Goal: Transaction & Acquisition: Purchase product/service

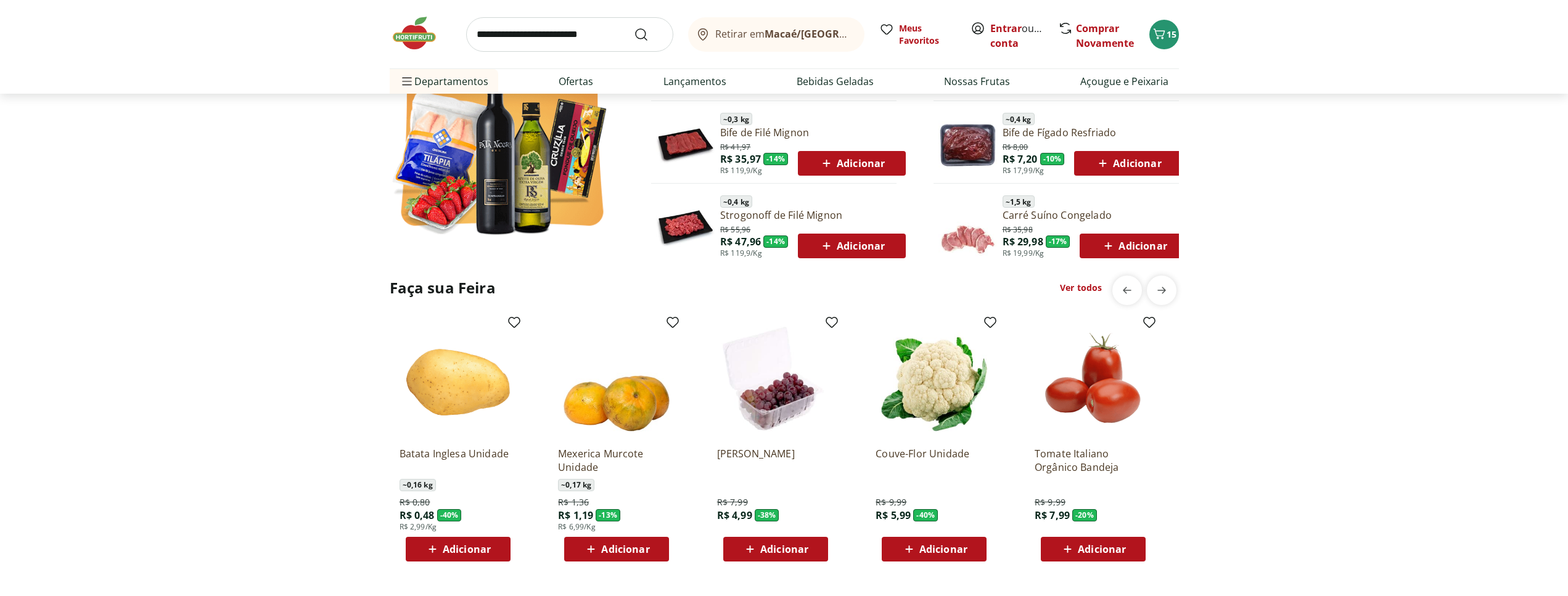
scroll to position [880, 0]
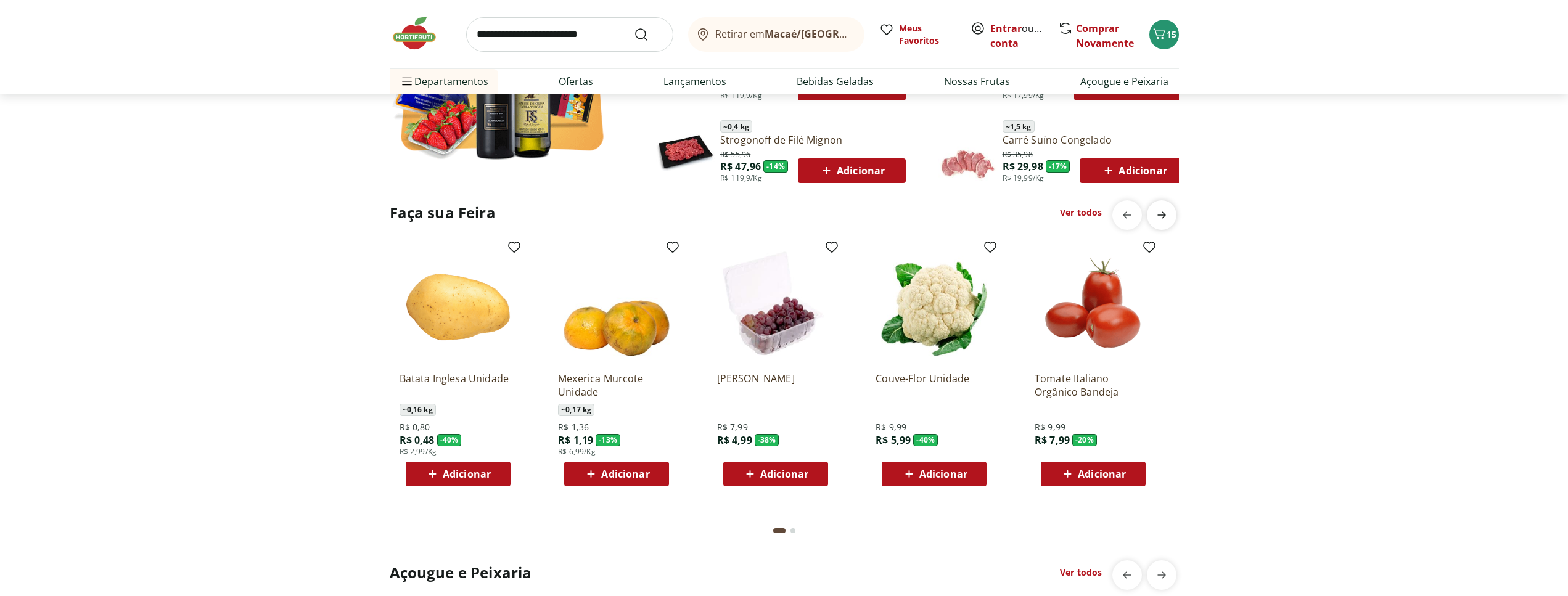
click at [1167, 211] on icon "next" at bounding box center [1161, 215] width 15 height 15
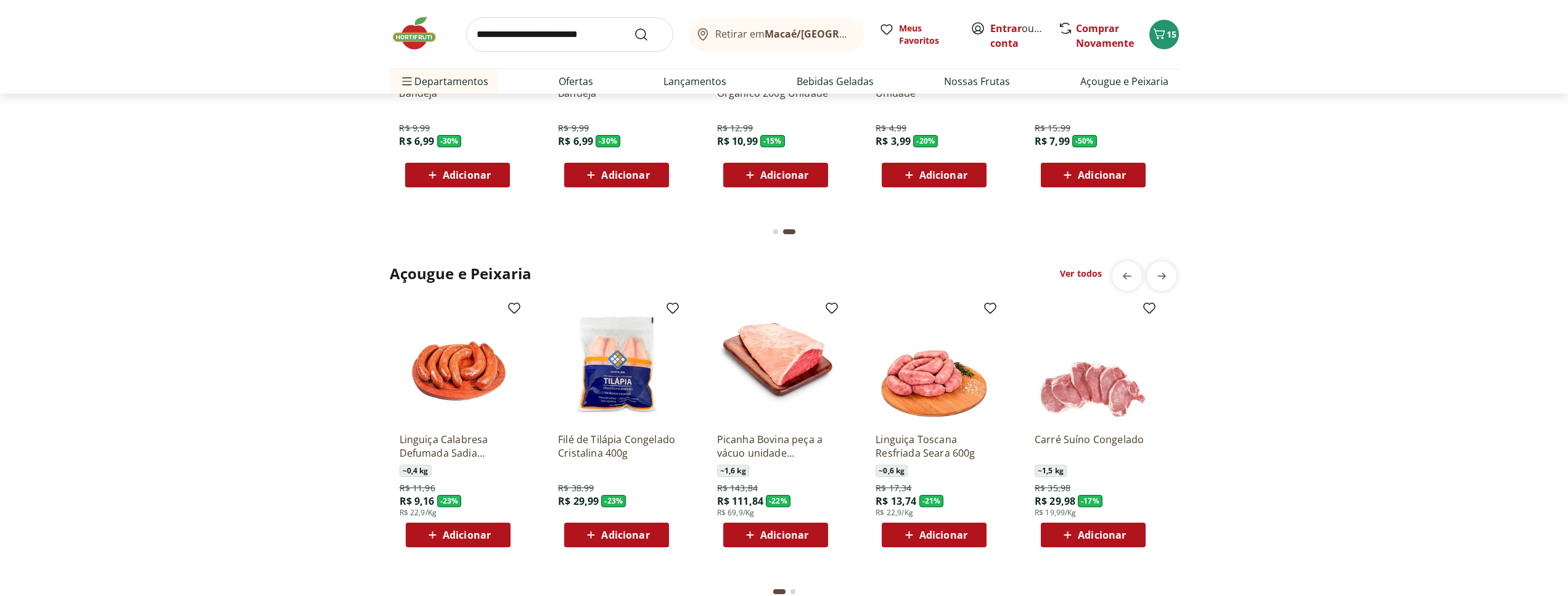
scroll to position [1195, 0]
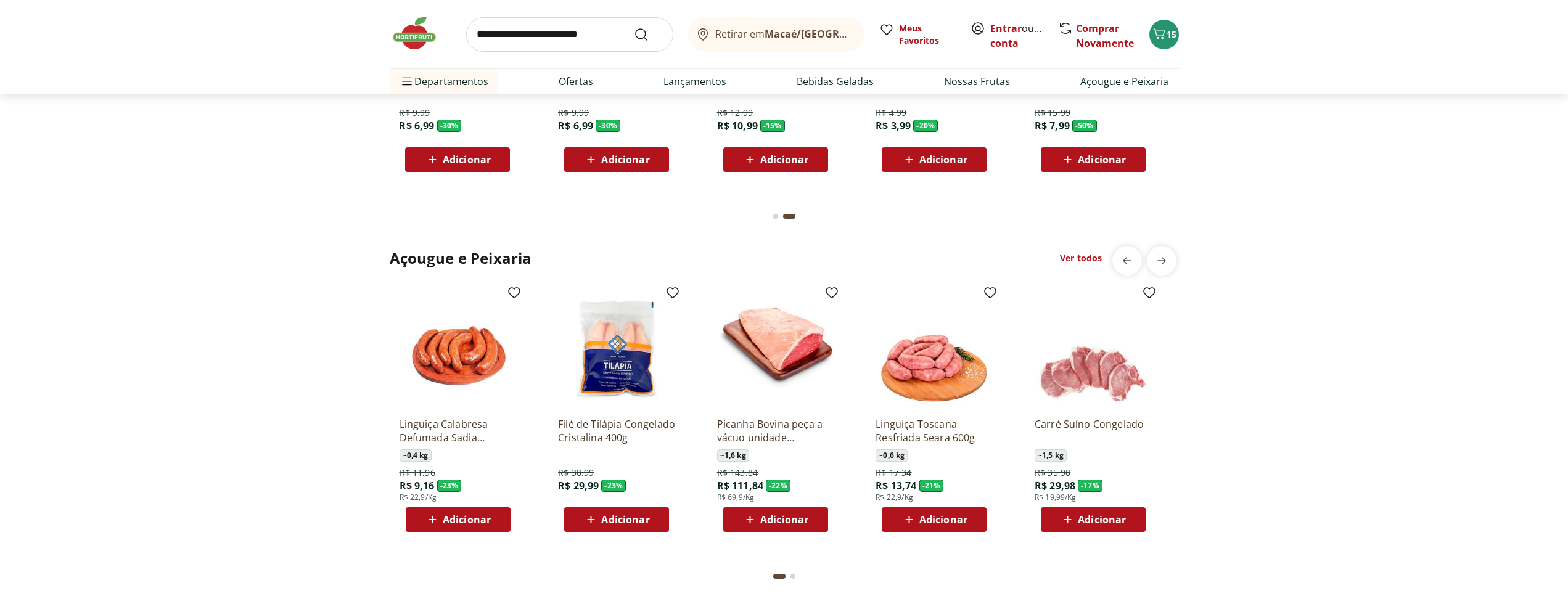
click at [1073, 265] on link "Ver todos" at bounding box center [1081, 258] width 42 height 12
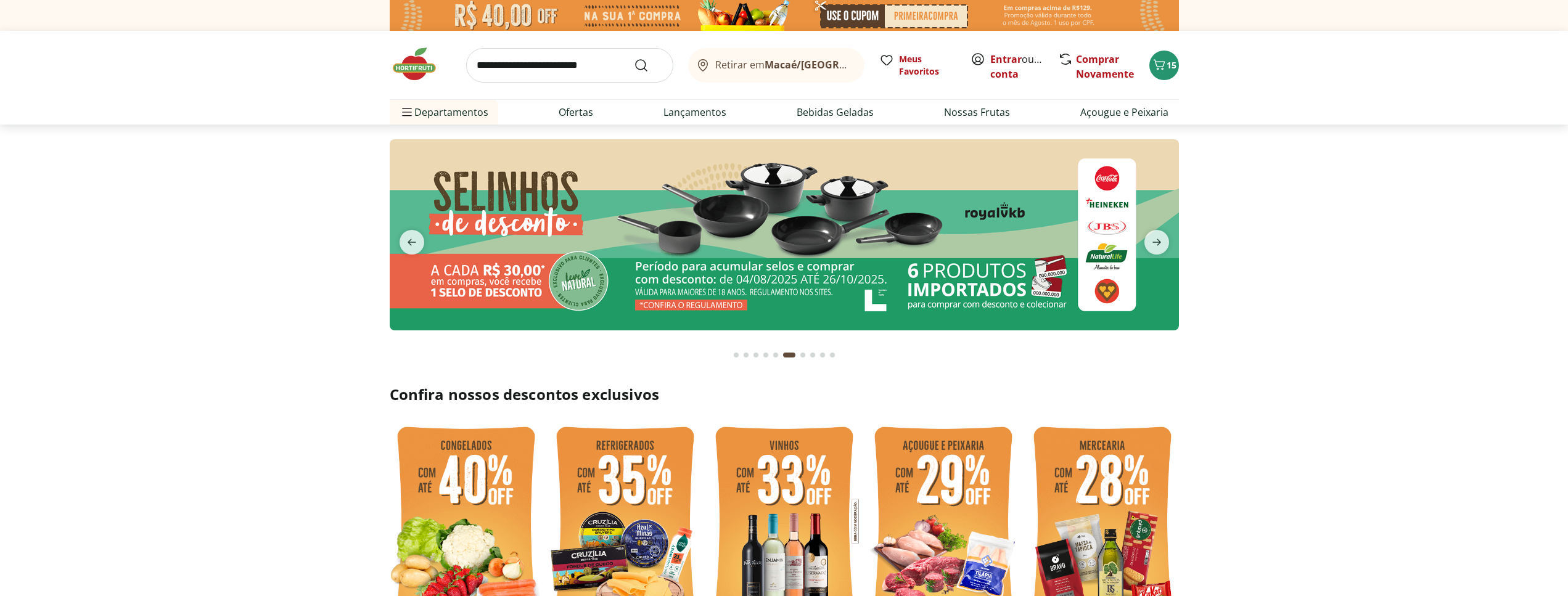
select select "**********"
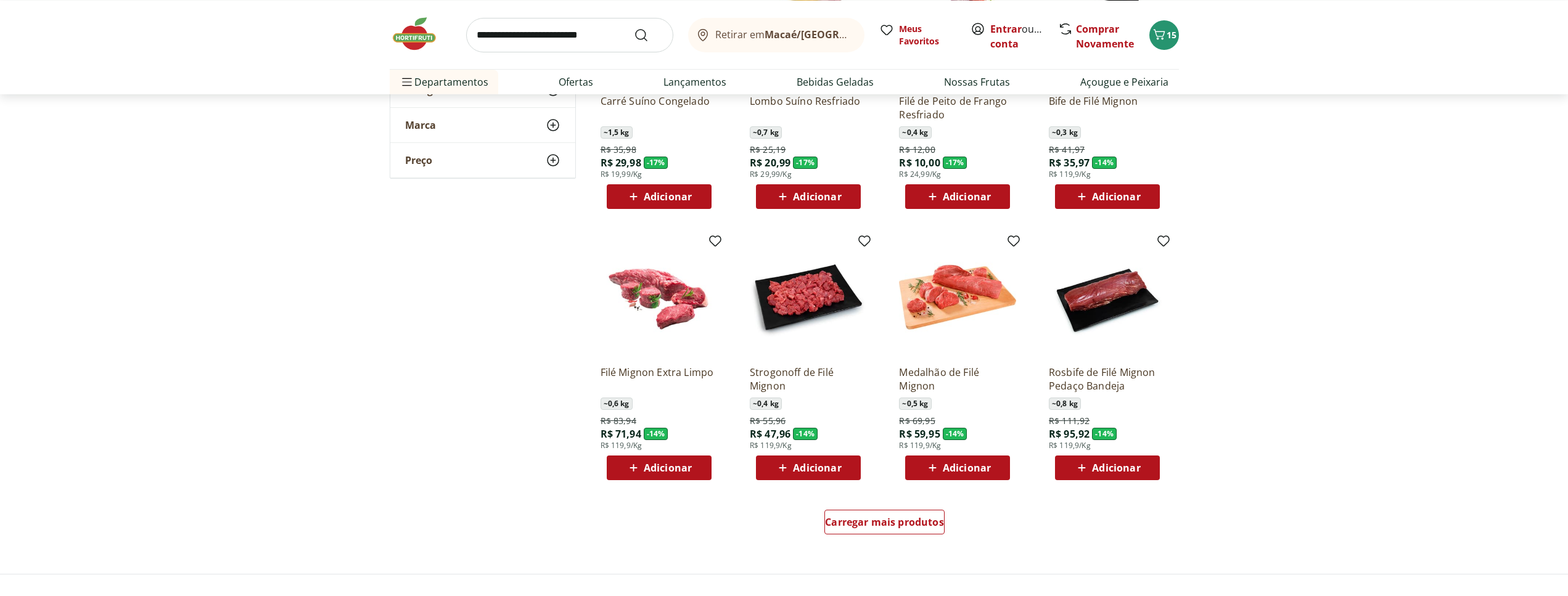
scroll to position [566, 0]
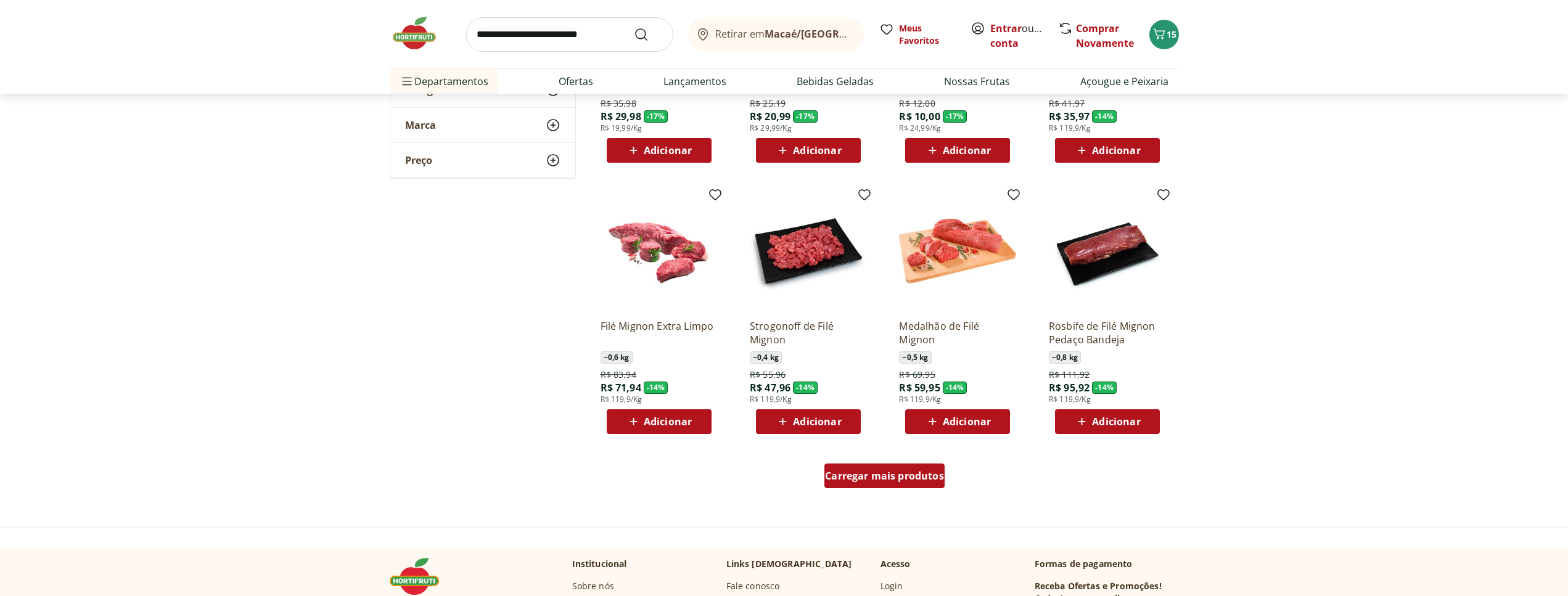
drag, startPoint x: 915, startPoint y: 475, endPoint x: 967, endPoint y: 445, distance: 60.0
click at [915, 475] on span "Carregar mais produtos" at bounding box center [885, 476] width 119 height 10
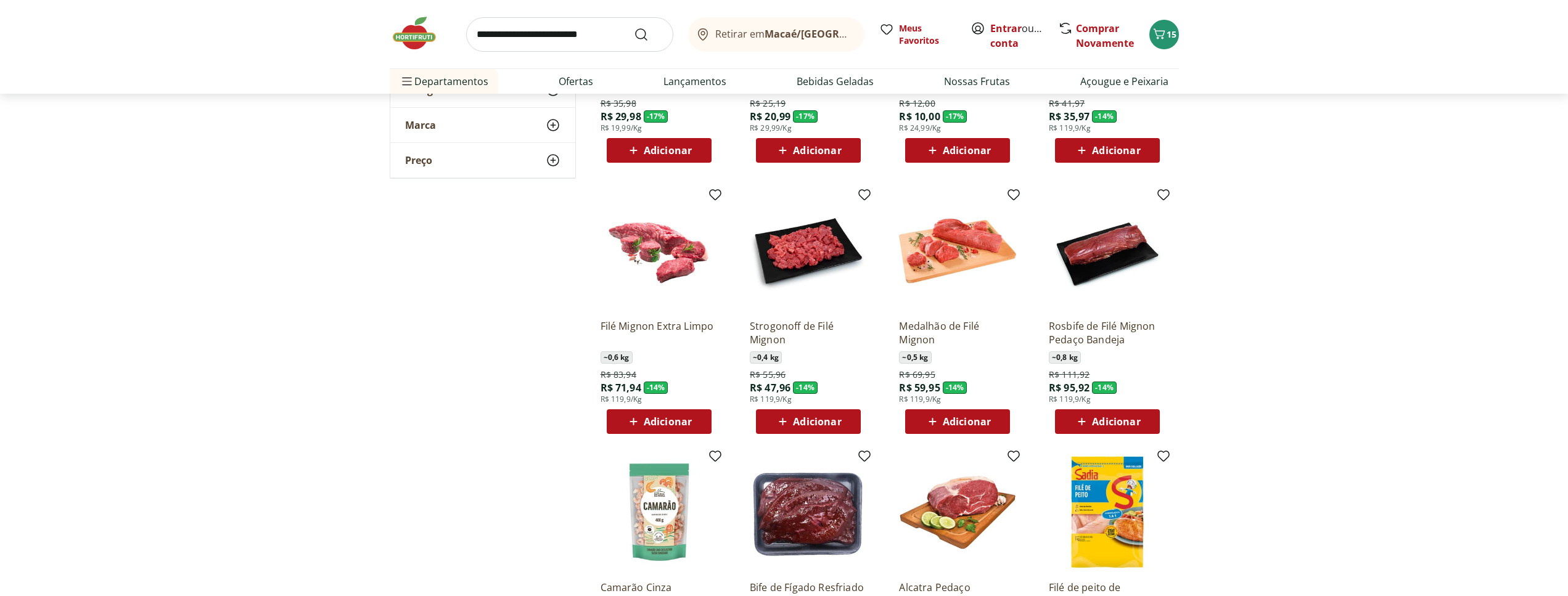
scroll to position [818, 0]
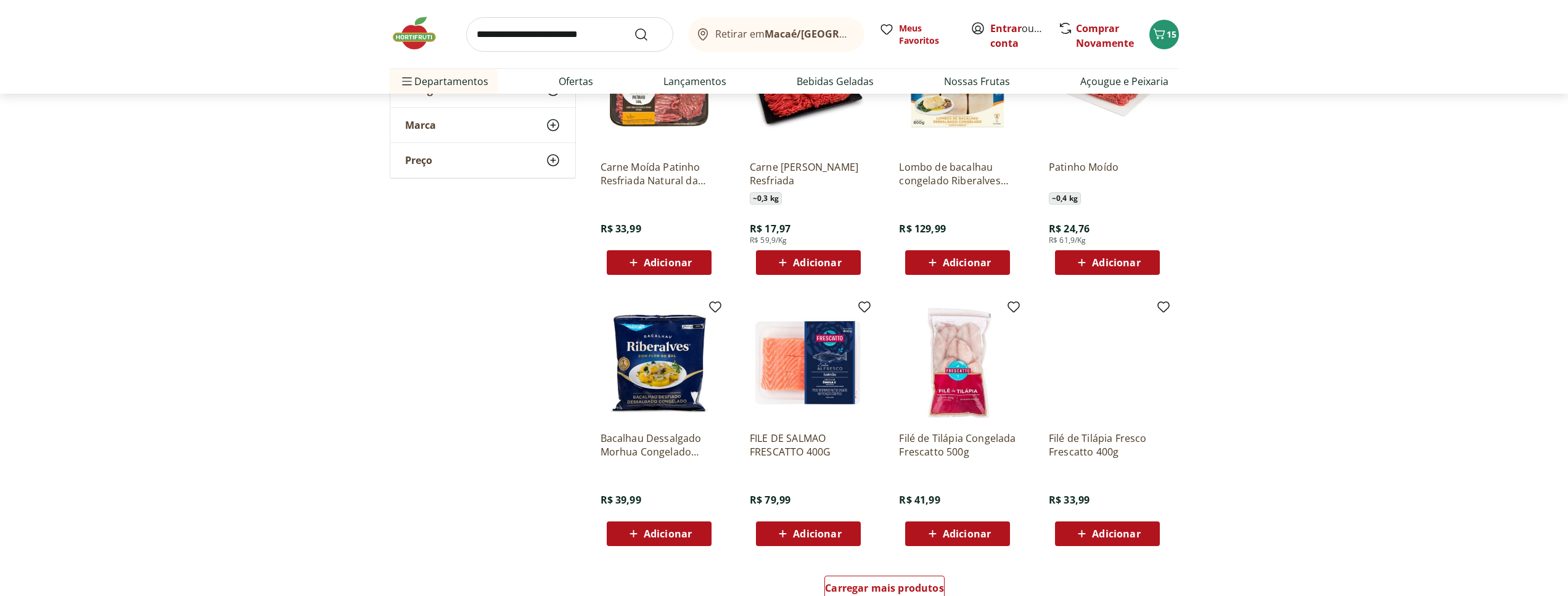
scroll to position [1447, 0]
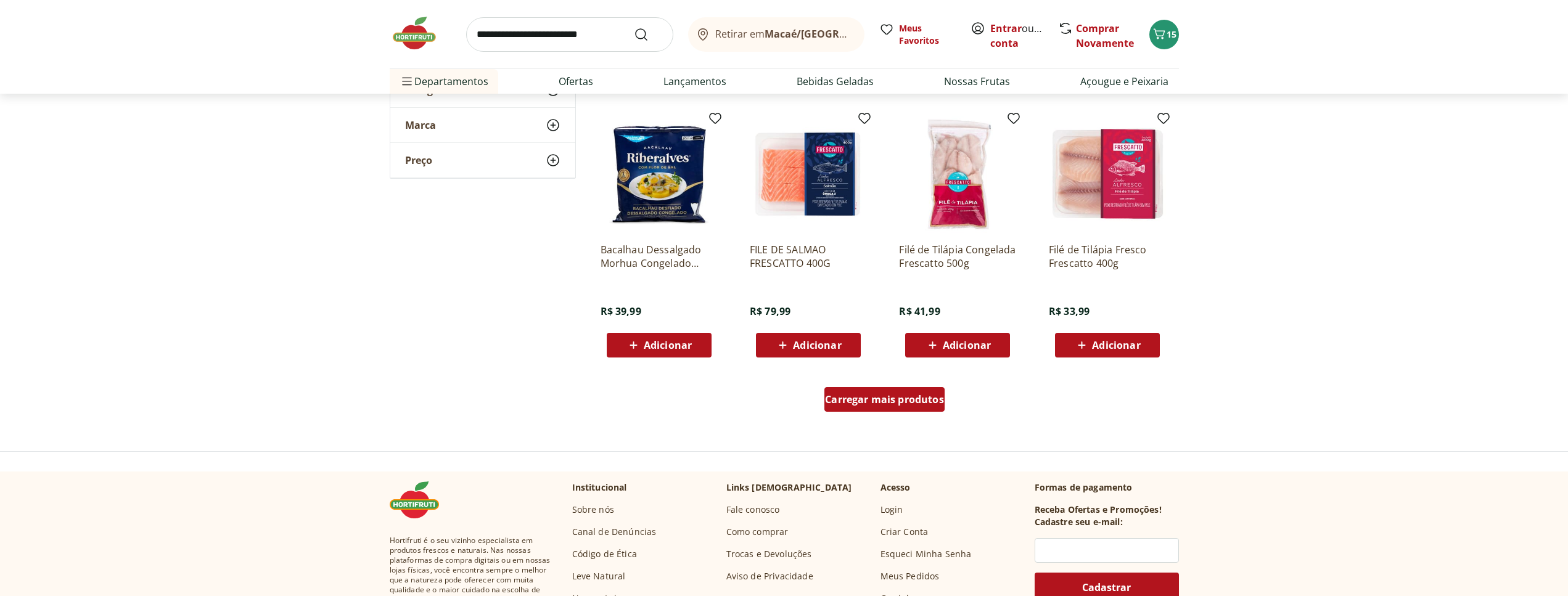
click at [936, 404] on span "Carregar mais produtos" at bounding box center [885, 399] width 119 height 10
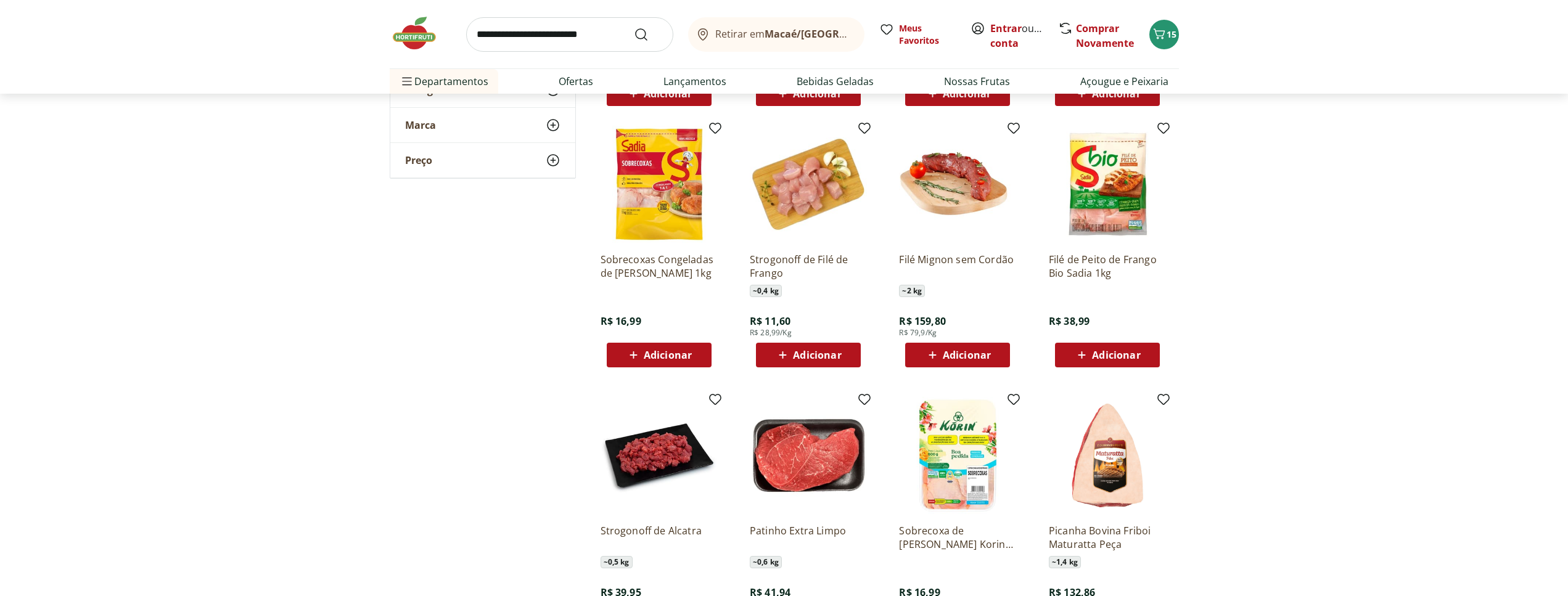
scroll to position [1887, 0]
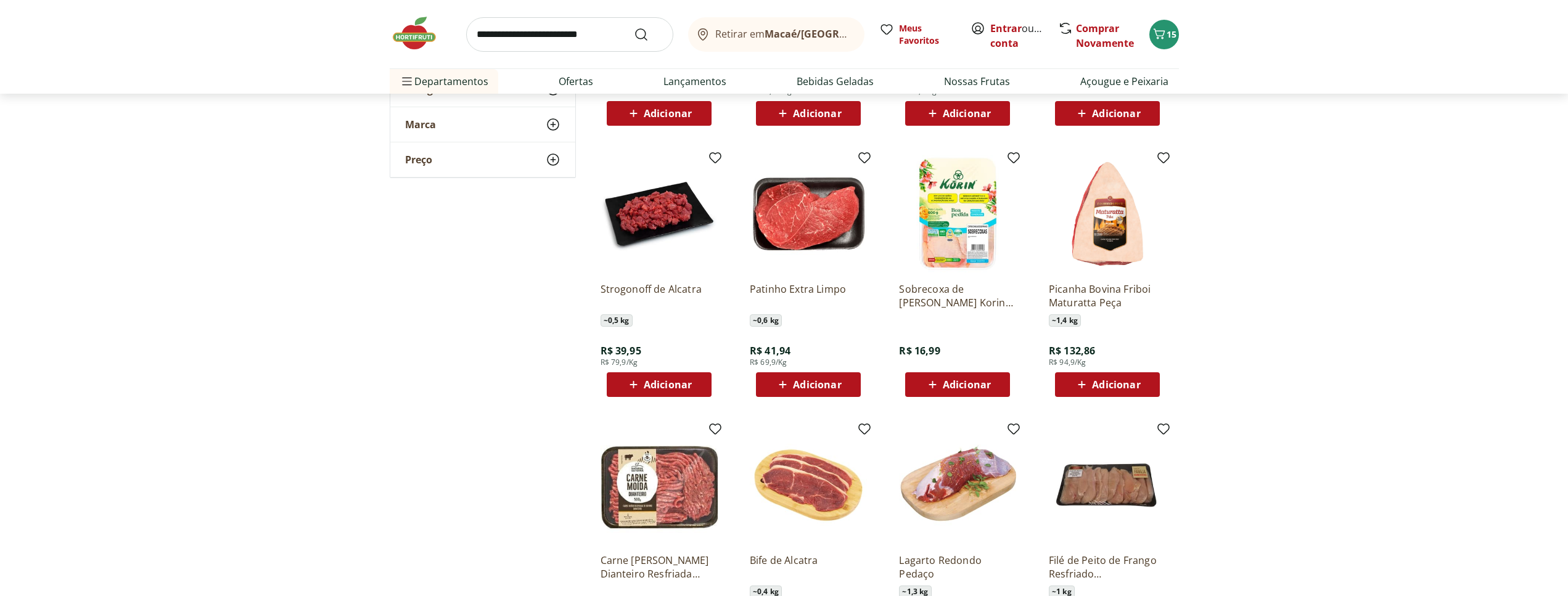
scroll to position [2139, 0]
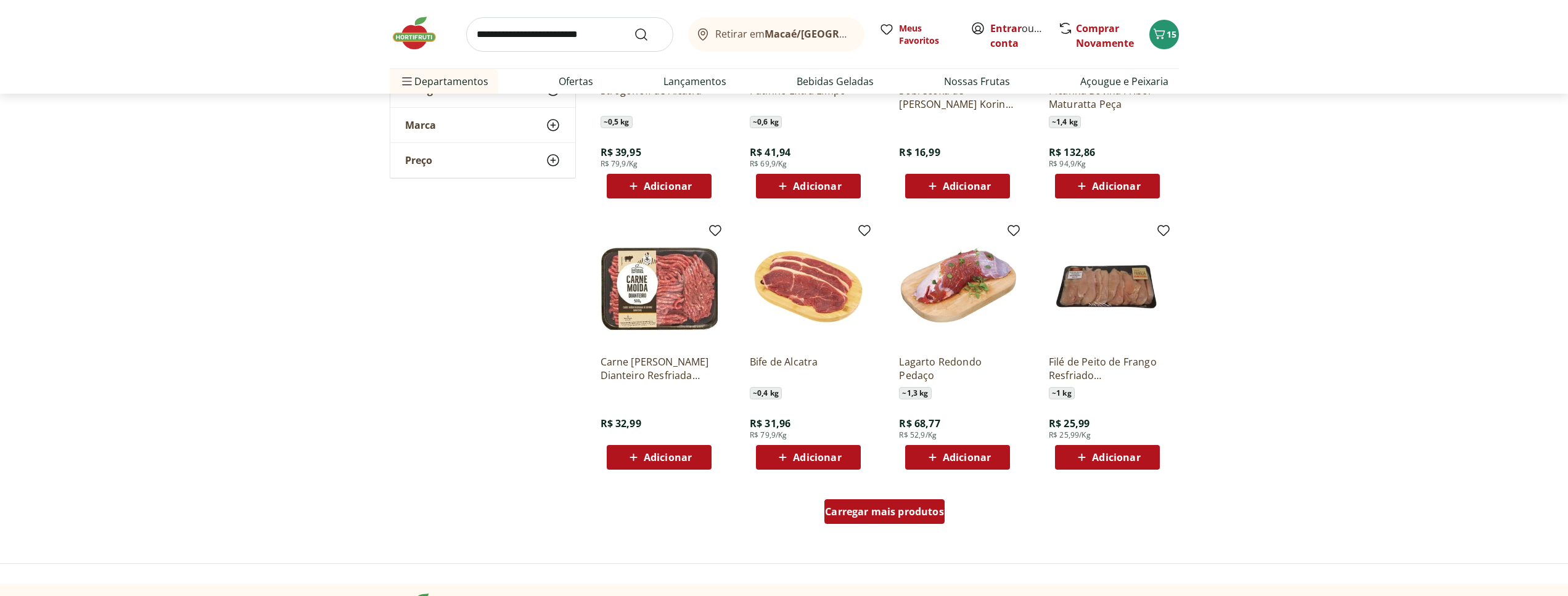
click at [927, 508] on span "Carregar mais produtos" at bounding box center [885, 512] width 119 height 10
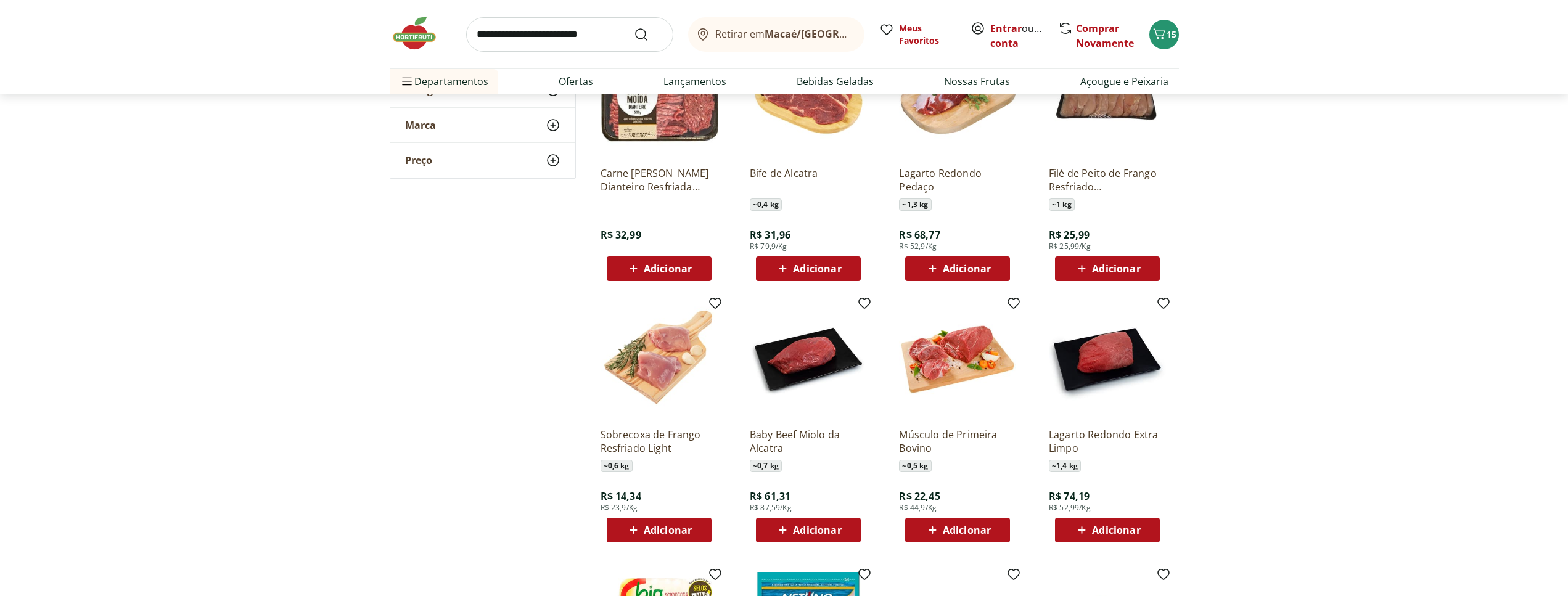
scroll to position [2642, 0]
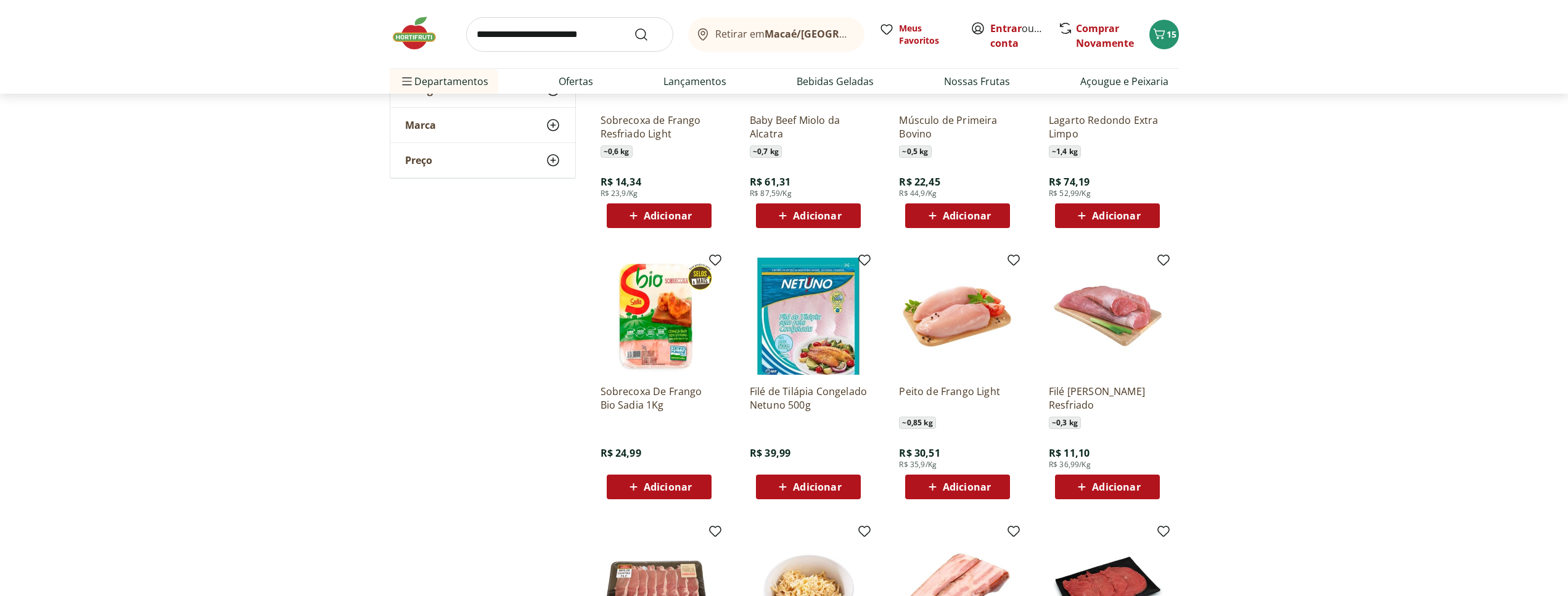
scroll to position [2894, 0]
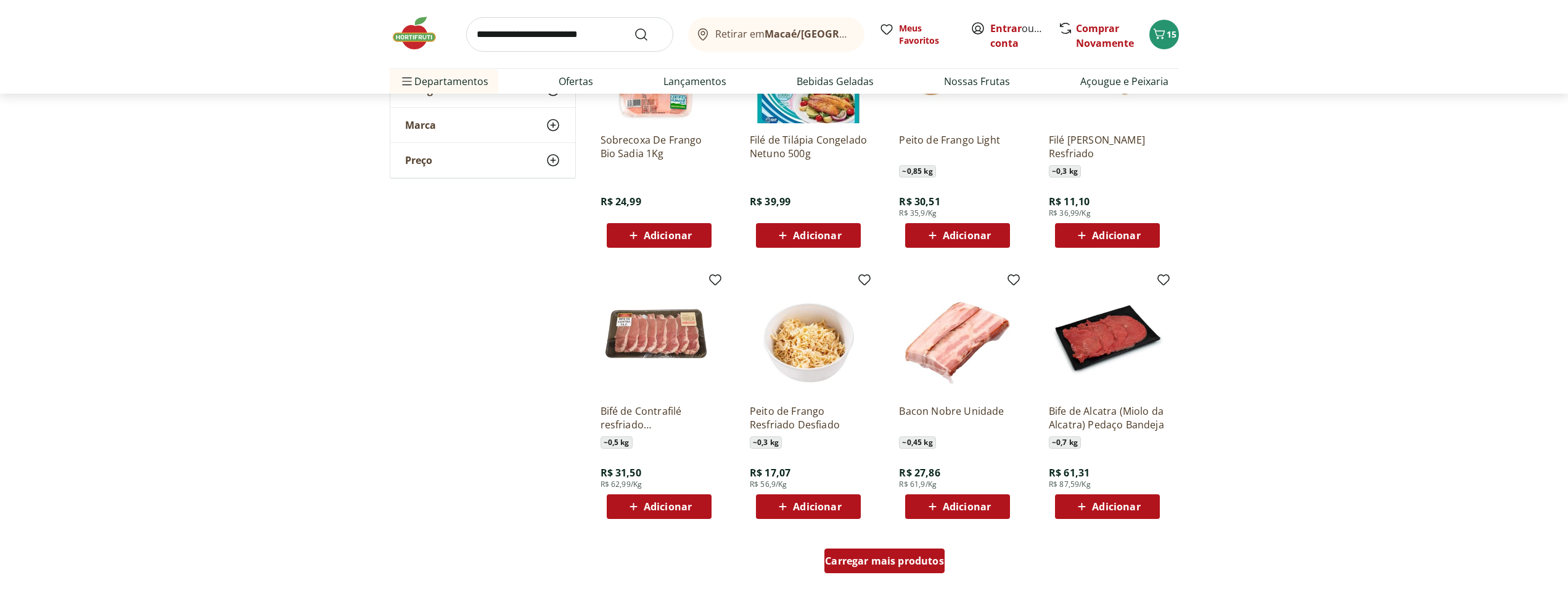
drag, startPoint x: 902, startPoint y: 561, endPoint x: 925, endPoint y: 555, distance: 23.8
click at [901, 563] on span "Carregar mais produtos" at bounding box center [885, 561] width 119 height 10
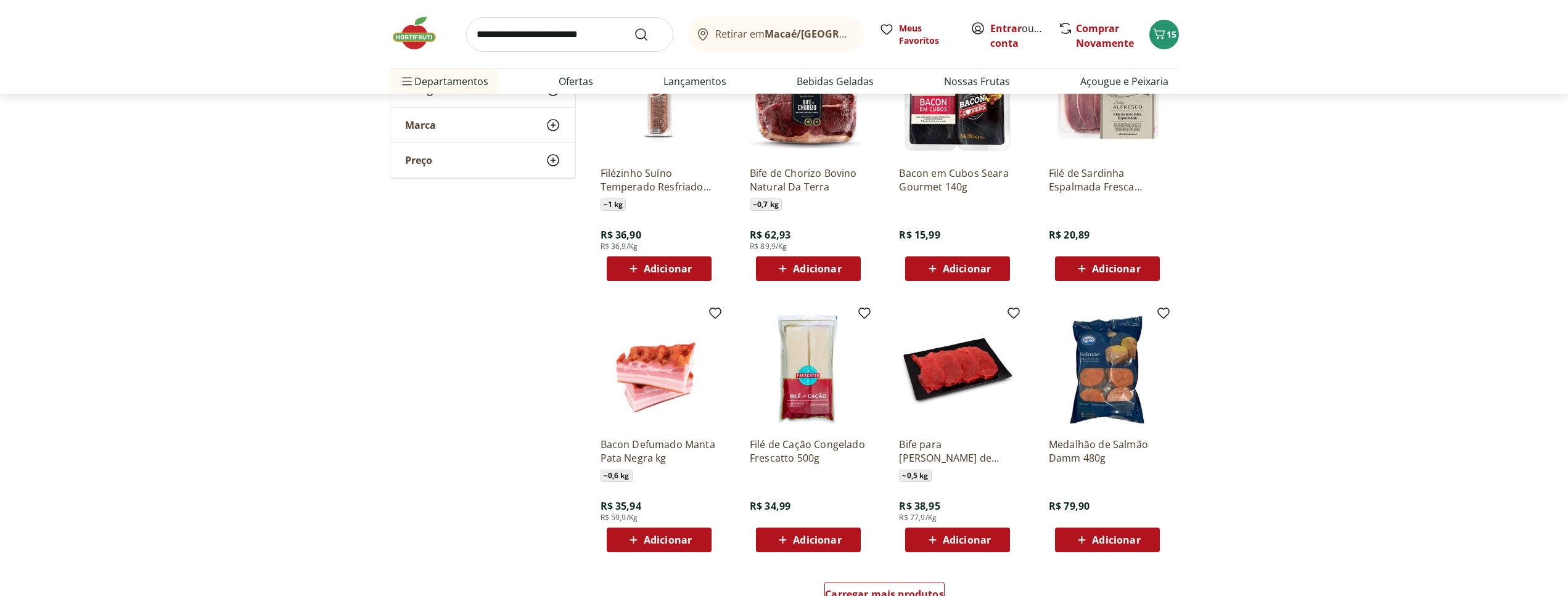
scroll to position [3837, 0]
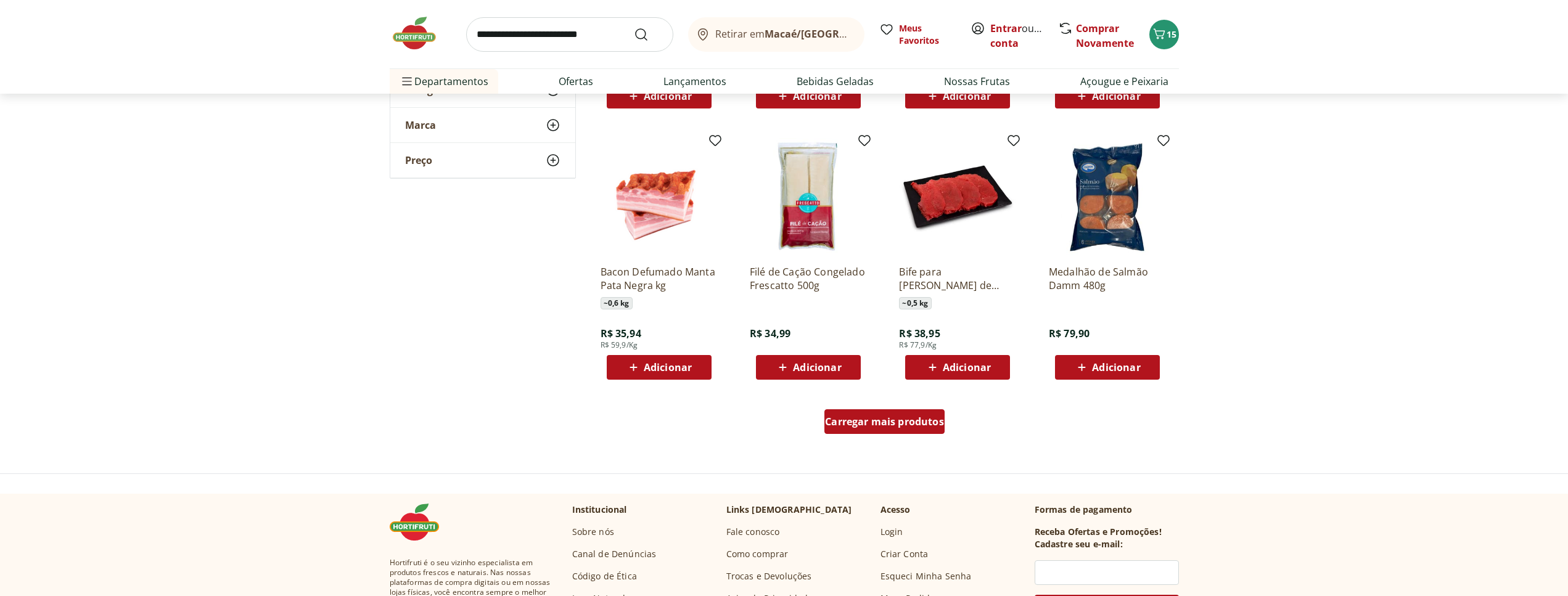
click at [907, 435] on link "Carregar mais produtos" at bounding box center [884, 424] width 120 height 29
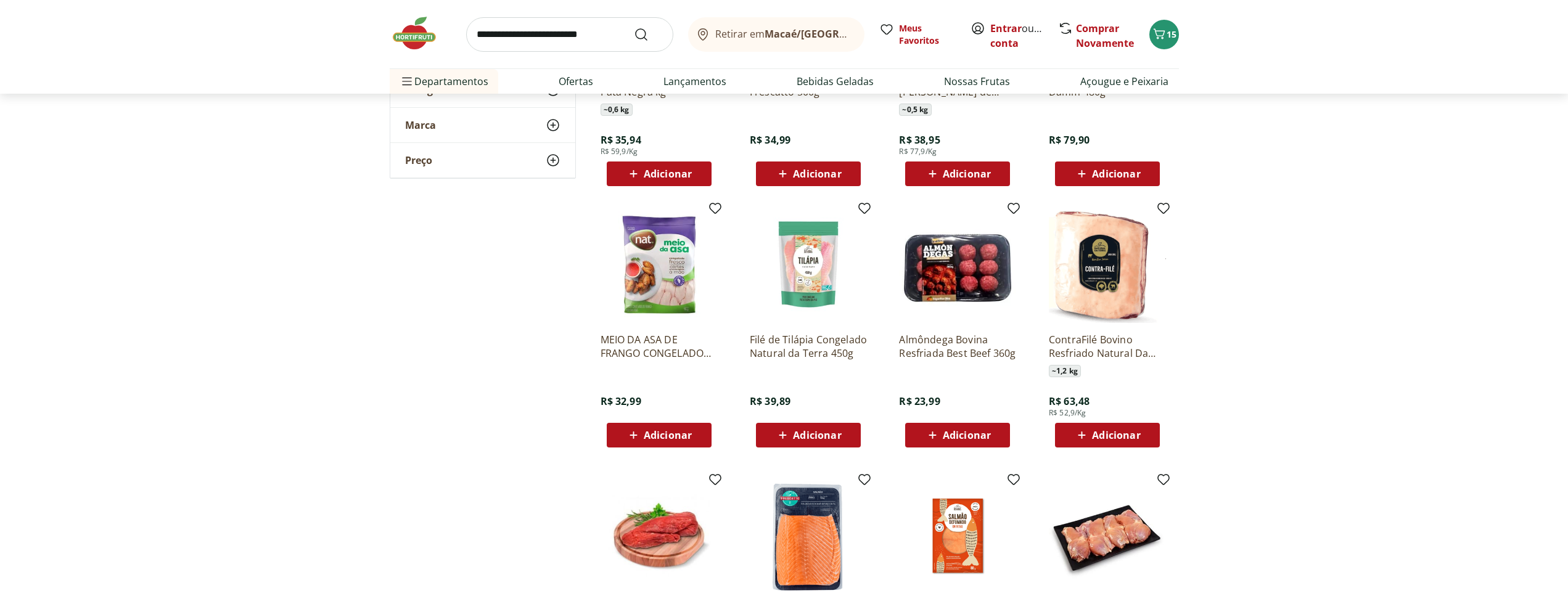
scroll to position [4089, 0]
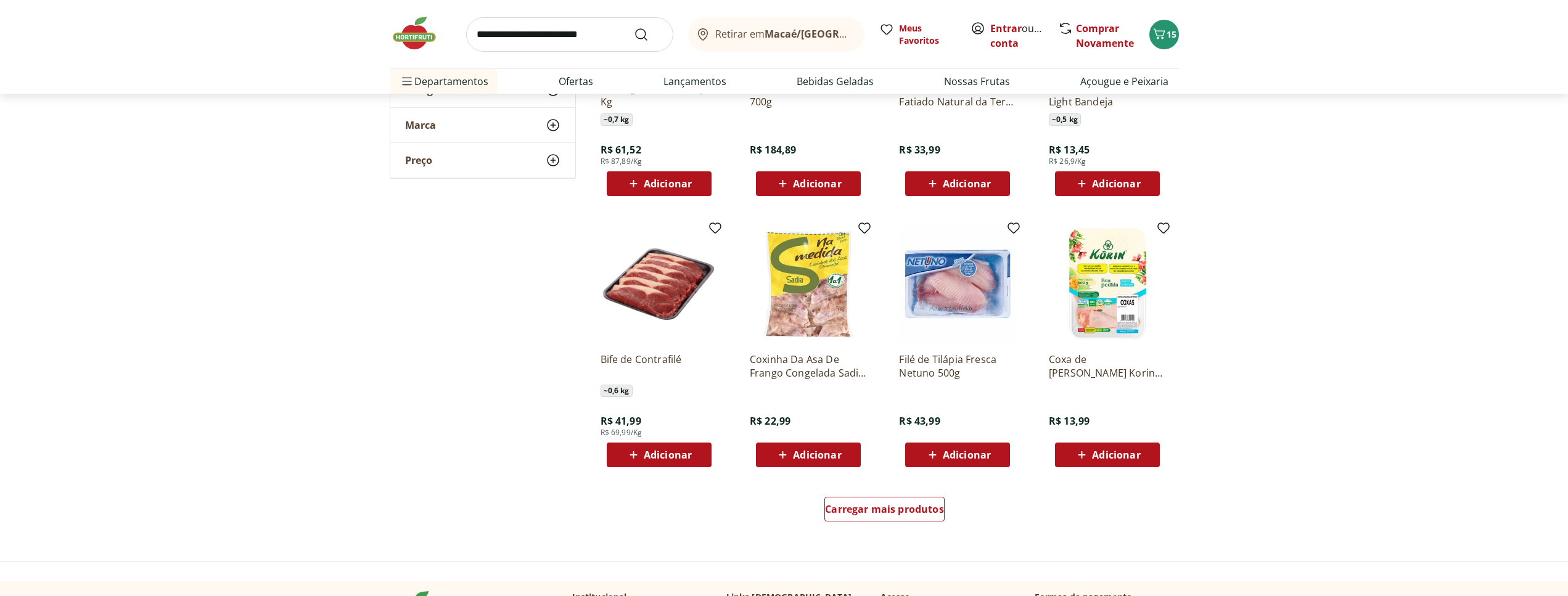
scroll to position [4592, 0]
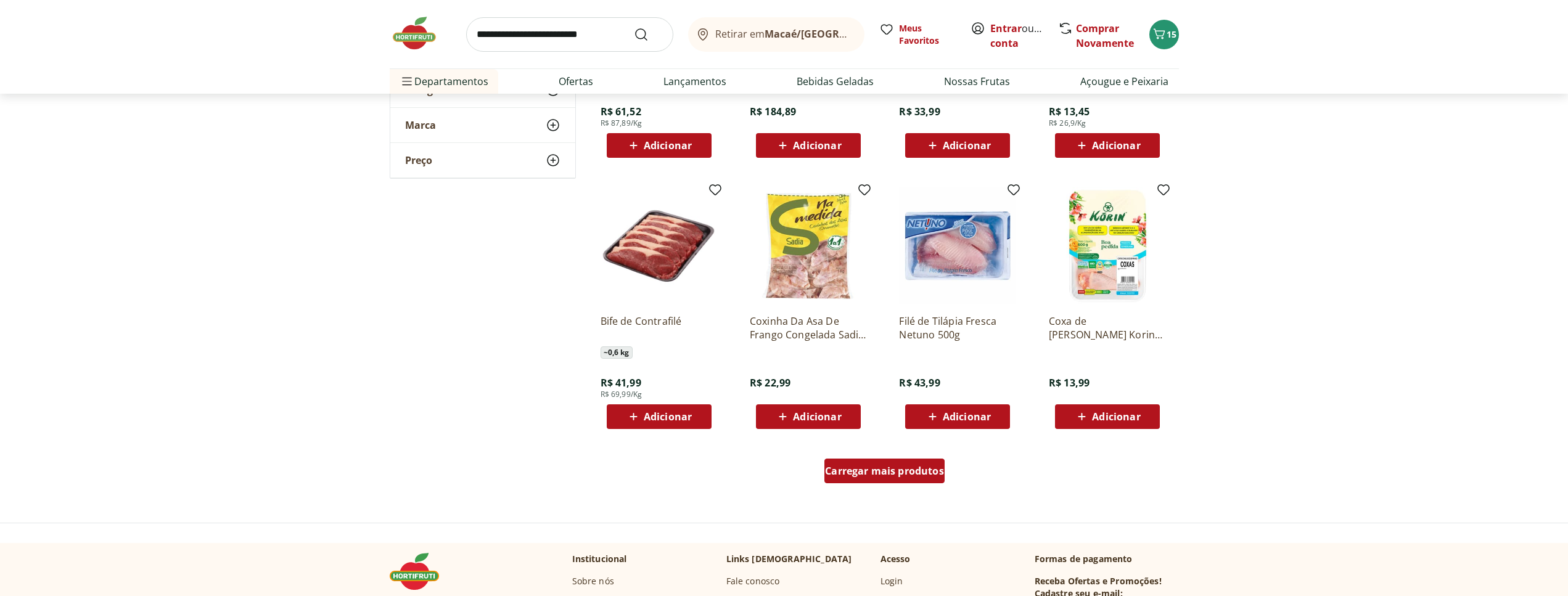
click at [886, 487] on link "Carregar mais produtos" at bounding box center [884, 473] width 120 height 29
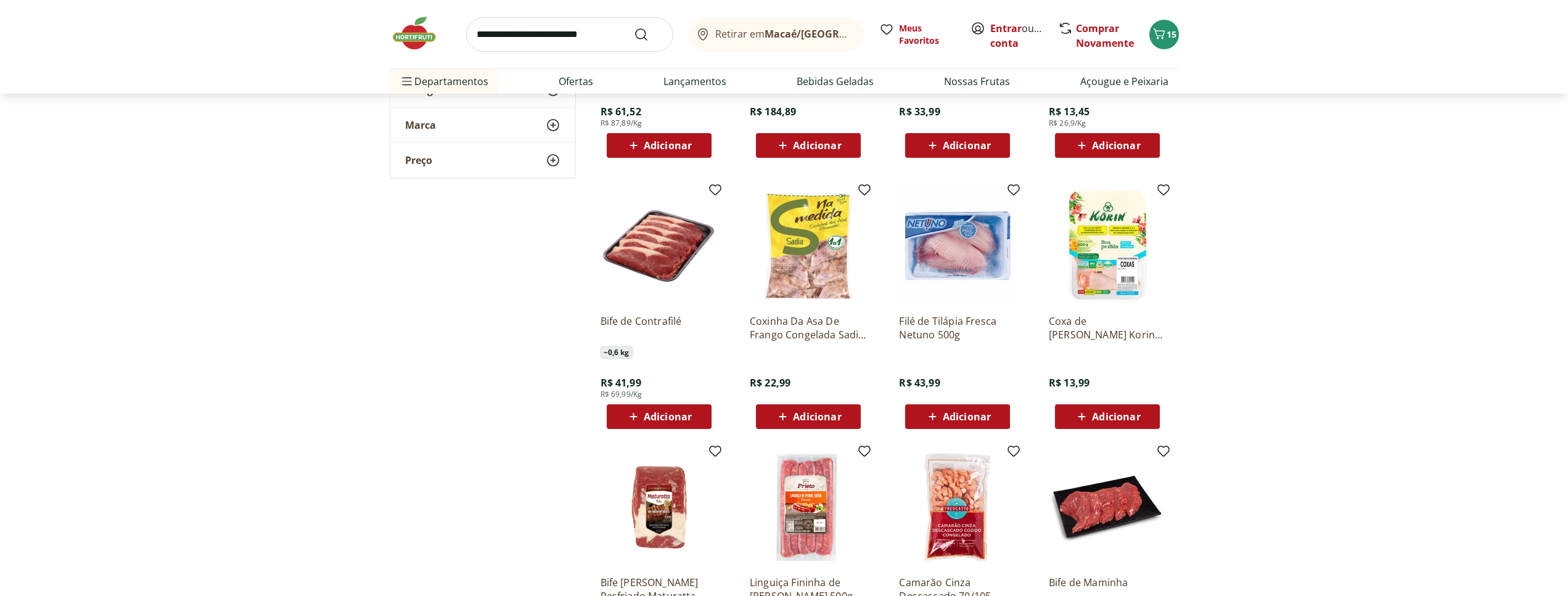
scroll to position [4843, 0]
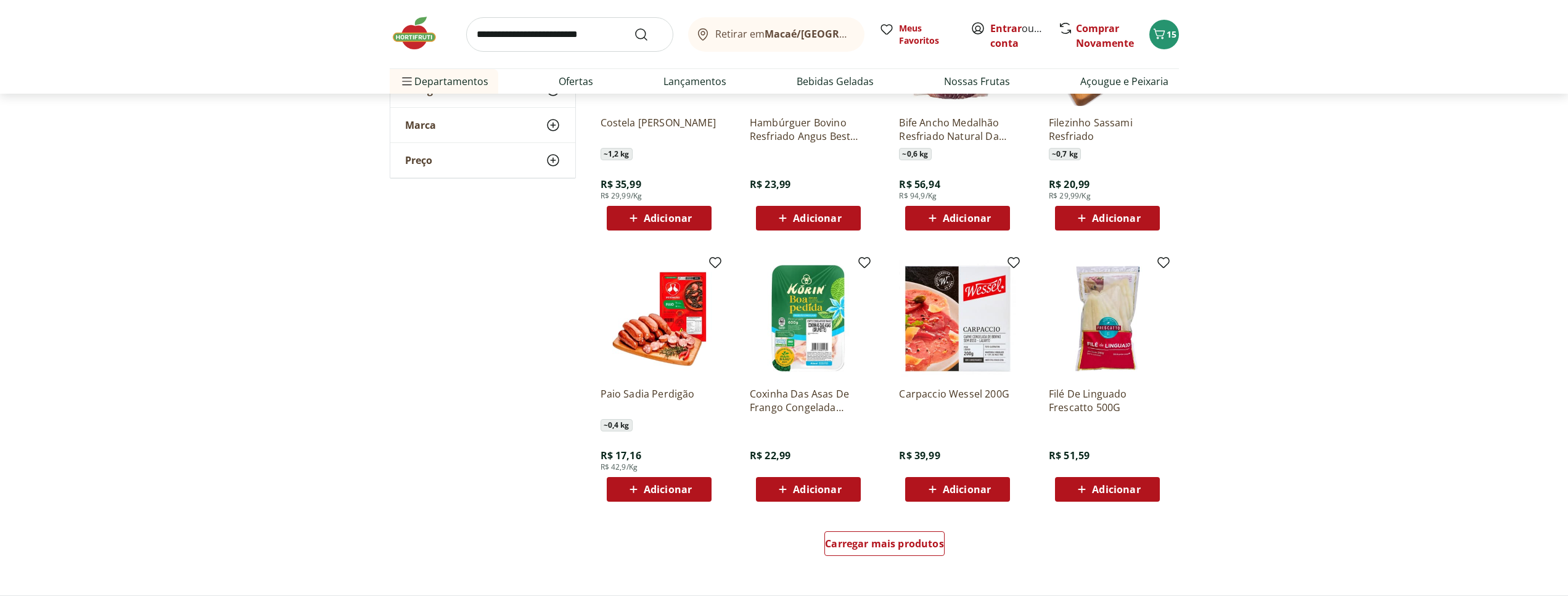
scroll to position [5410, 0]
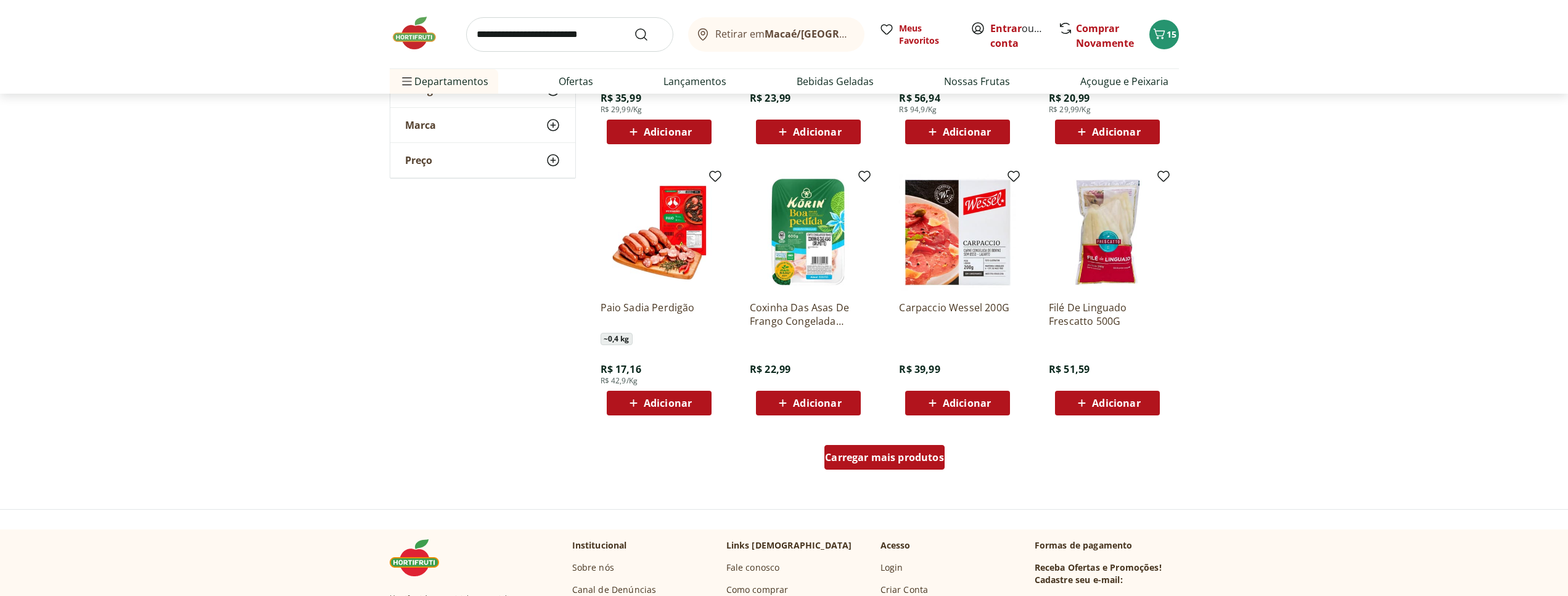
click at [895, 456] on span "Carregar mais produtos" at bounding box center [885, 457] width 119 height 10
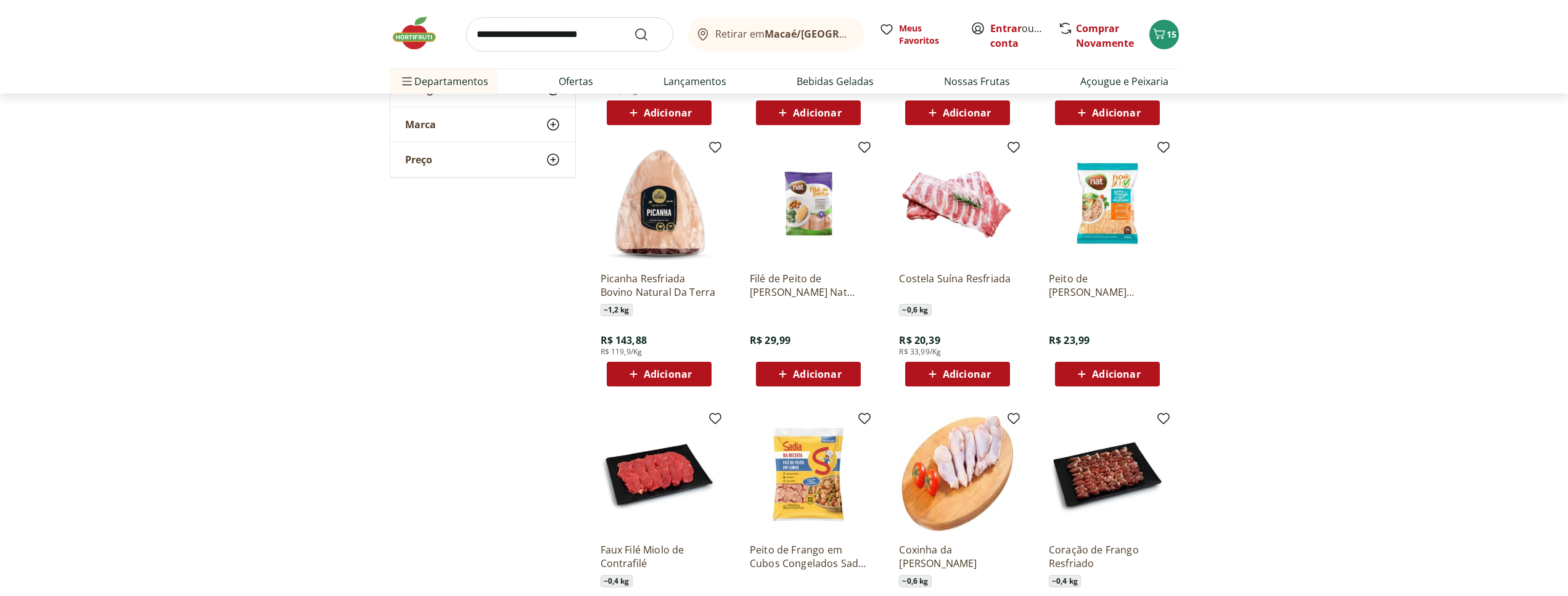
scroll to position [5725, 0]
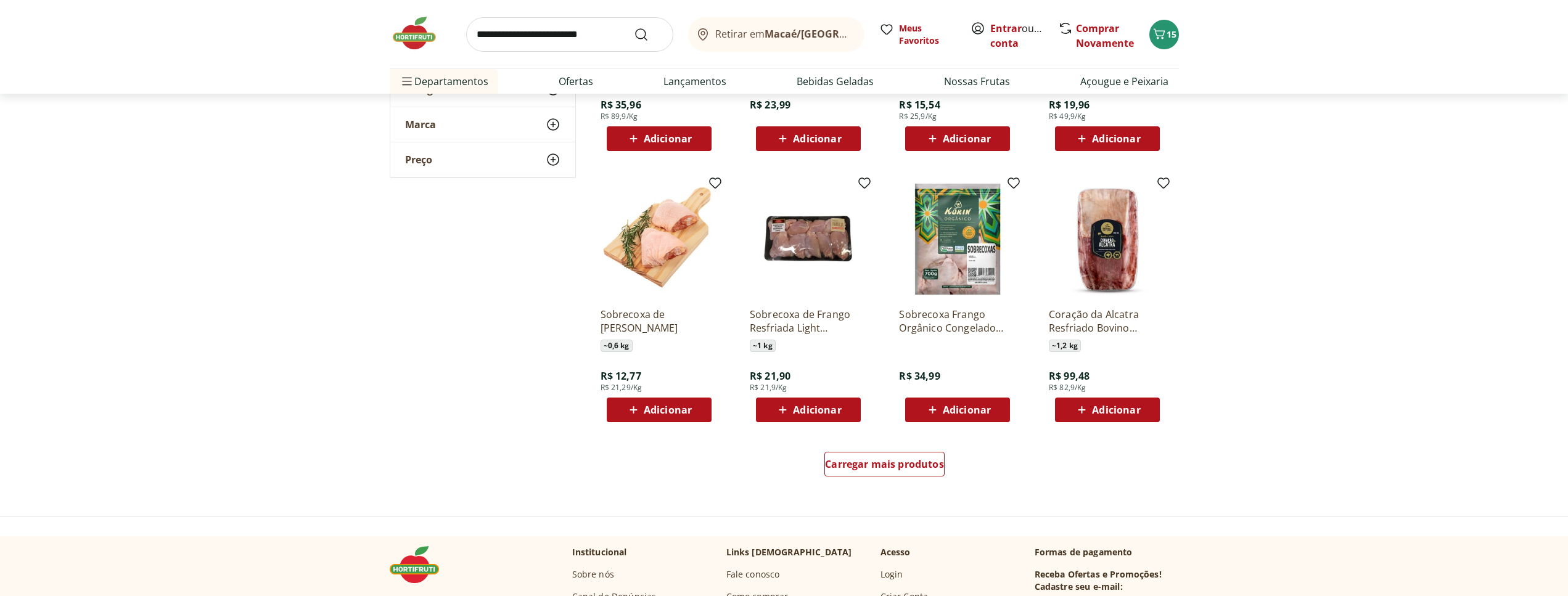
scroll to position [6290, 0]
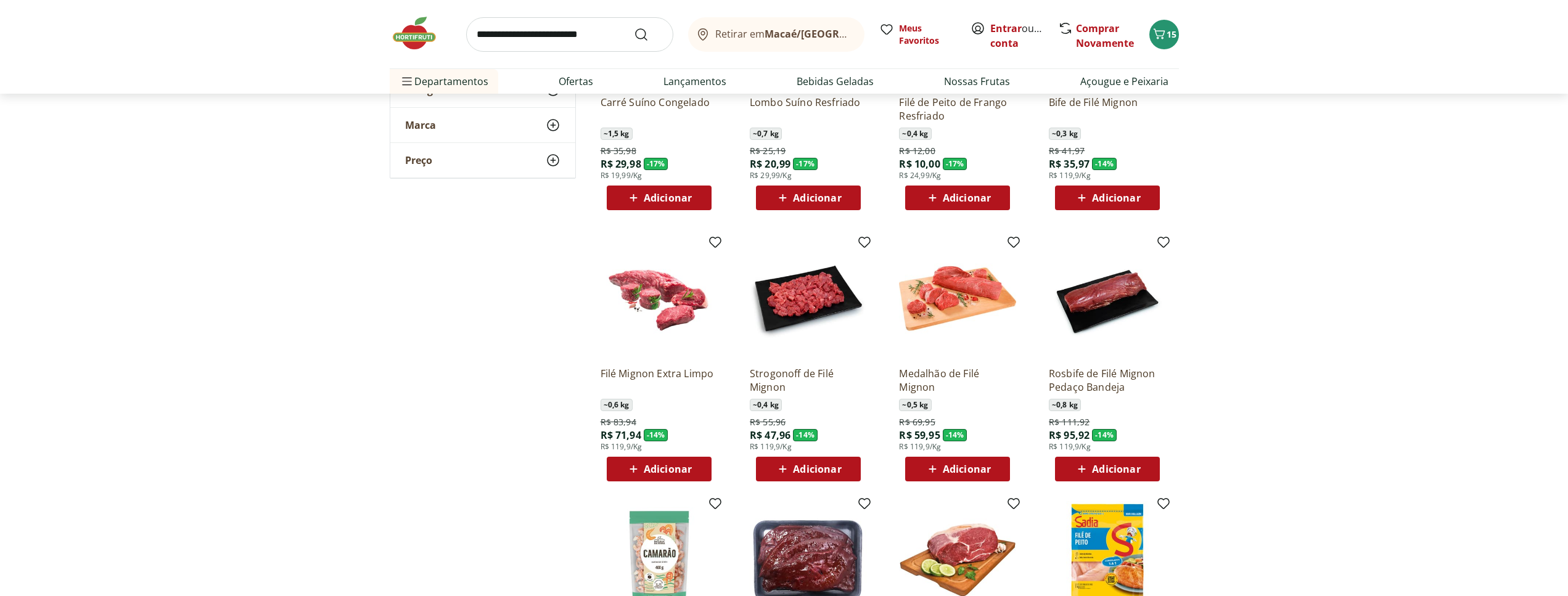
scroll to position [755, 0]
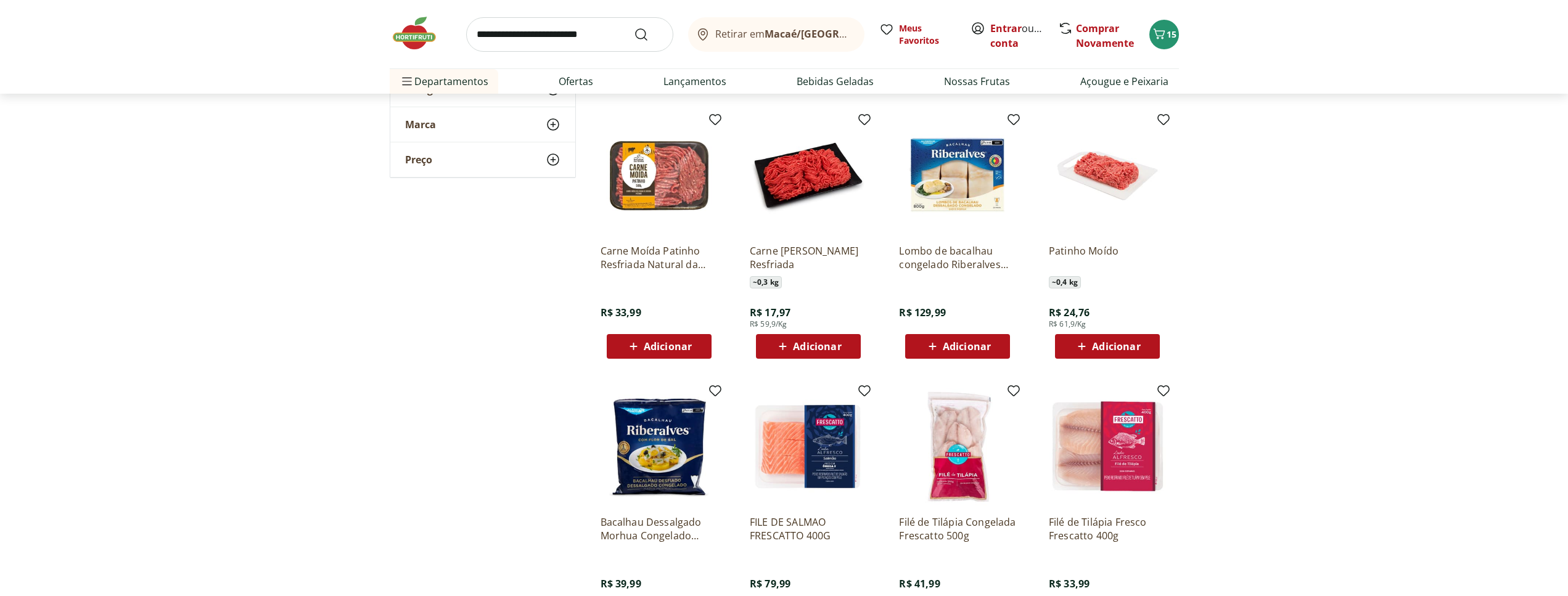
scroll to position [1258, 0]
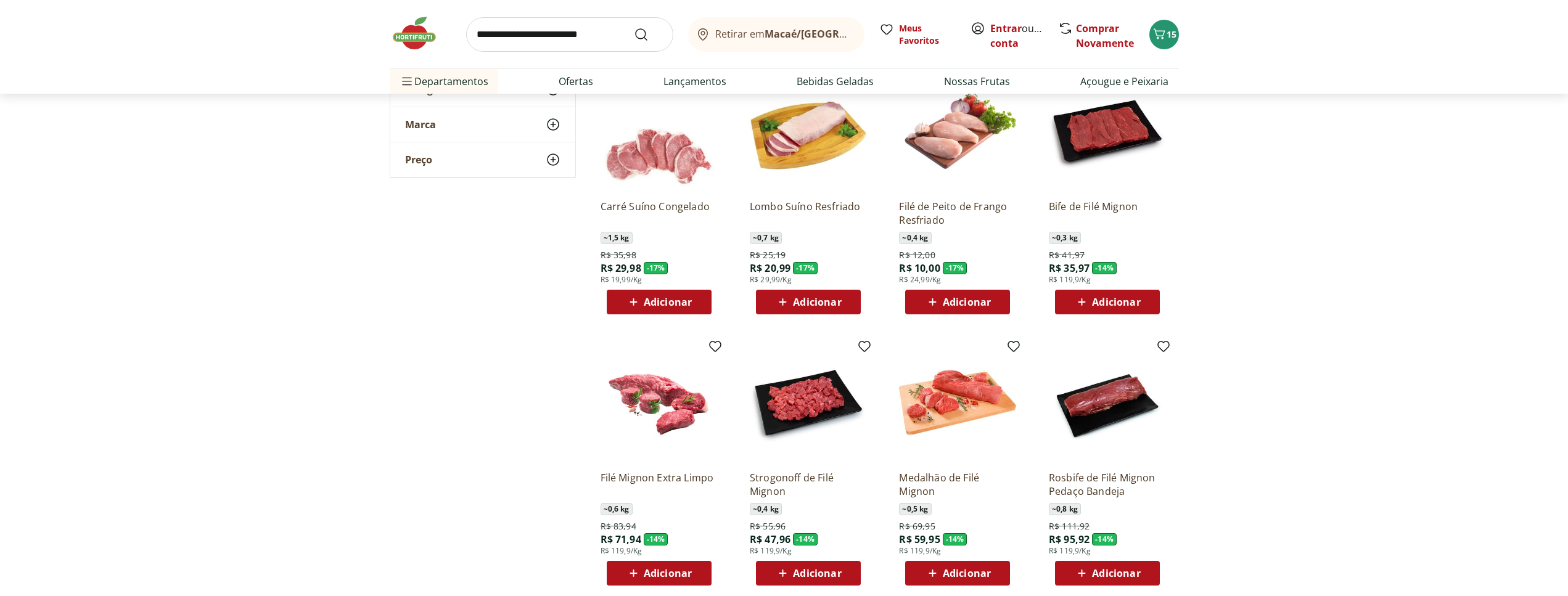
scroll to position [377, 0]
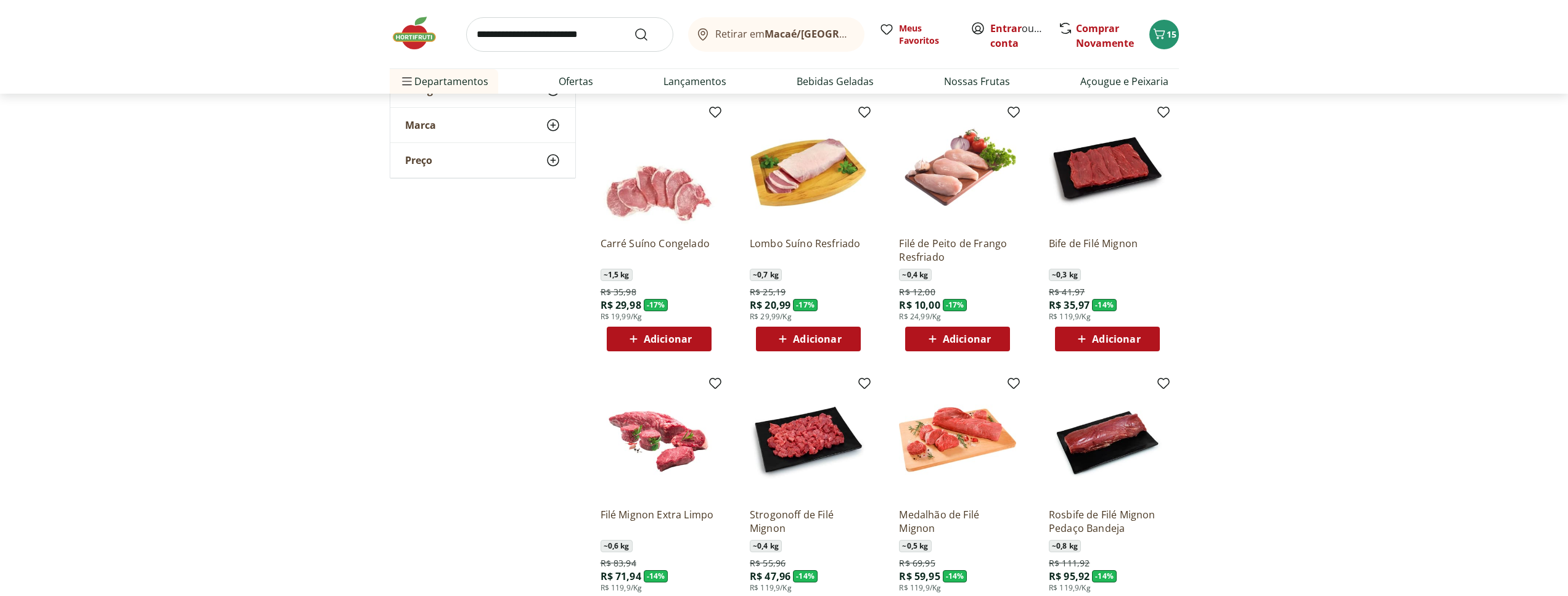
click at [422, 26] on img at bounding box center [421, 33] width 62 height 37
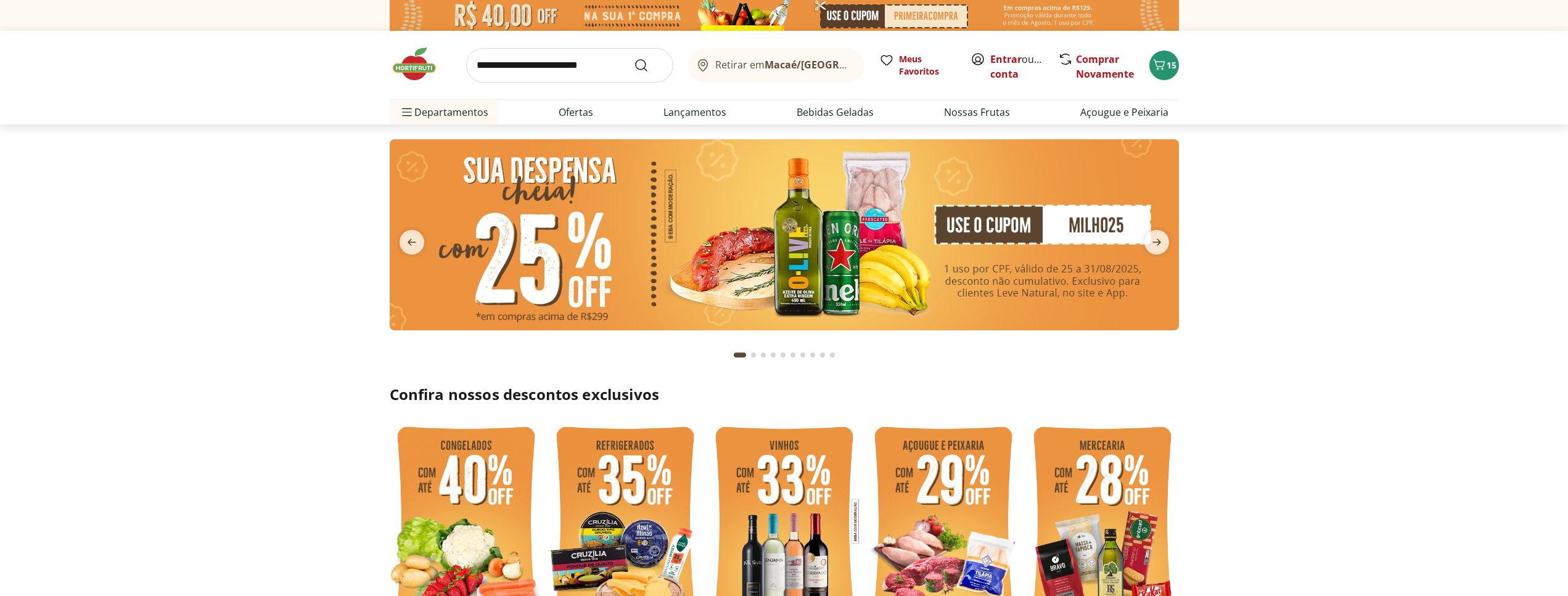
type input "*"
click at [1154, 244] on icon "next" at bounding box center [1157, 242] width 15 height 15
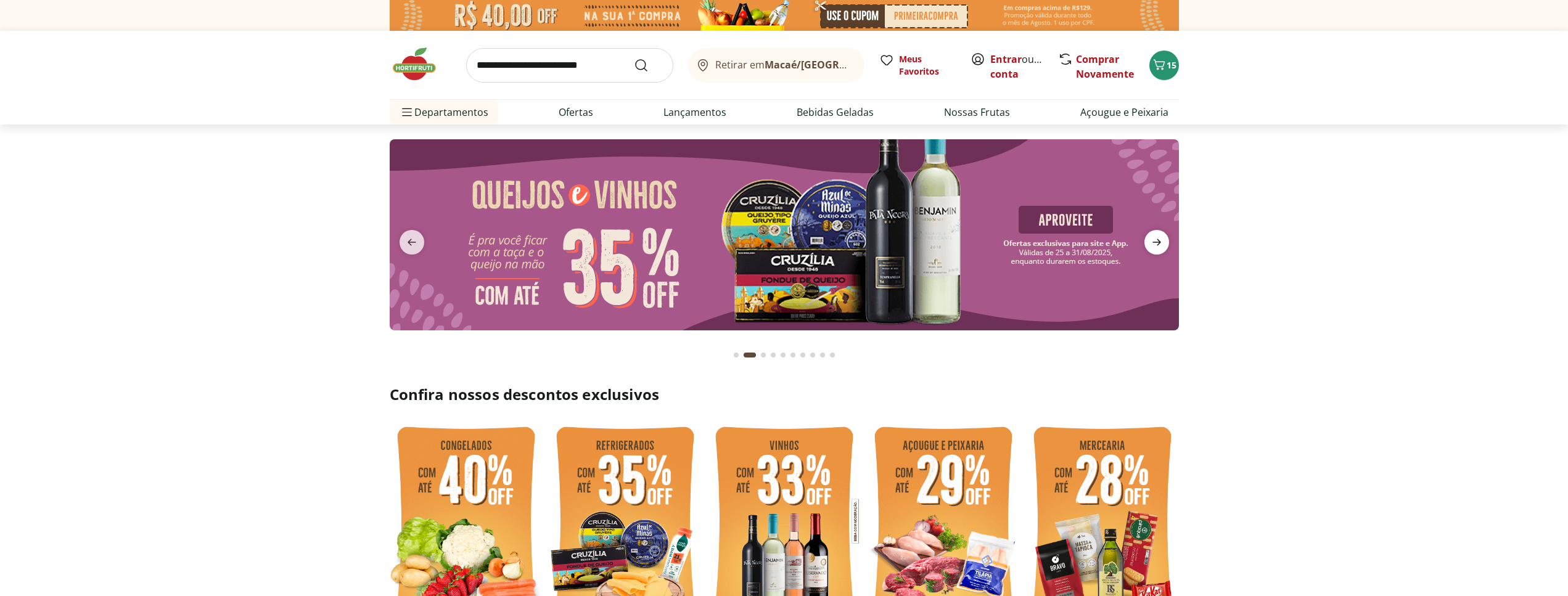
click at [1158, 238] on icon "next" at bounding box center [1157, 242] width 15 height 15
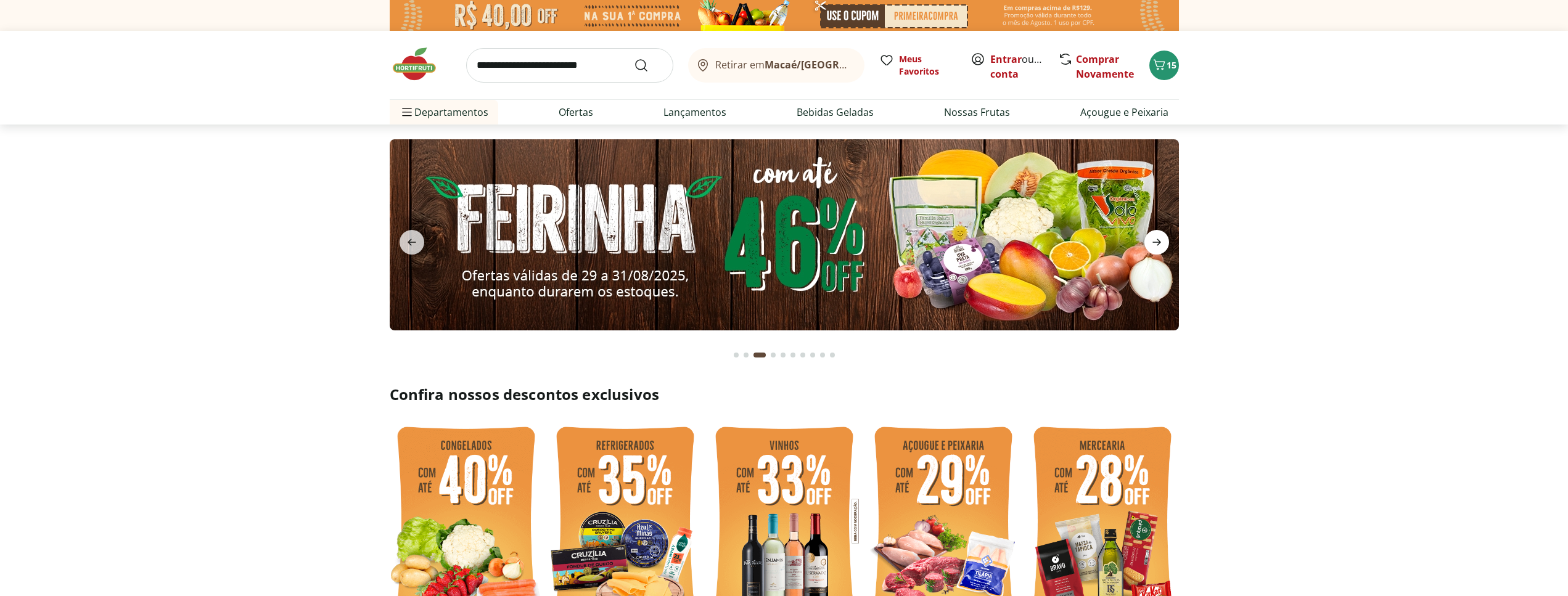
click at [1158, 237] on icon "next" at bounding box center [1157, 242] width 15 height 15
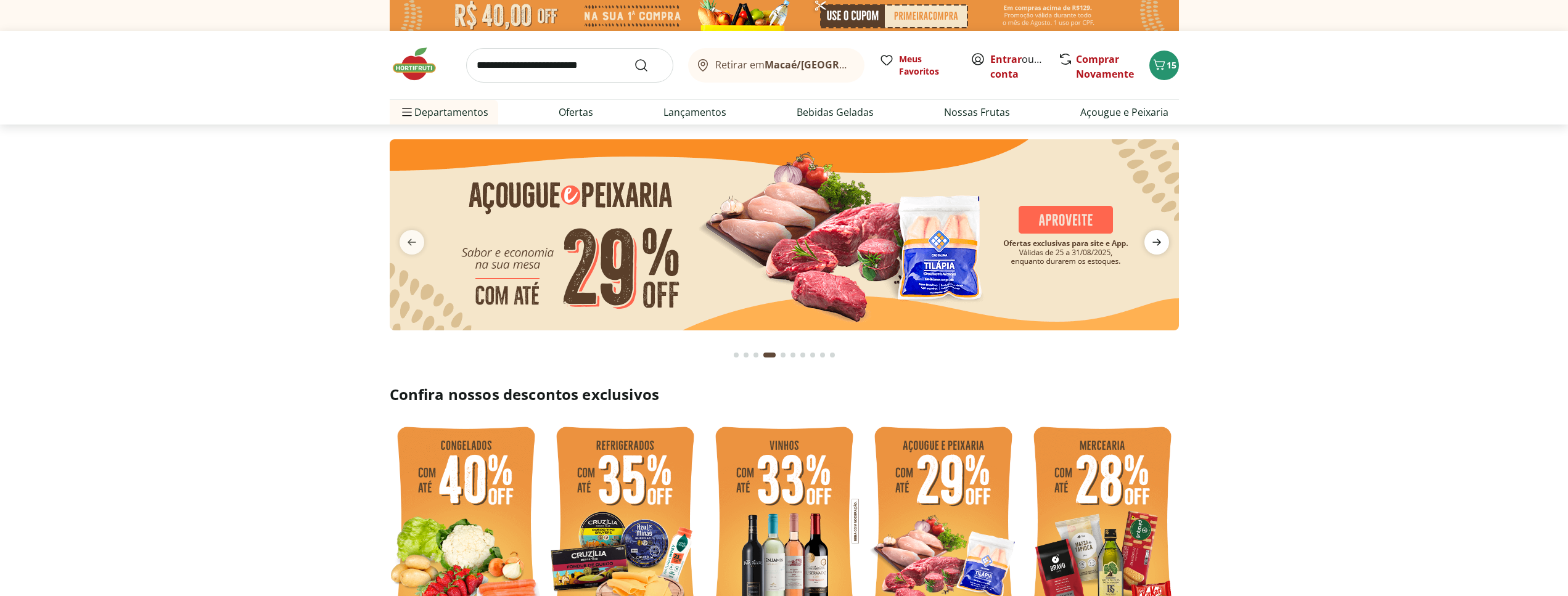
click at [1160, 237] on icon "next" at bounding box center [1157, 242] width 15 height 15
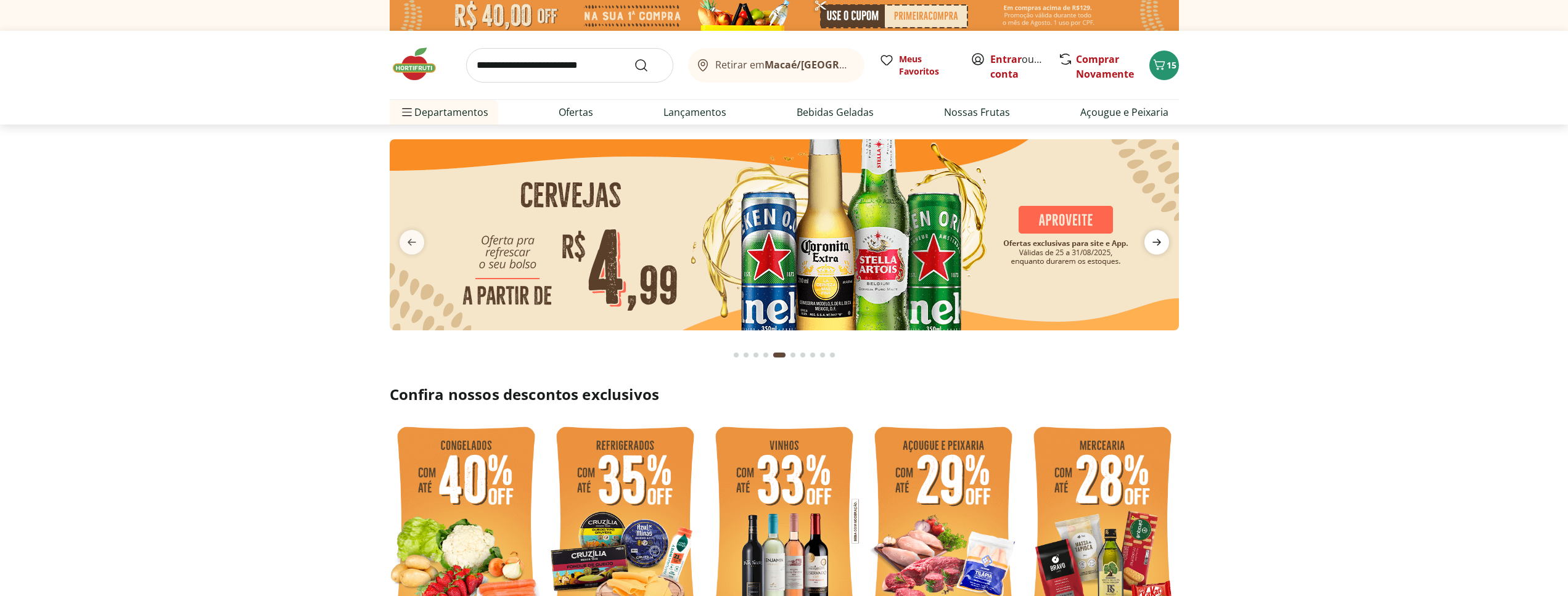
click at [1160, 237] on icon "next" at bounding box center [1157, 242] width 15 height 15
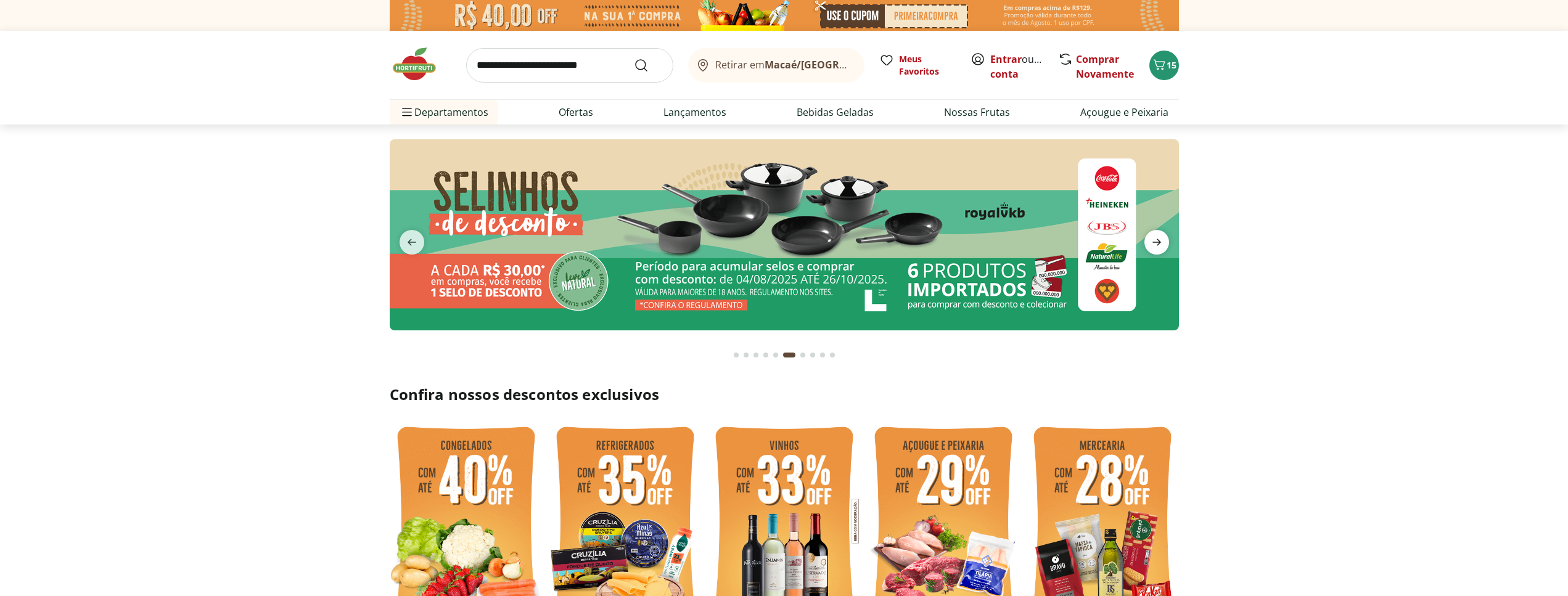
click at [1161, 233] on span "next" at bounding box center [1156, 242] width 25 height 25
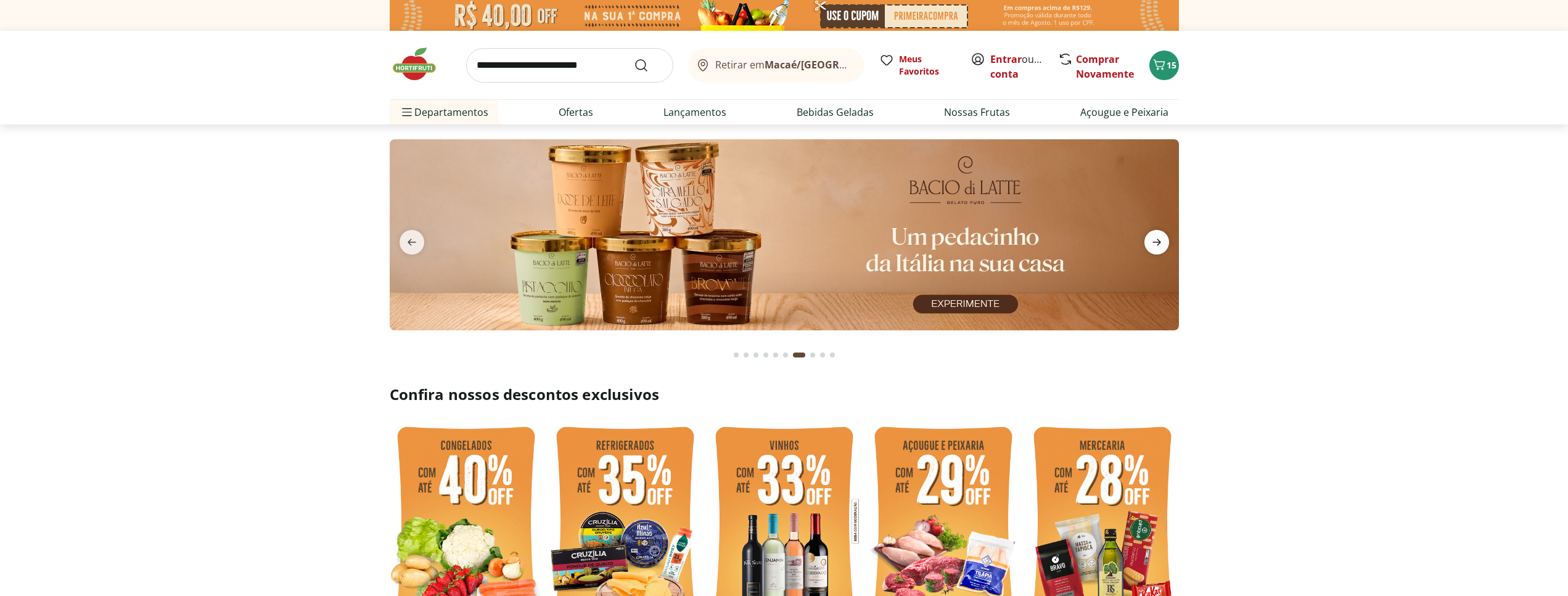
click at [1159, 238] on icon "next" at bounding box center [1157, 242] width 15 height 15
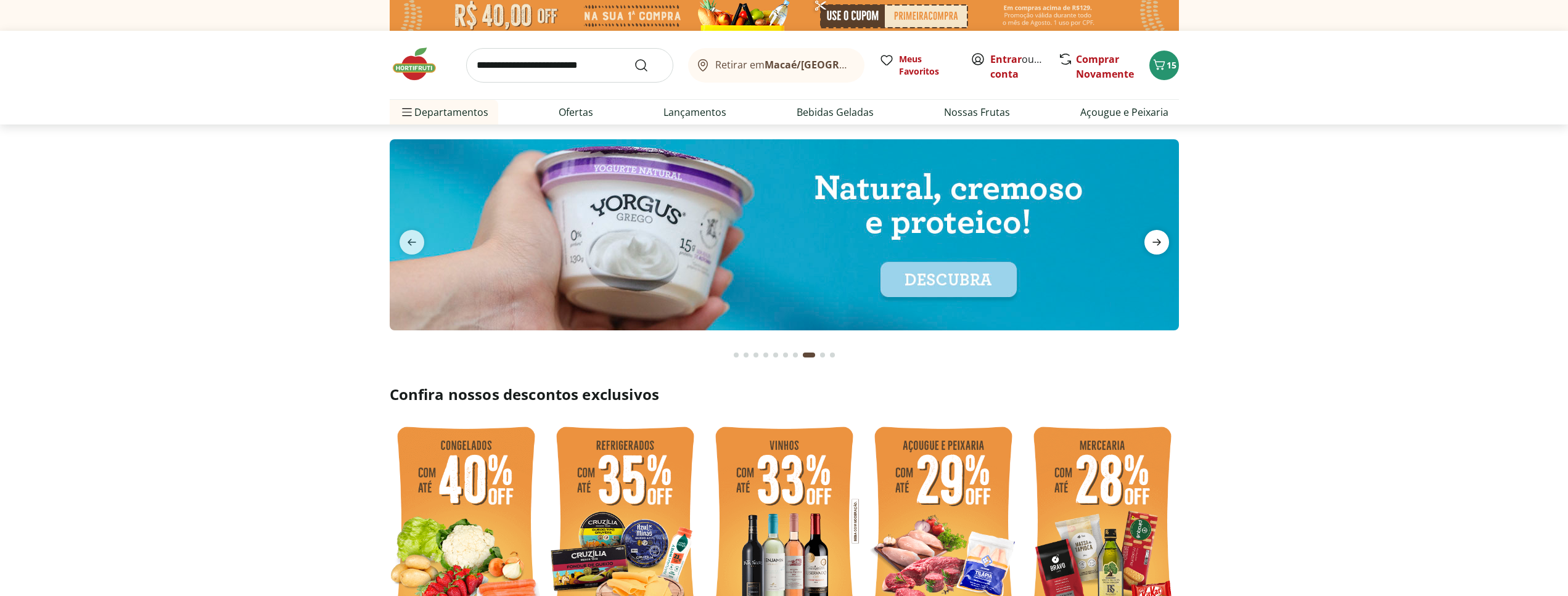
click at [1159, 238] on icon "next" at bounding box center [1157, 242] width 15 height 15
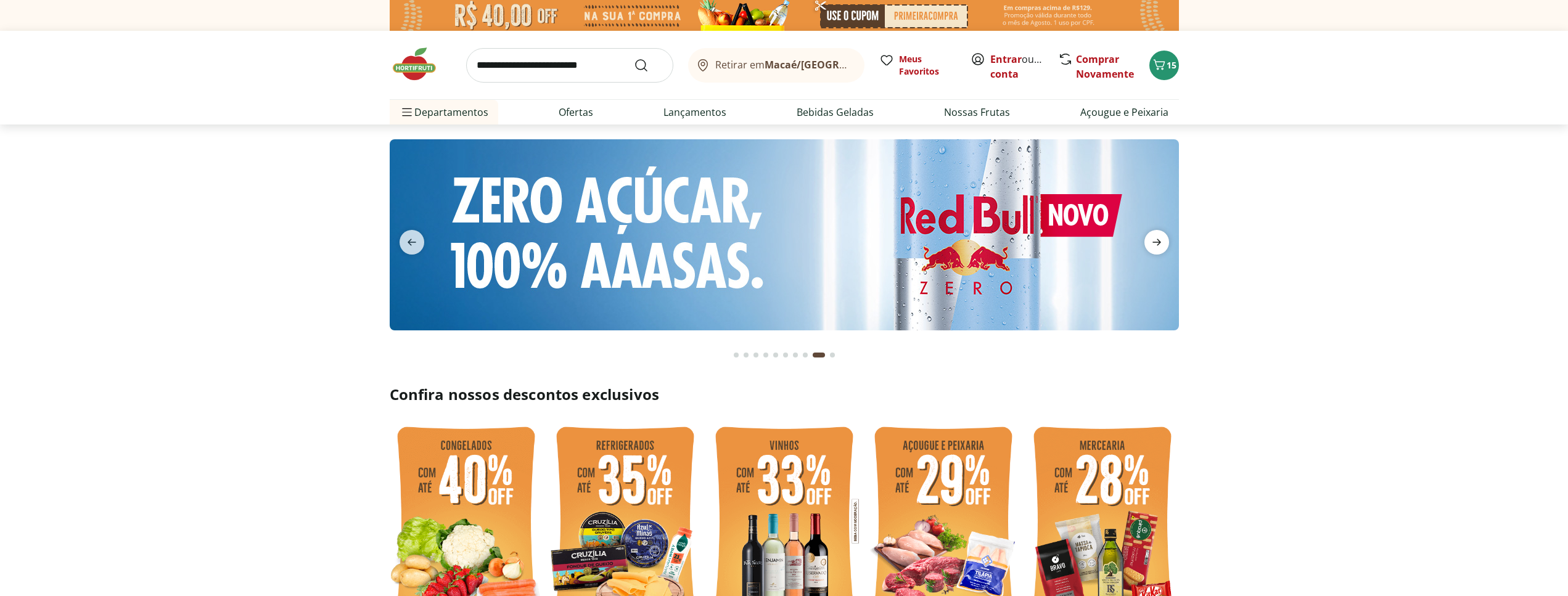
click at [1159, 238] on icon "next" at bounding box center [1157, 242] width 15 height 15
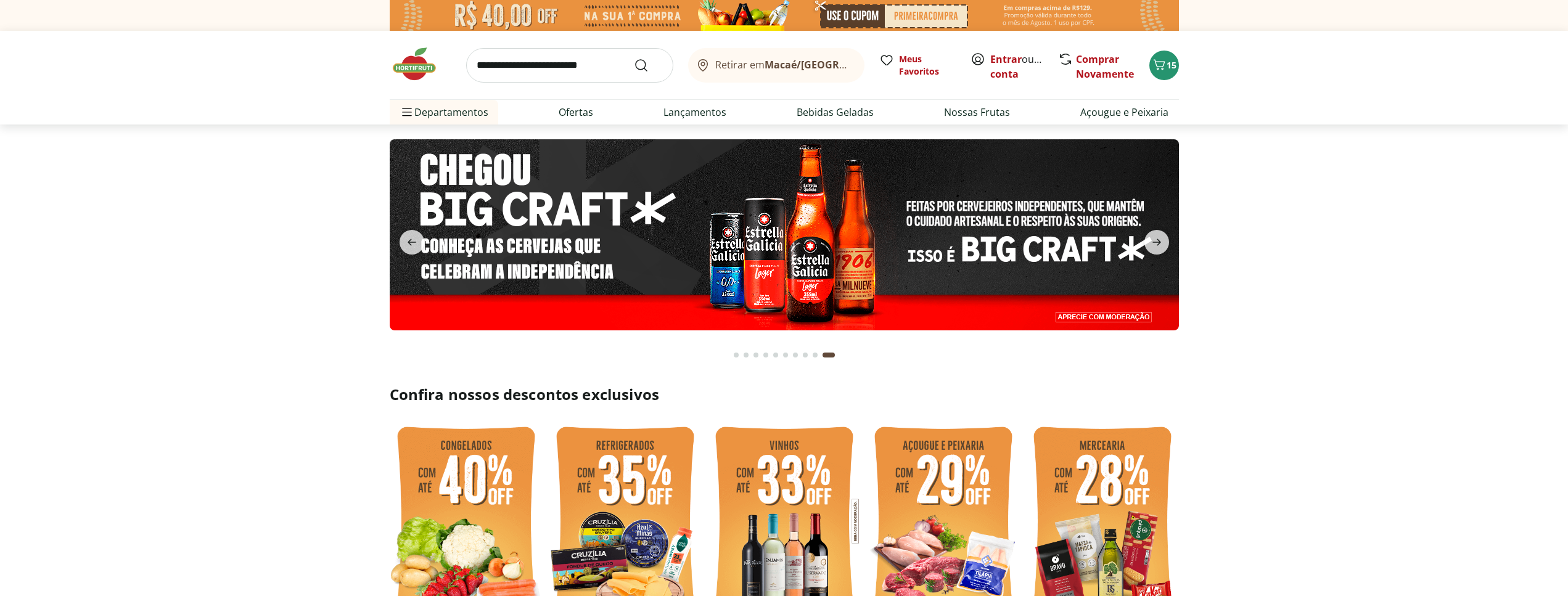
scroll to position [377, 0]
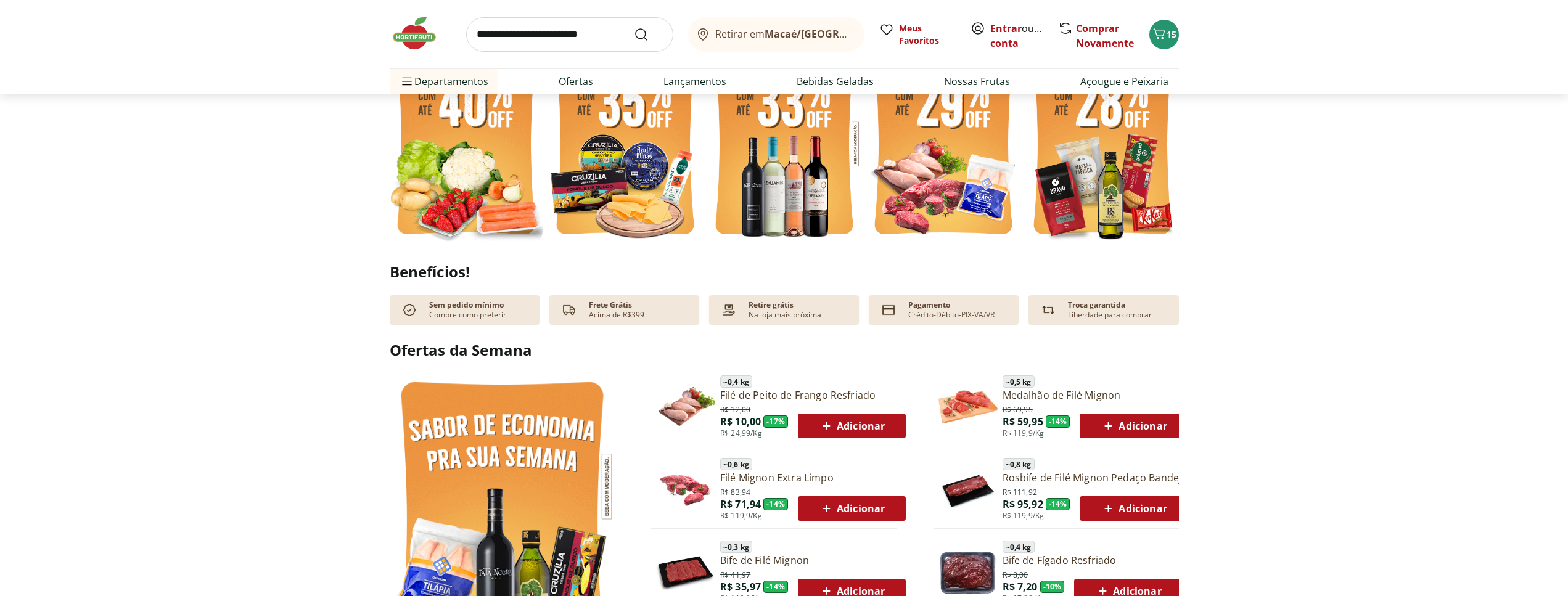
click at [1184, 32] on div "Retirar em Macaé/RJ Meus Favoritos Entrar ou Criar conta Comprar Novamente 15 D…" at bounding box center [784, 47] width 839 height 94
drag, startPoint x: 1149, startPoint y: 35, endPoint x: 1158, endPoint y: 32, distance: 9.5
click at [1150, 35] on div "Retirar em Macaé/RJ Meus Favoritos Entrar ou Criar conta Comprar Novamente 15" at bounding box center [784, 34] width 789 height 69
click at [1164, 29] on icon "Carrinho" at bounding box center [1159, 34] width 15 height 15
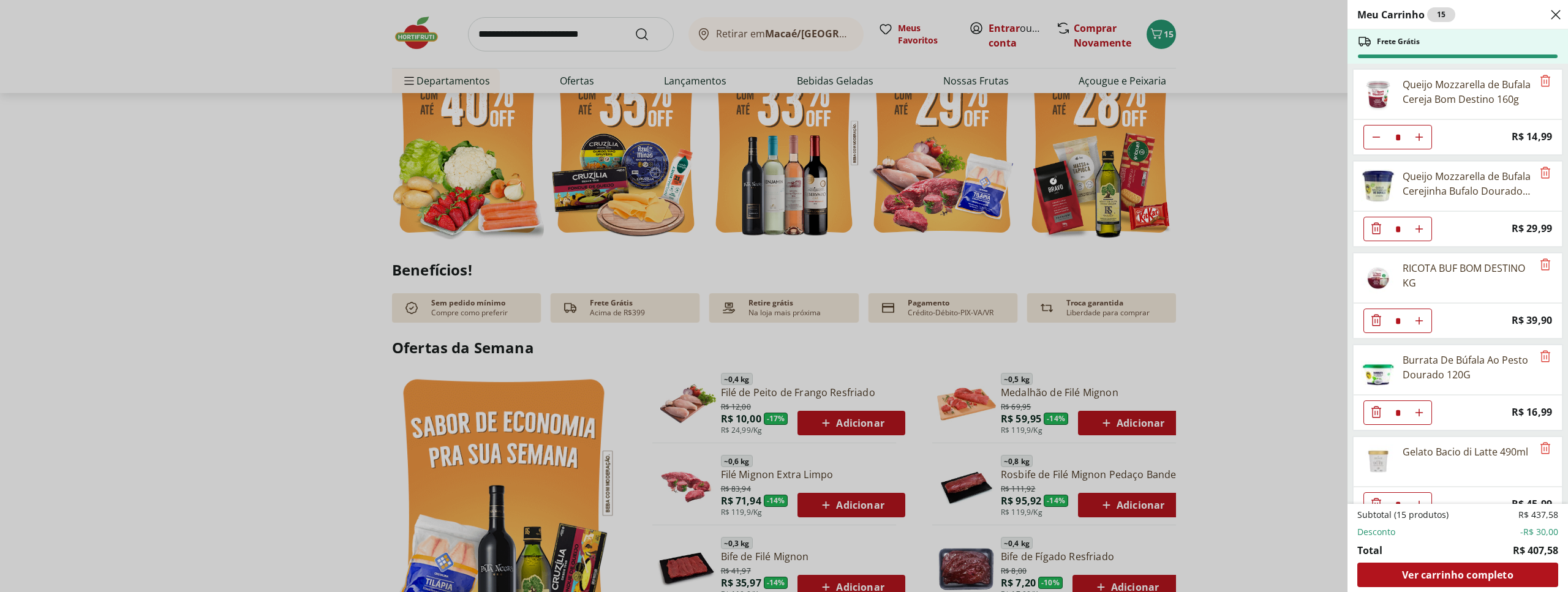
click at [132, 196] on div "Meu Carrinho 15 Frete Grátis Queijo Mozzarella de Bufala Cereja Bom Destino 160…" at bounding box center [784, 296] width 1568 height 592
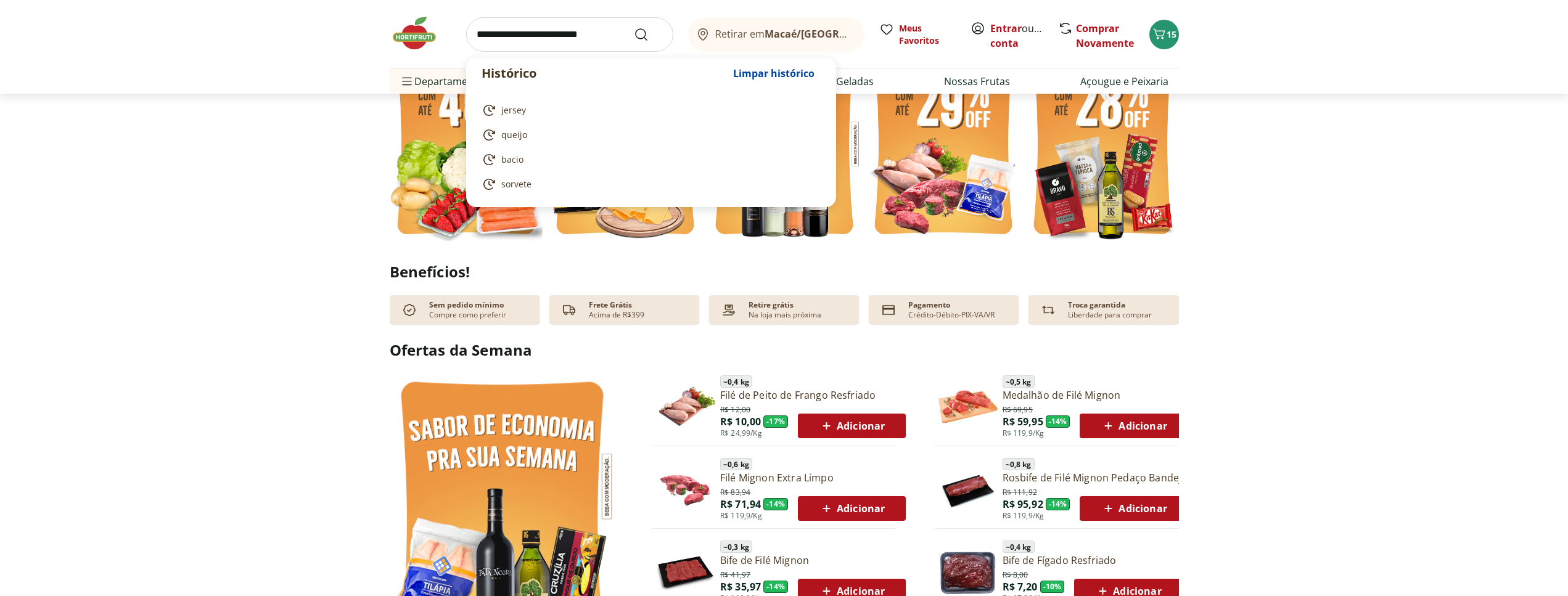
click at [517, 37] on input "search" at bounding box center [569, 35] width 207 height 35
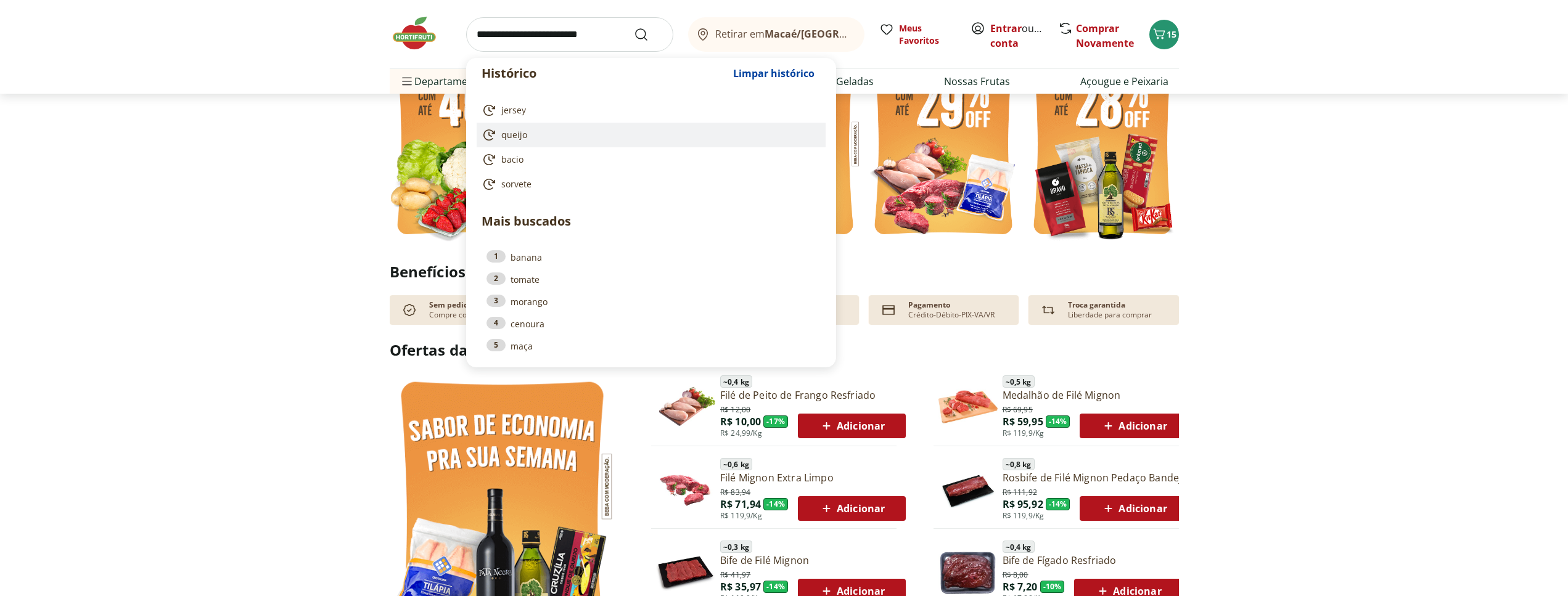
click at [539, 137] on link "queijo" at bounding box center [648, 135] width 334 height 15
type input "******"
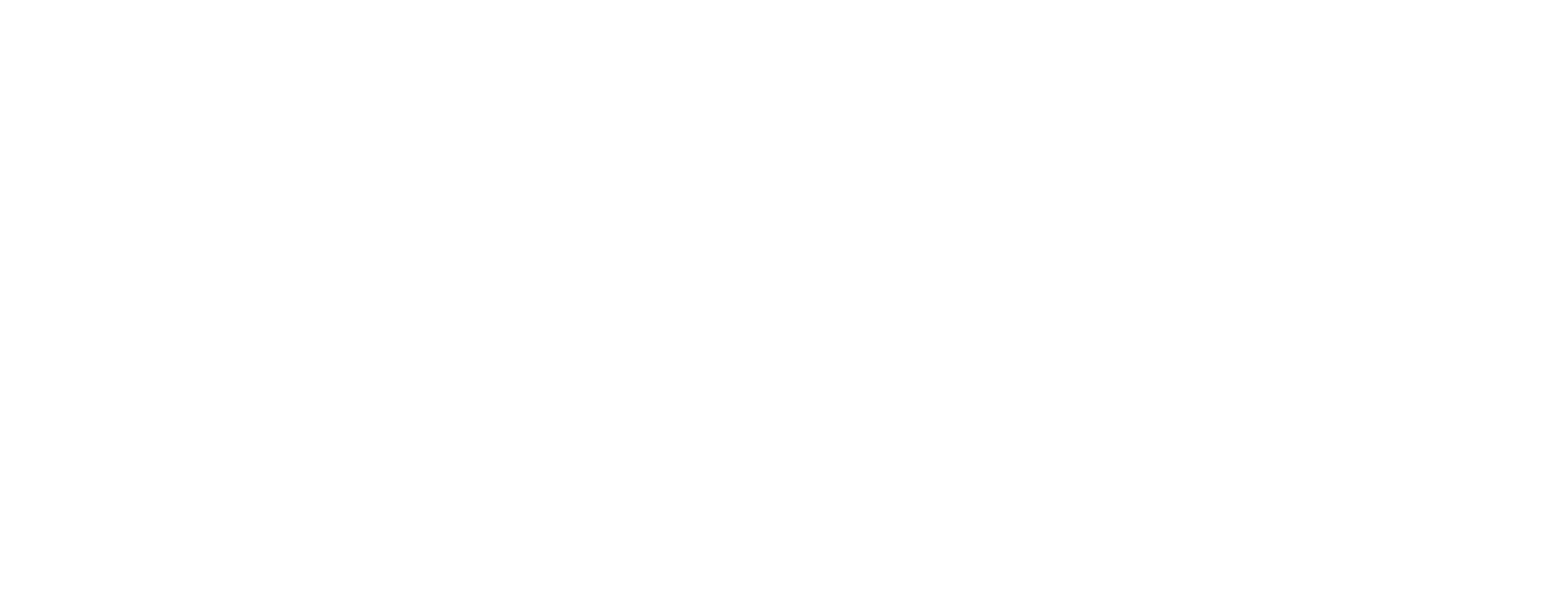
select select "**********"
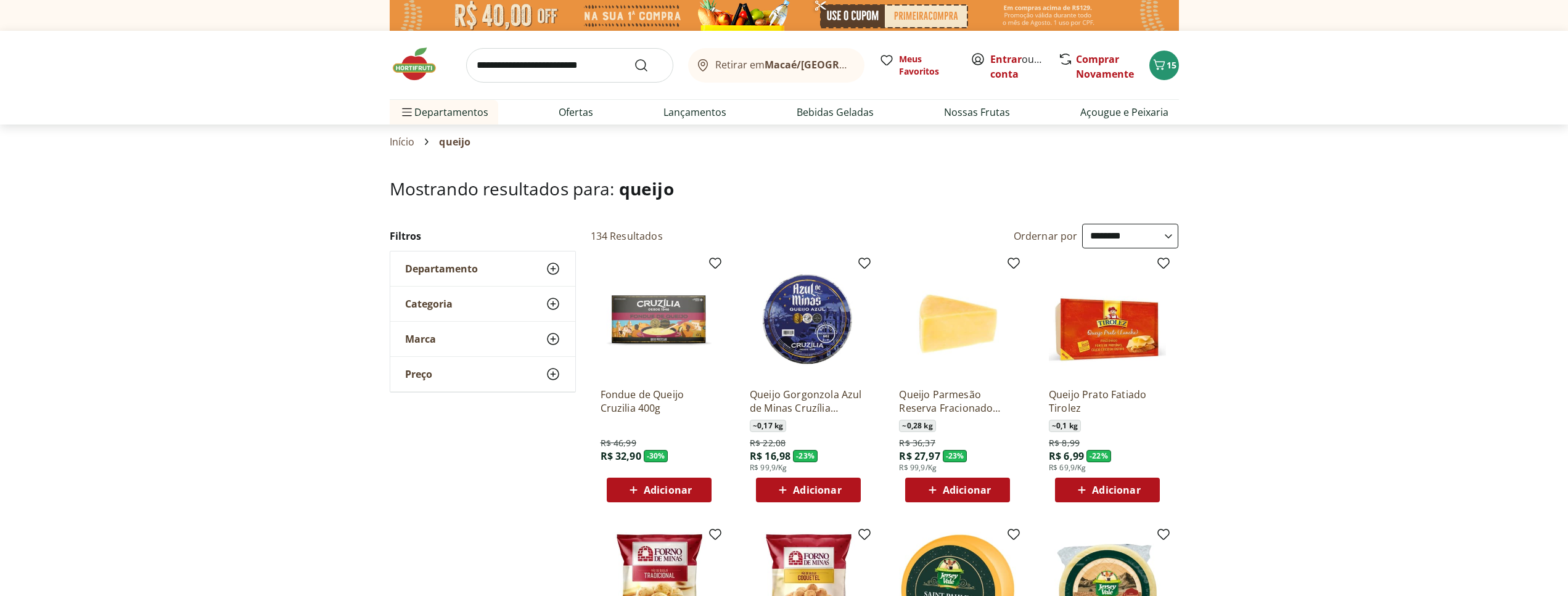
type input "*"
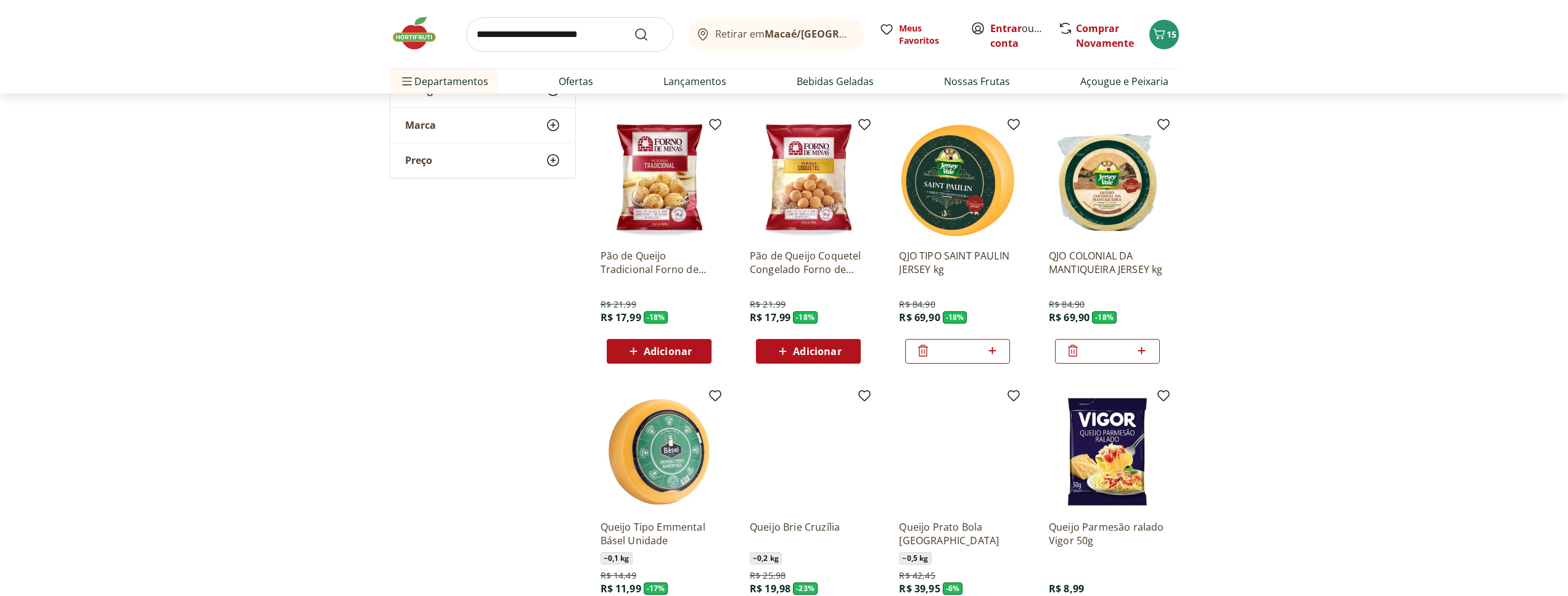
scroll to position [566, 0]
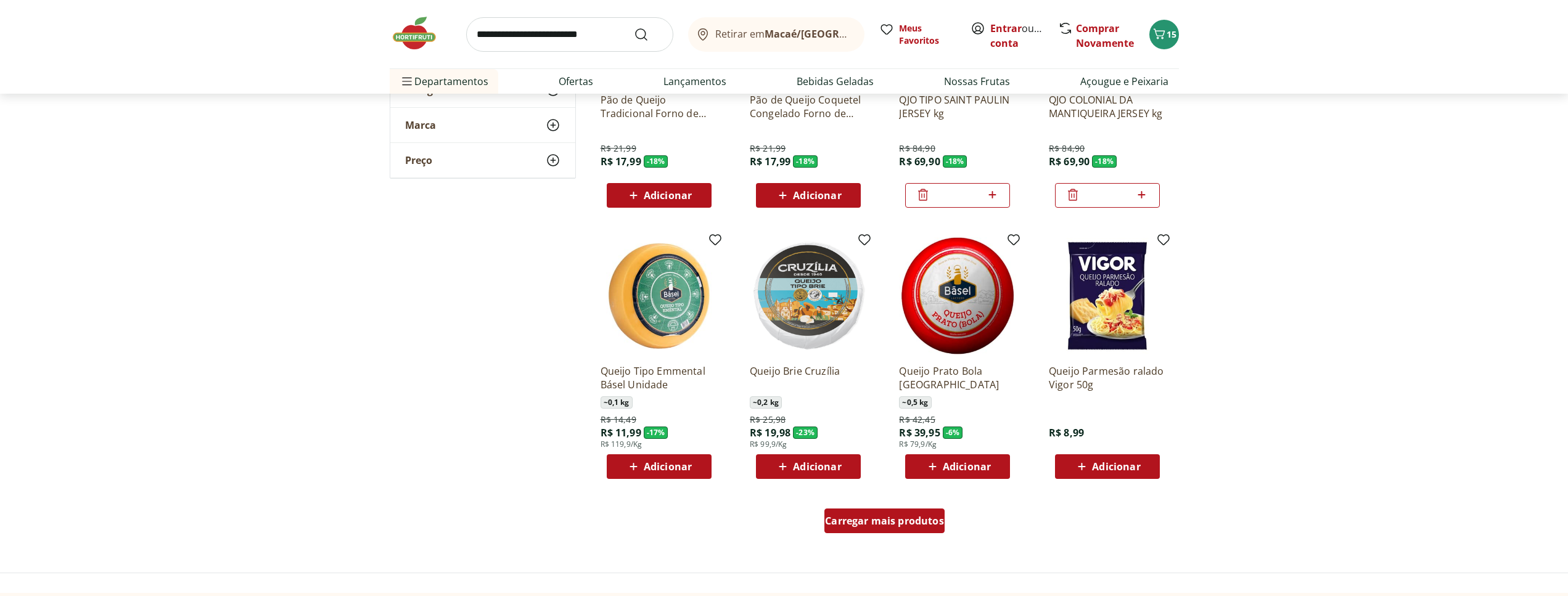
click at [908, 525] on span "Carregar mais produtos" at bounding box center [885, 521] width 119 height 10
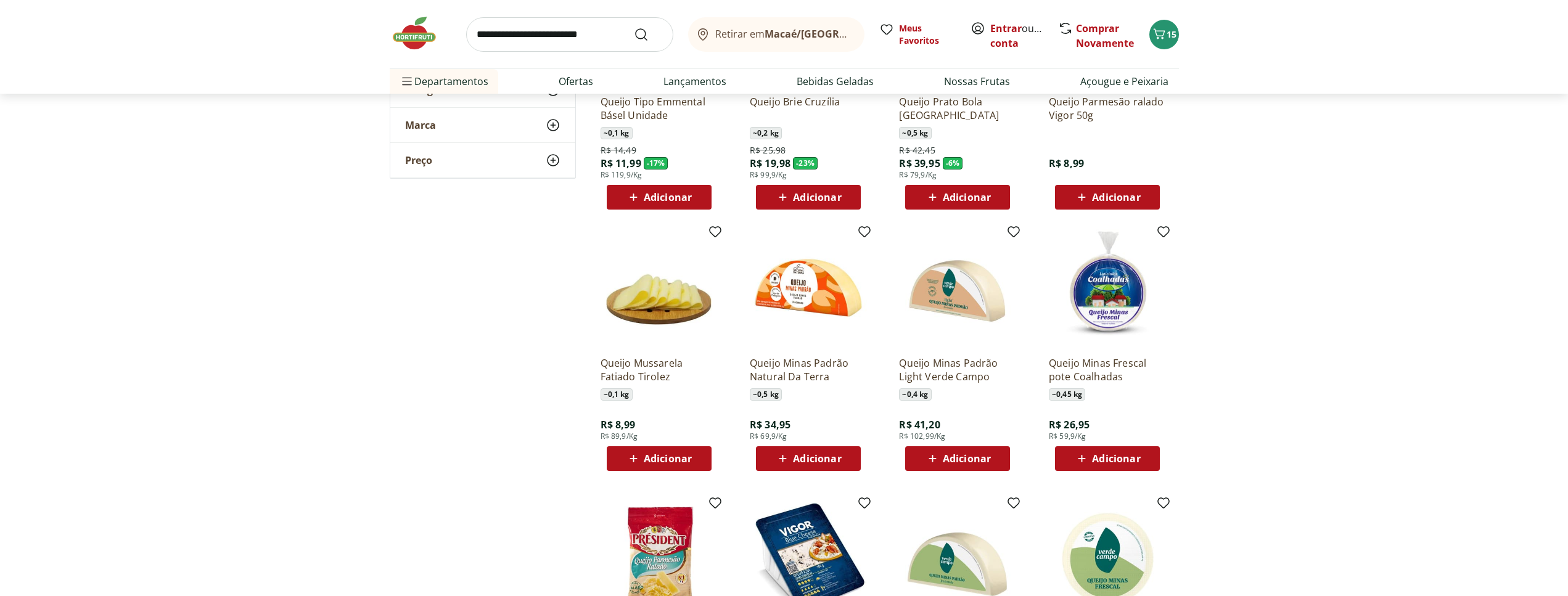
scroll to position [880, 0]
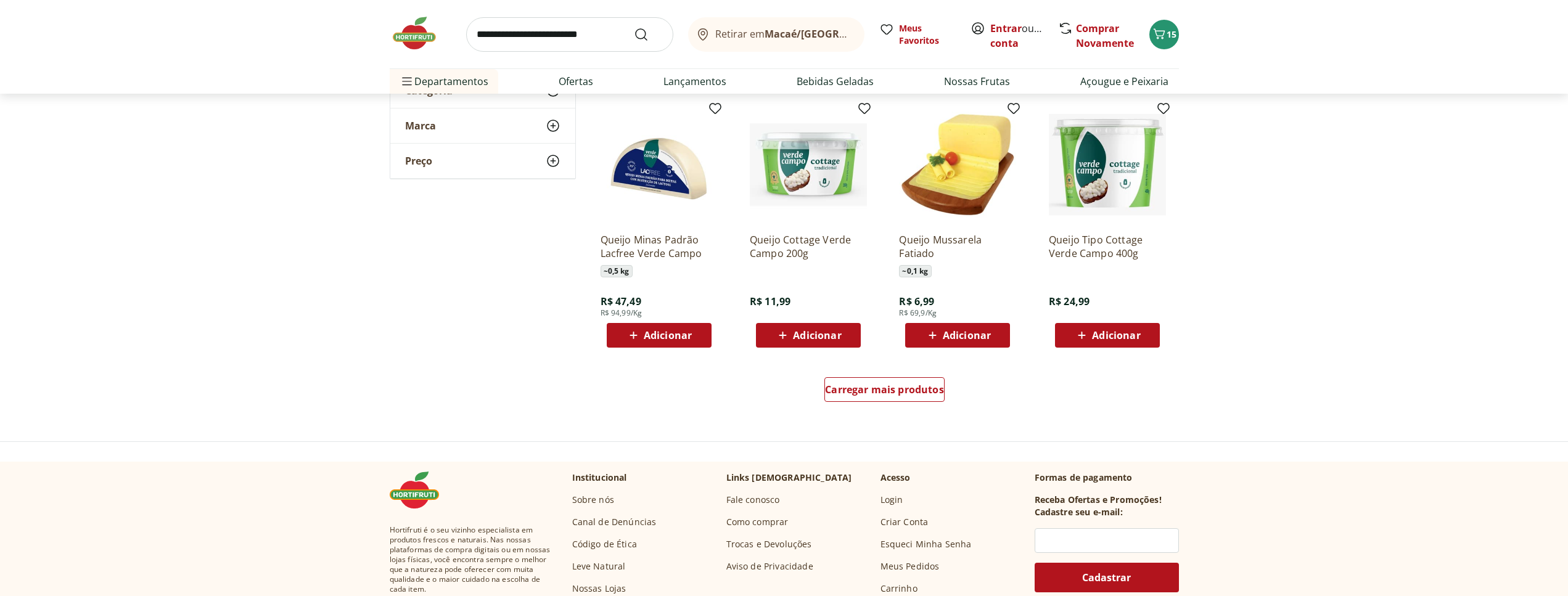
scroll to position [1573, 0]
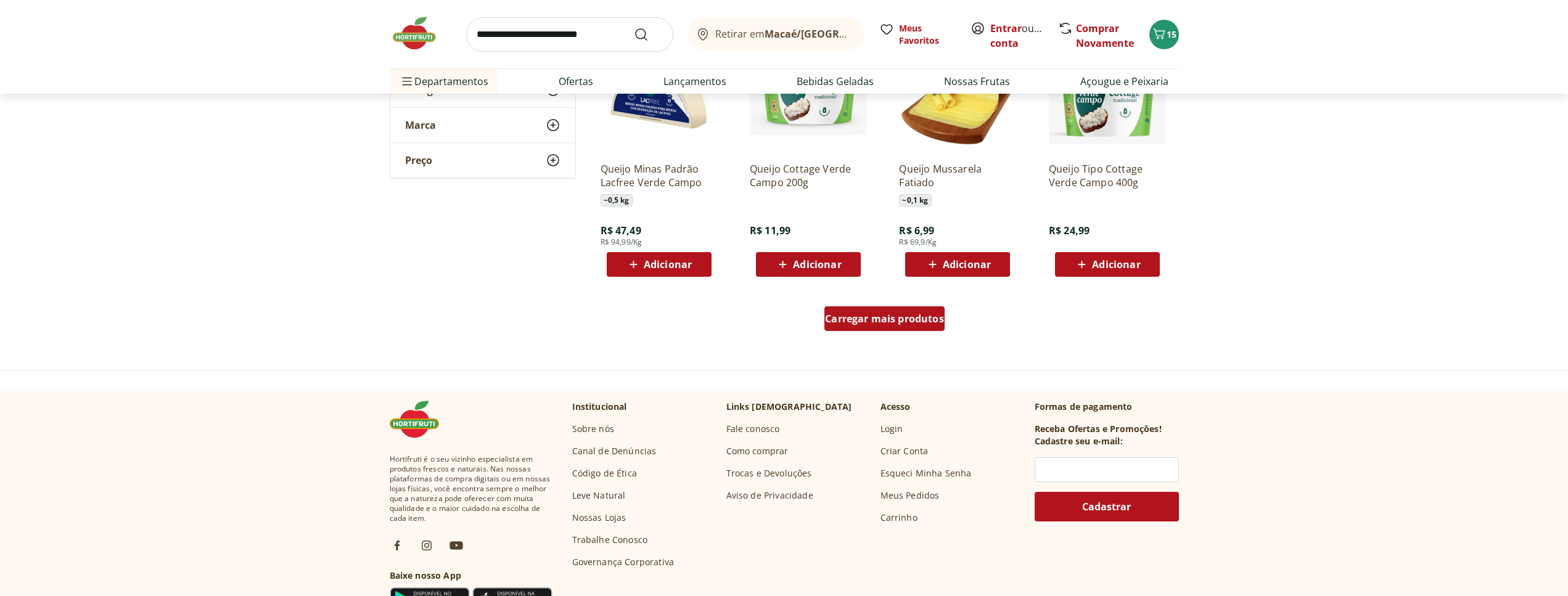
click at [923, 322] on span "Carregar mais produtos" at bounding box center [885, 318] width 119 height 10
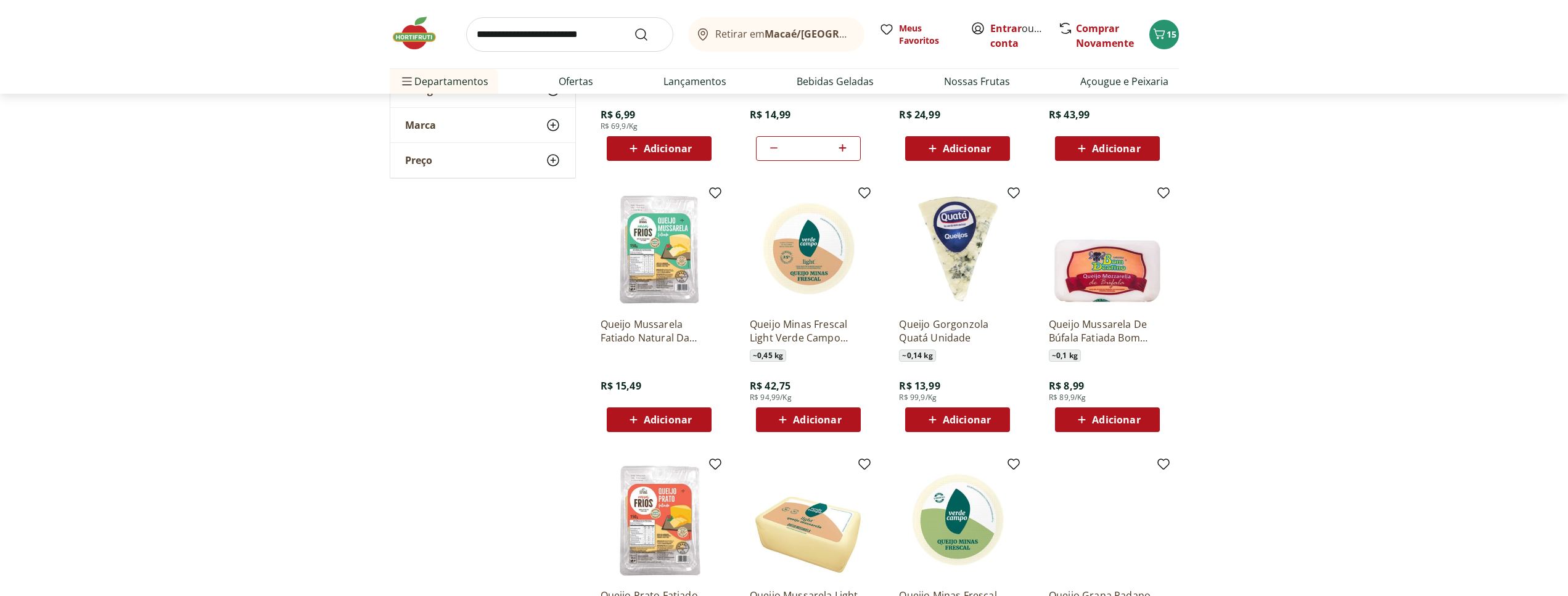
scroll to position [2265, 0]
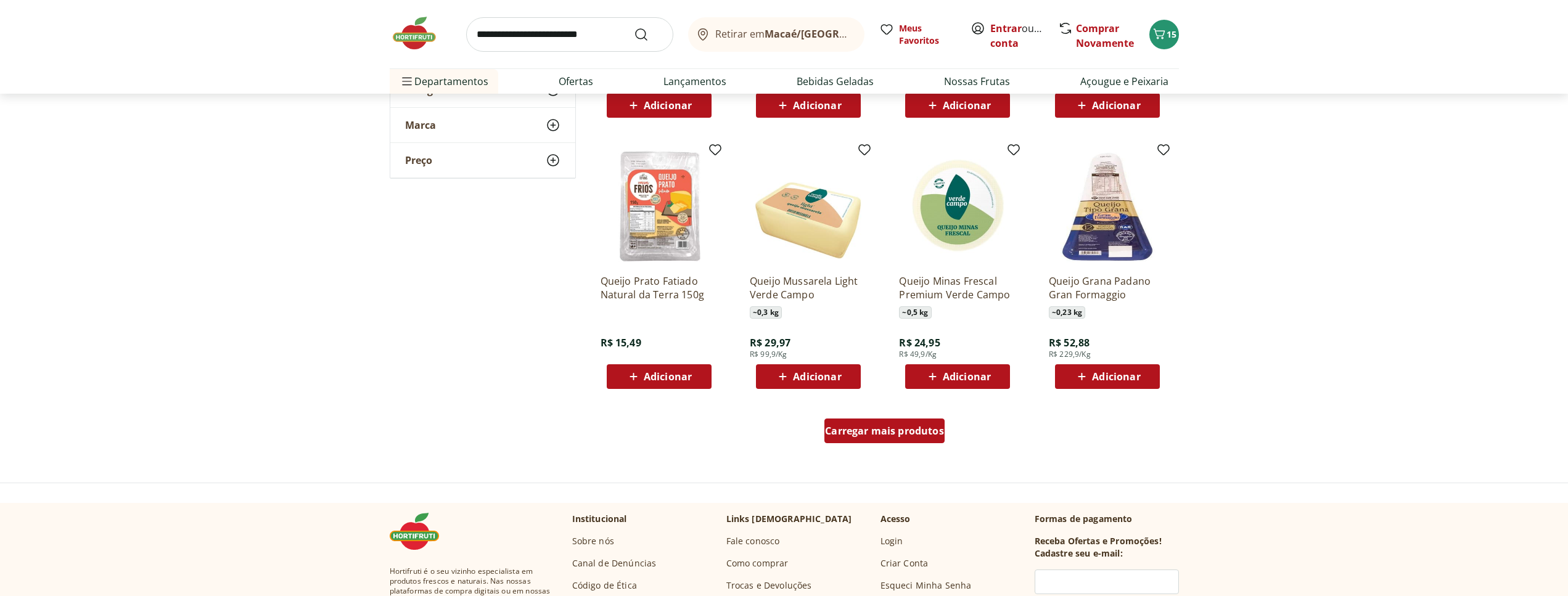
click at [890, 441] on div "Carregar mais produtos" at bounding box center [884, 431] width 120 height 25
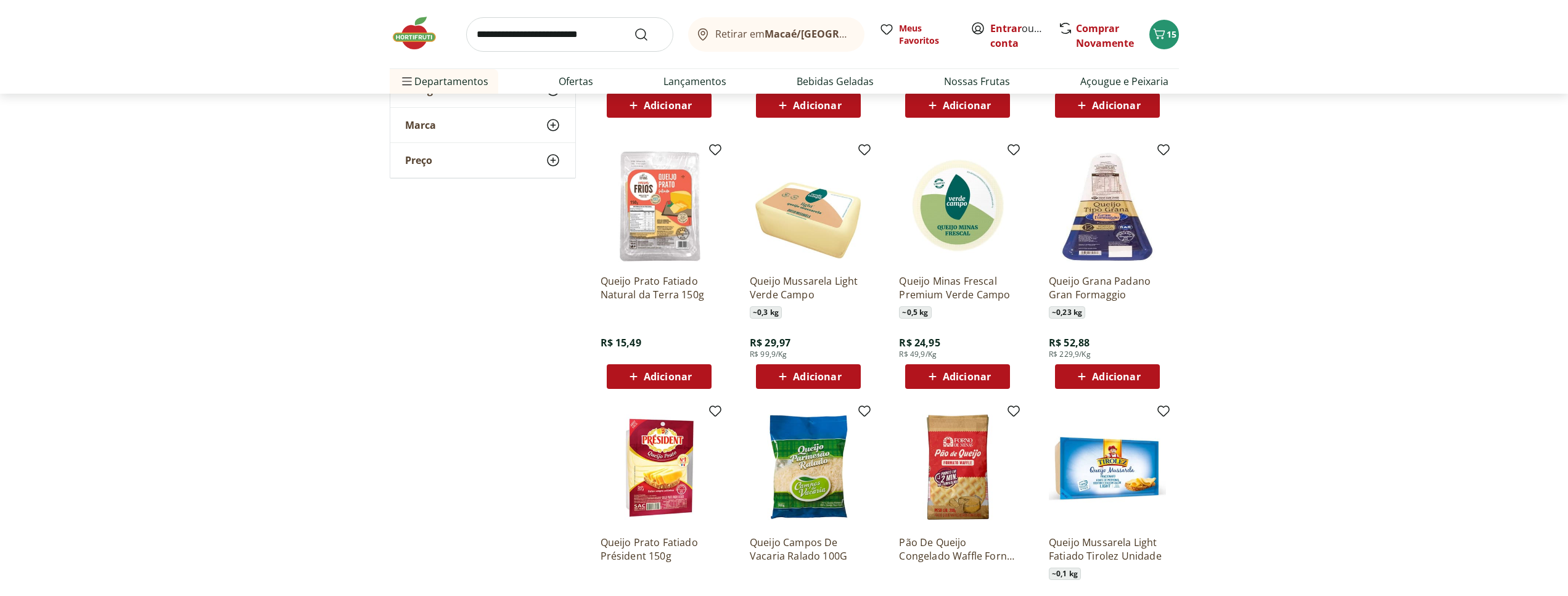
scroll to position [2579, 0]
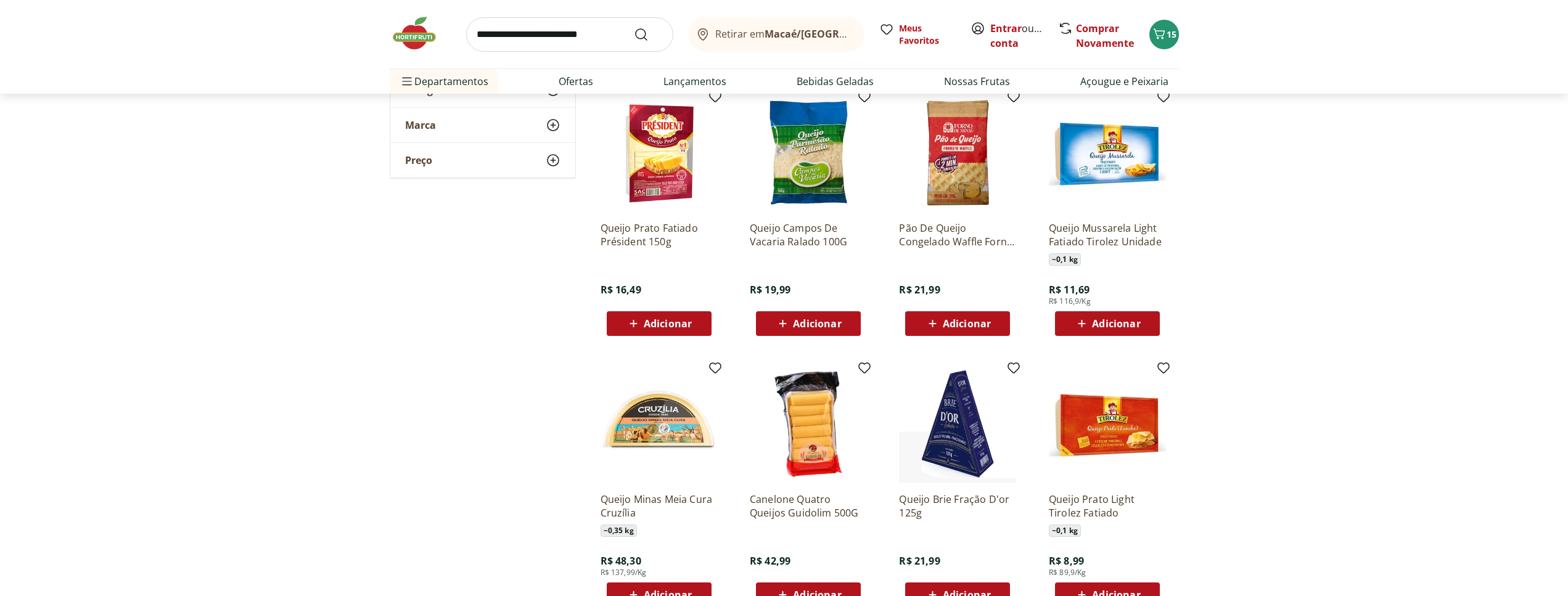
scroll to position [2957, 0]
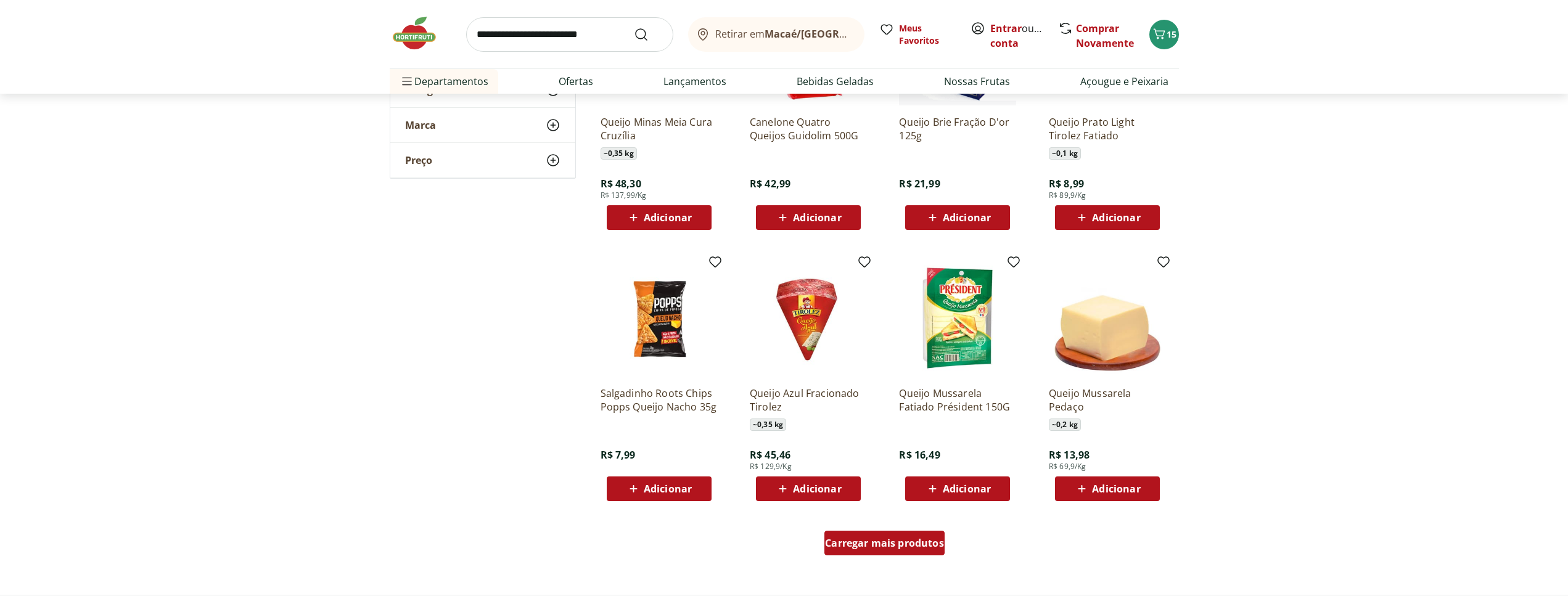
drag, startPoint x: 927, startPoint y: 545, endPoint x: 1096, endPoint y: 450, distance: 193.9
click at [926, 545] on span "Carregar mais produtos" at bounding box center [885, 543] width 119 height 10
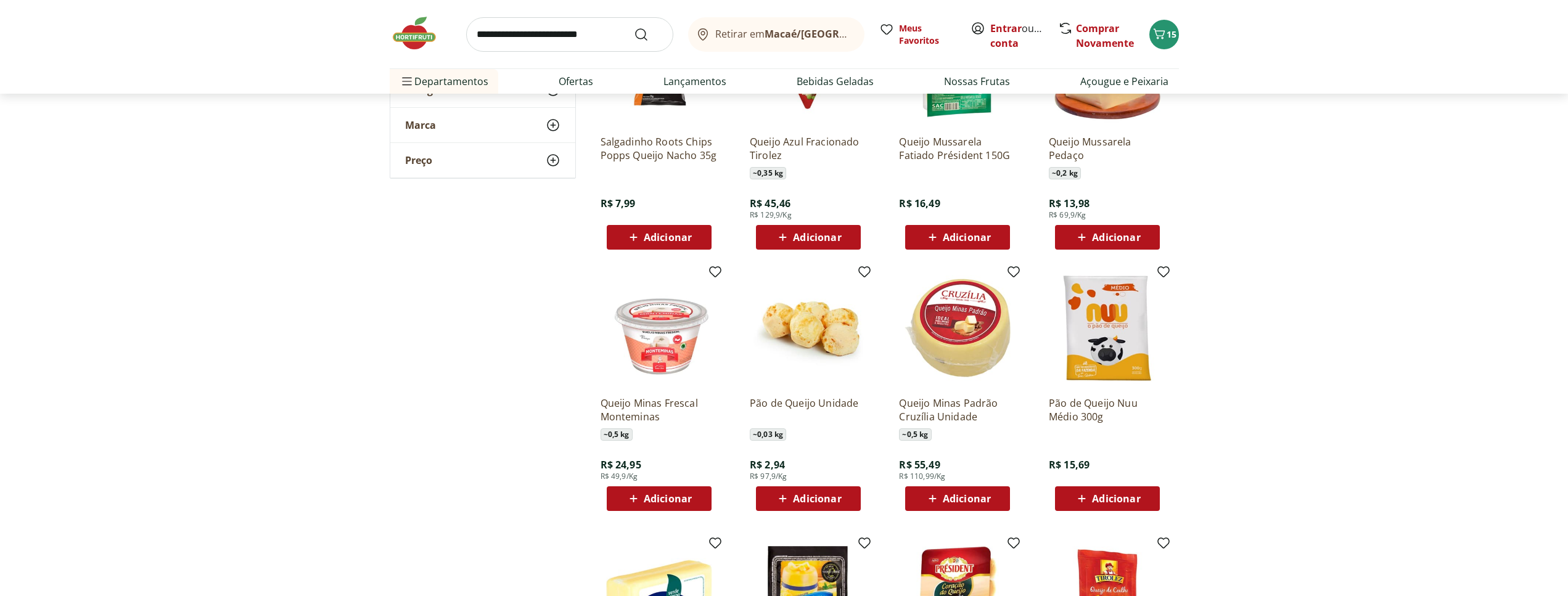
scroll to position [3397, 0]
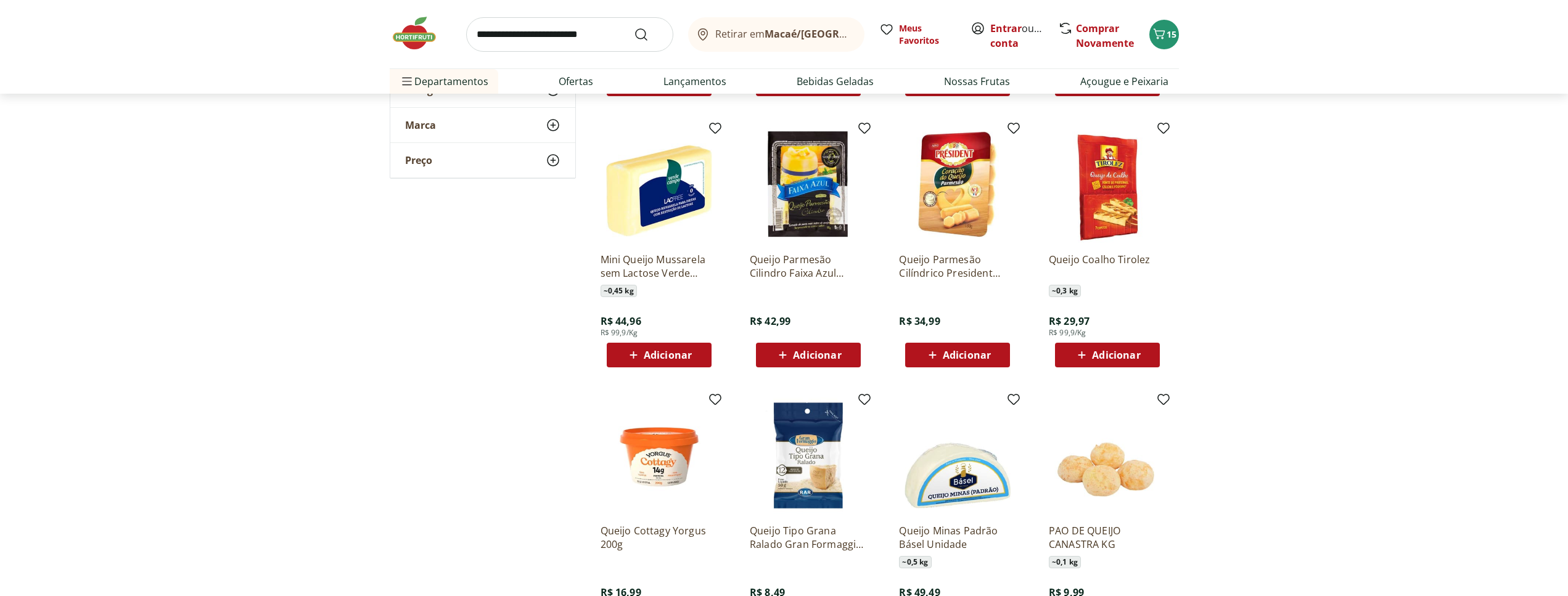
scroll to position [3837, 0]
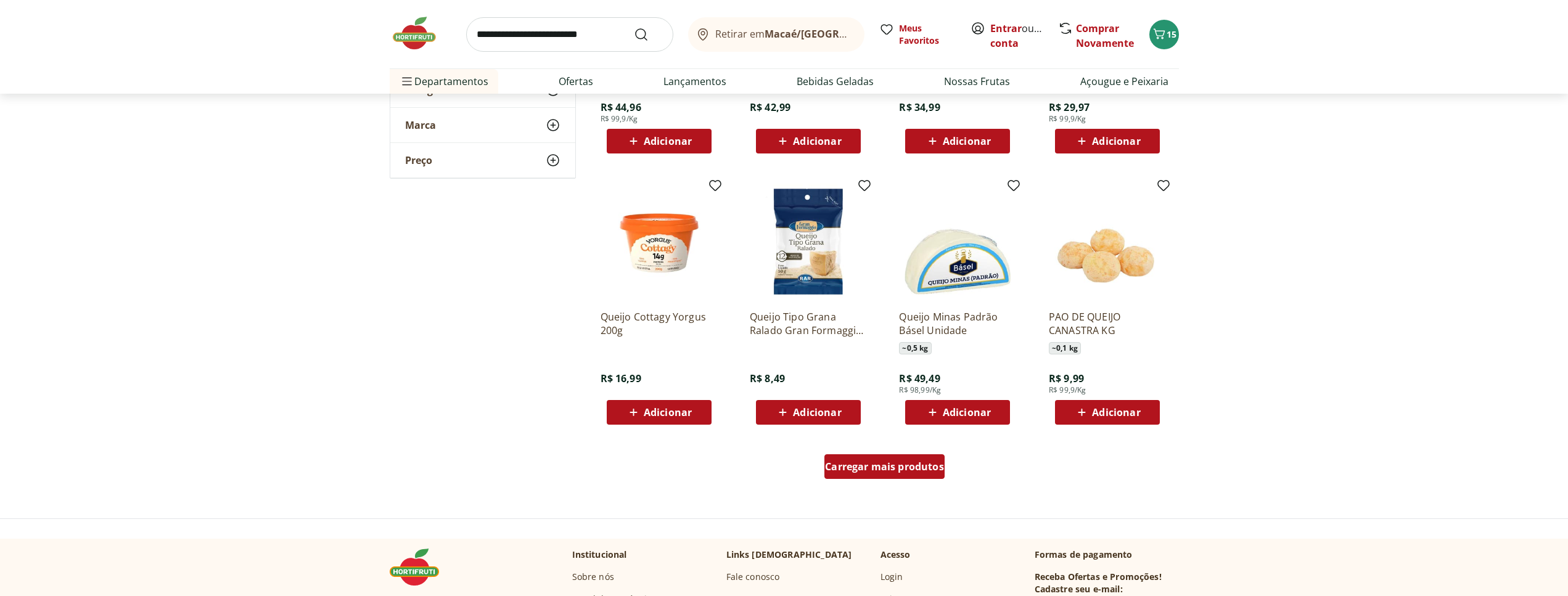
click at [917, 462] on span "Carregar mais produtos" at bounding box center [885, 466] width 119 height 10
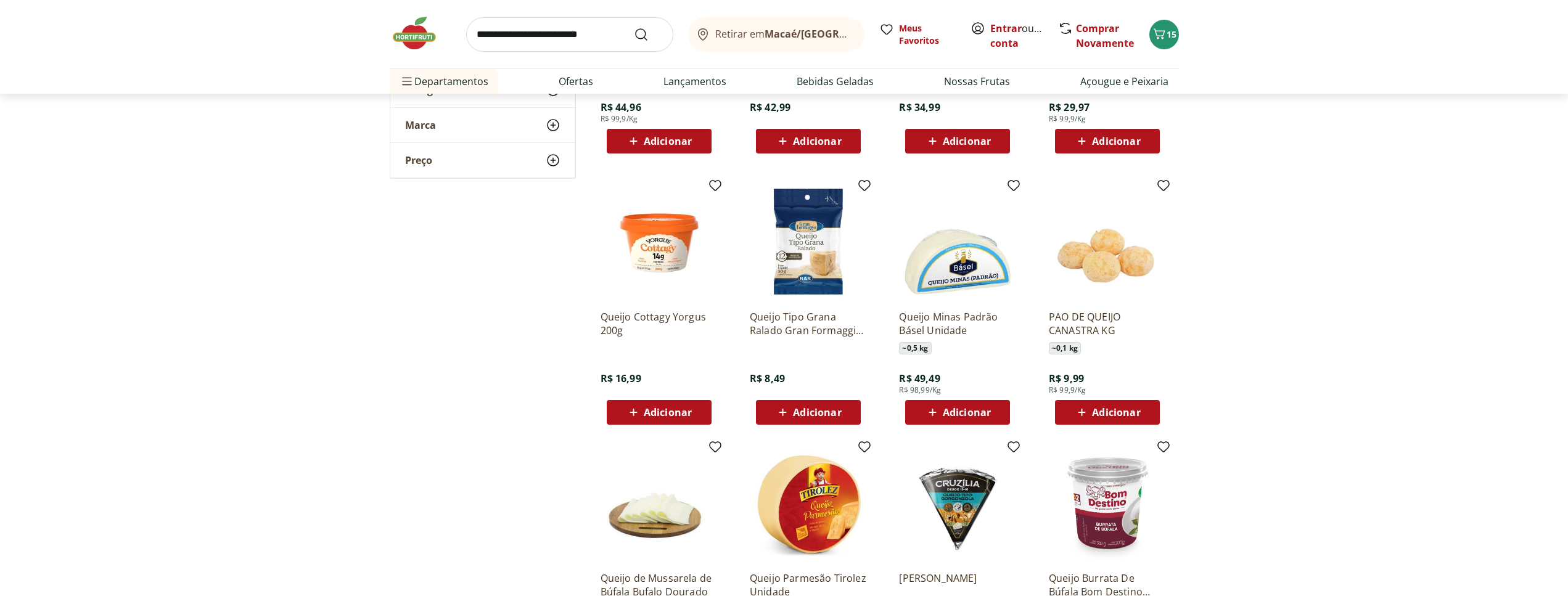
type input "*"
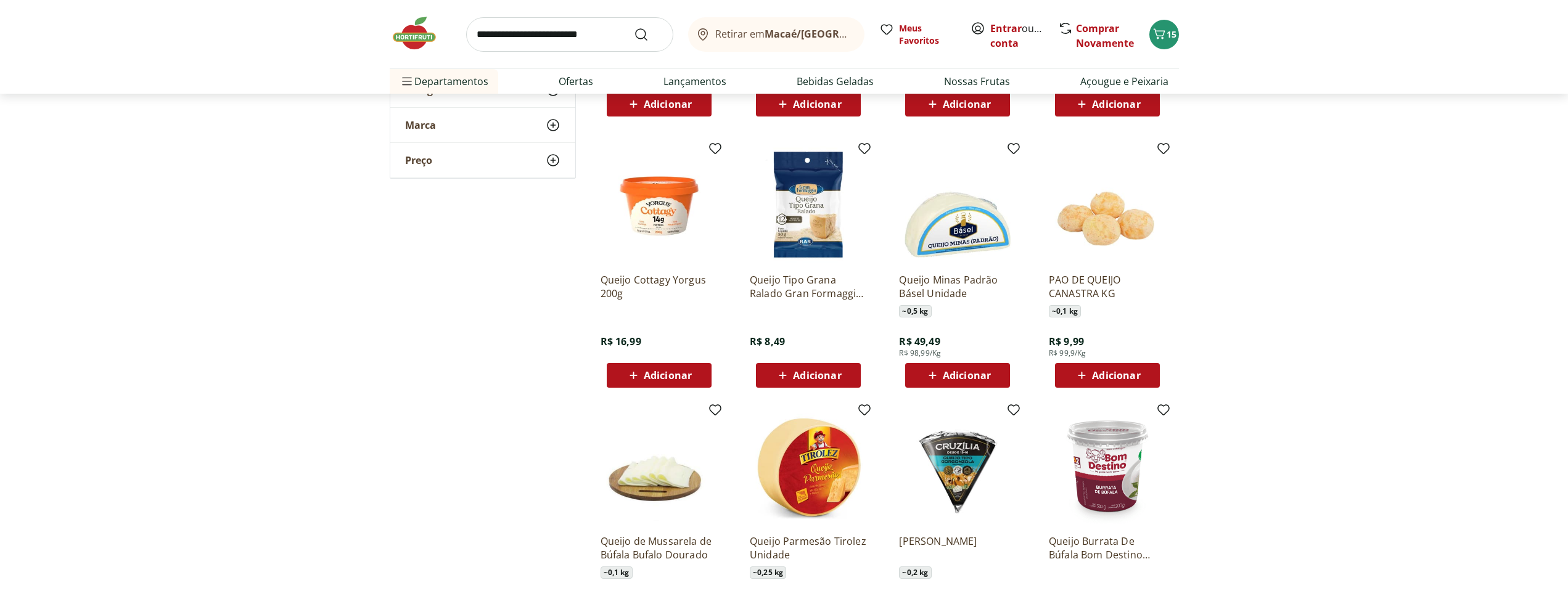
scroll to position [4026, 0]
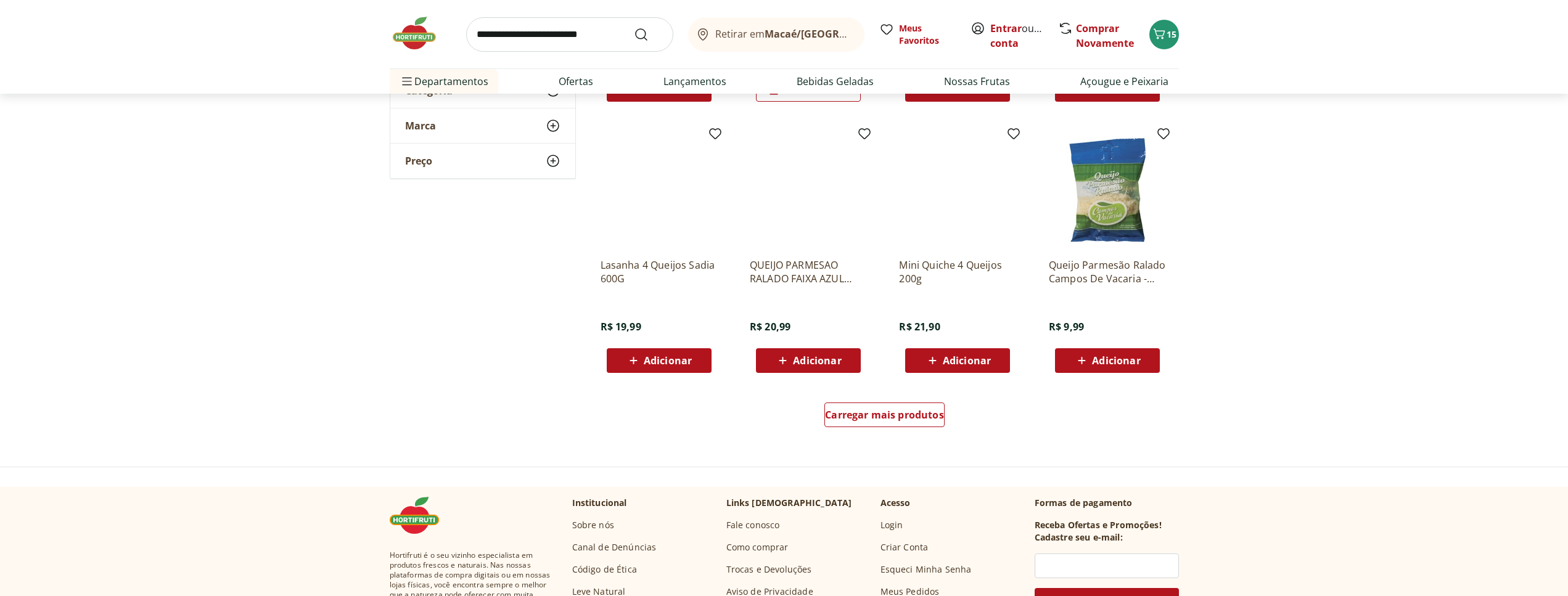
scroll to position [4718, 0]
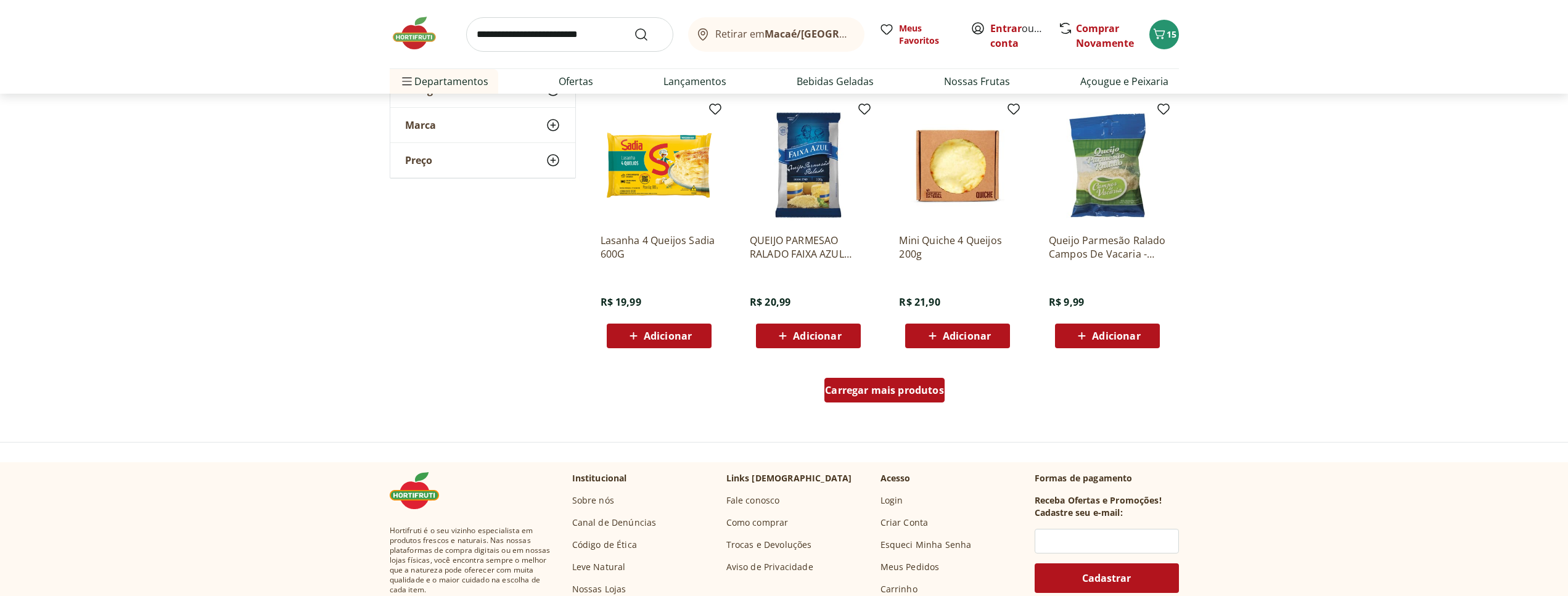
click at [935, 389] on span "Carregar mais produtos" at bounding box center [885, 390] width 119 height 10
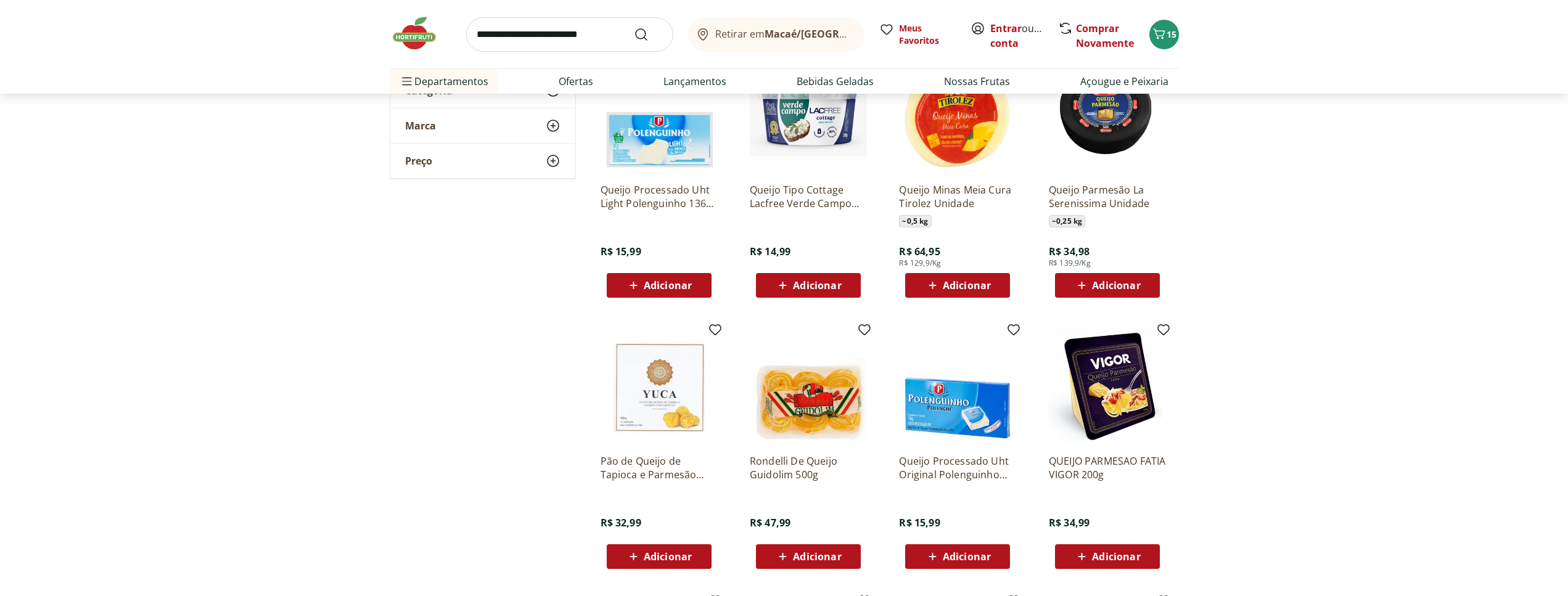
scroll to position [5033, 0]
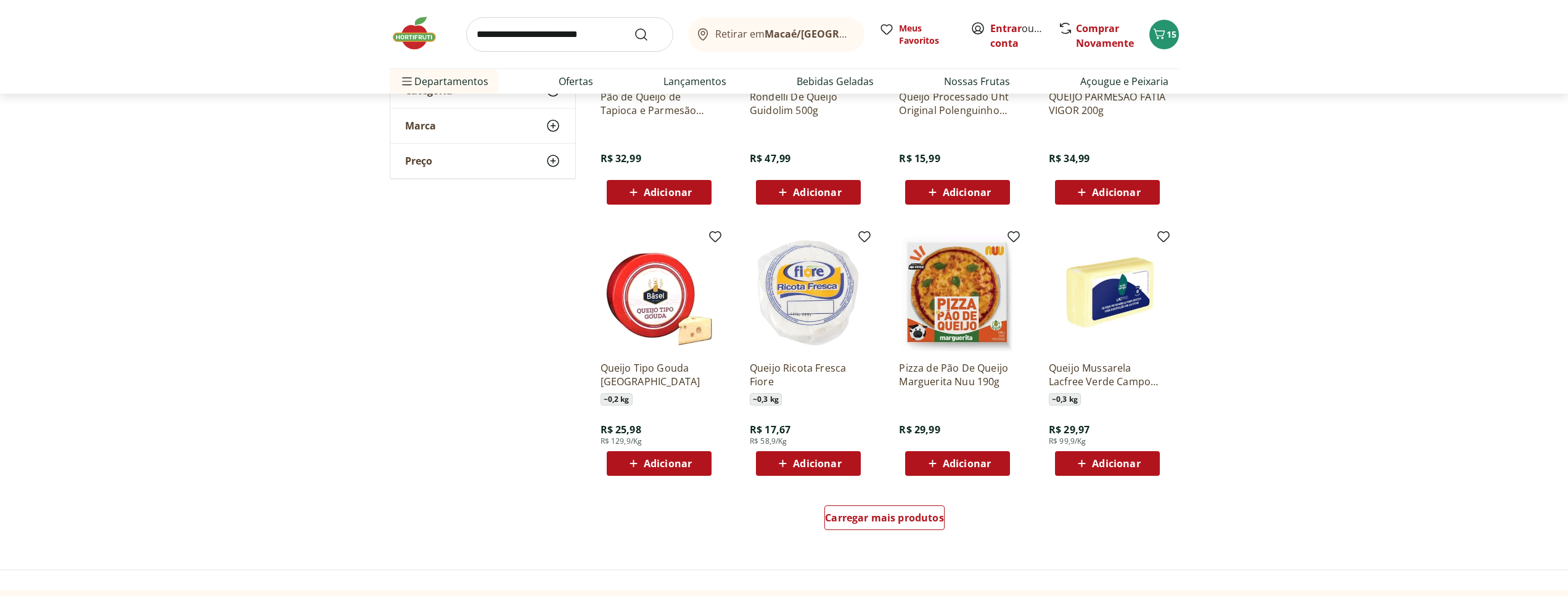
scroll to position [5536, 0]
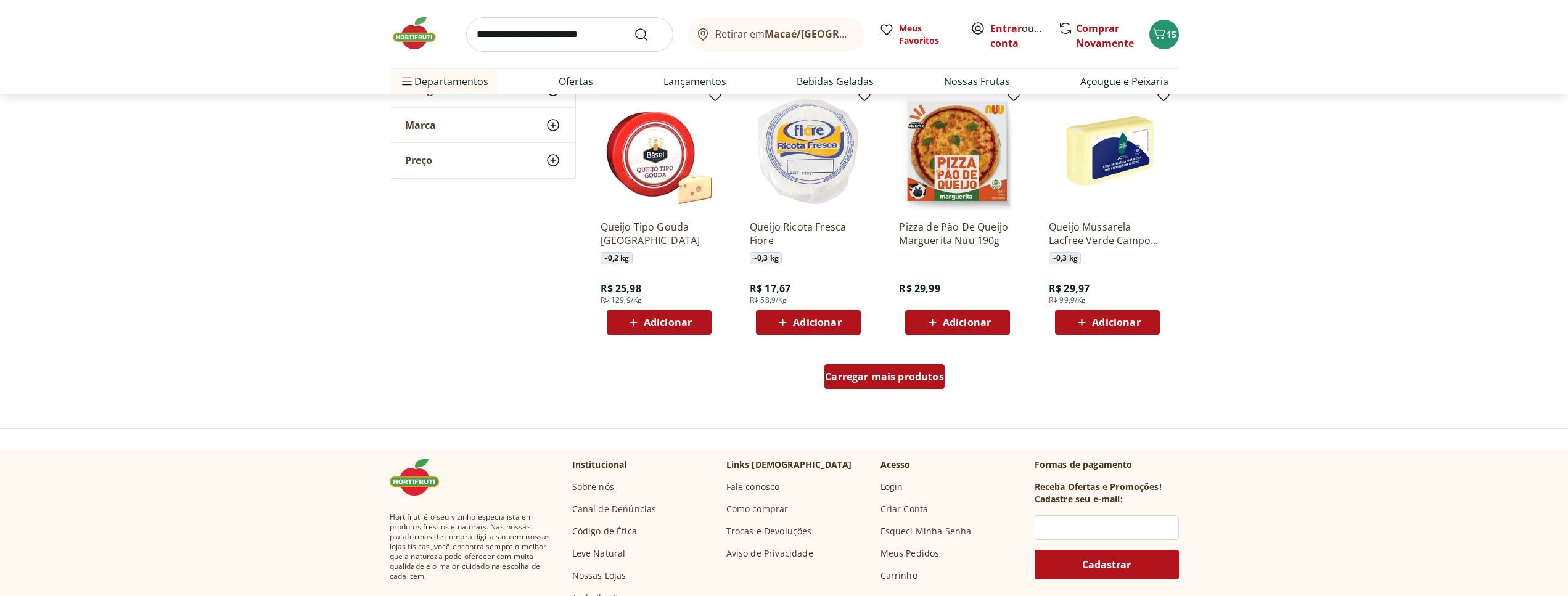
click at [892, 373] on span "Carregar mais produtos" at bounding box center [885, 376] width 119 height 10
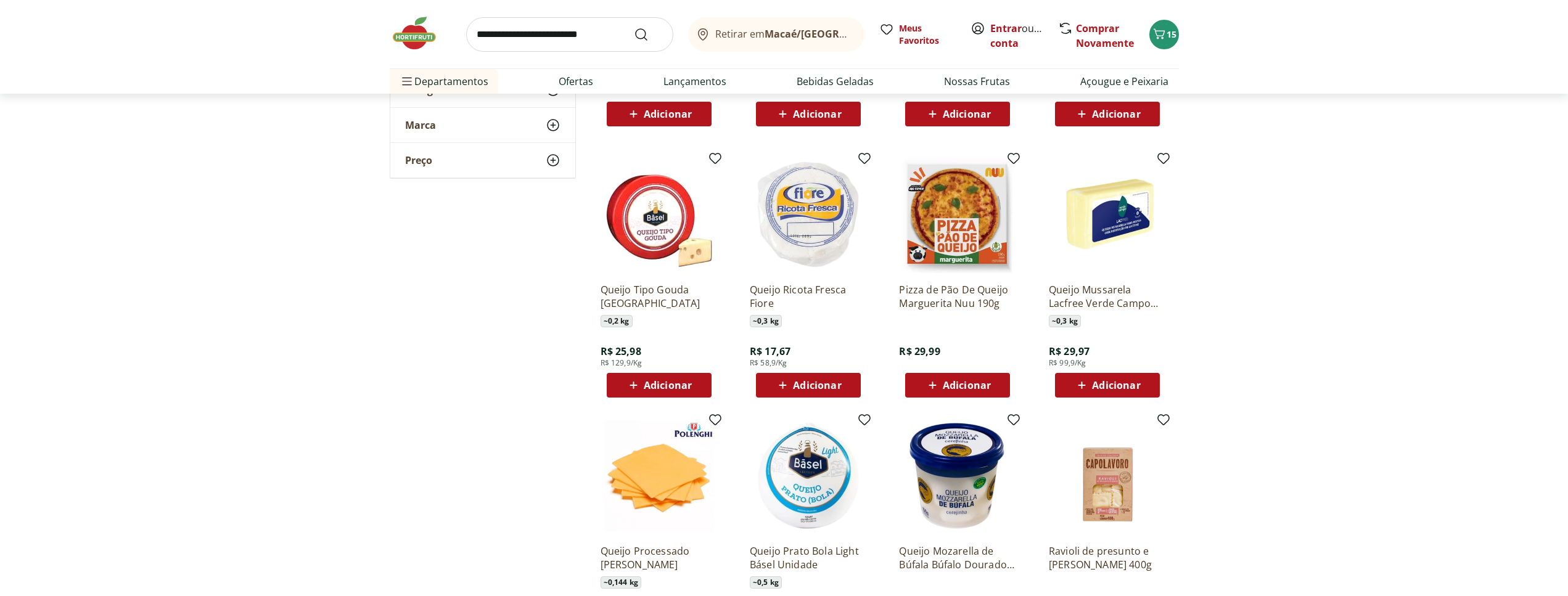
scroll to position [5661, 0]
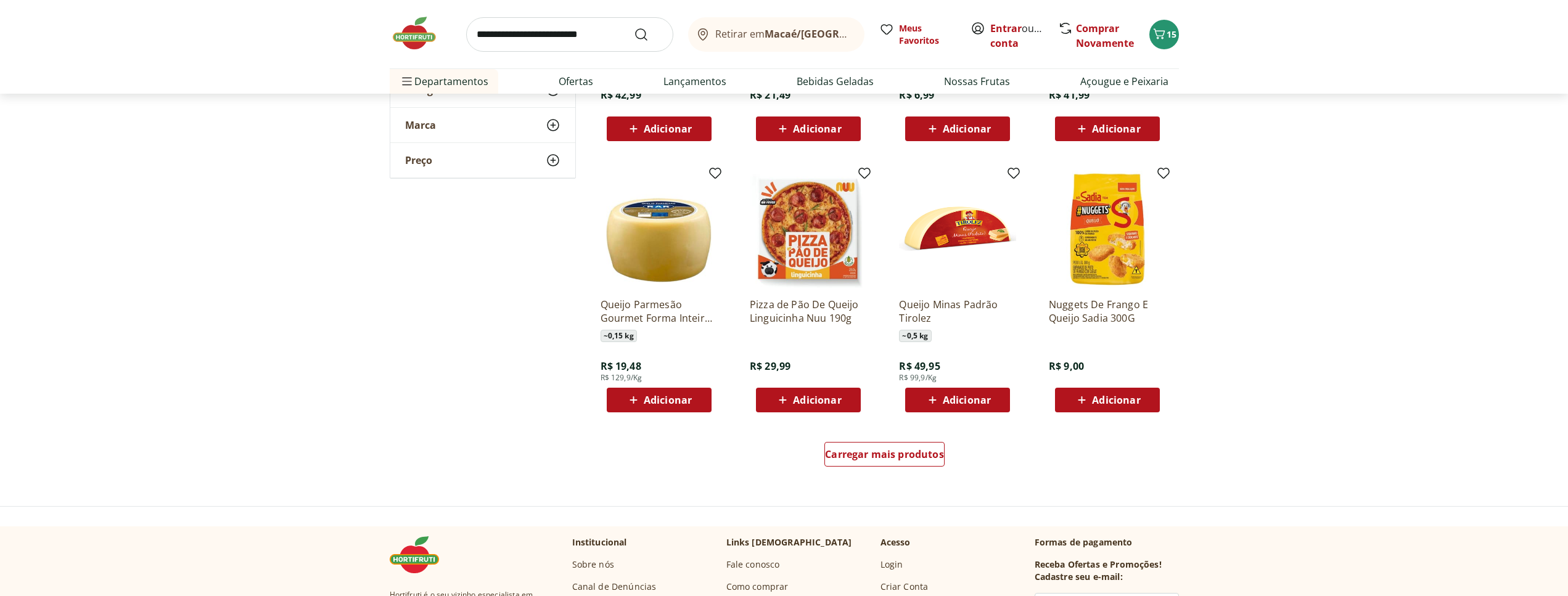
scroll to position [6290, 0]
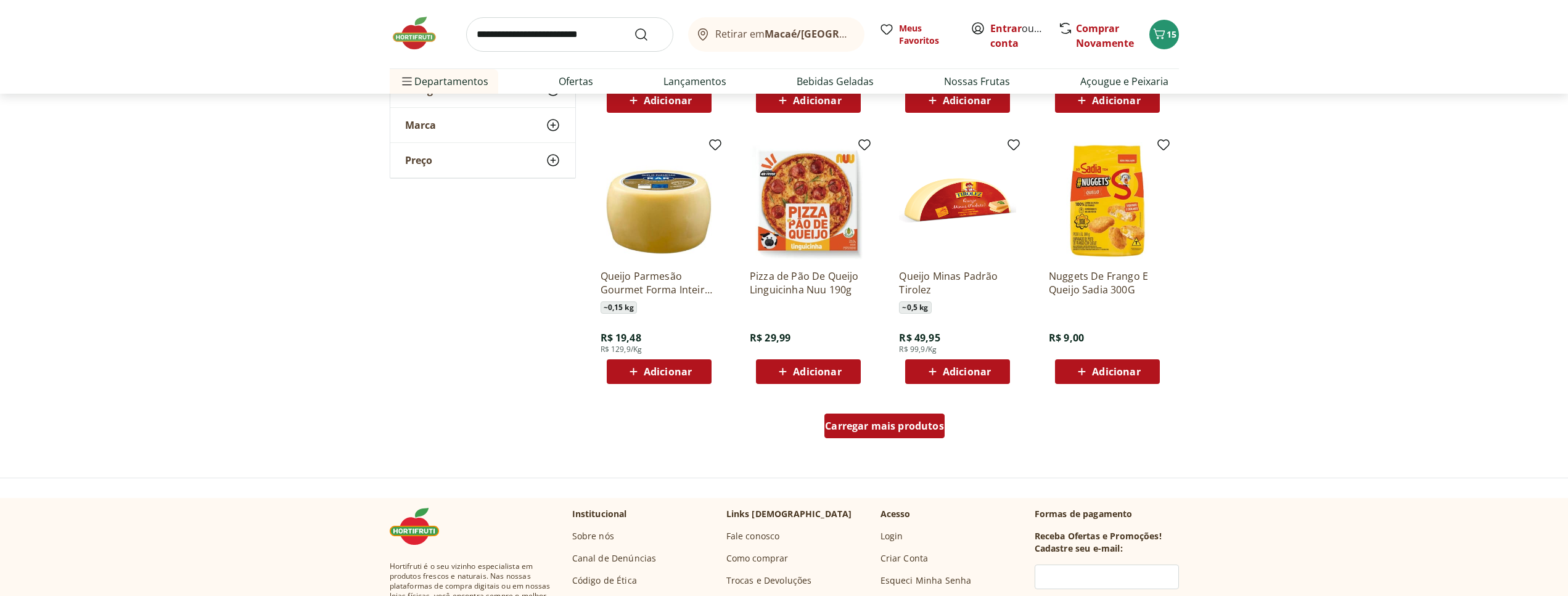
click at [919, 424] on span "Carregar mais produtos" at bounding box center [885, 425] width 119 height 10
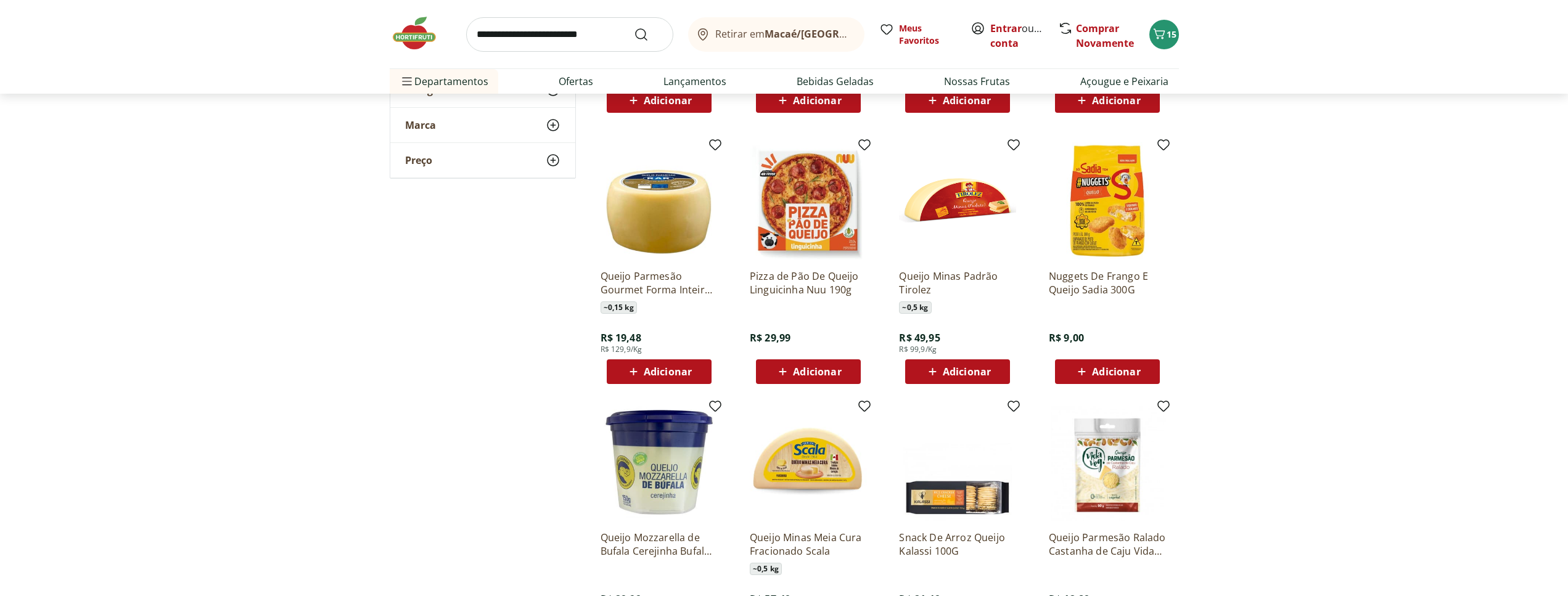
type input "*"
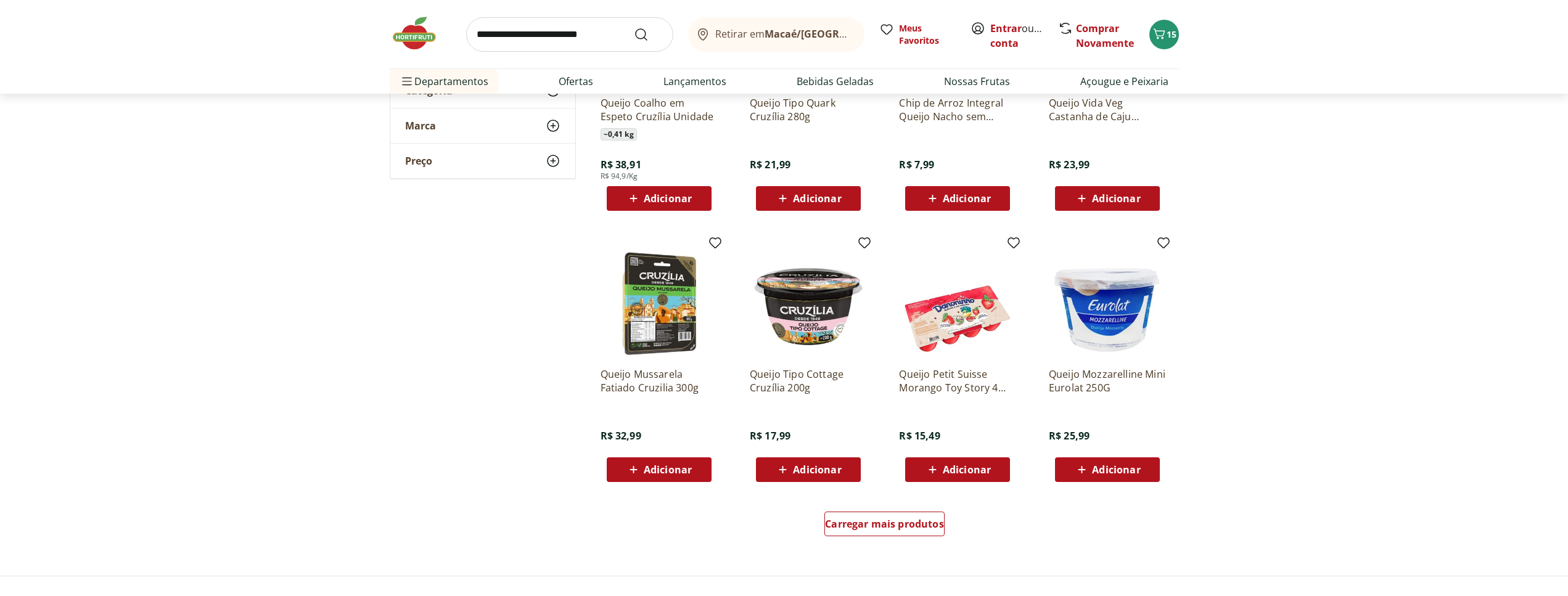
scroll to position [7046, 0]
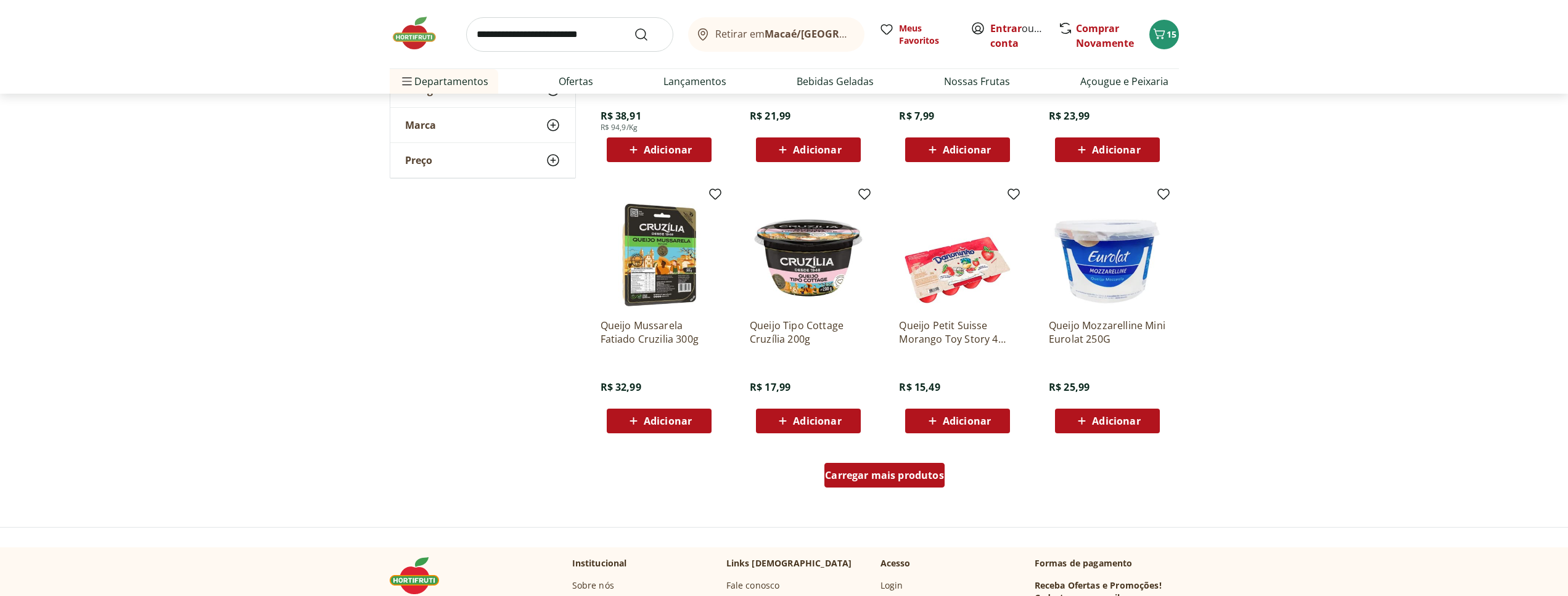
click at [922, 472] on span "Carregar mais produtos" at bounding box center [885, 475] width 119 height 10
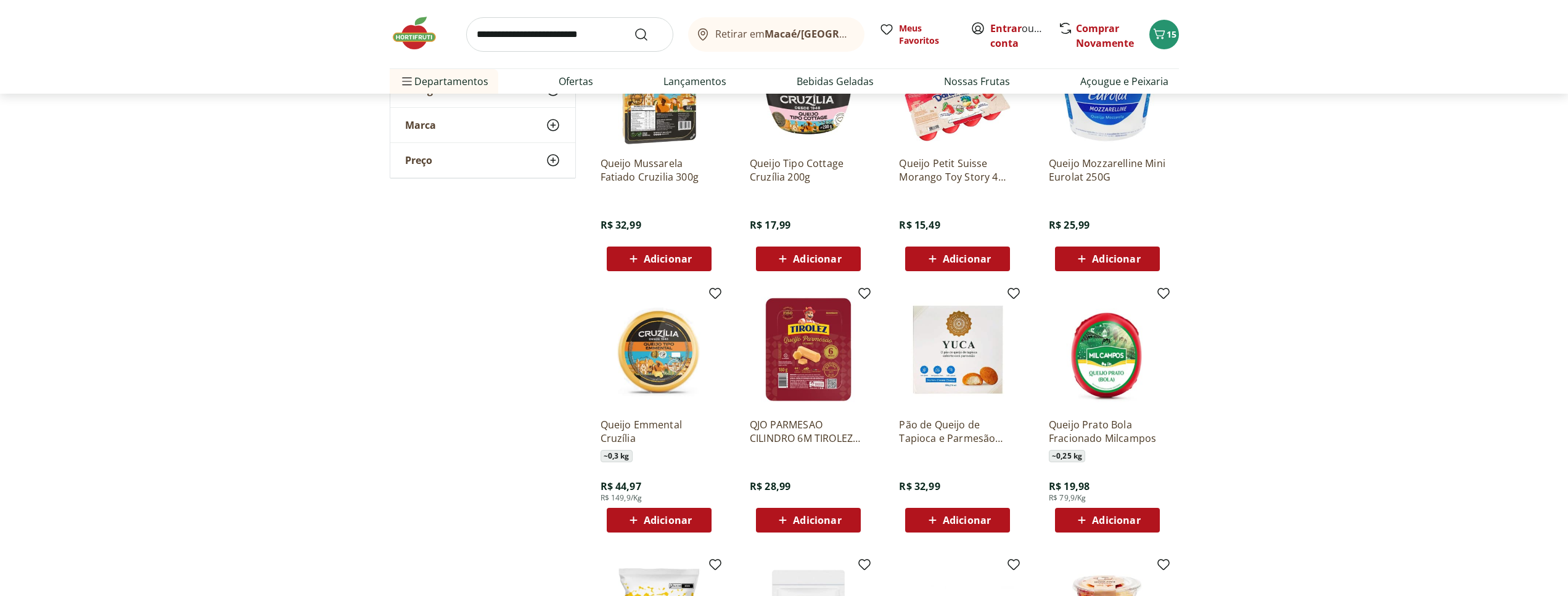
scroll to position [7234, 0]
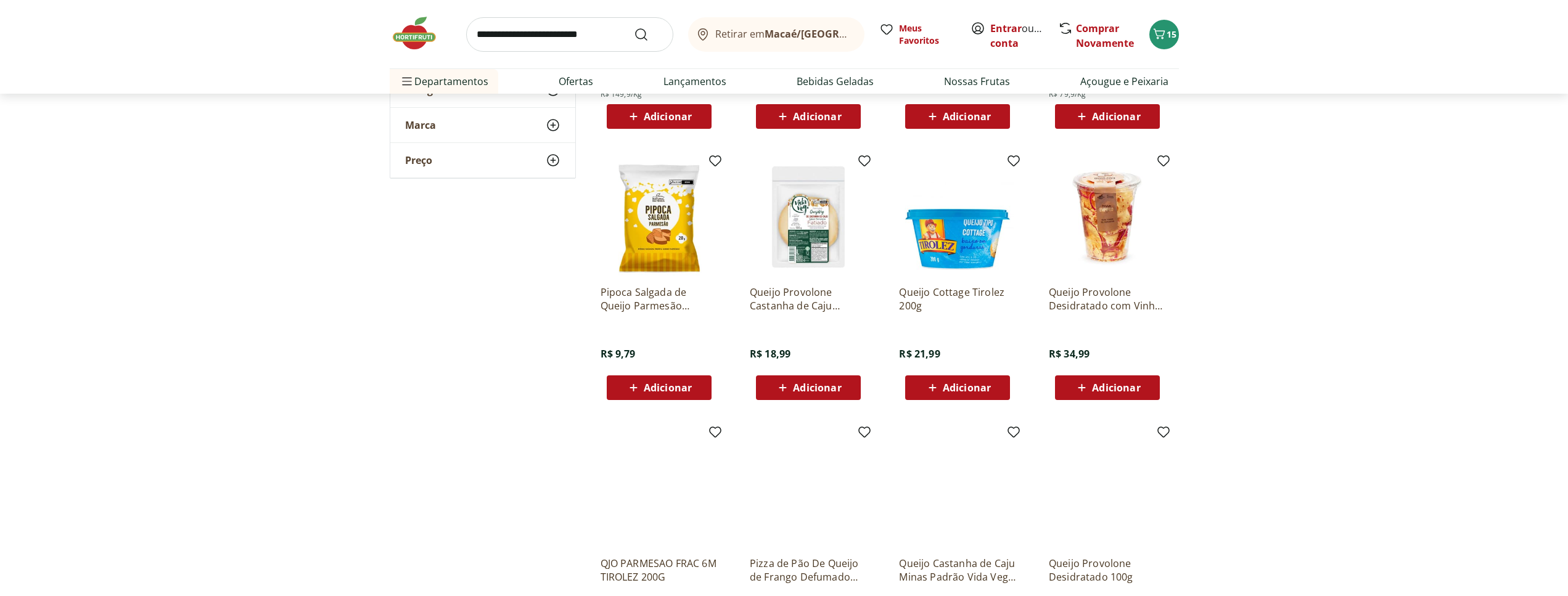
scroll to position [7863, 0]
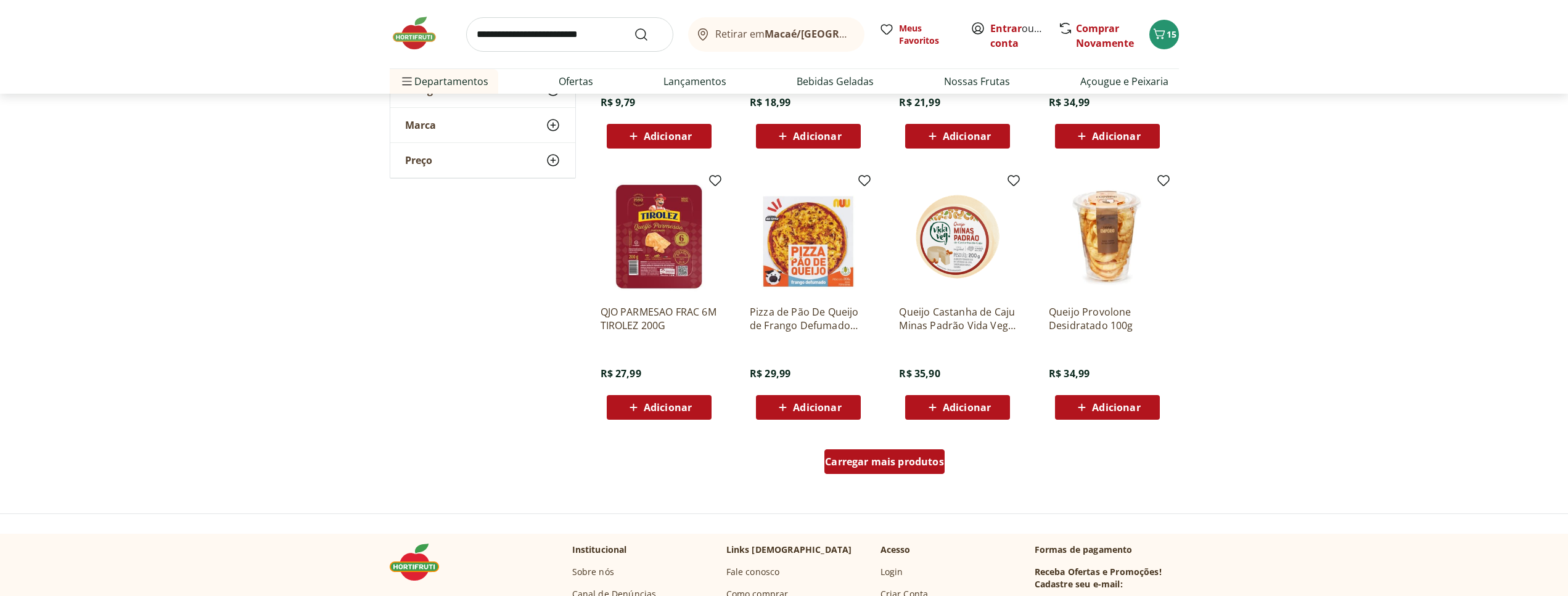
click at [900, 466] on span "Carregar mais produtos" at bounding box center [885, 462] width 119 height 10
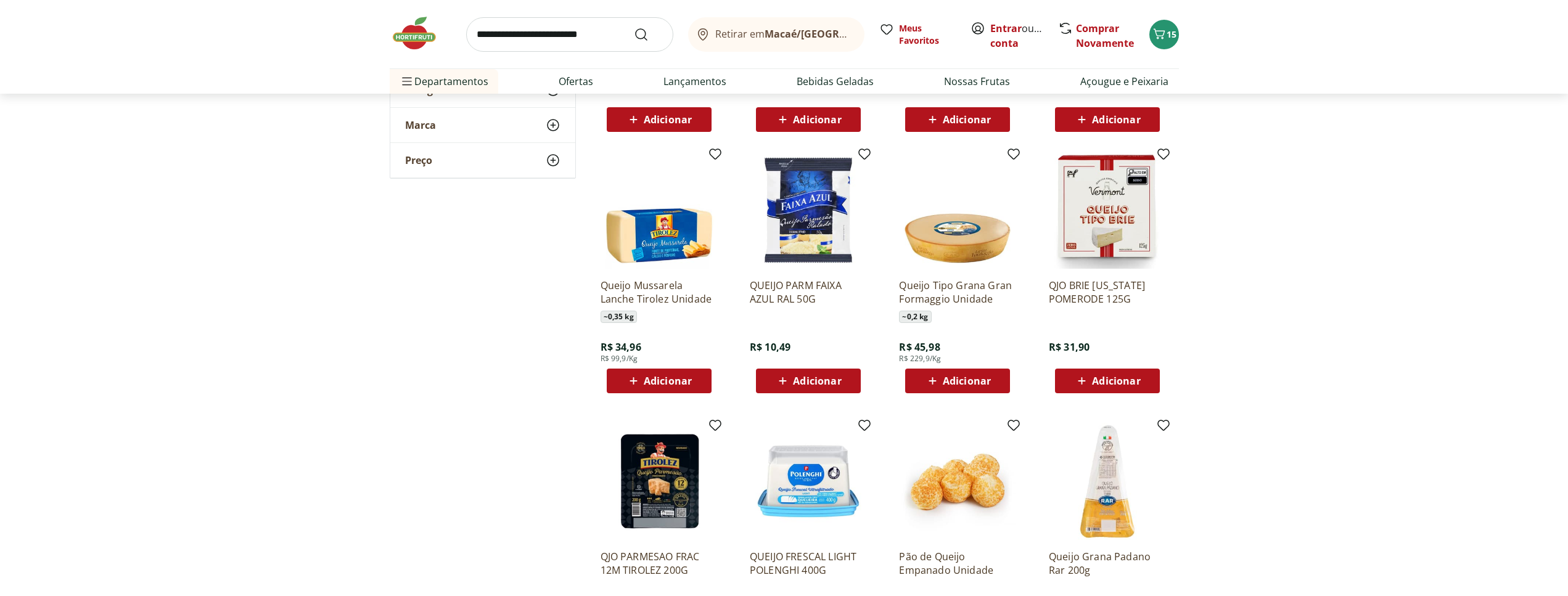
scroll to position [8178, 0]
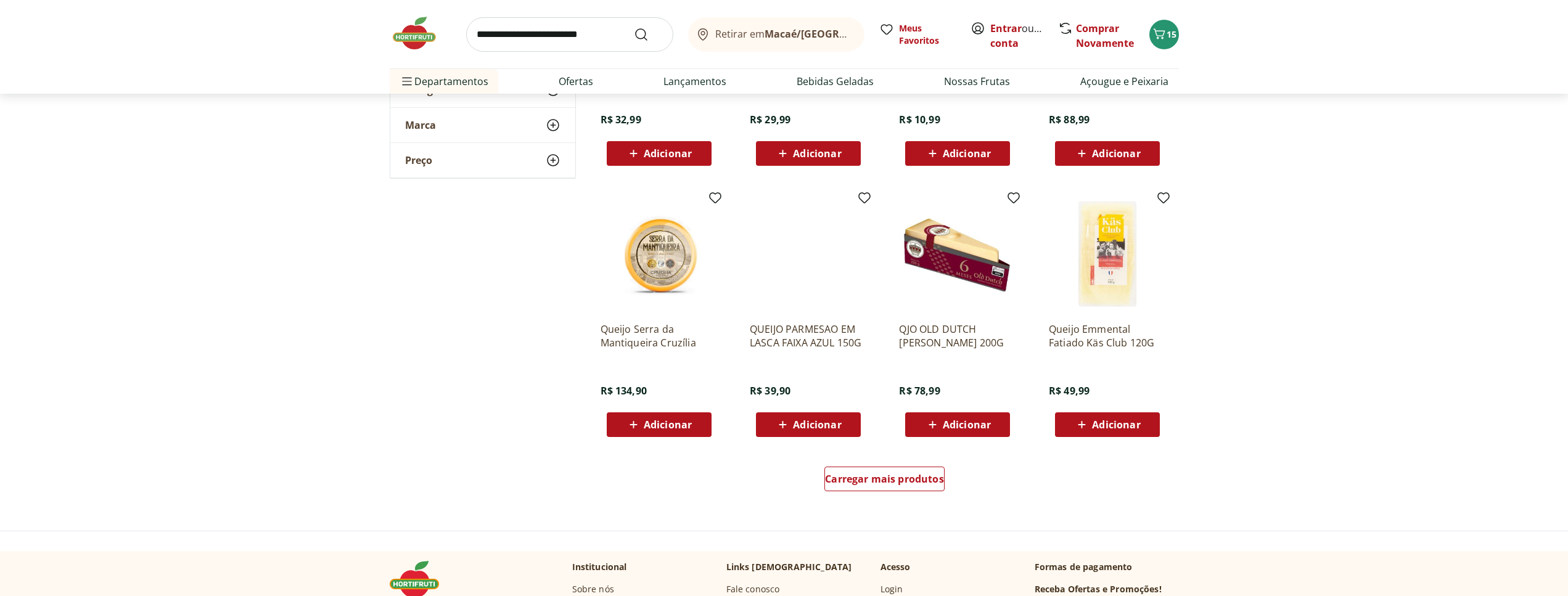
scroll to position [8681, 0]
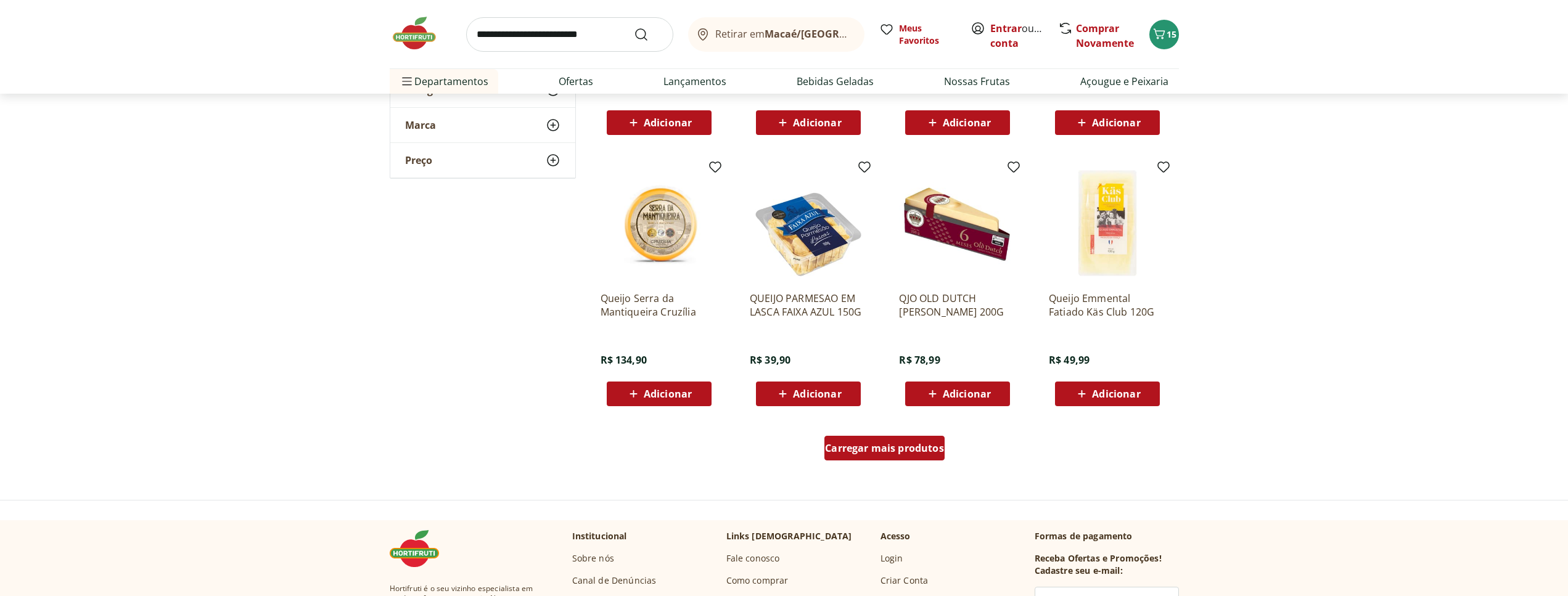
click at [860, 447] on span "Carregar mais produtos" at bounding box center [885, 448] width 119 height 10
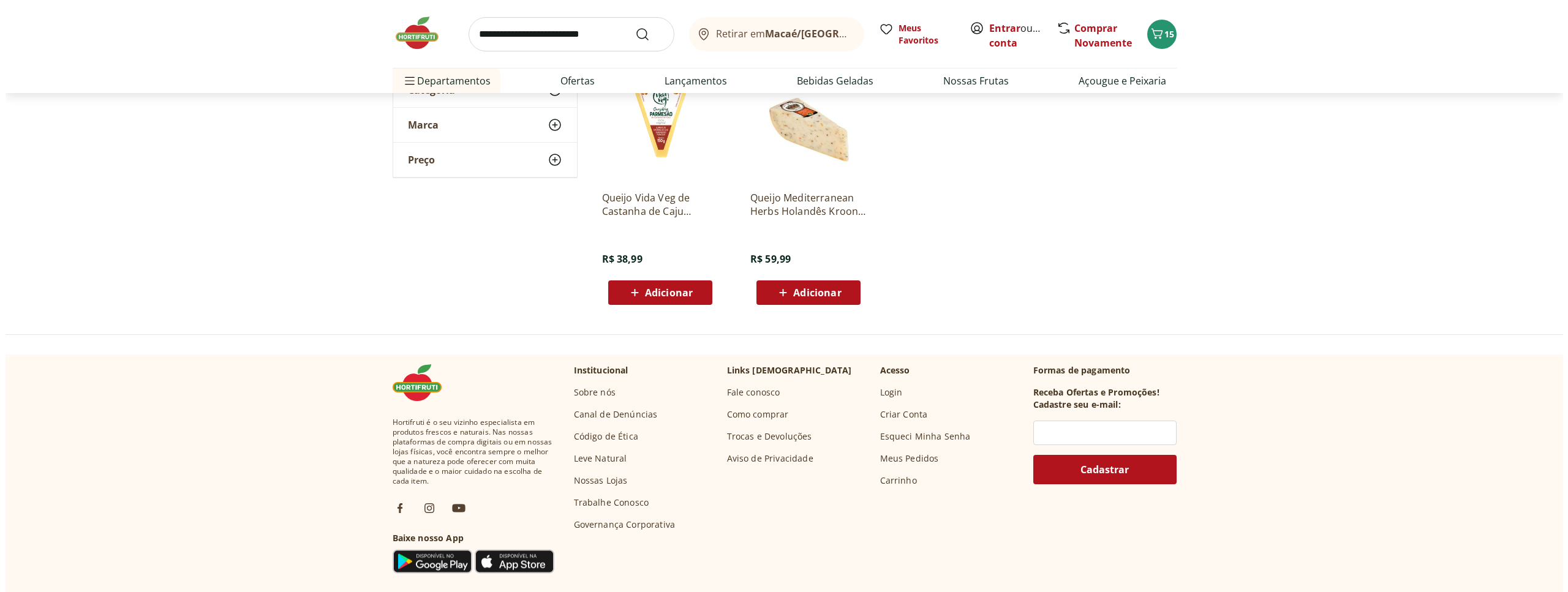
scroll to position [8623, 0]
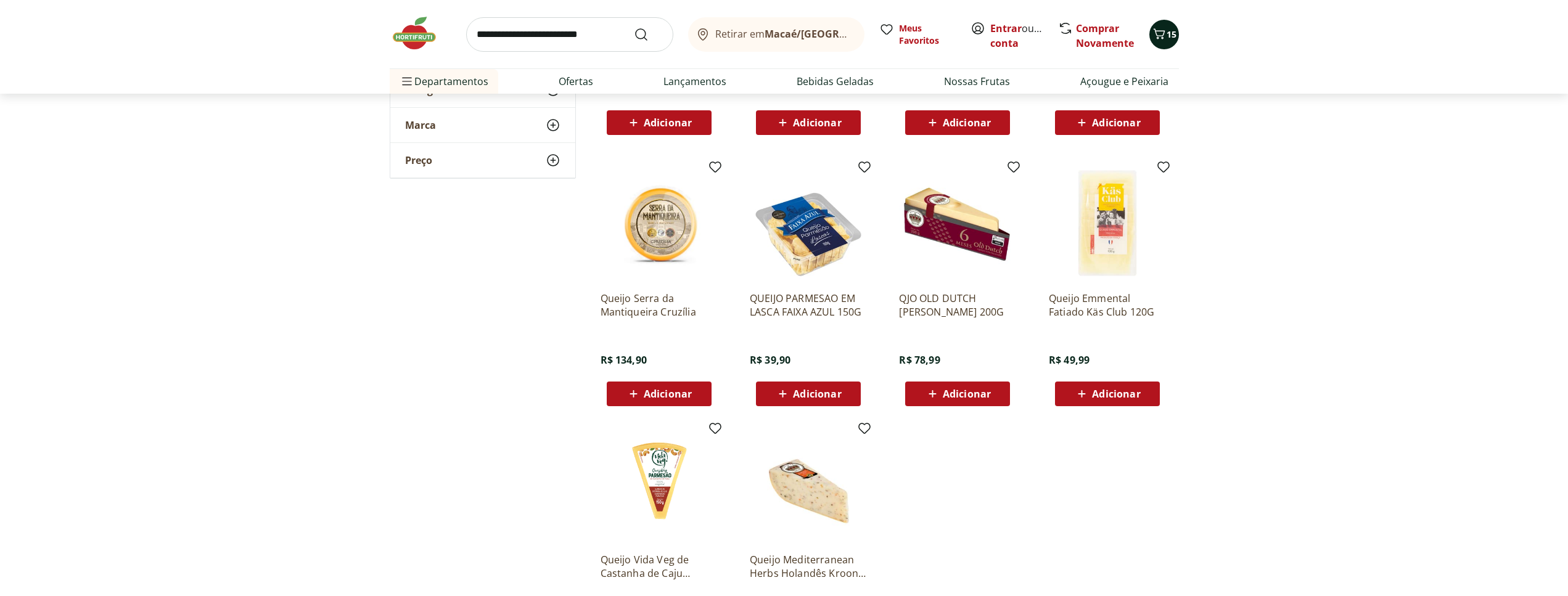
click at [1158, 31] on icon "Carrinho" at bounding box center [1159, 34] width 12 height 11
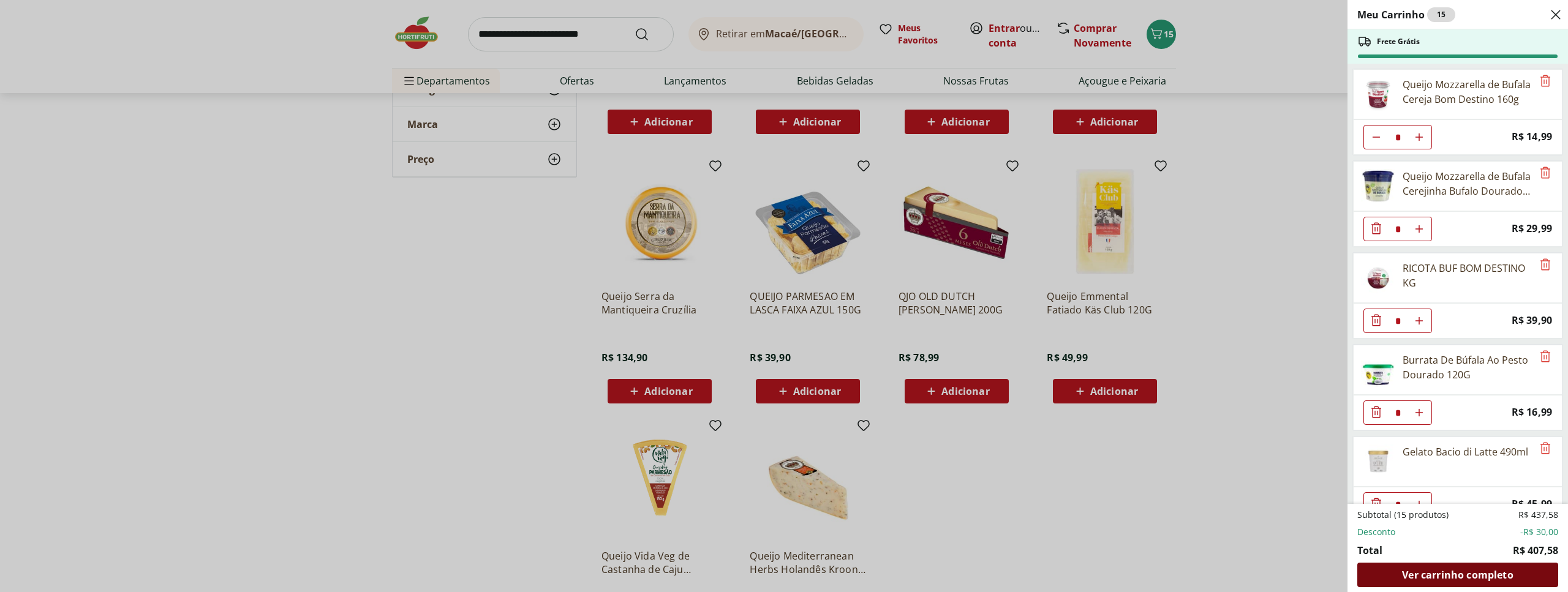
click at [1435, 570] on span "Ver carrinho completo" at bounding box center [1457, 575] width 111 height 10
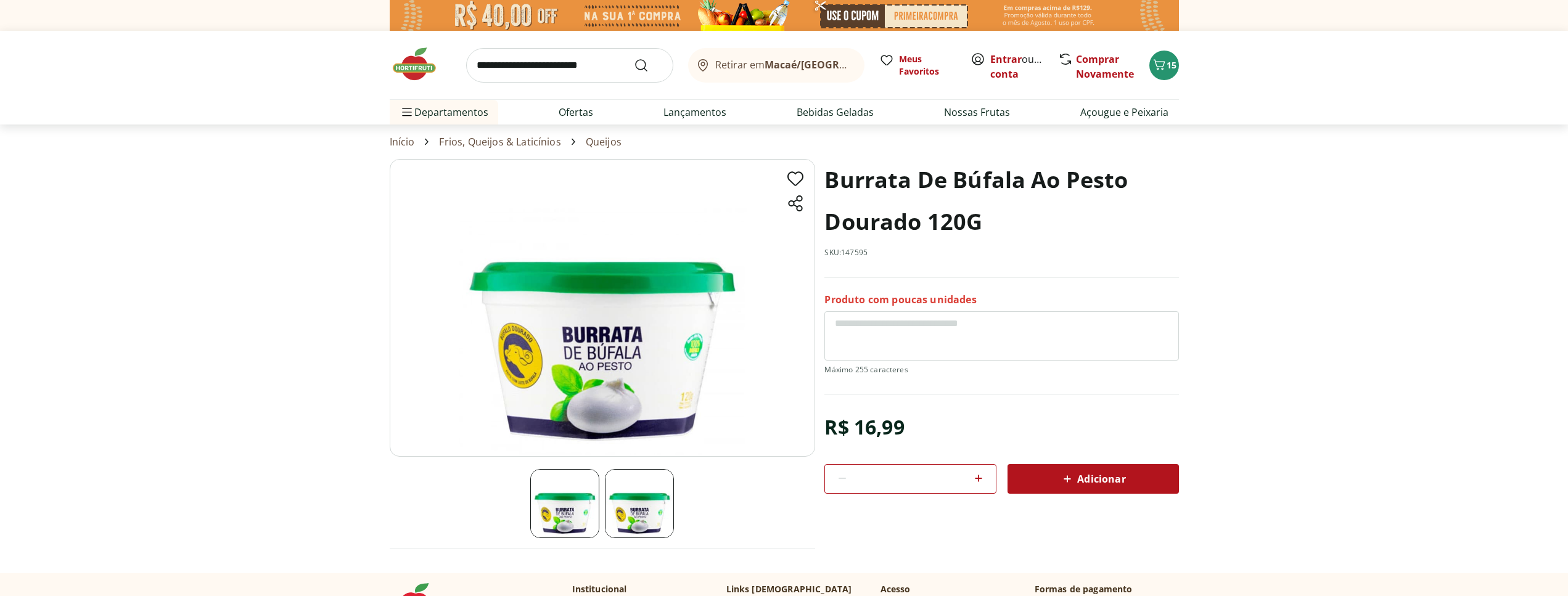
drag, startPoint x: 0, startPoint y: 0, endPoint x: 545, endPoint y: 85, distance: 551.6
click at [548, 83] on input "search" at bounding box center [569, 66] width 207 height 35
type input "*******"
click at [634, 58] on button "Submit Search" at bounding box center [648, 66] width 29 height 15
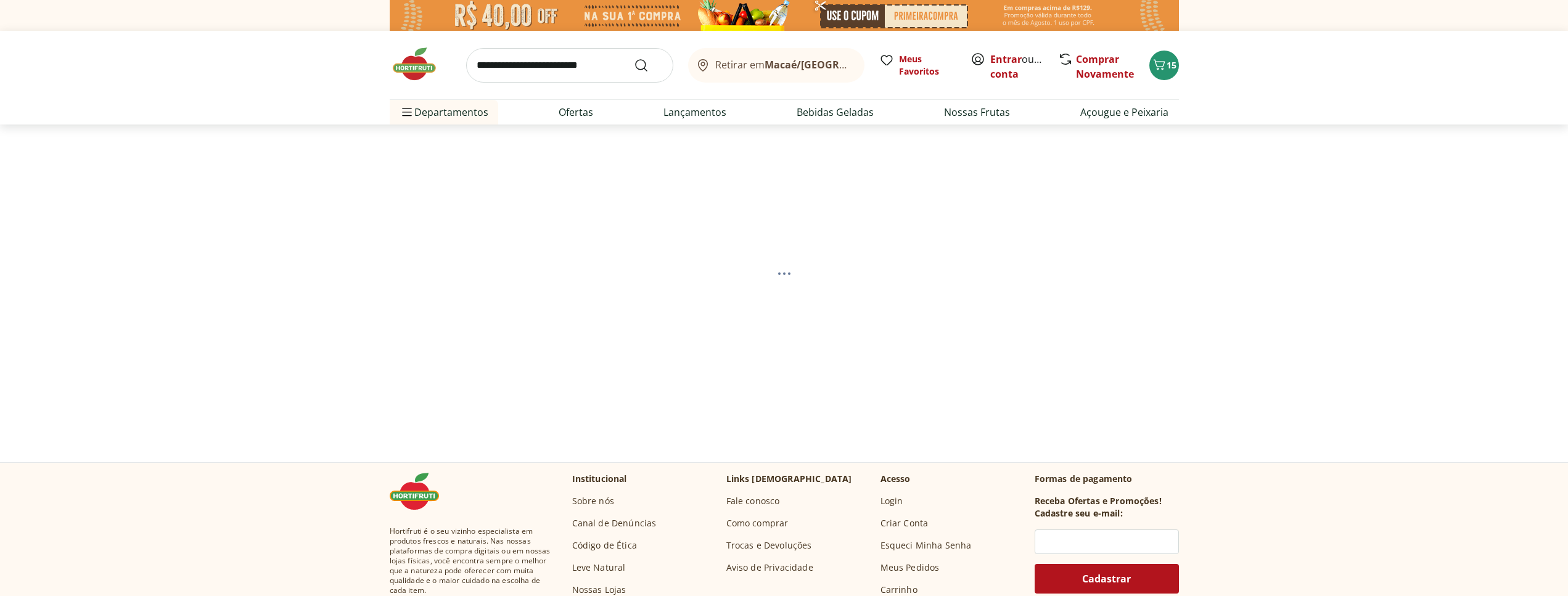
select select "**********"
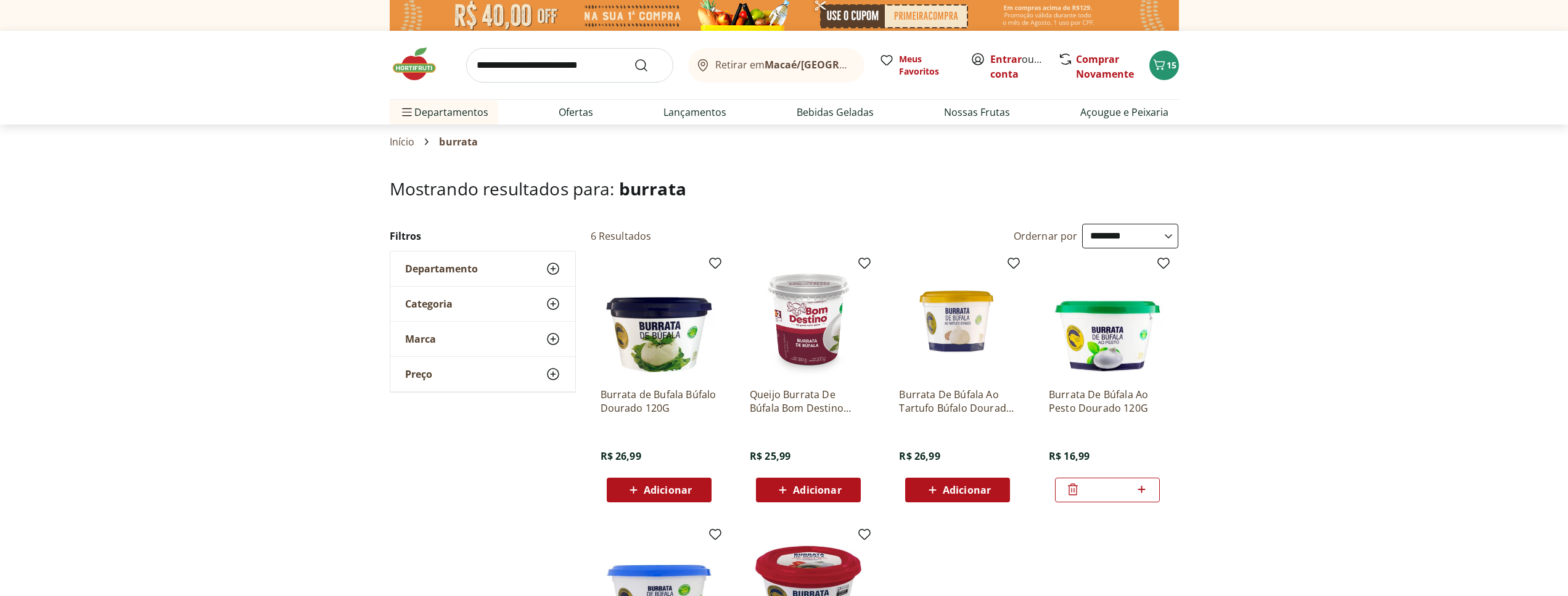
scroll to position [252, 0]
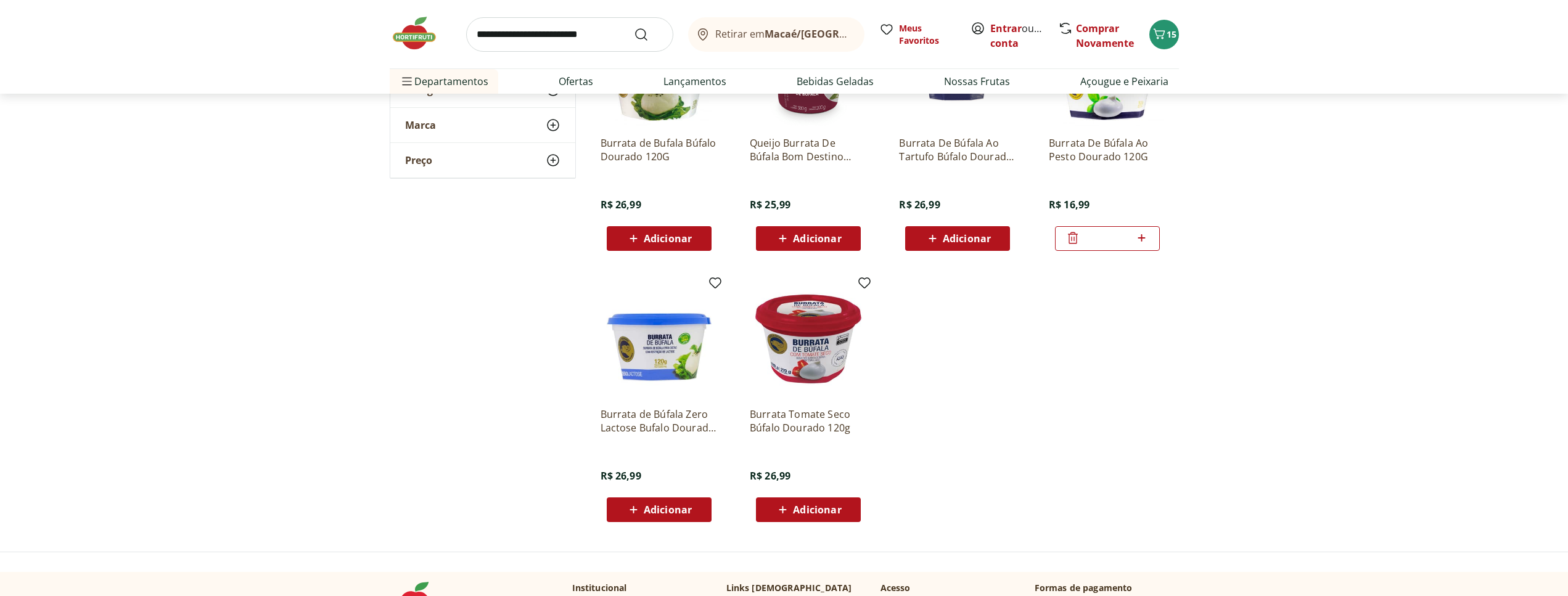
click at [677, 416] on p "Burrata de Búfala Zero Lactose Bufalo Dourado 120g" at bounding box center [658, 421] width 117 height 27
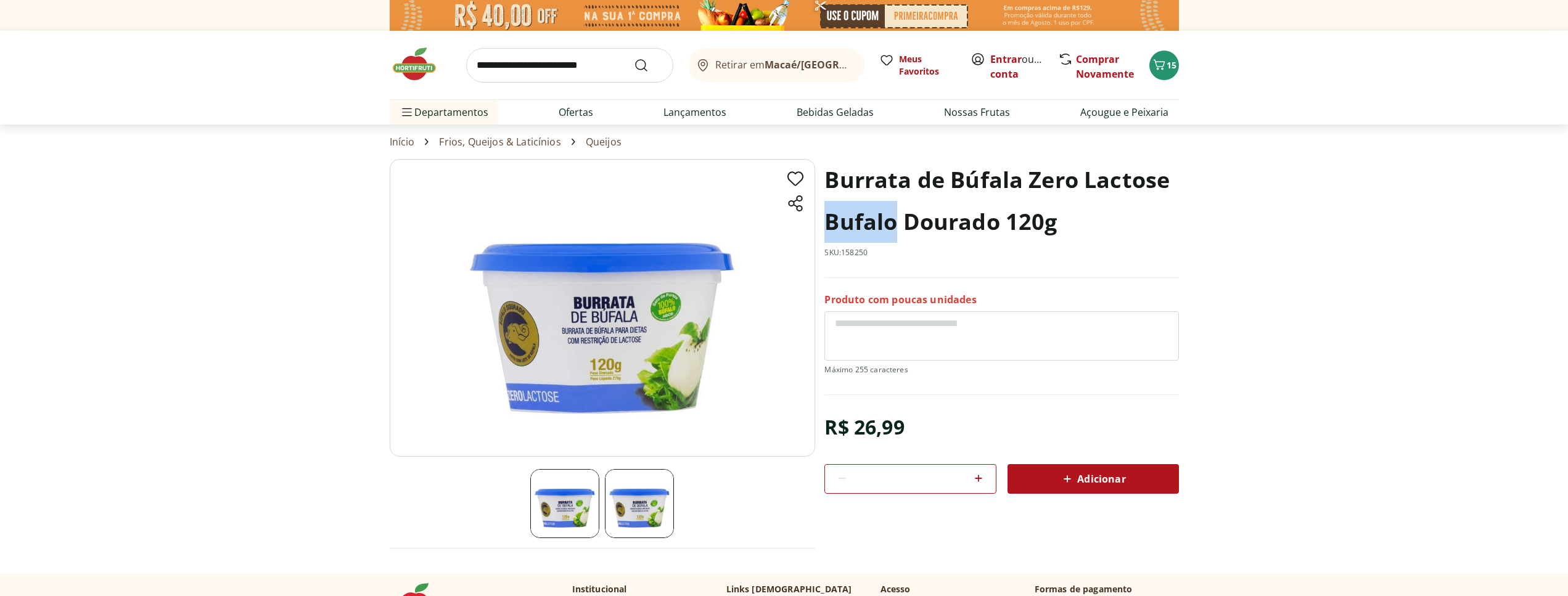
drag, startPoint x: 830, startPoint y: 226, endPoint x: 897, endPoint y: 225, distance: 67.0
click at [897, 225] on h1 "Burrata de Búfala Zero Lactose Bufalo Dourado 120g" at bounding box center [1001, 201] width 354 height 84
copy h1 "Bufalo"
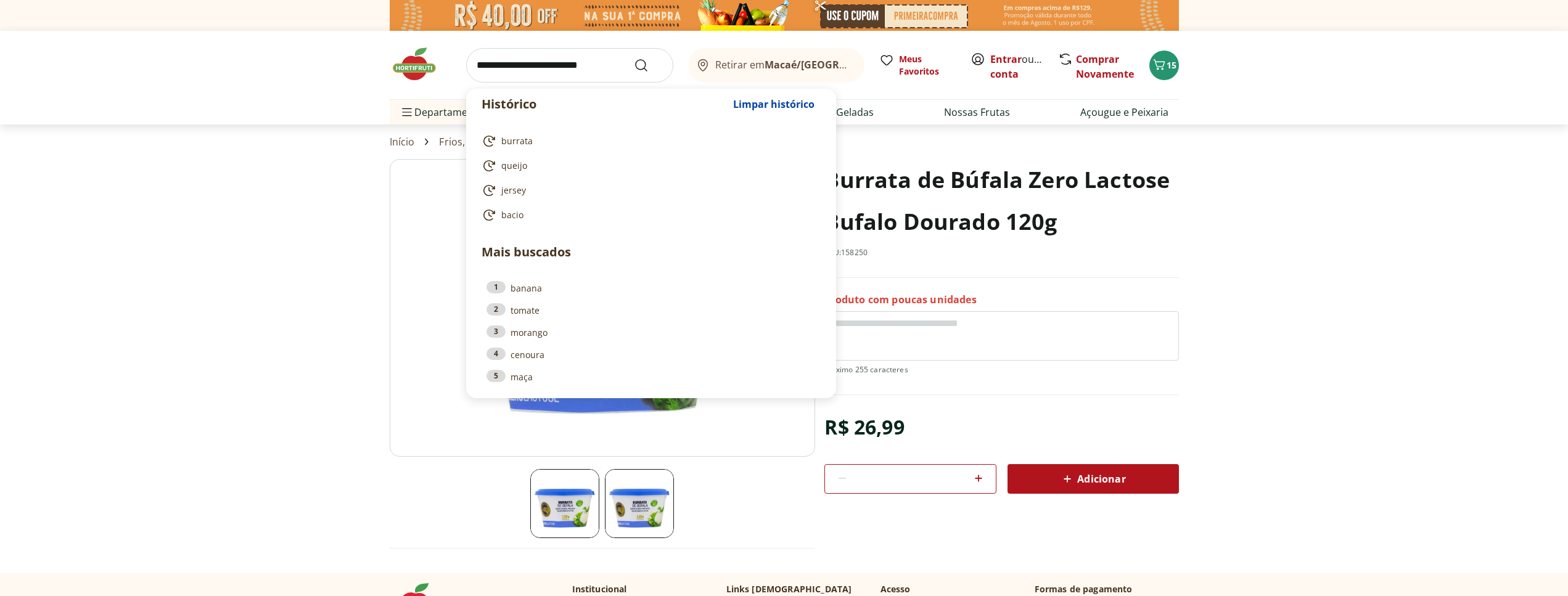
paste input "******"
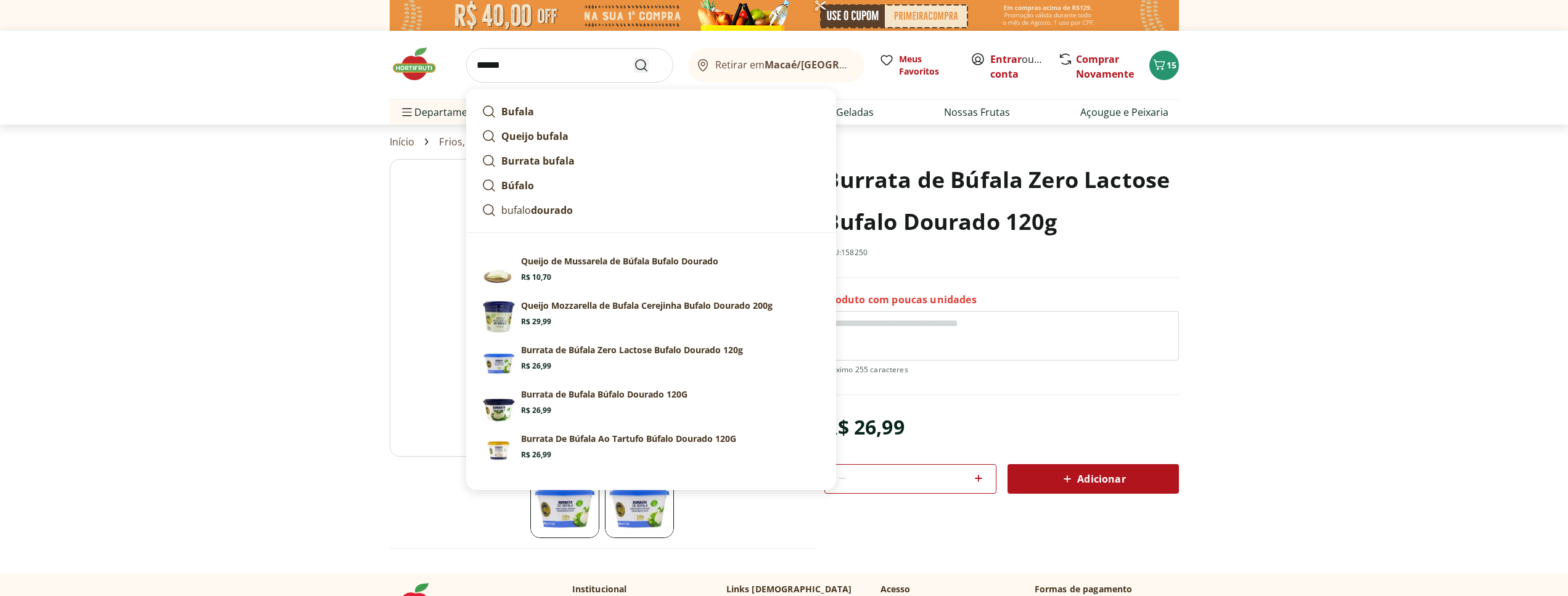
type input "******"
click at [637, 66] on icon "Submit Search" at bounding box center [641, 66] width 15 height 15
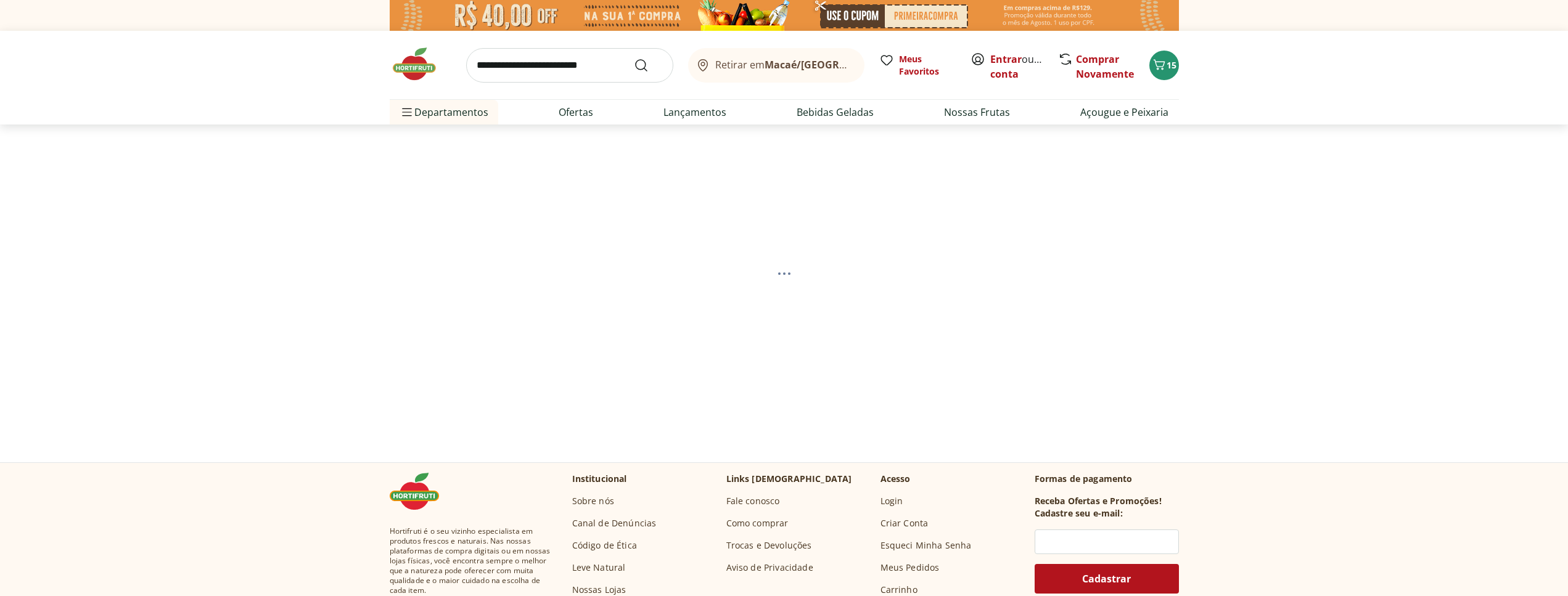
select select "**********"
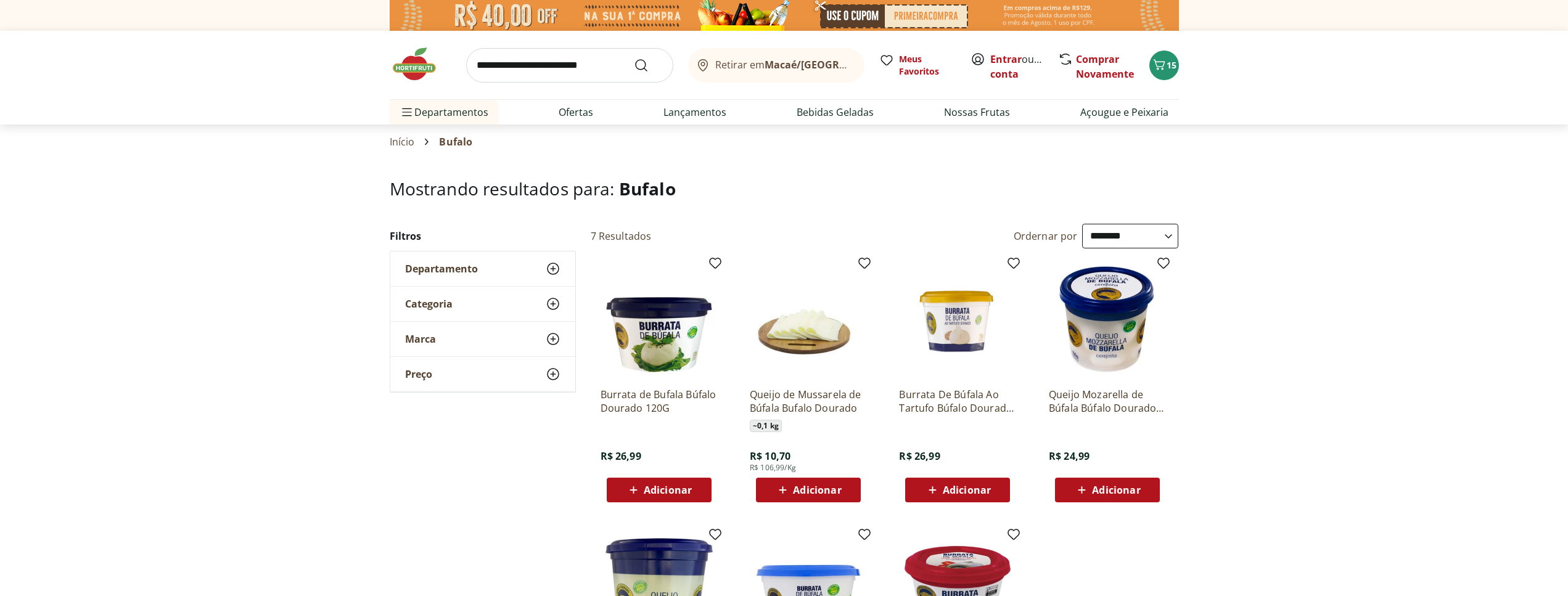
click at [579, 69] on input "search" at bounding box center [569, 66] width 207 height 35
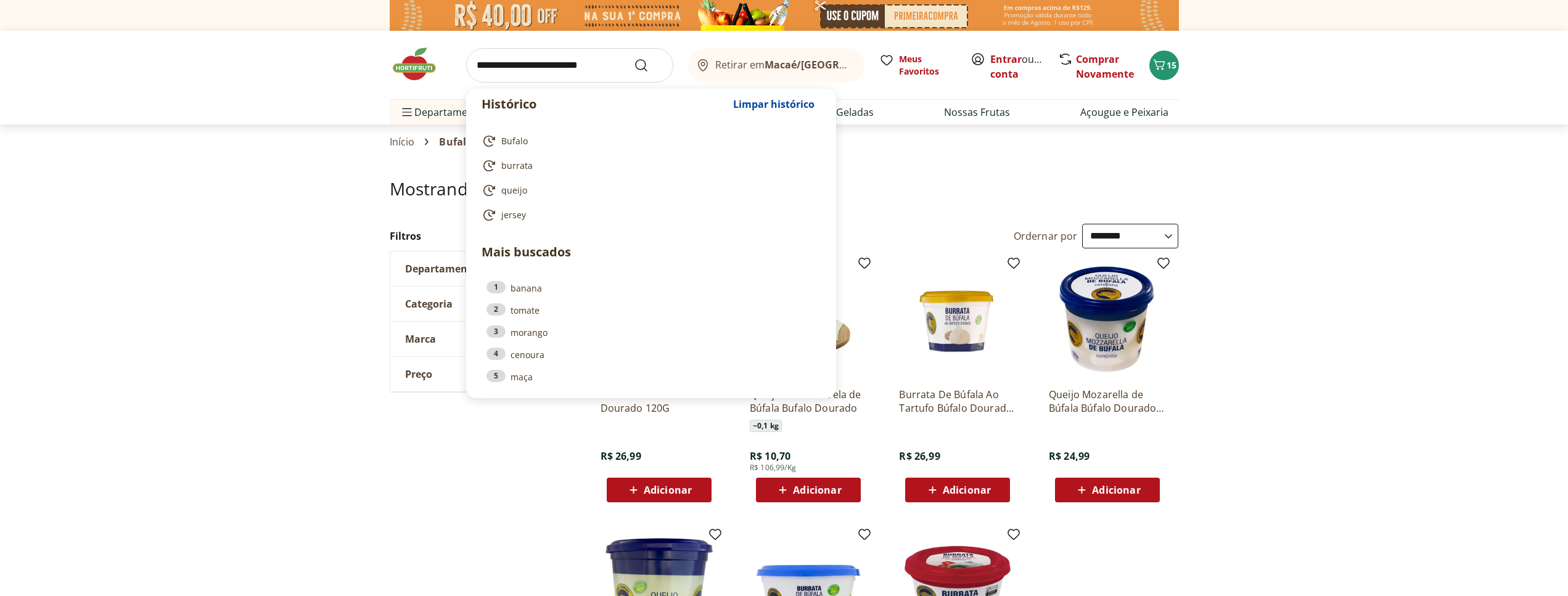
click at [579, 69] on input "search" at bounding box center [569, 66] width 207 height 35
click at [526, 165] on span "burrata" at bounding box center [517, 166] width 32 height 12
type input "*******"
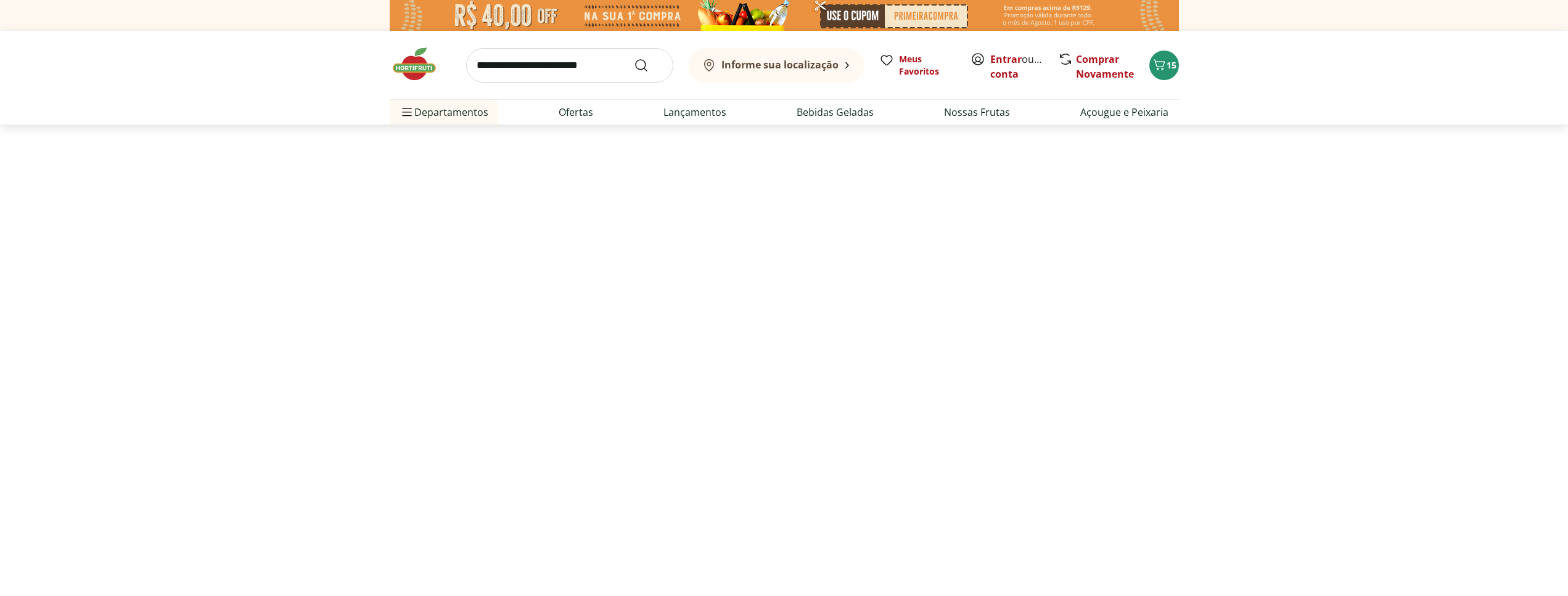
select select "**********"
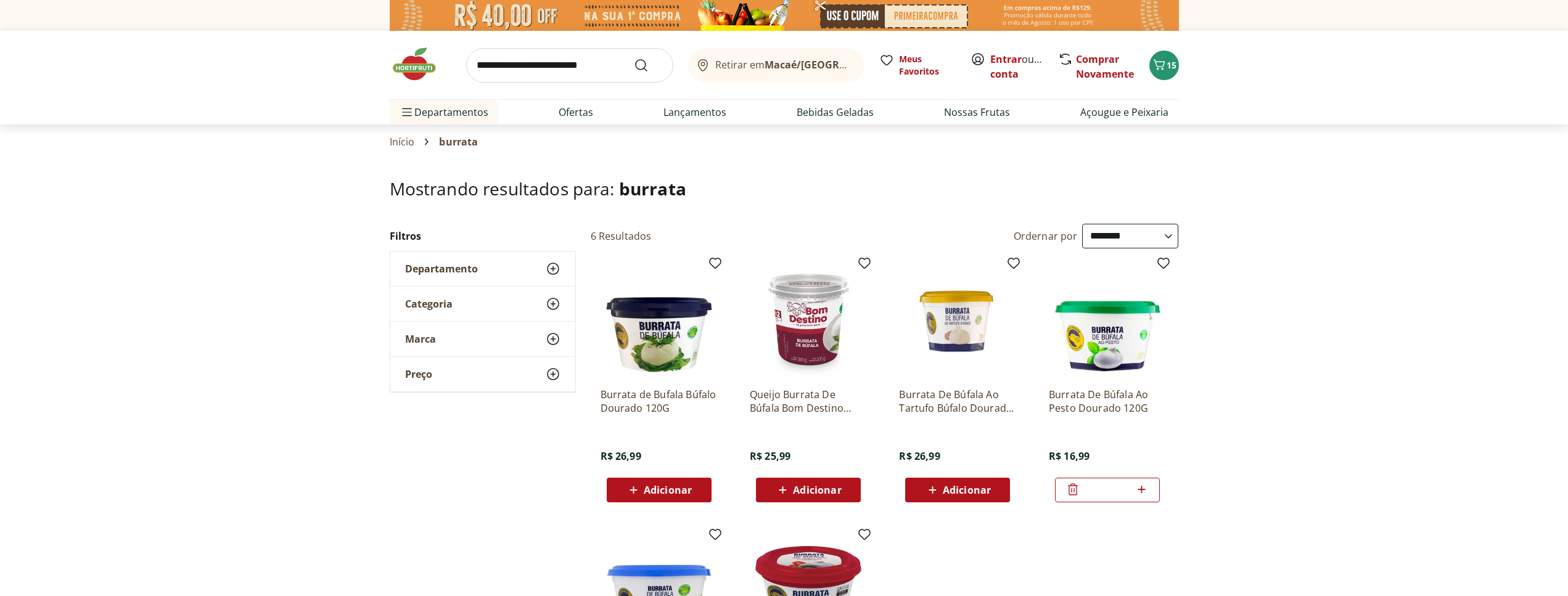
click at [532, 69] on input "search" at bounding box center [569, 66] width 207 height 35
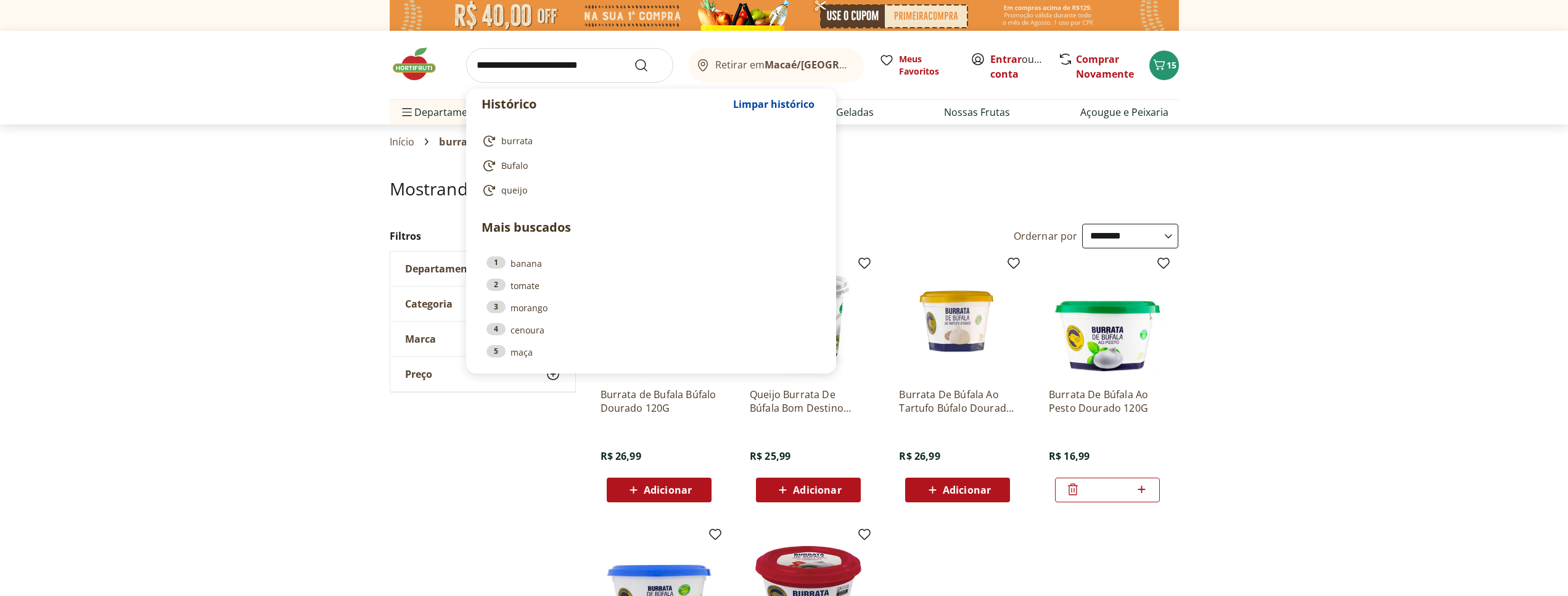
click at [559, 66] on input "search" at bounding box center [569, 66] width 207 height 35
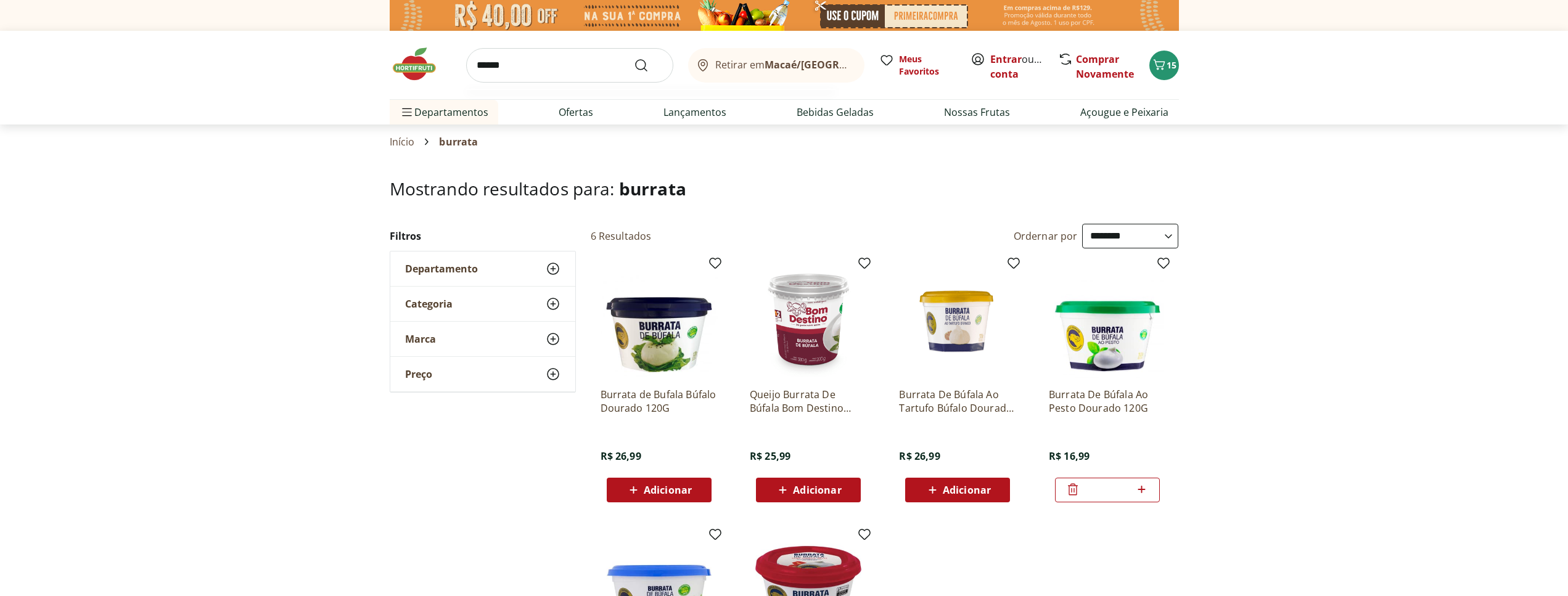
type input "******"
click at [634, 58] on button "Submit Search" at bounding box center [648, 66] width 29 height 15
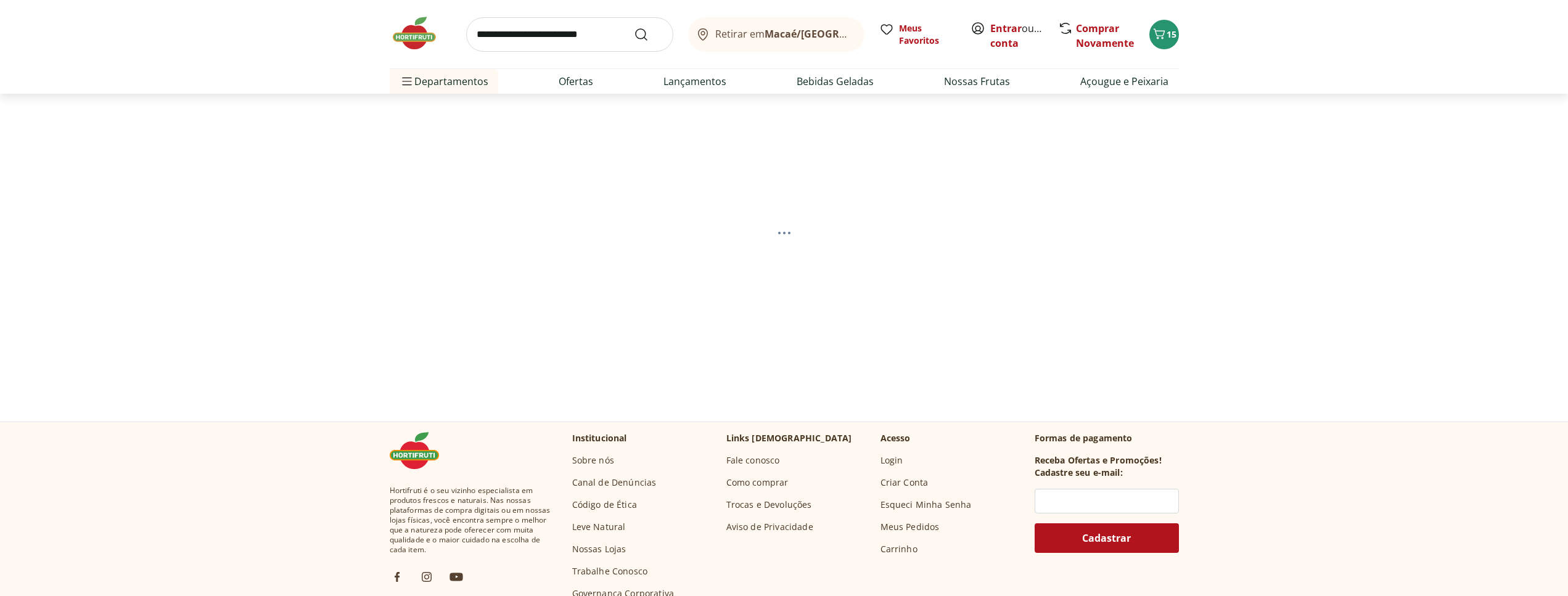
scroll to position [63, 0]
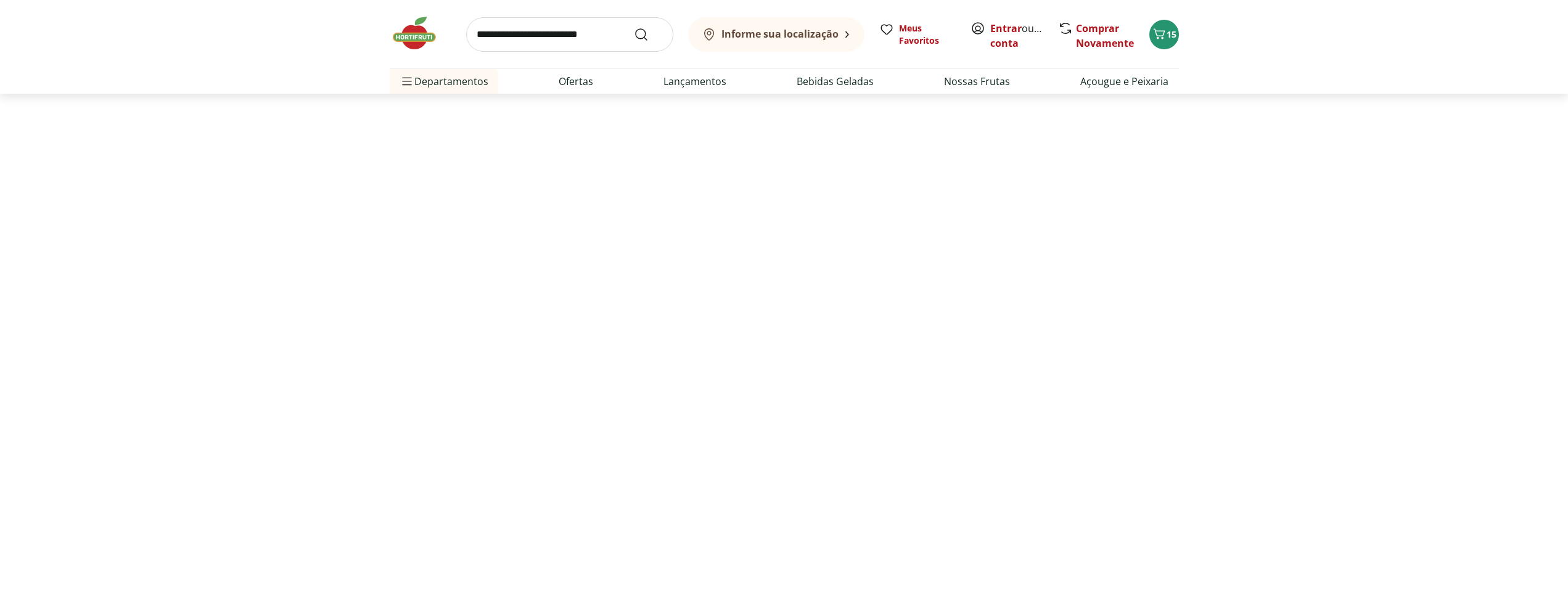
select select "**********"
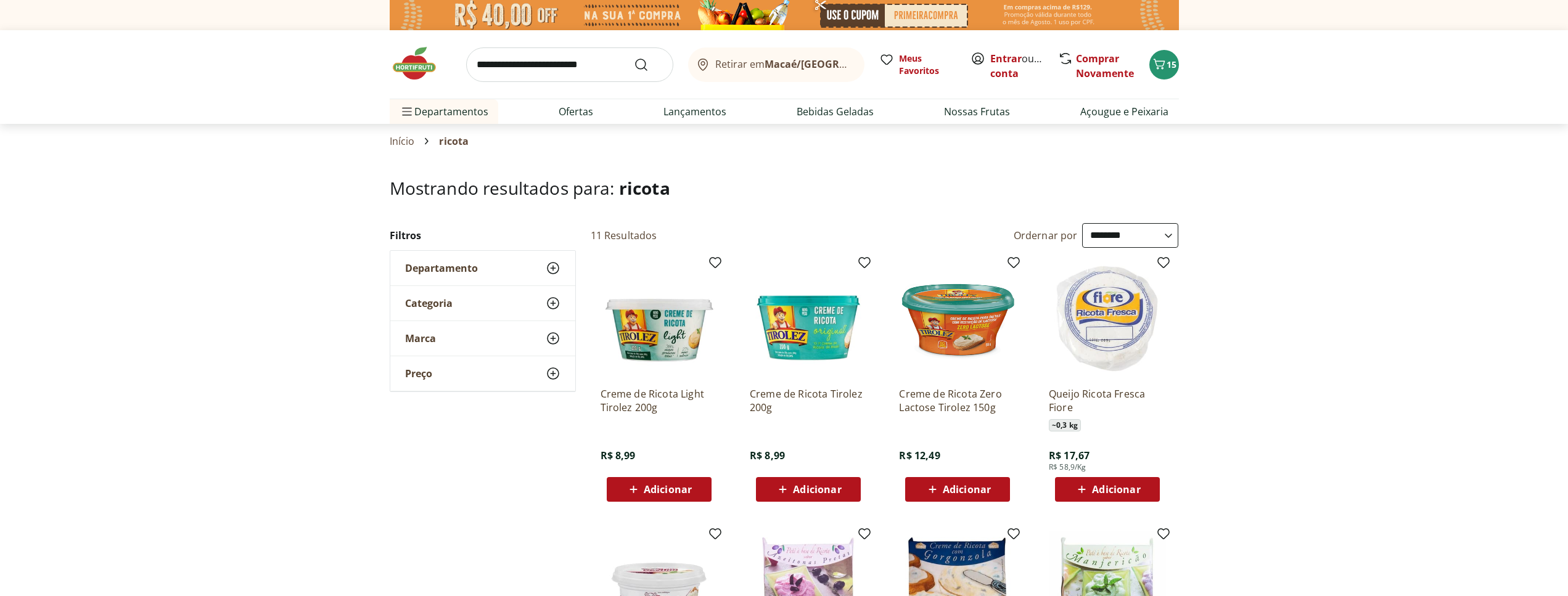
scroll to position [0, 0]
click at [545, 75] on input "search" at bounding box center [569, 66] width 207 height 35
type input "*****"
click at [634, 58] on button "Submit Search" at bounding box center [648, 66] width 29 height 15
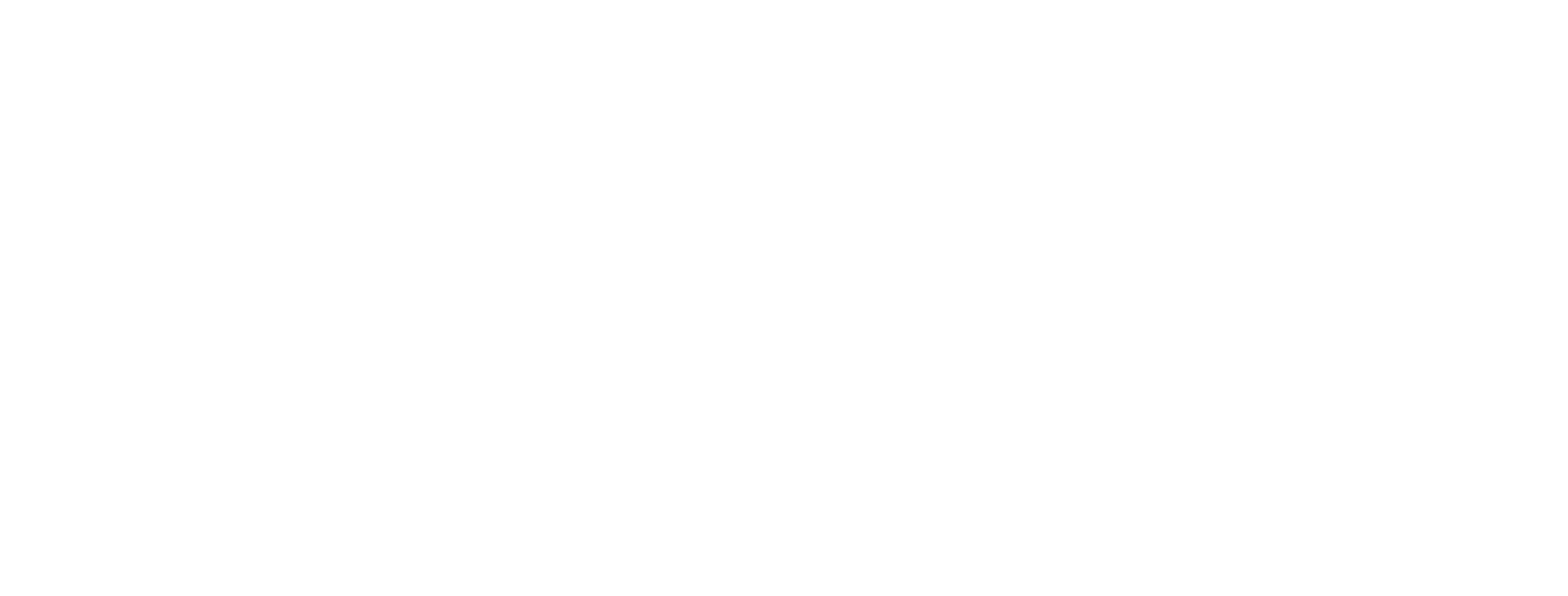
select select "**********"
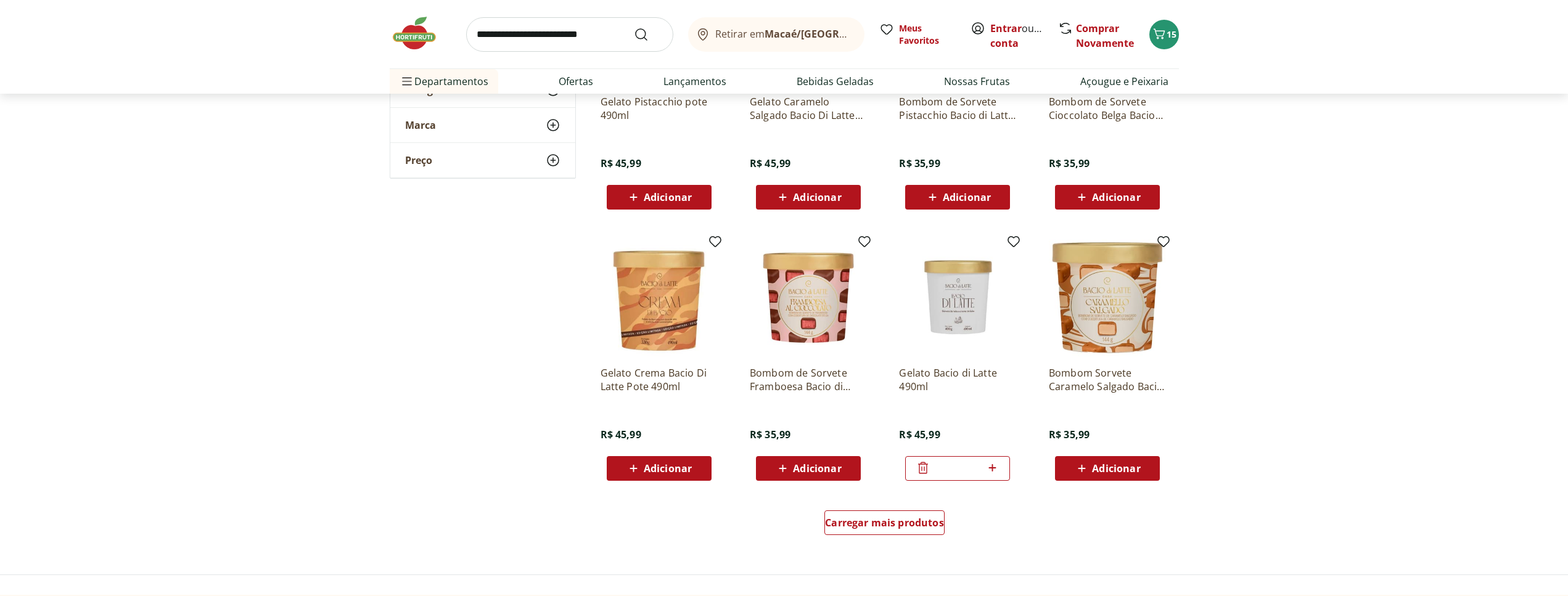
scroll to position [629, 0]
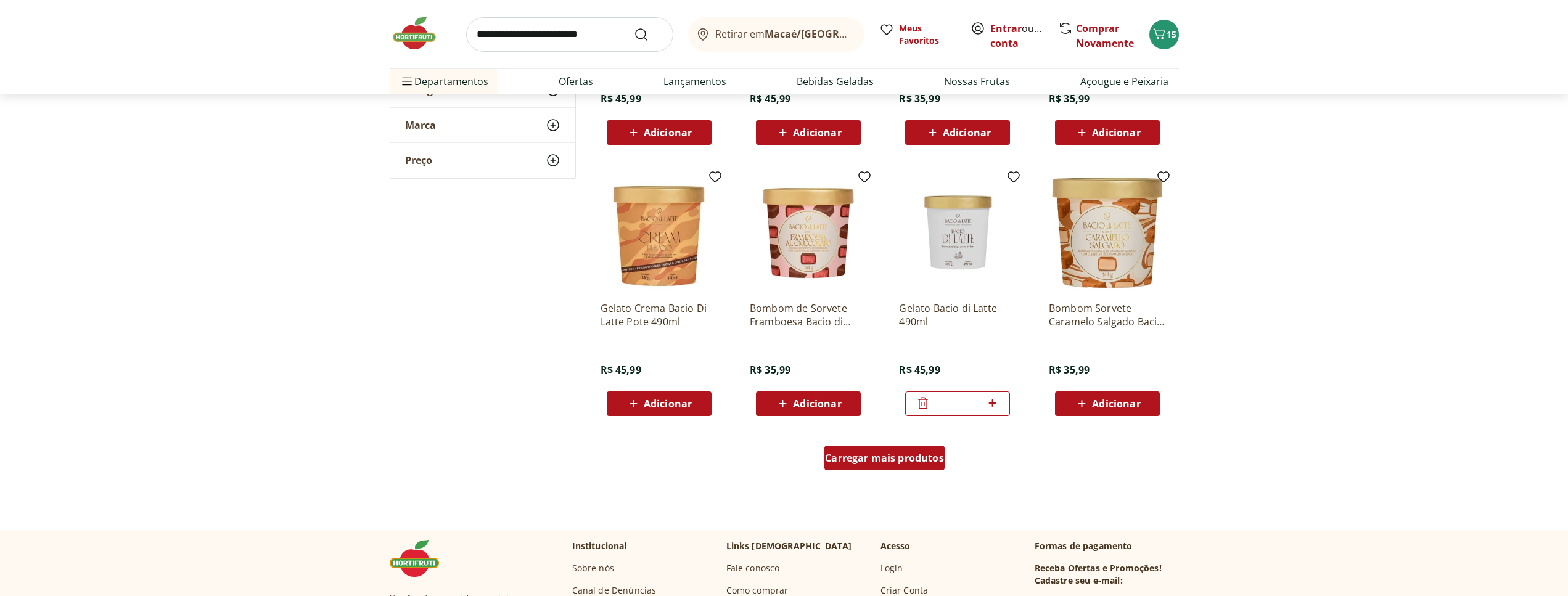
drag, startPoint x: 901, startPoint y: 458, endPoint x: 867, endPoint y: 454, distance: 34.2
click at [901, 458] on span "Carregar mais produtos" at bounding box center [885, 458] width 119 height 10
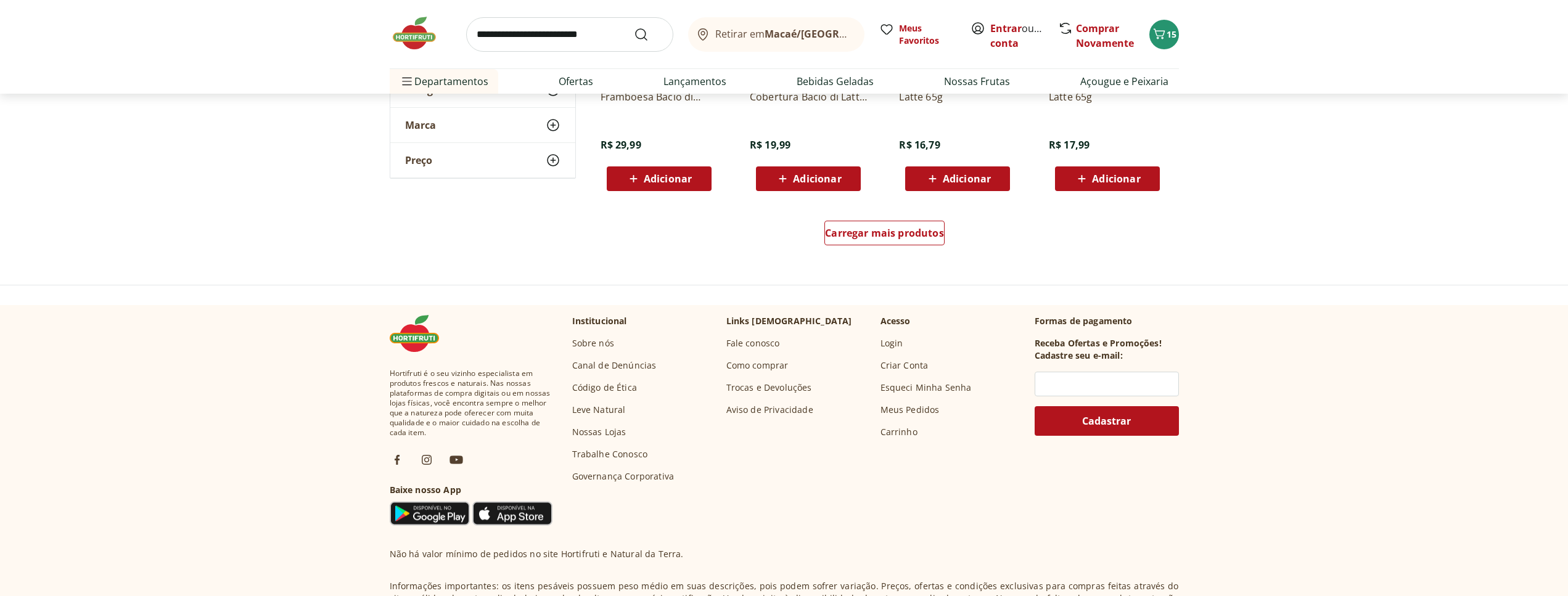
scroll to position [1636, 0]
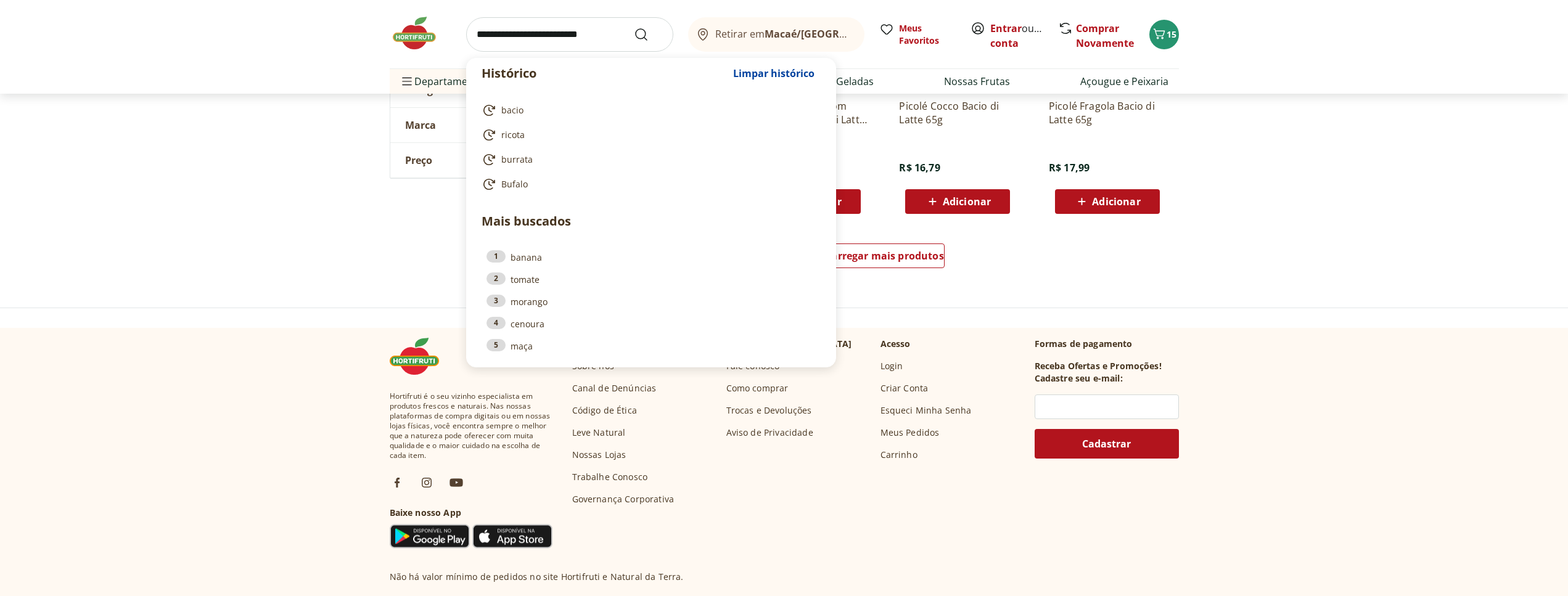
click at [543, 39] on input "search" at bounding box center [569, 35] width 207 height 35
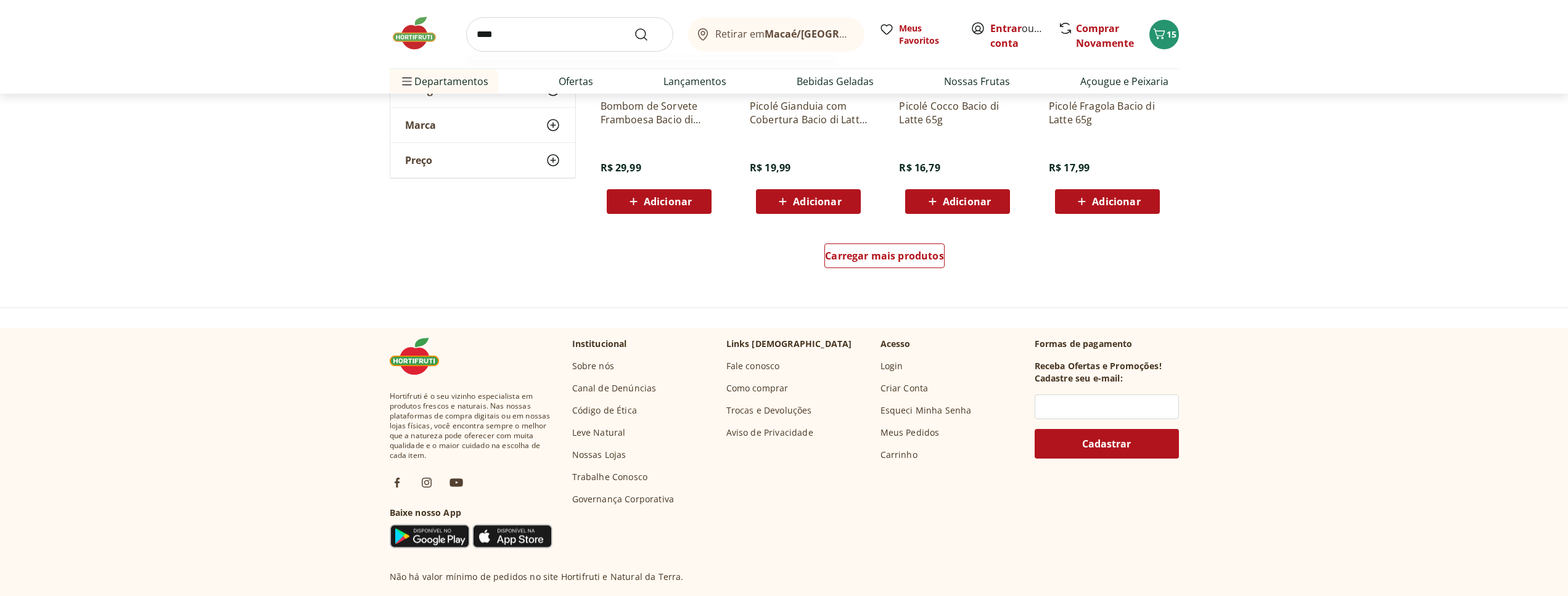
type input "****"
click at [634, 27] on button "Submit Search" at bounding box center [648, 35] width 29 height 15
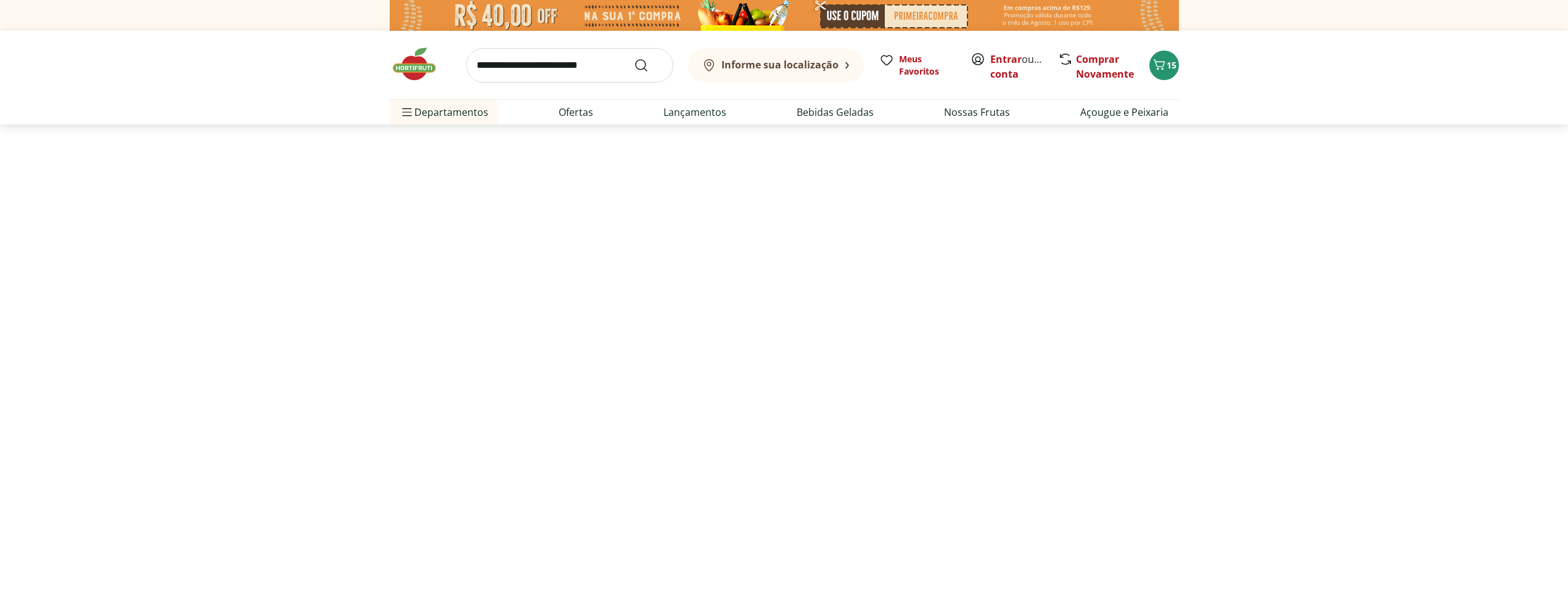
select select "**********"
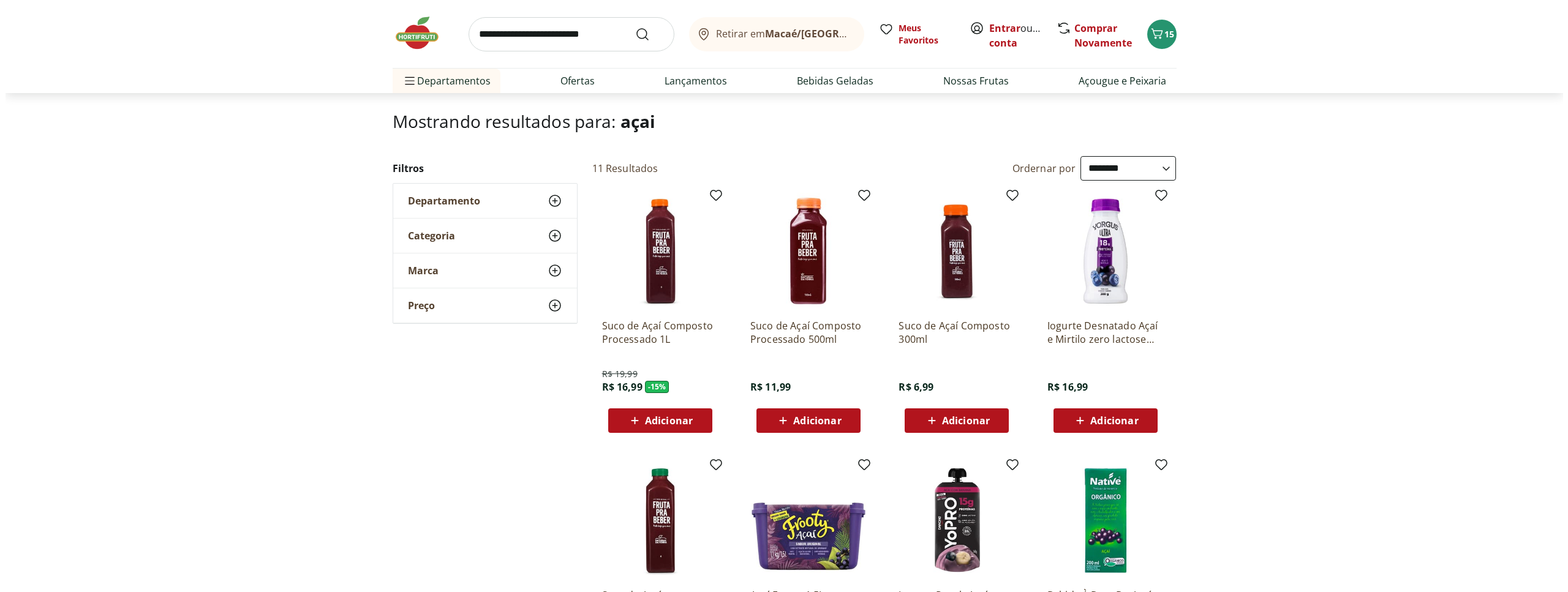
scroll to position [62, 0]
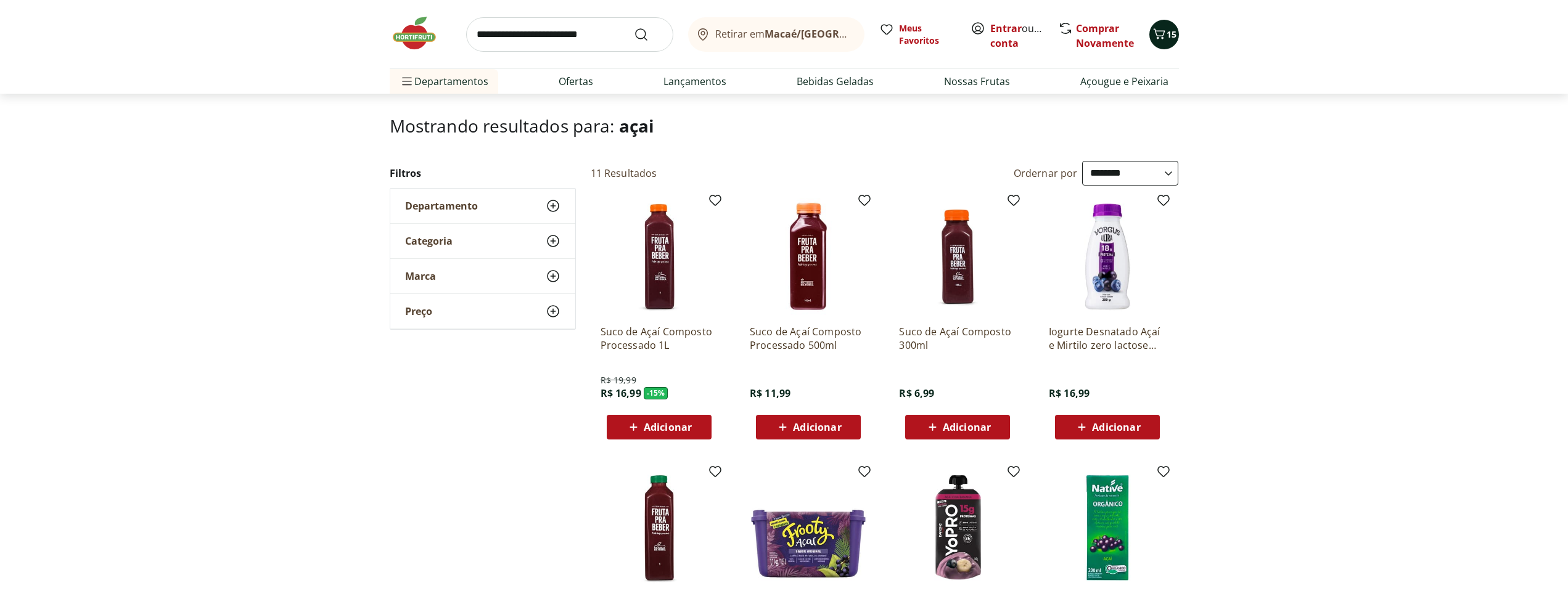
click at [1162, 46] on button "15" at bounding box center [1164, 34] width 29 height 29
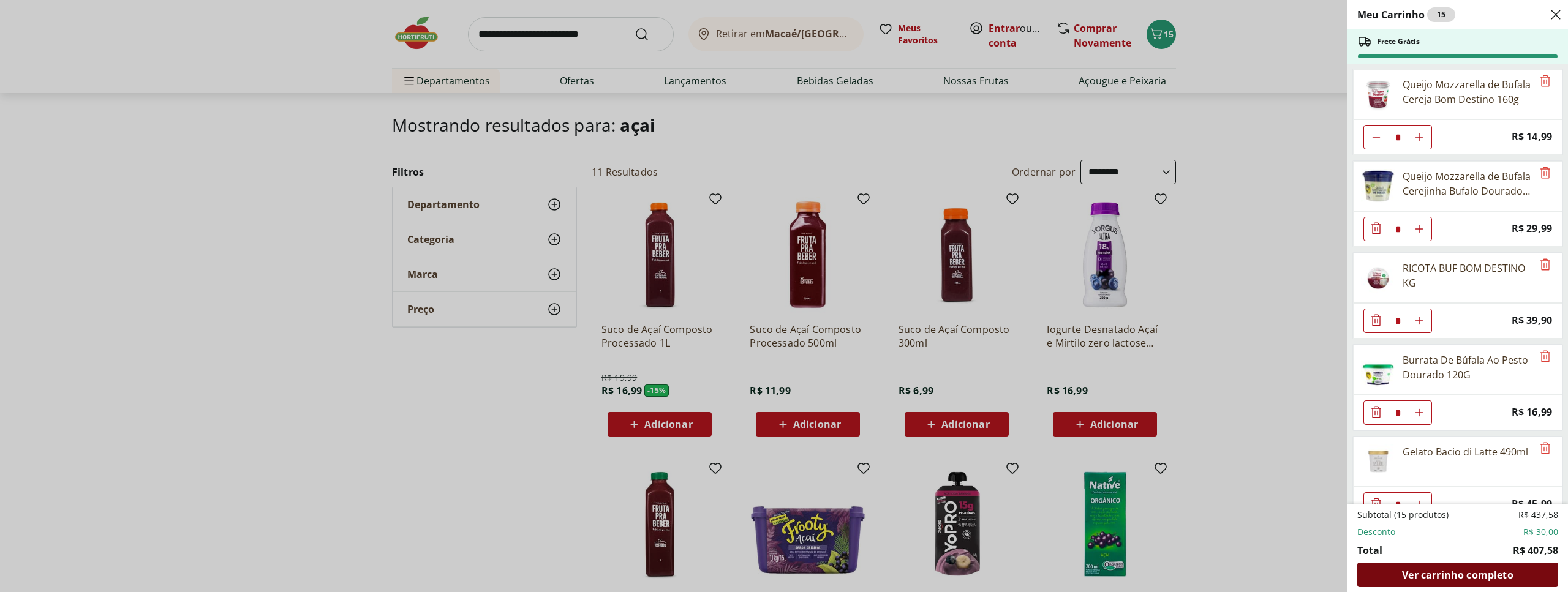
click at [1421, 576] on span "Ver carrinho completo" at bounding box center [1457, 575] width 111 height 10
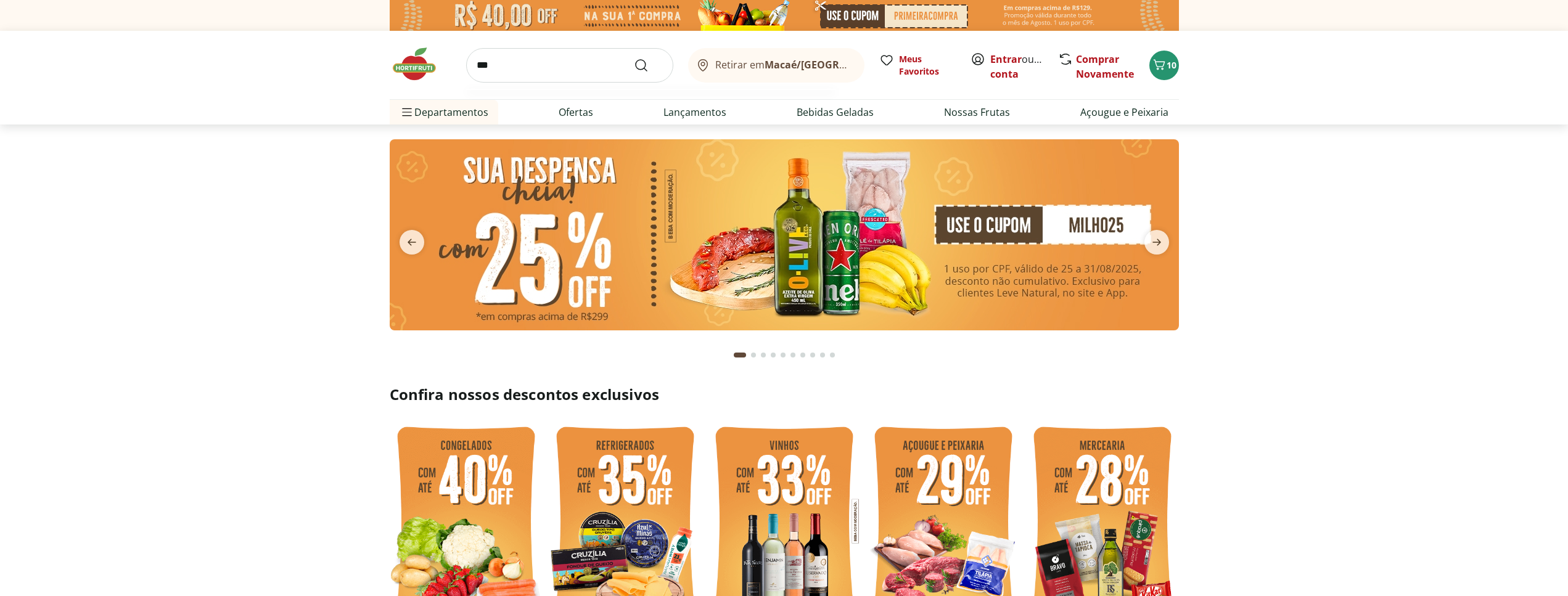
type input "***"
click at [634, 58] on button "Submit Search" at bounding box center [648, 66] width 29 height 15
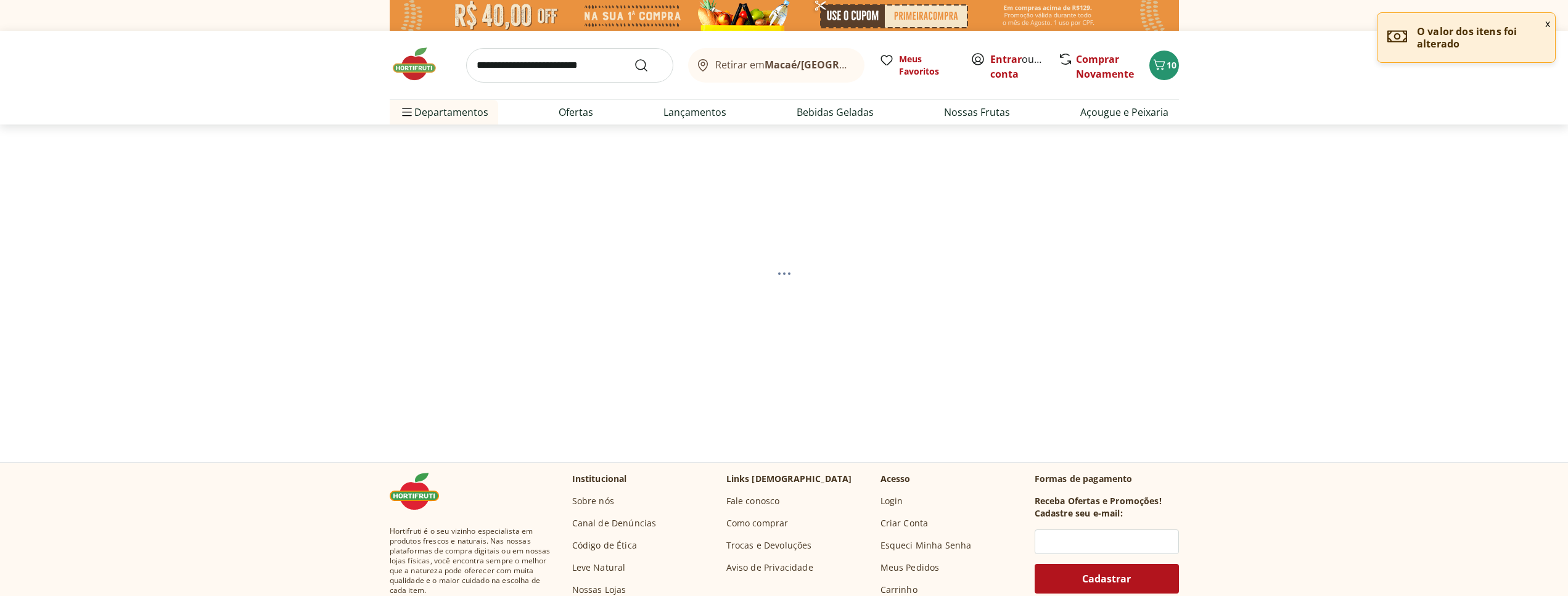
select select "**********"
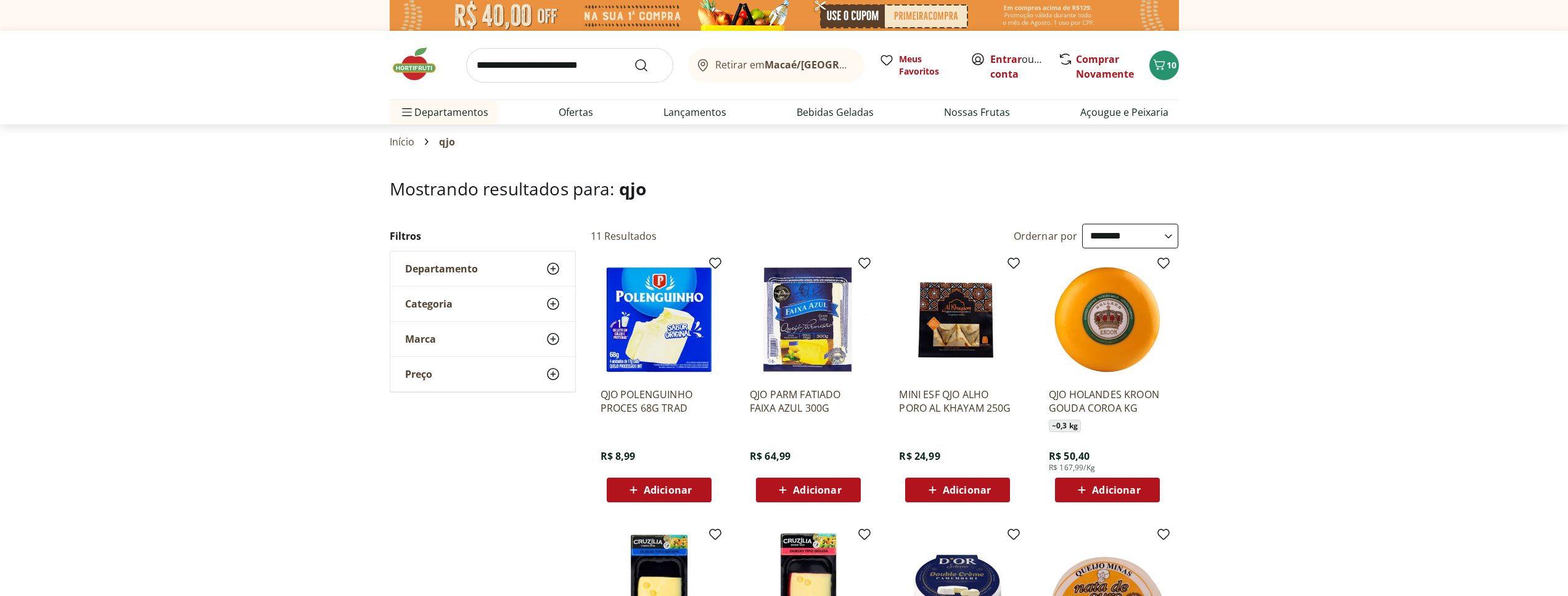
click at [404, 59] on img at bounding box center [421, 63] width 62 height 37
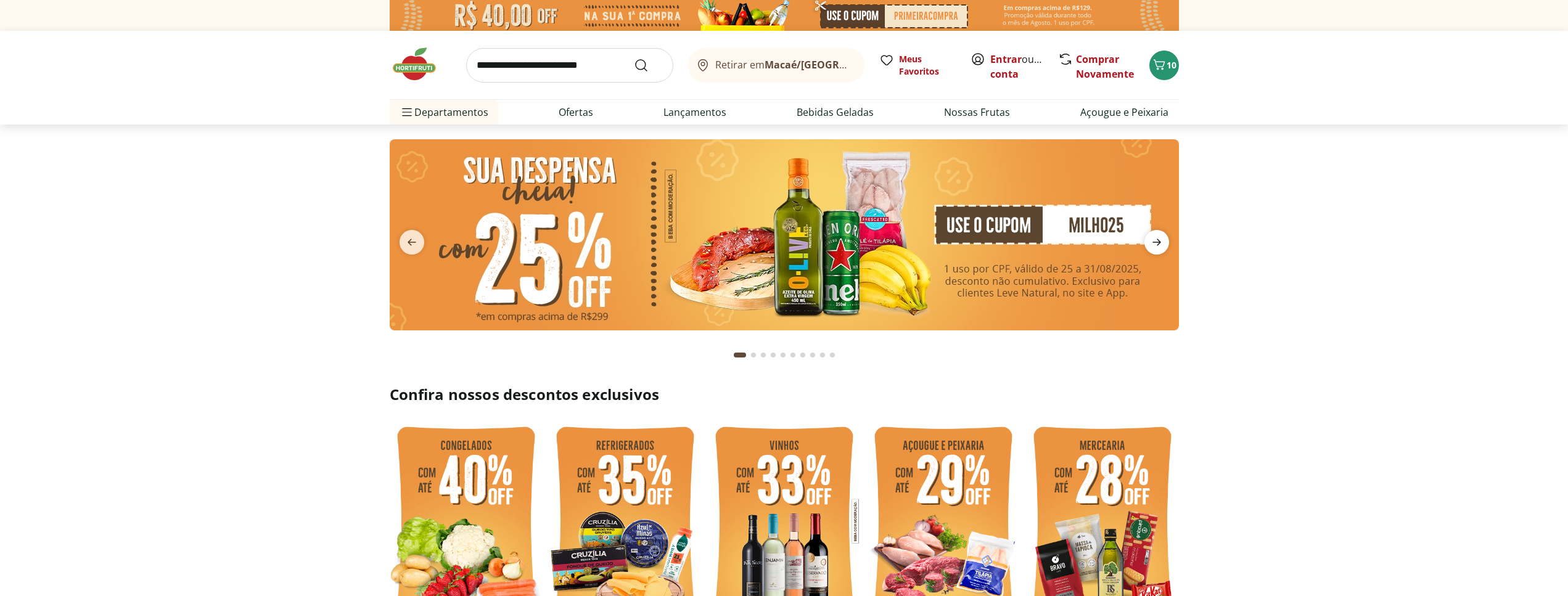
click at [1157, 240] on icon "next" at bounding box center [1156, 242] width 8 height 7
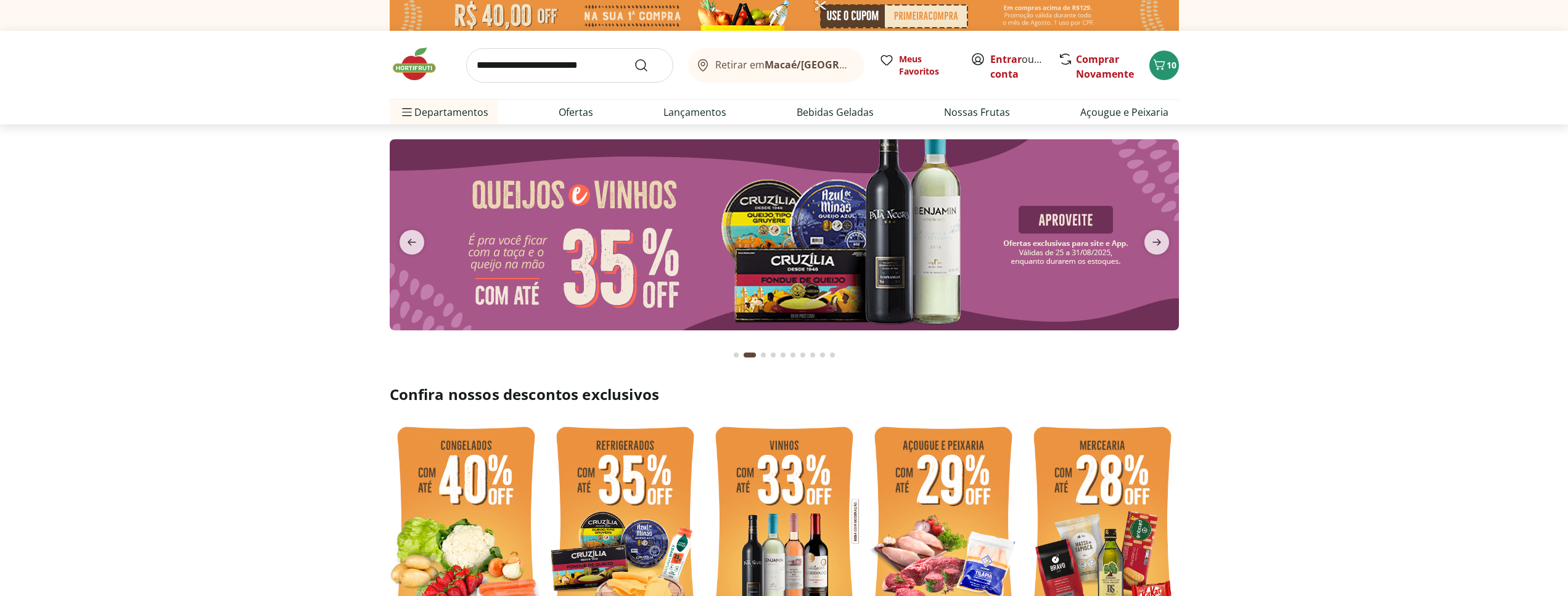
click at [774, 214] on img at bounding box center [784, 235] width 789 height 191
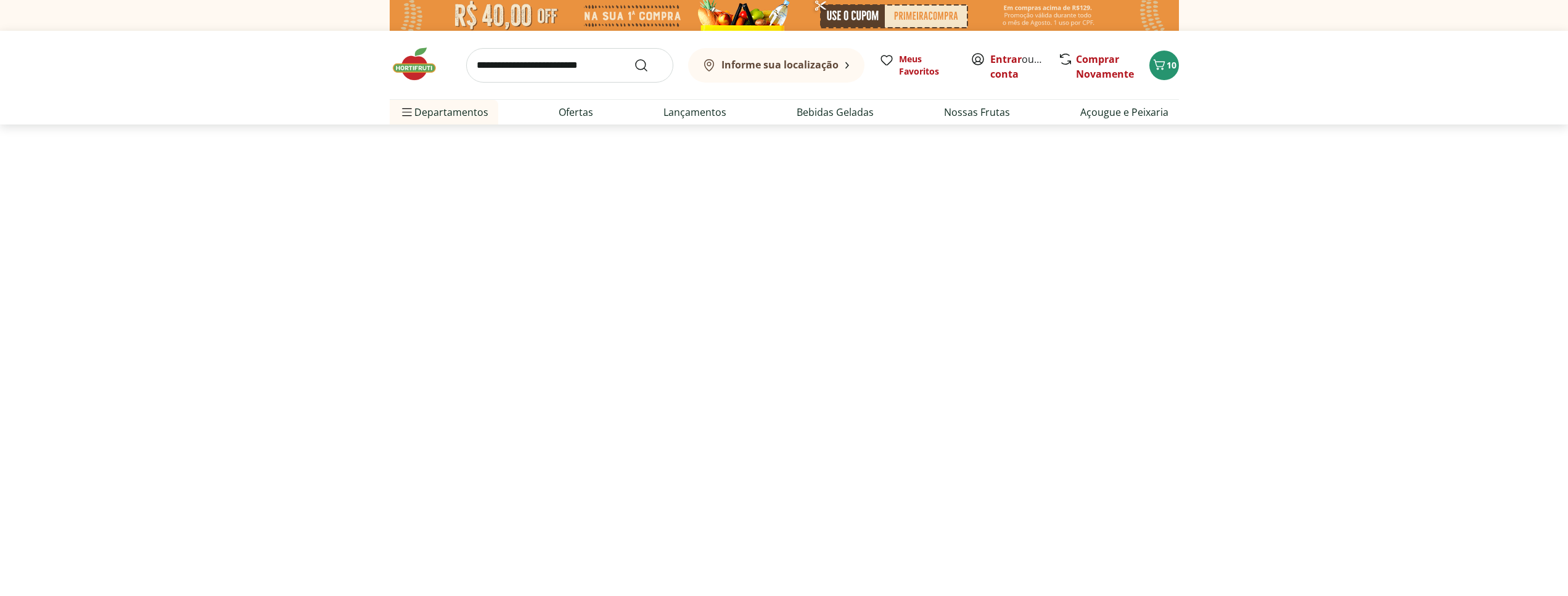
select select "**********"
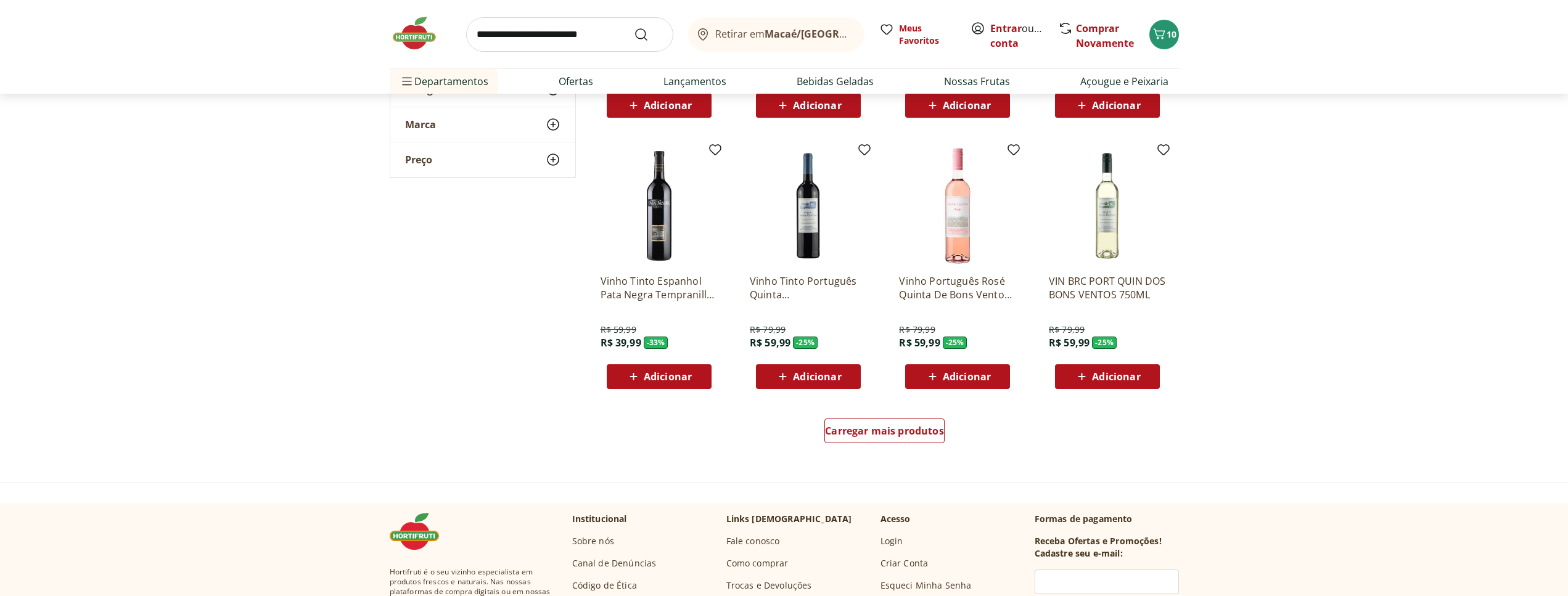
scroll to position [629, 0]
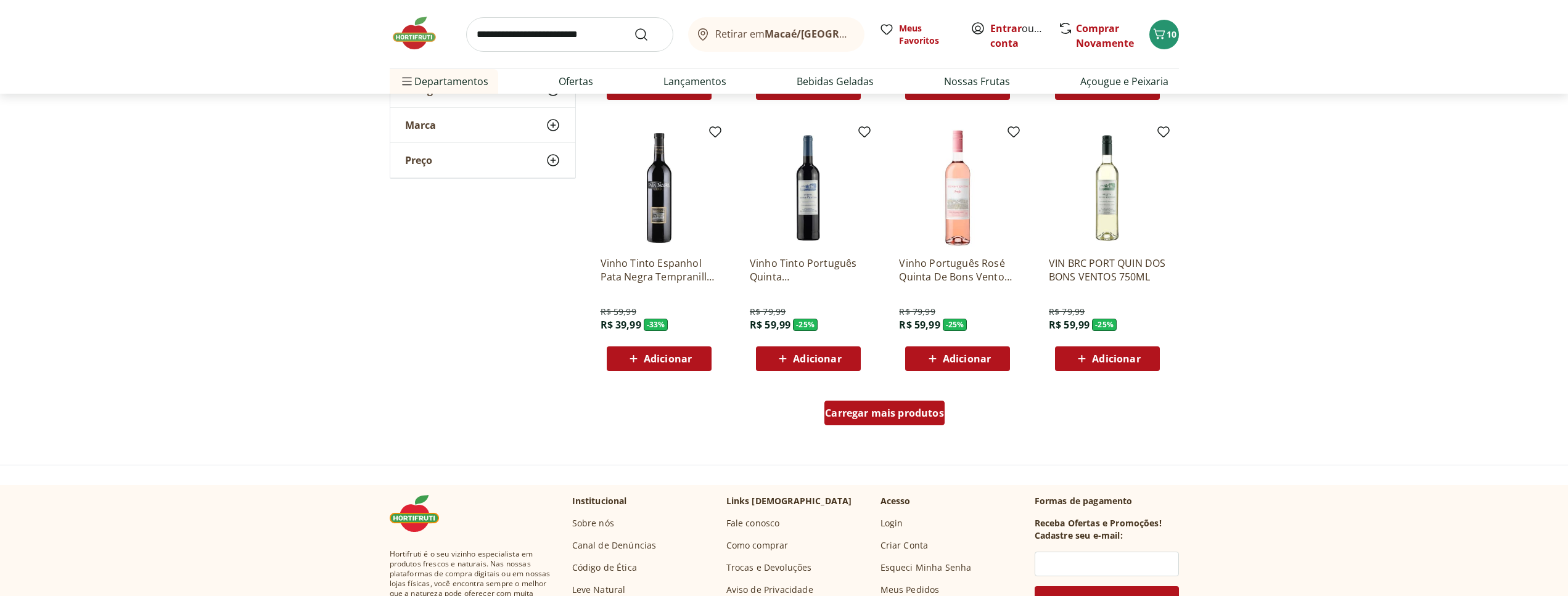
click at [922, 414] on span "Carregar mais produtos" at bounding box center [885, 413] width 119 height 10
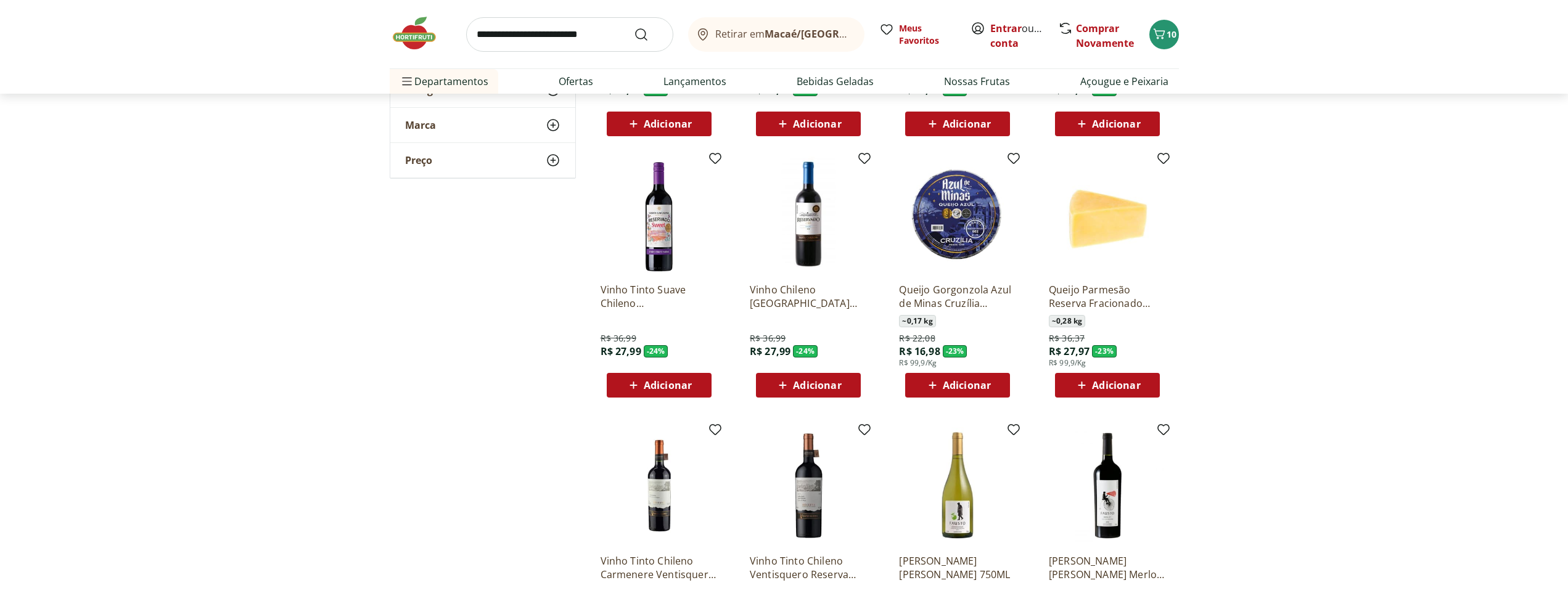
scroll to position [880, 0]
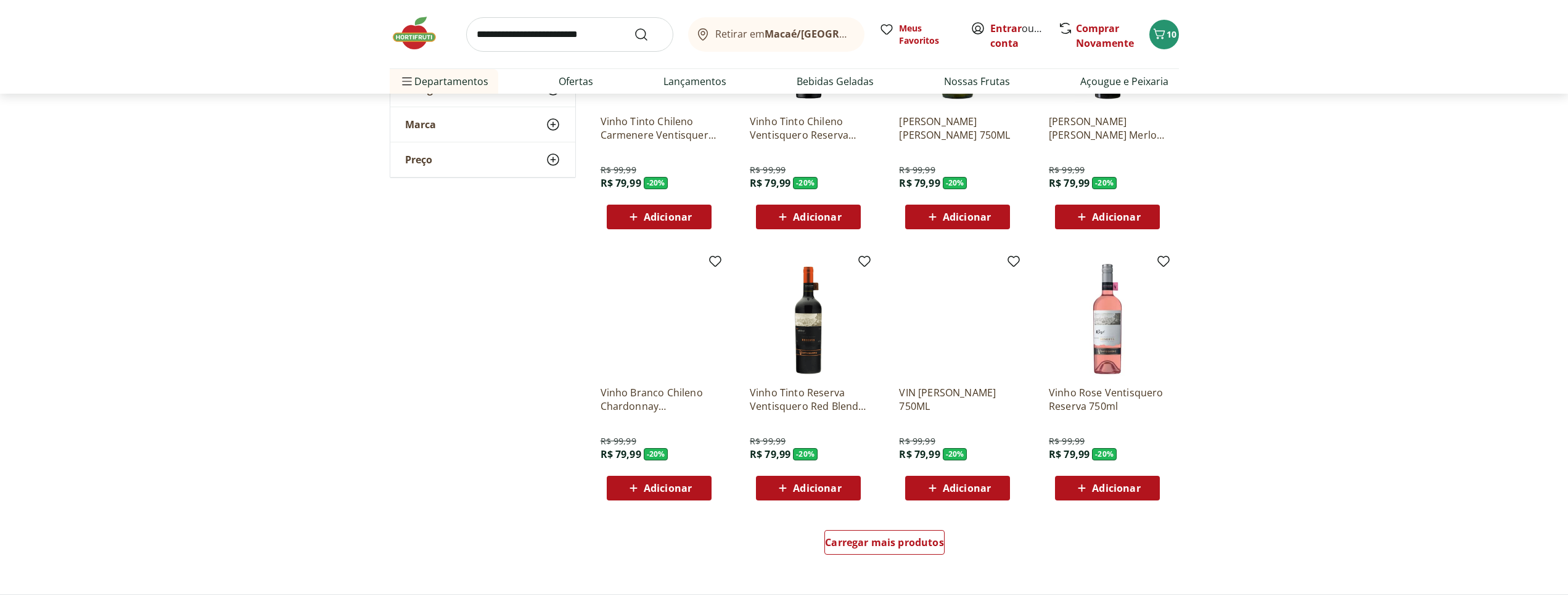
scroll to position [1384, 0]
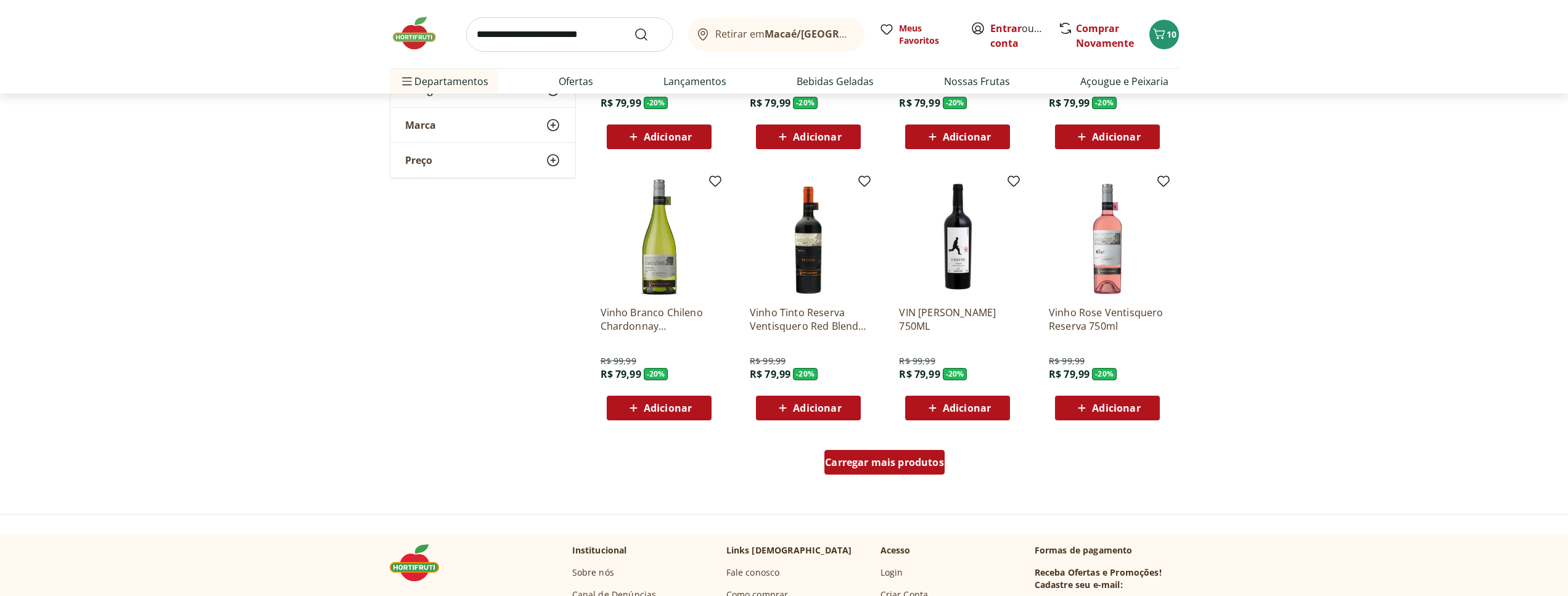
click at [913, 468] on span "Carregar mais produtos" at bounding box center [885, 462] width 119 height 10
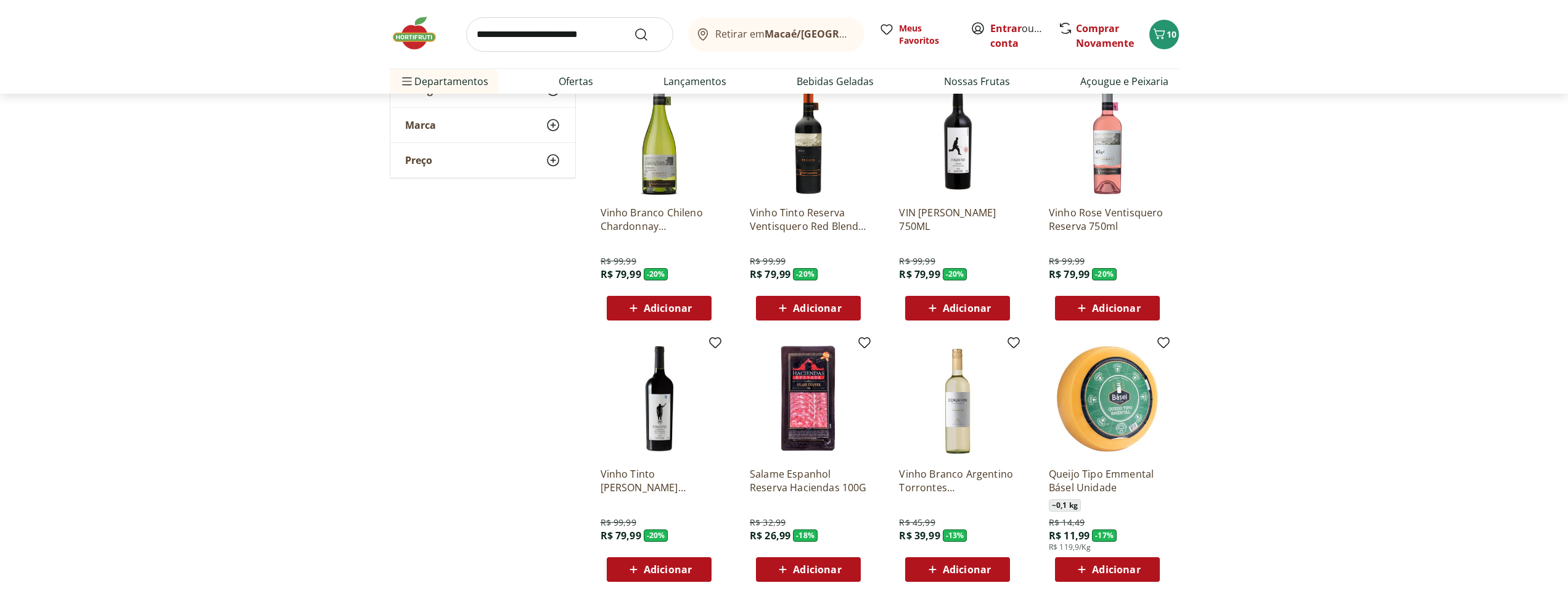
scroll to position [1573, 0]
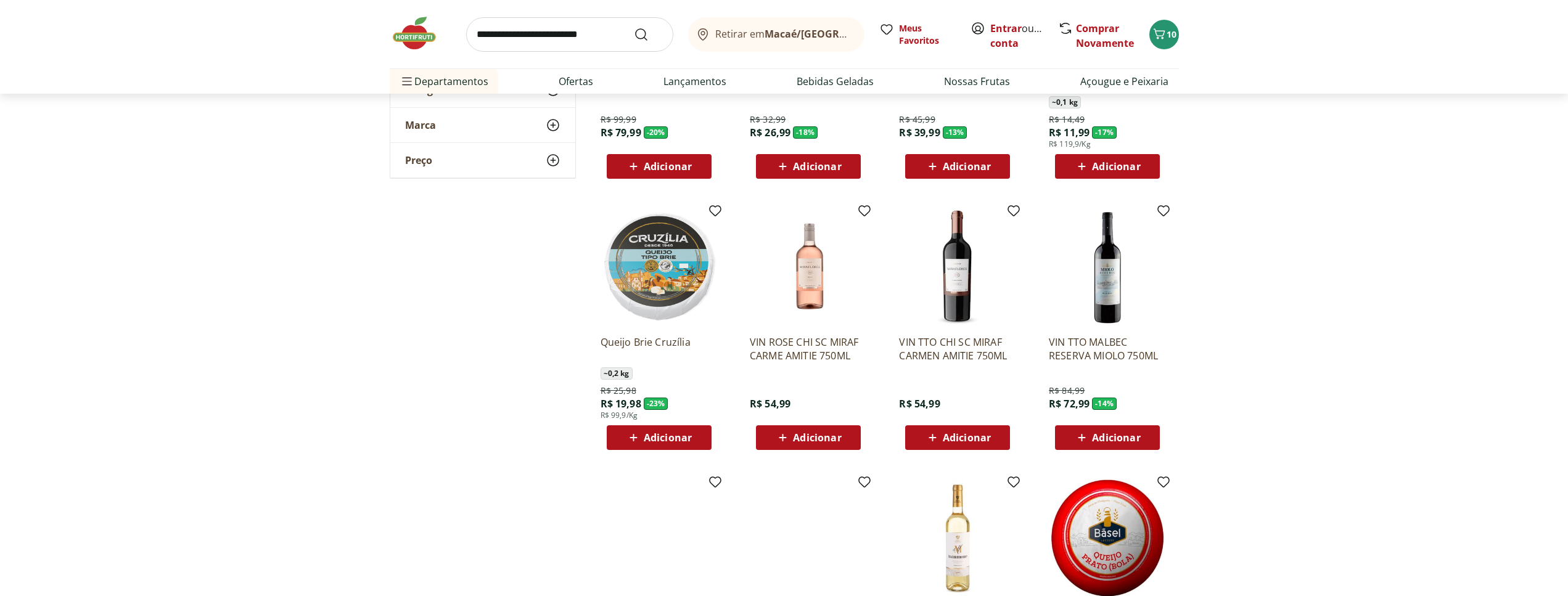
scroll to position [2201, 0]
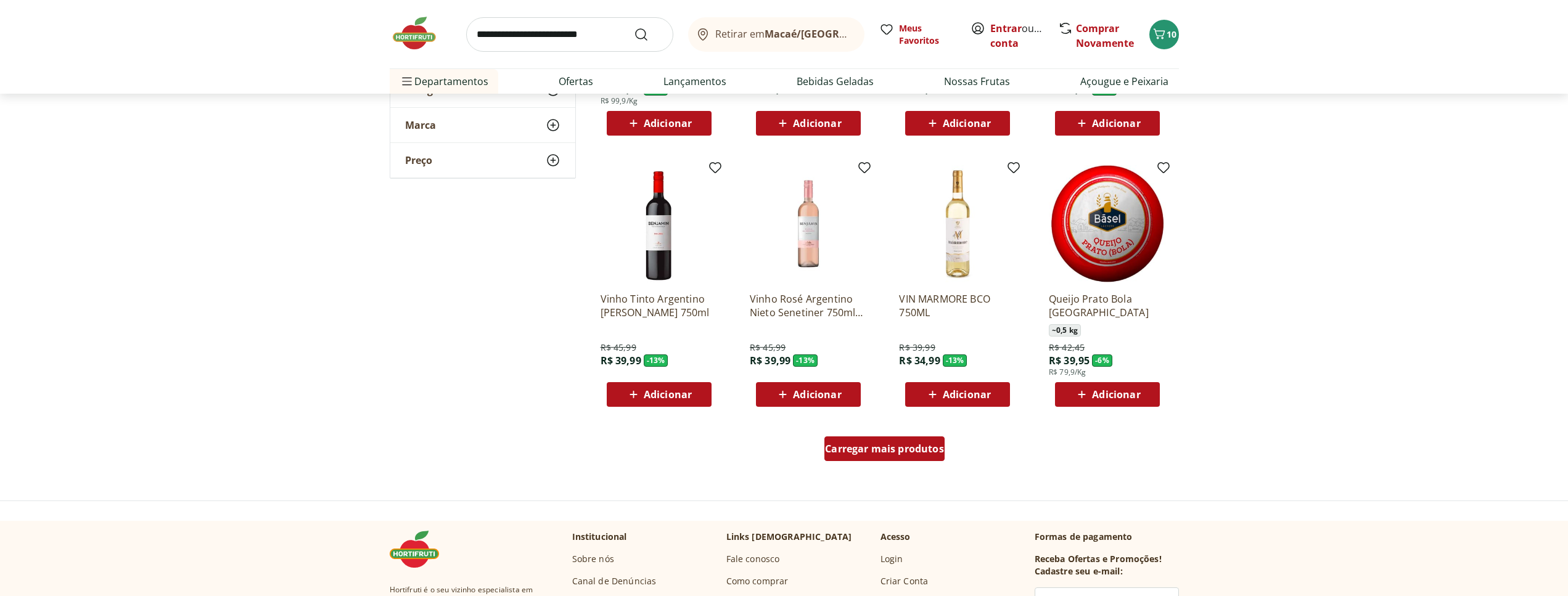
click at [888, 454] on span "Carregar mais produtos" at bounding box center [885, 449] width 119 height 10
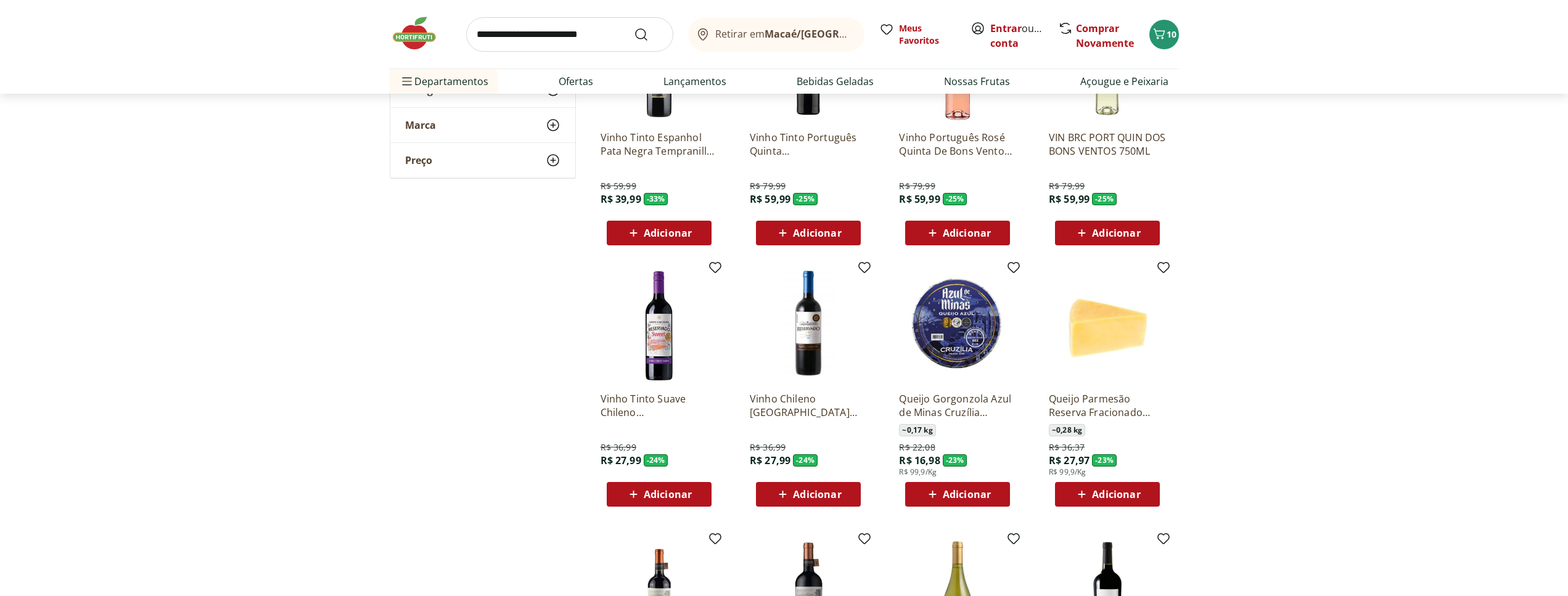
scroll to position [503, 0]
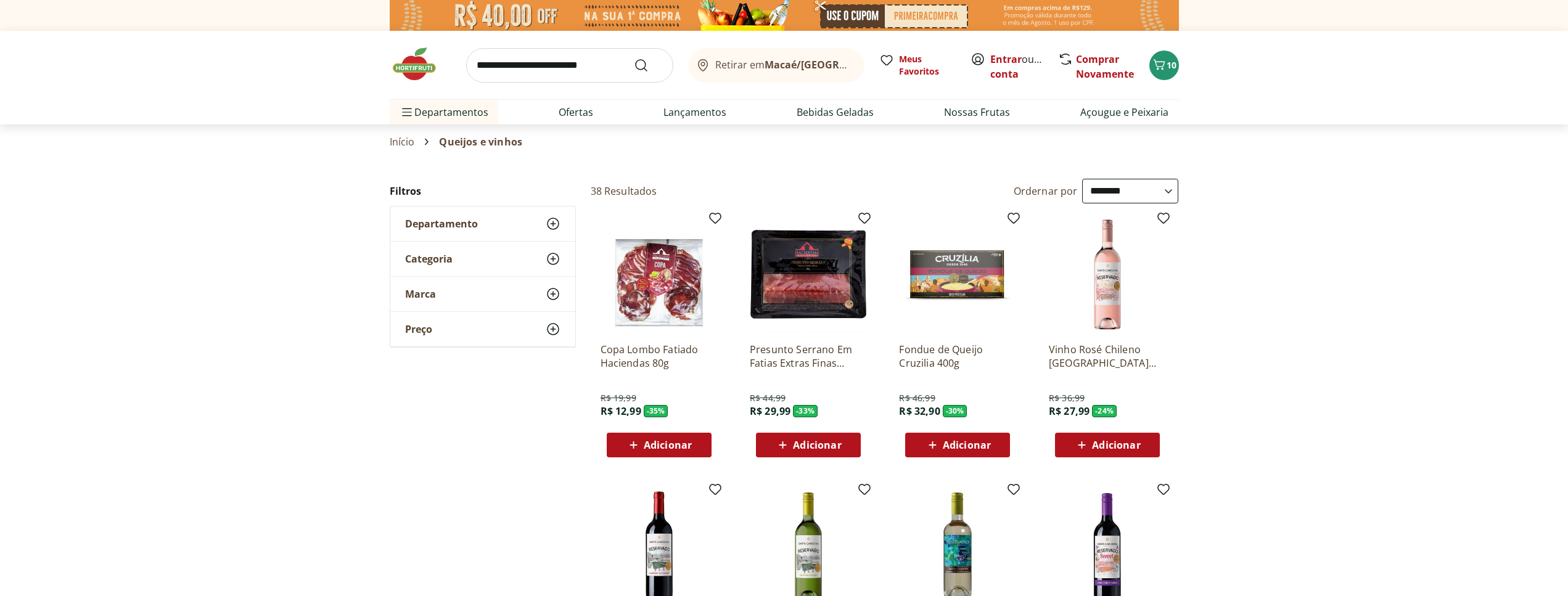
click at [523, 76] on input "search" at bounding box center [569, 66] width 207 height 35
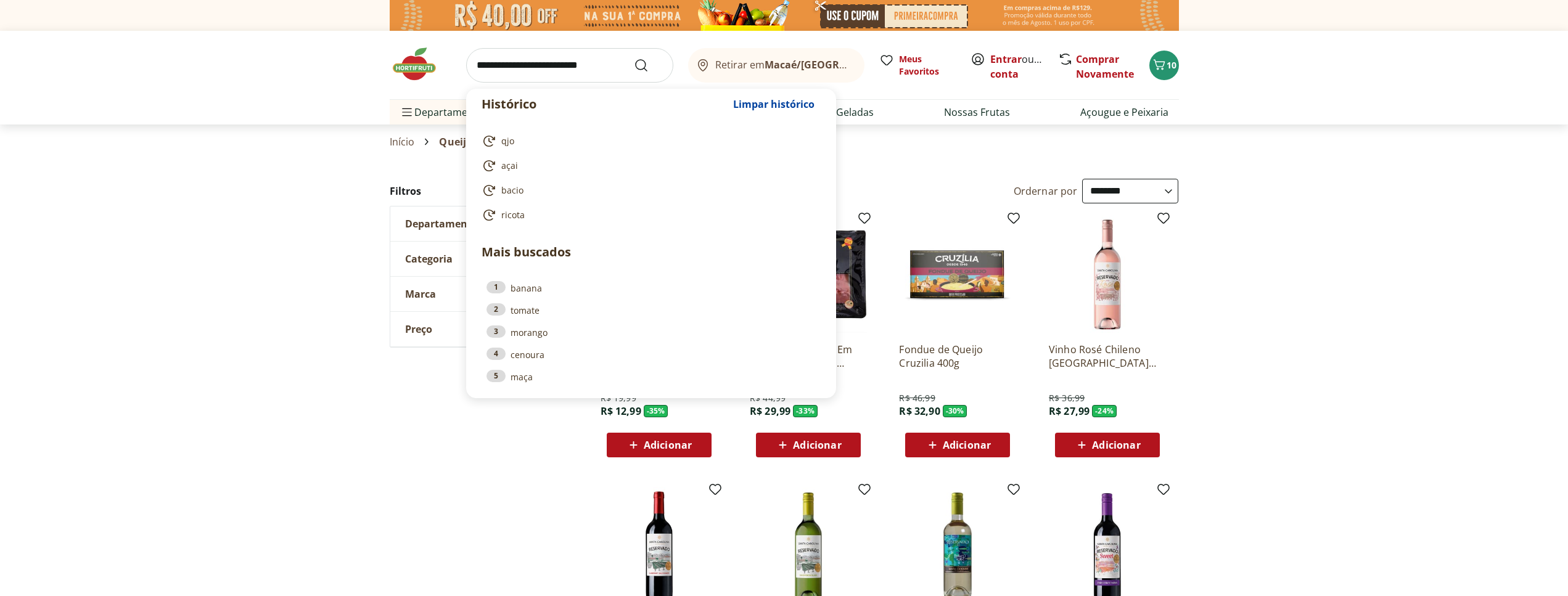
click at [540, 72] on input "search" at bounding box center [569, 66] width 207 height 35
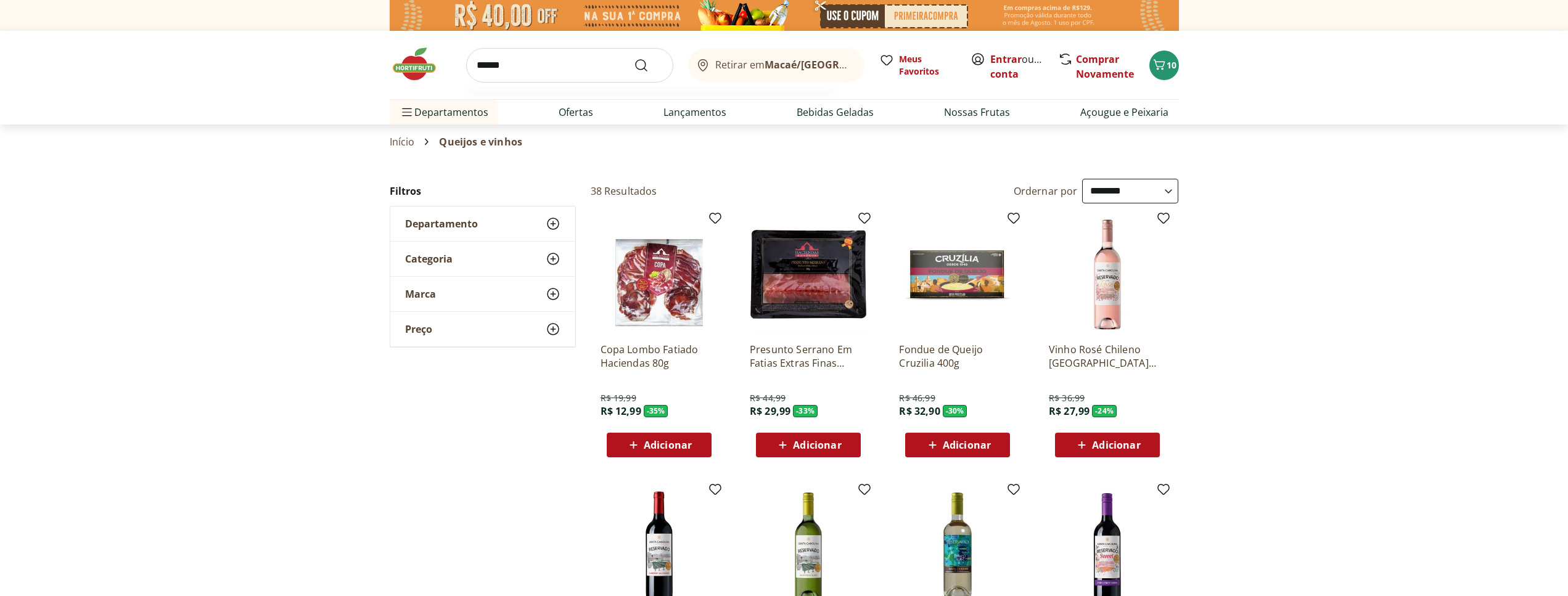
type input "******"
click at [634, 58] on button "Submit Search" at bounding box center [648, 66] width 29 height 15
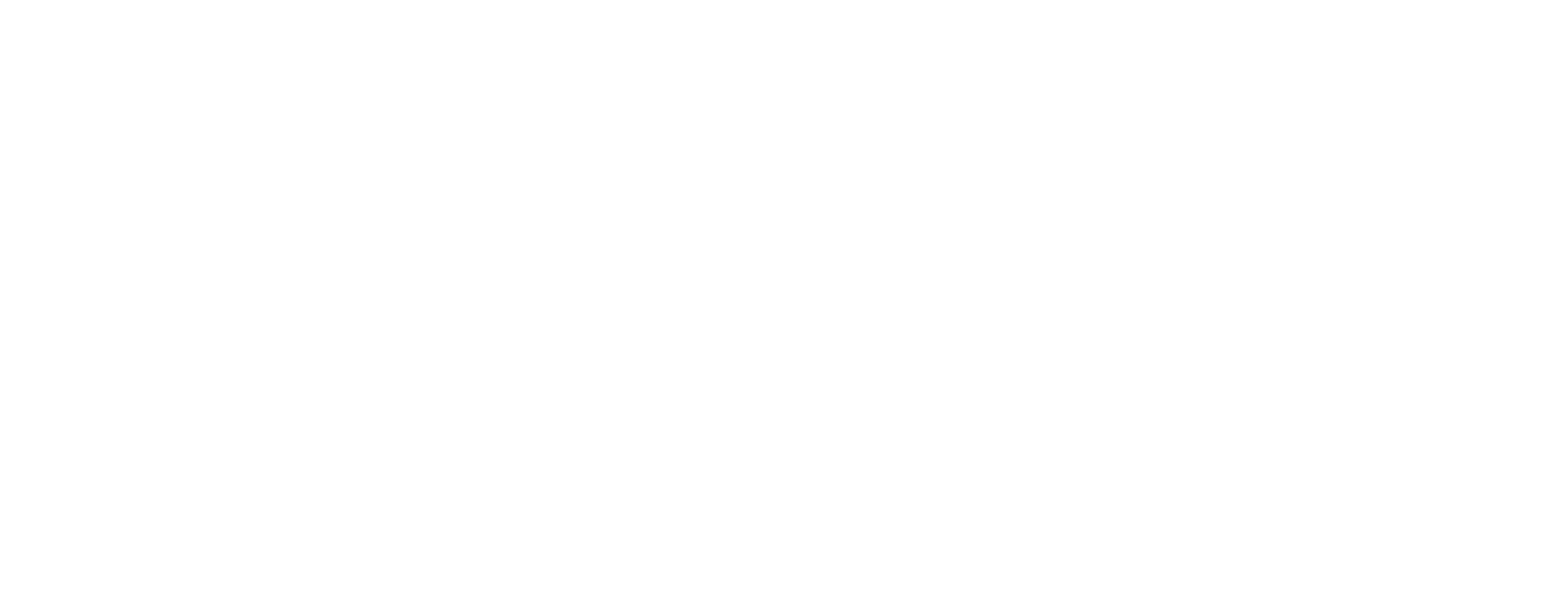
select select "**********"
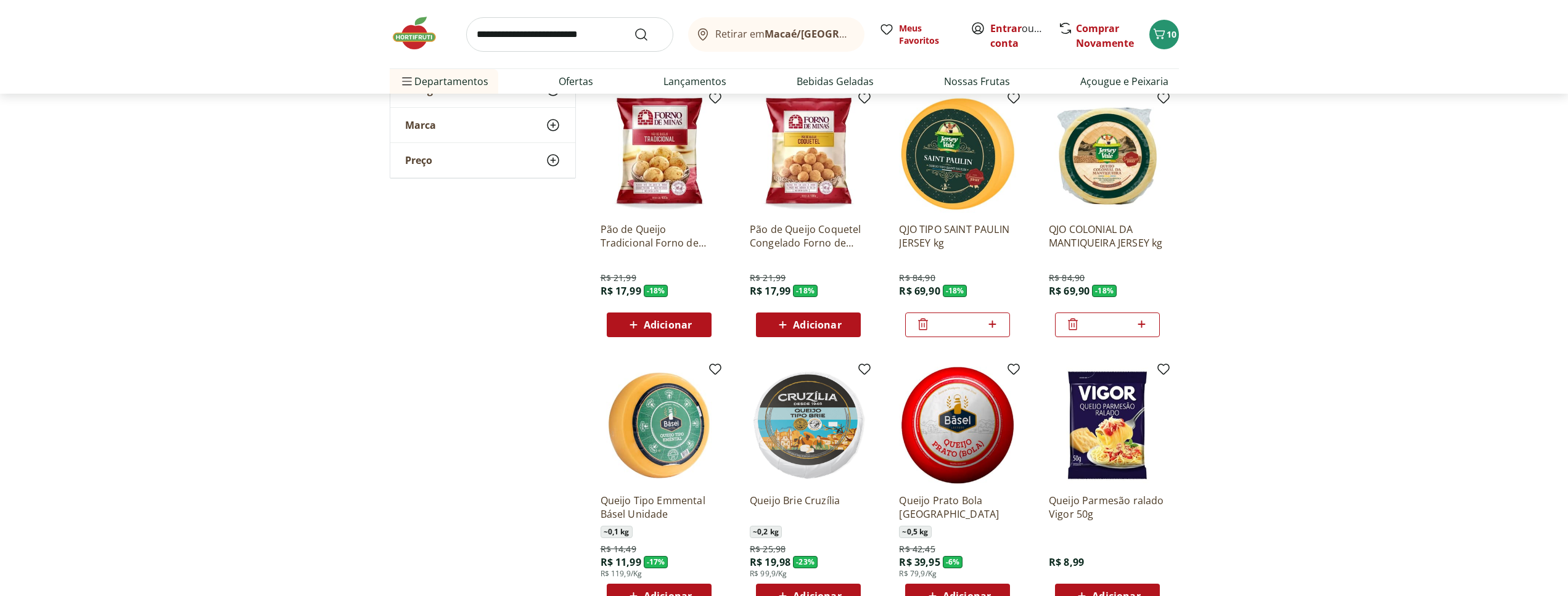
scroll to position [629, 0]
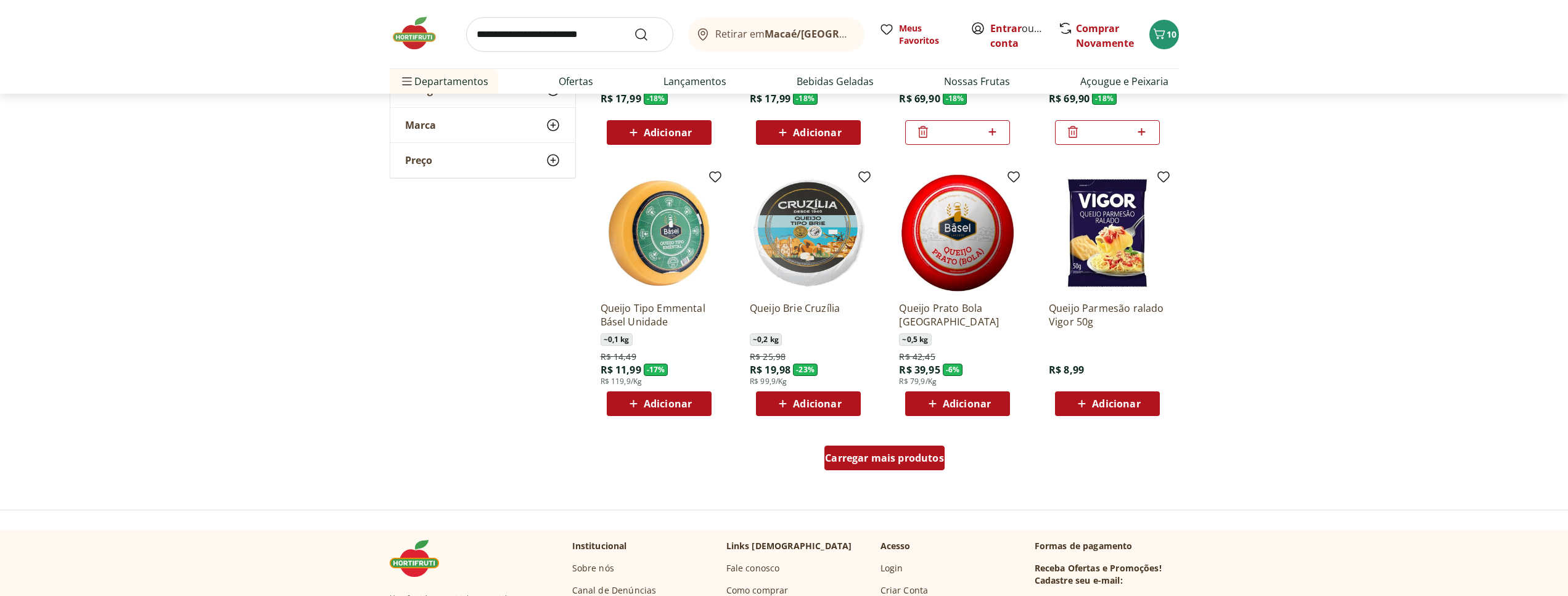
drag, startPoint x: 897, startPoint y: 465, endPoint x: 881, endPoint y: 461, distance: 16.5
click at [896, 465] on div "Carregar mais produtos" at bounding box center [884, 458] width 120 height 25
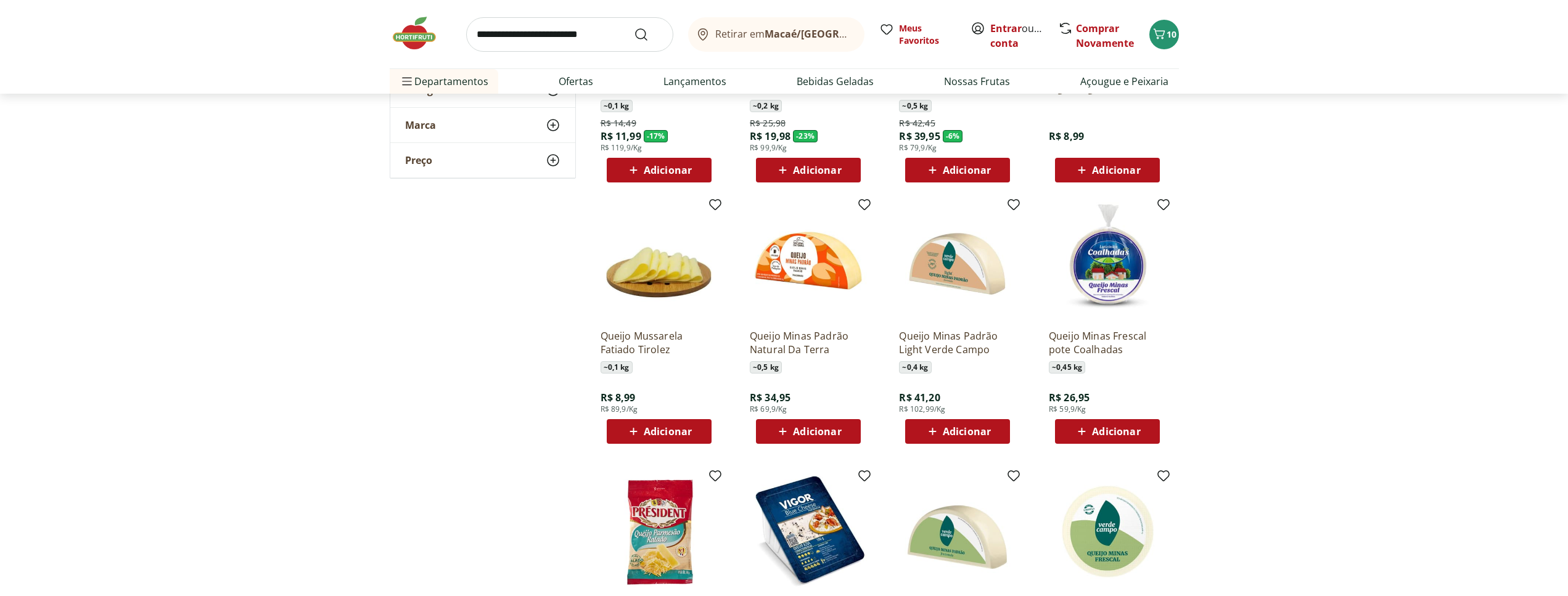
scroll to position [880, 0]
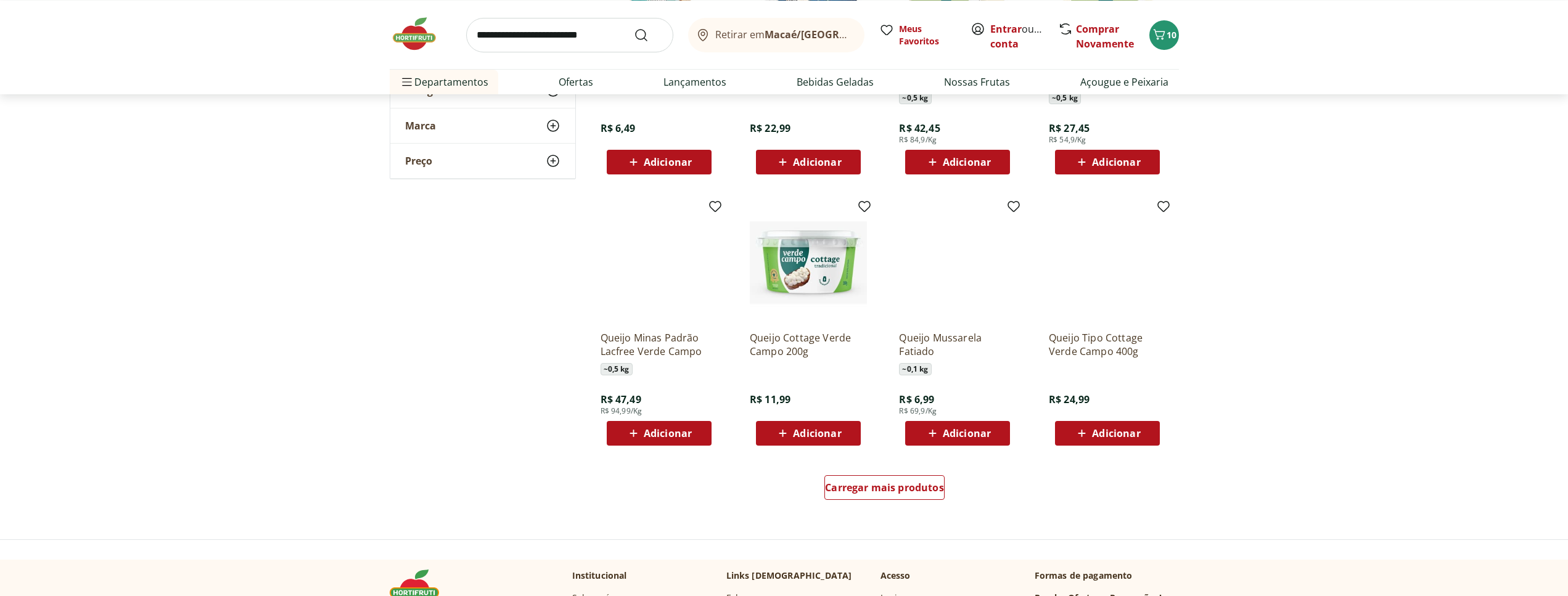
scroll to position [1510, 0]
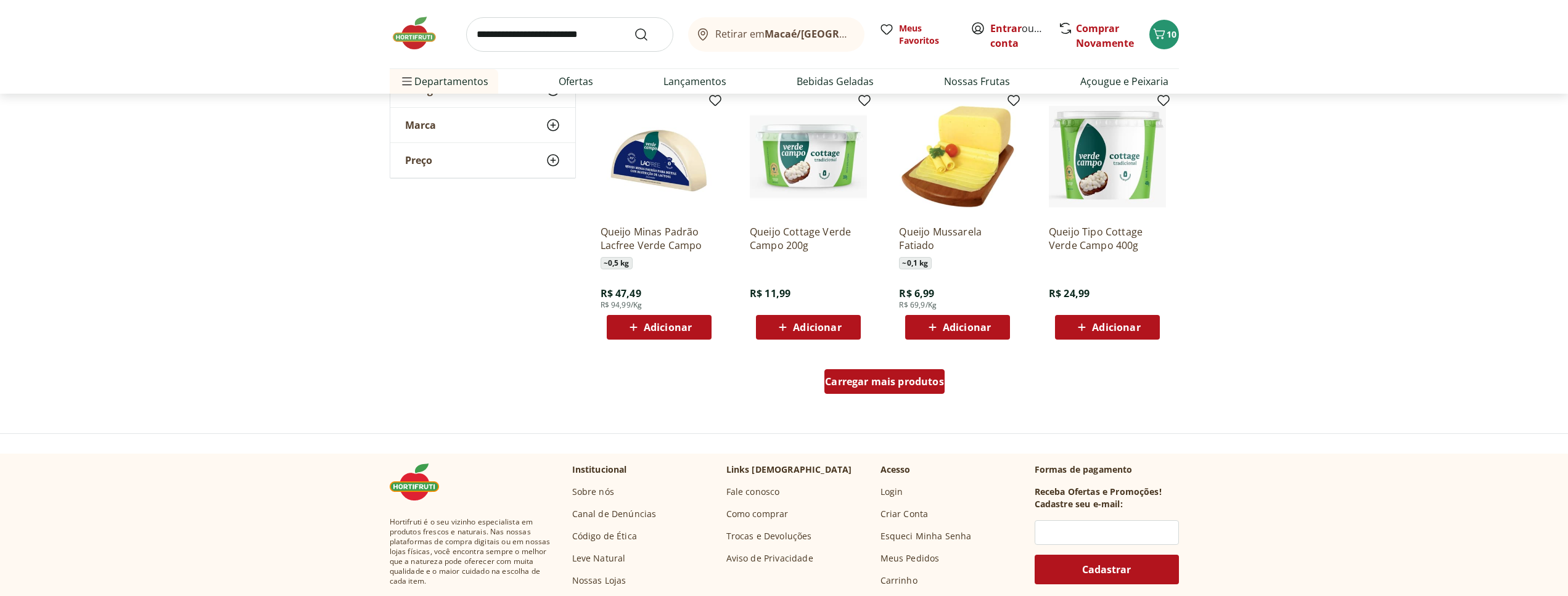
click at [846, 379] on span "Carregar mais produtos" at bounding box center [885, 381] width 119 height 10
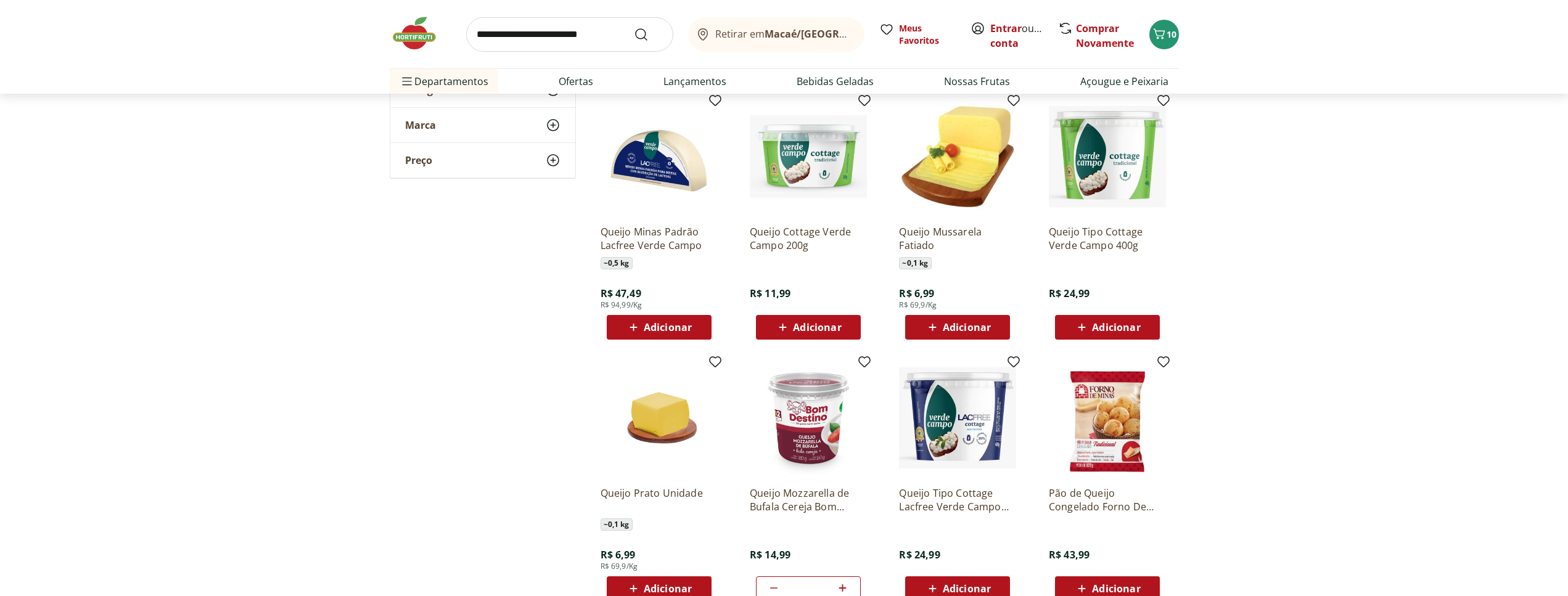
type input "*"
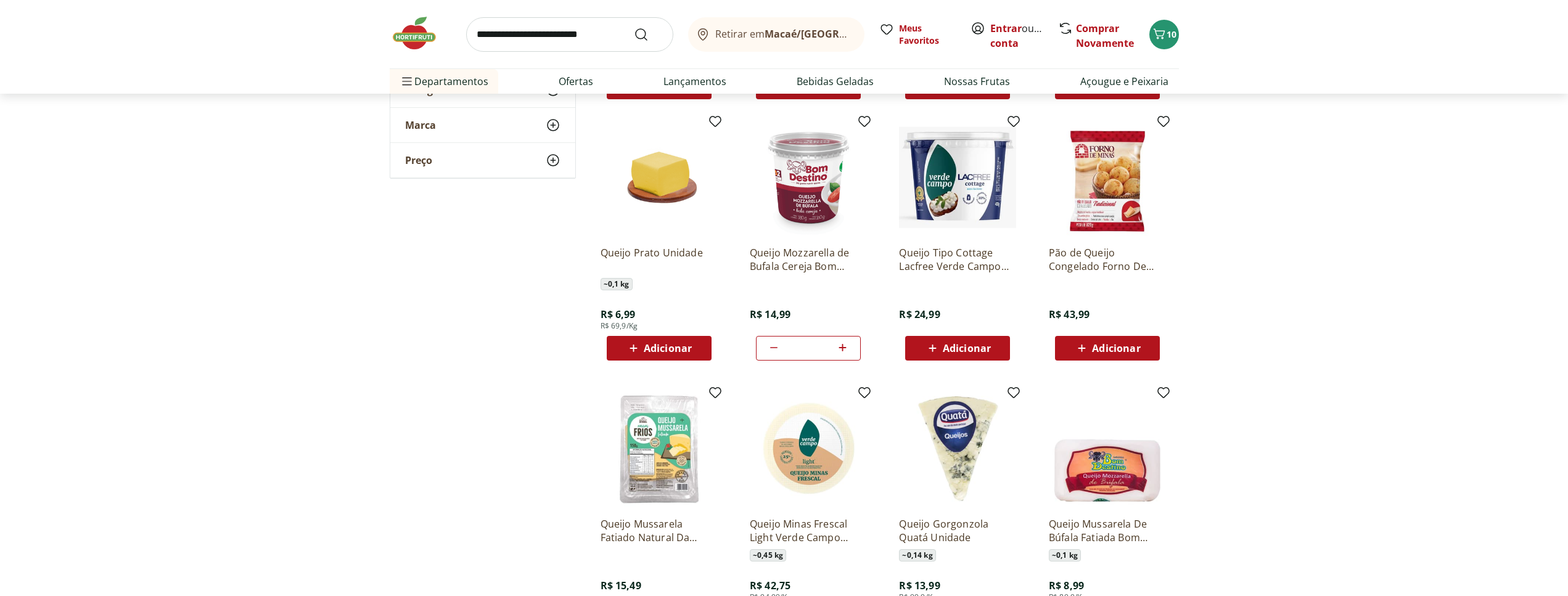
scroll to position [1762, 0]
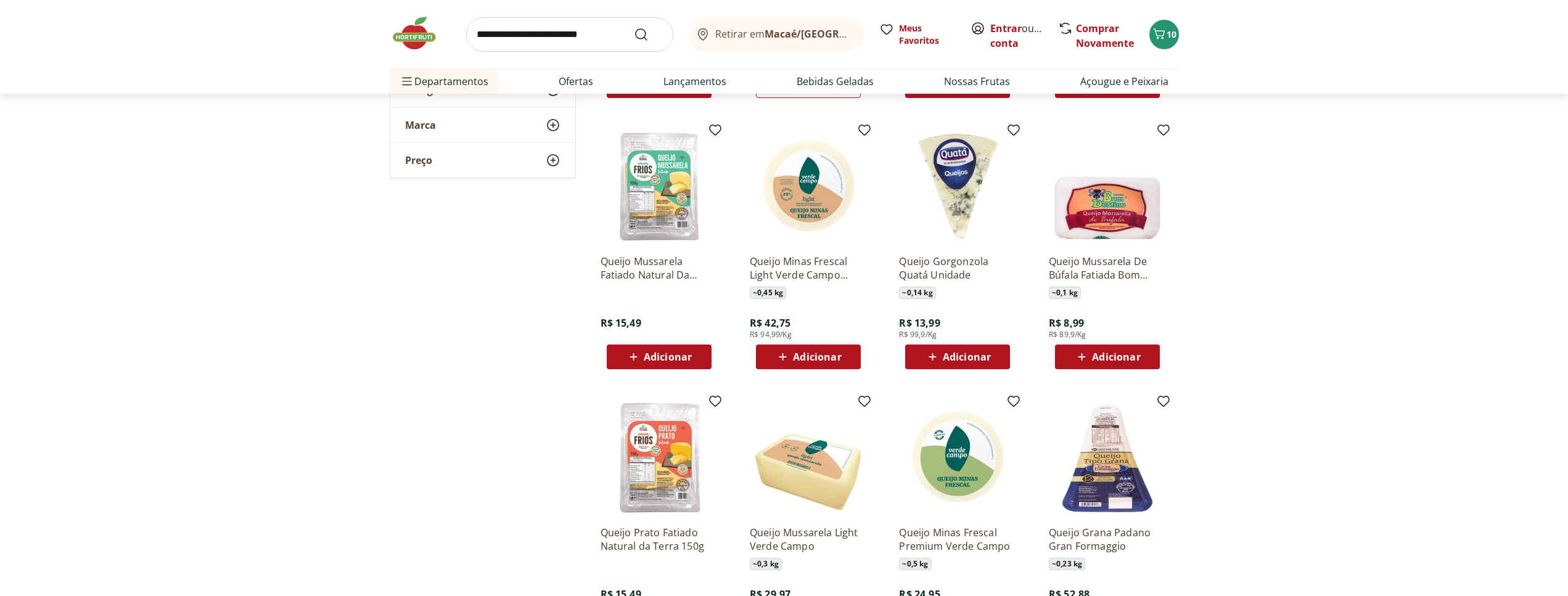
scroll to position [2391, 0]
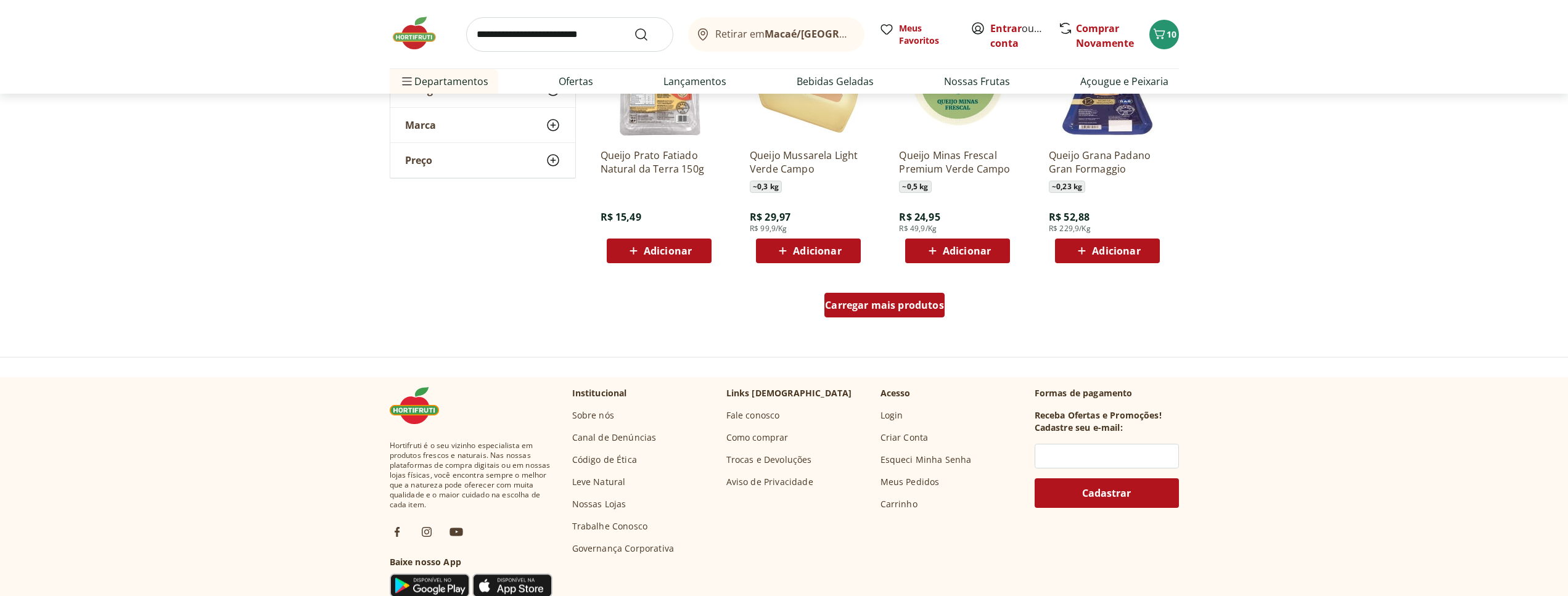
click at [901, 310] on span "Carregar mais produtos" at bounding box center [885, 305] width 119 height 10
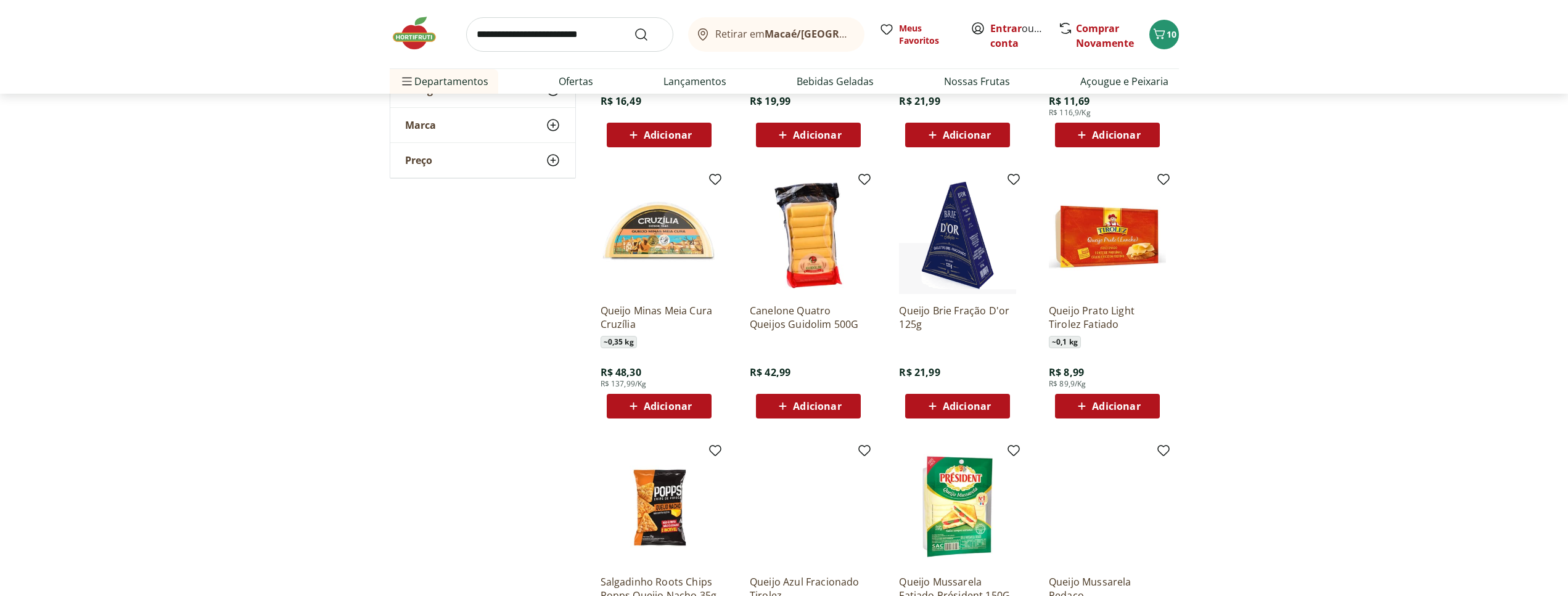
scroll to position [3145, 0]
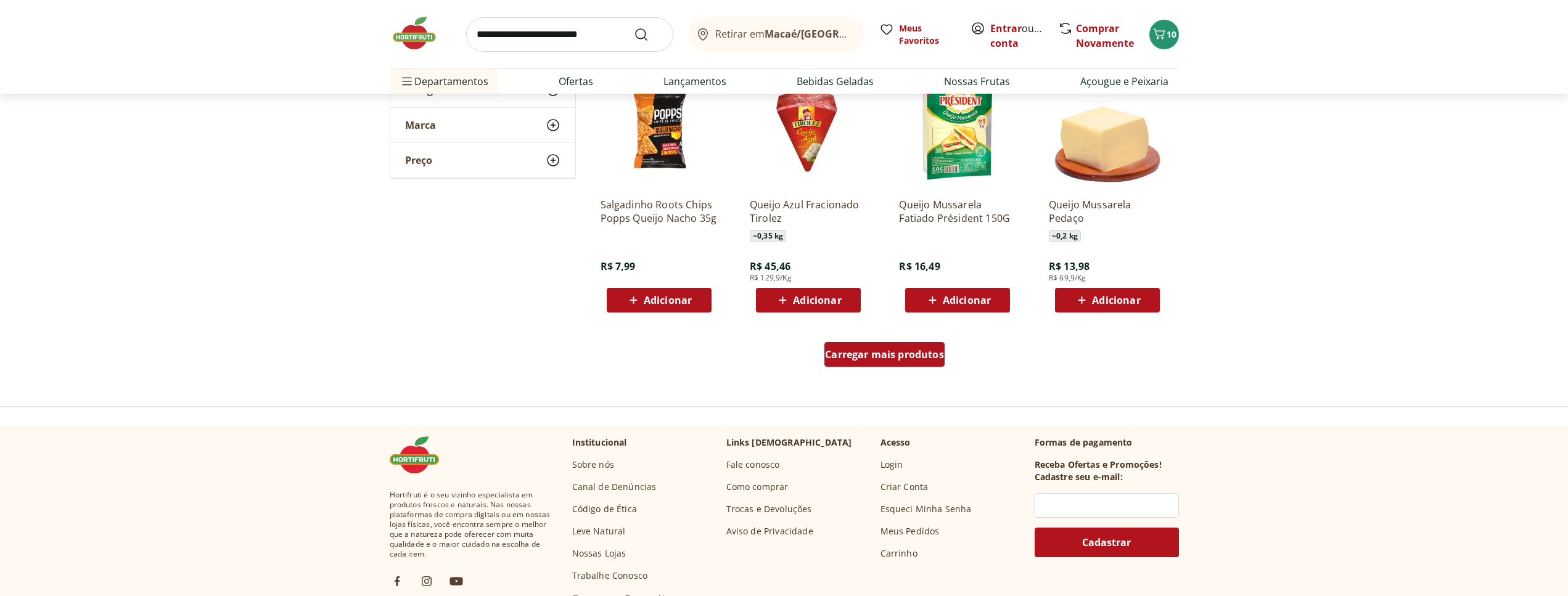
drag, startPoint x: 855, startPoint y: 366, endPoint x: 511, endPoint y: 352, distance: 344.3
click at [855, 366] on div "Carregar mais produtos" at bounding box center [884, 355] width 120 height 25
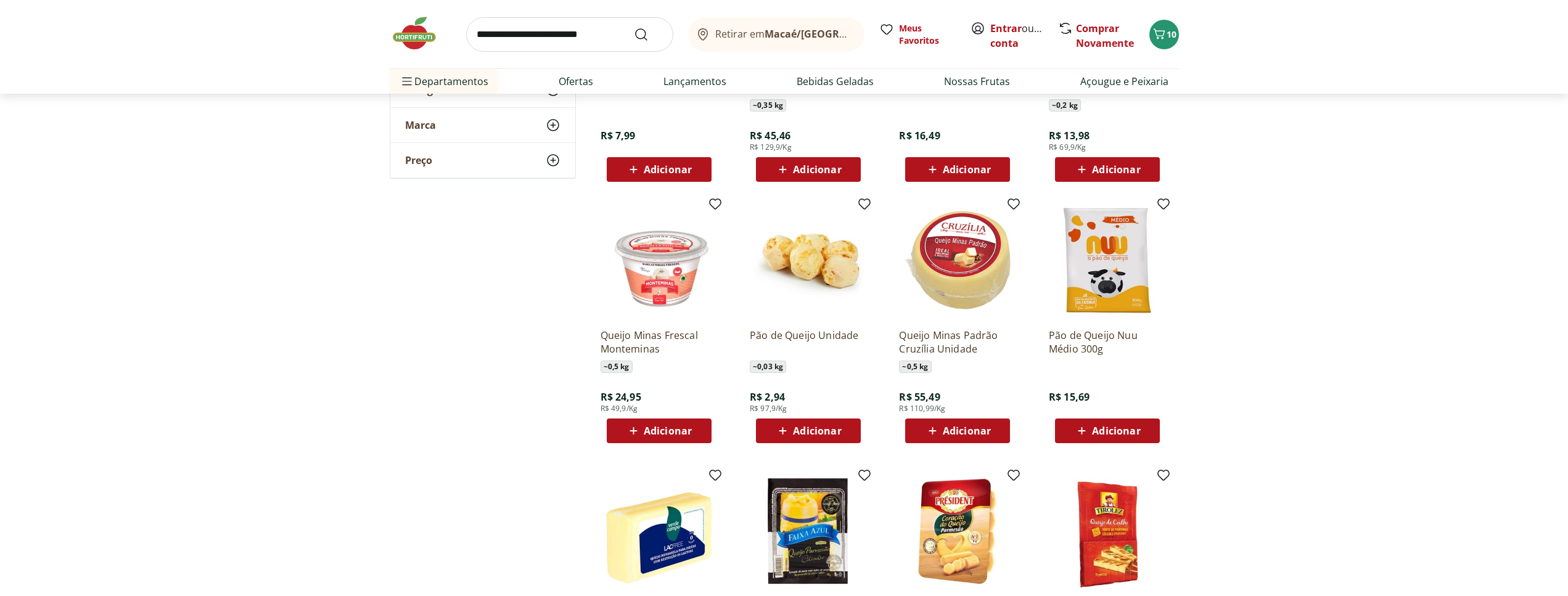
scroll to position [3334, 0]
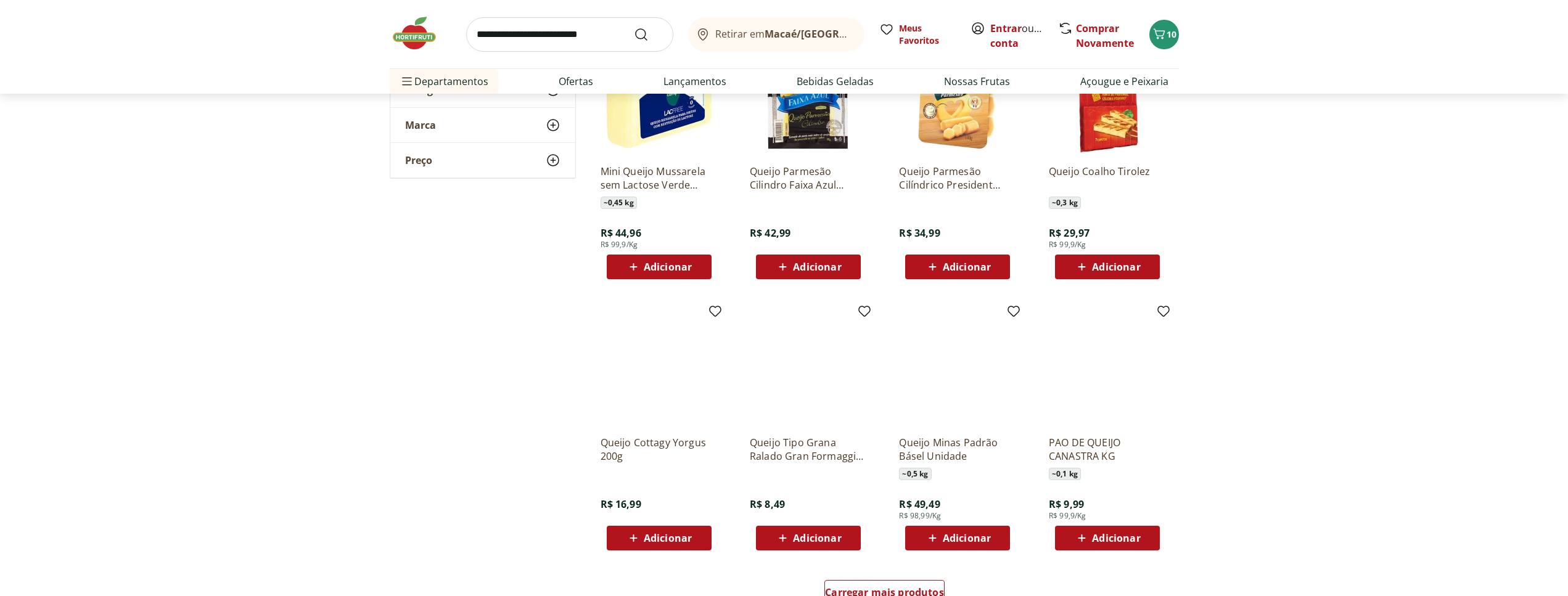
scroll to position [3963, 0]
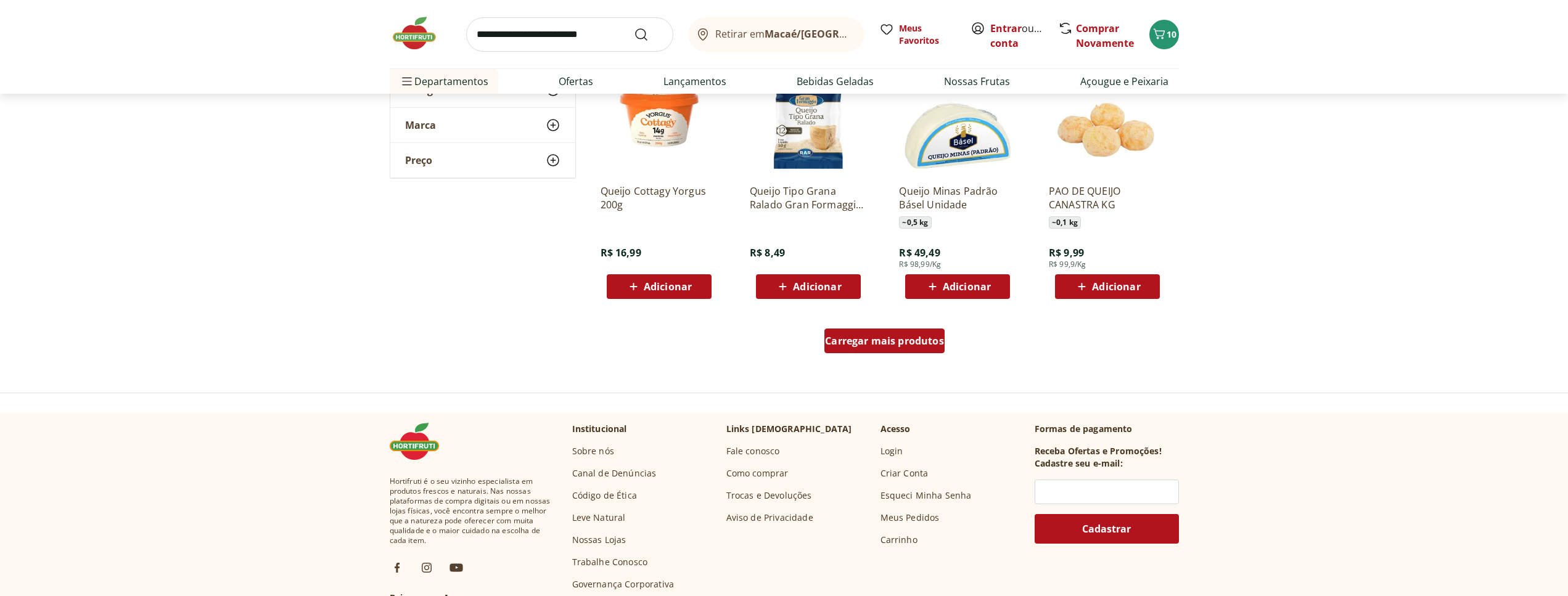
click at [893, 340] on span "Carregar mais produtos" at bounding box center [885, 341] width 119 height 10
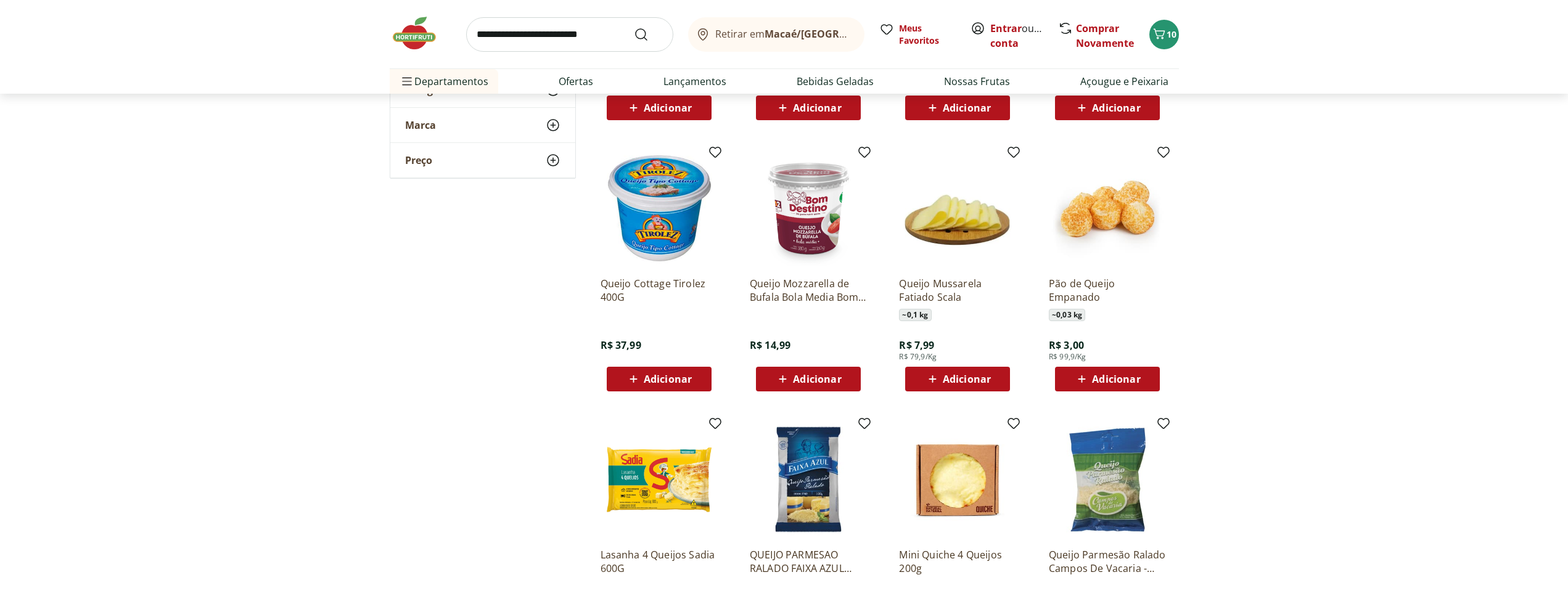
scroll to position [4718, 0]
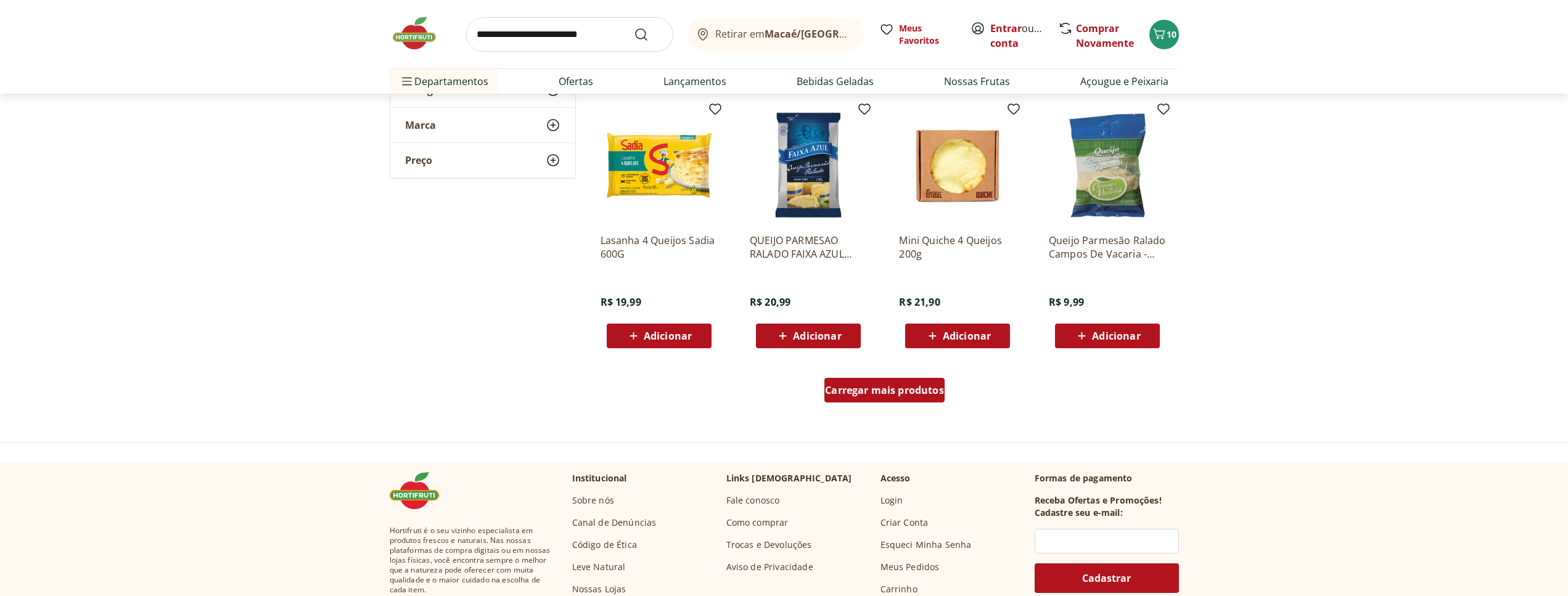
click at [873, 389] on span "Carregar mais produtos" at bounding box center [885, 390] width 119 height 10
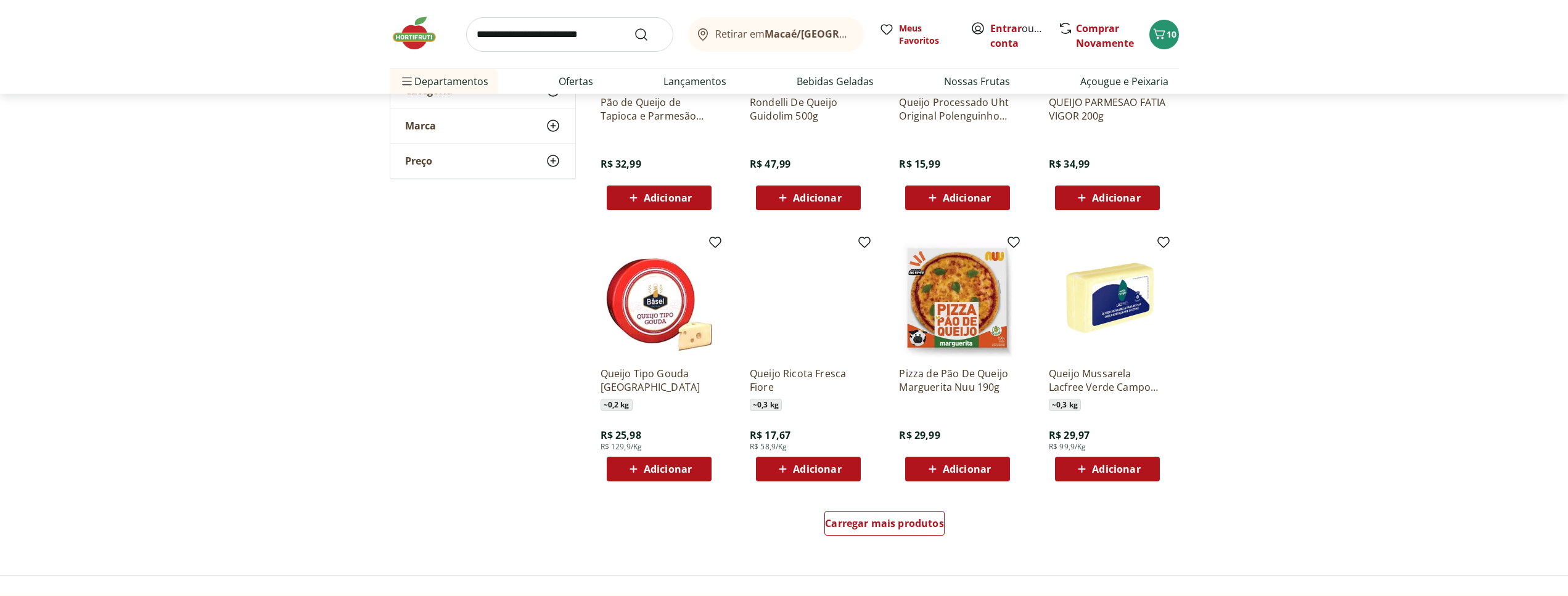
scroll to position [5473, 0]
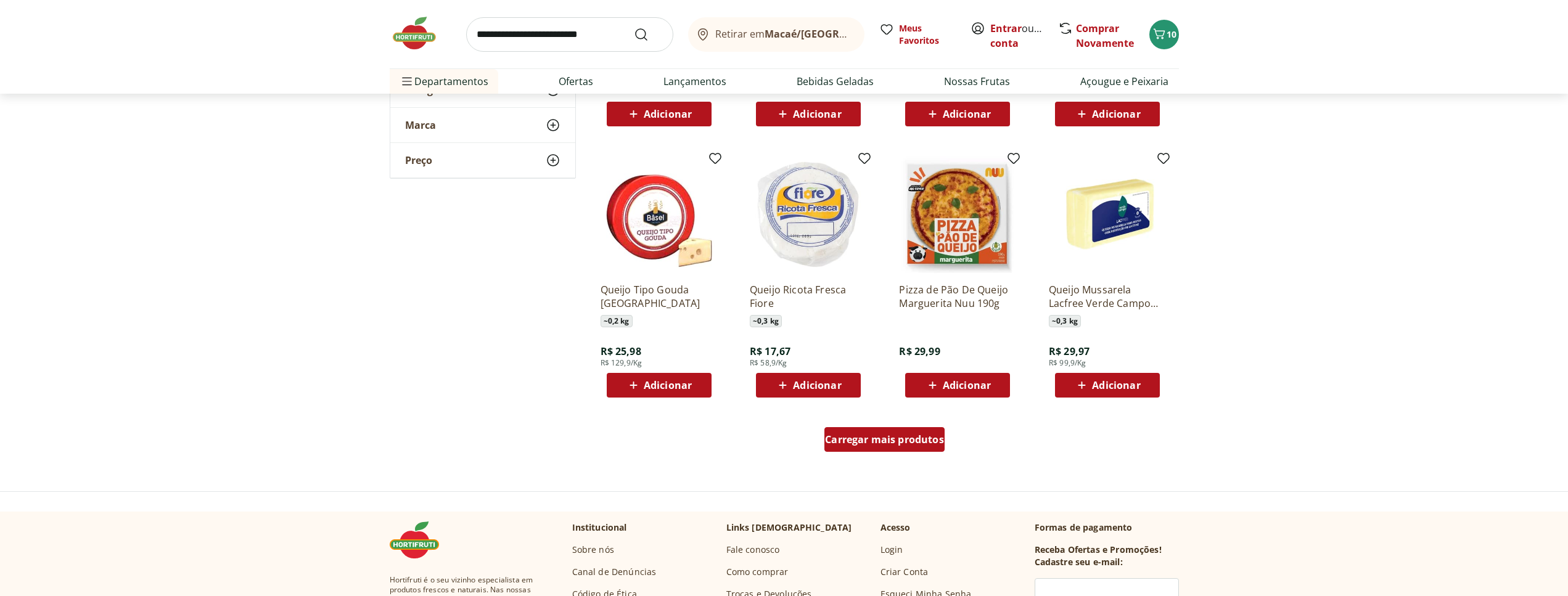
click at [894, 432] on div "Carregar mais produtos" at bounding box center [884, 440] width 120 height 25
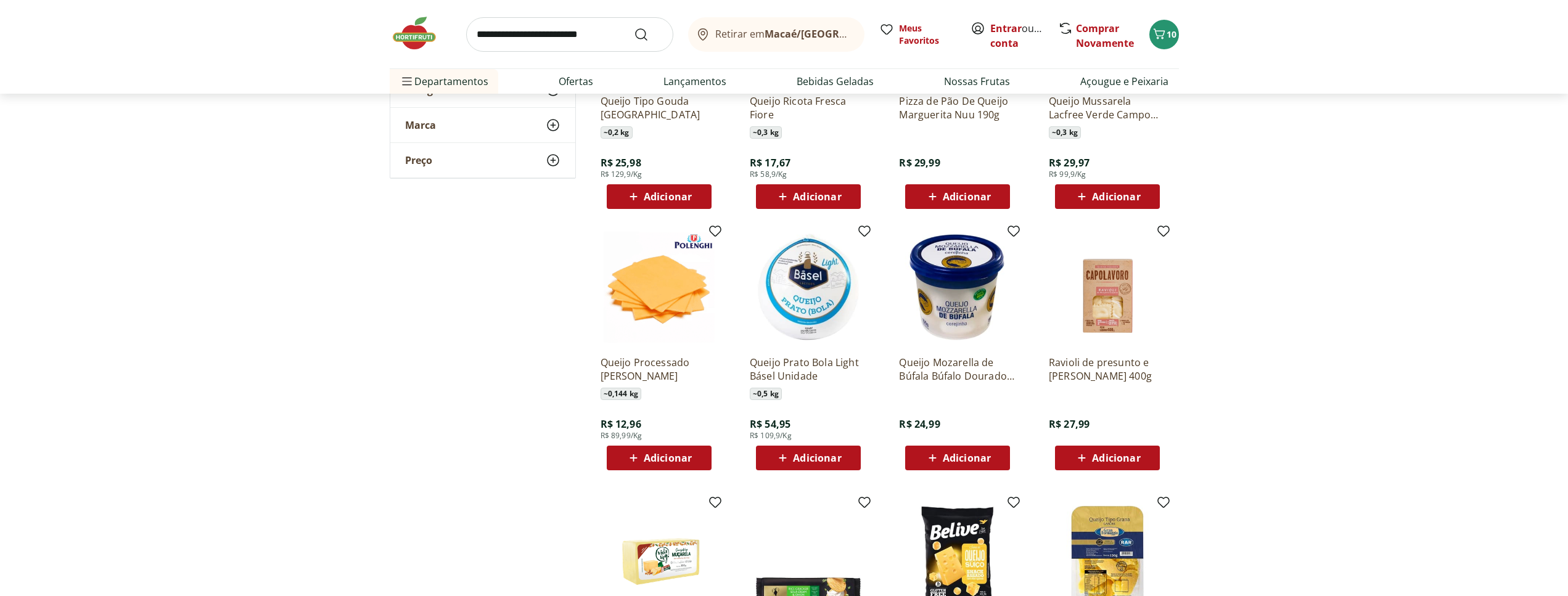
scroll to position [6102, 0]
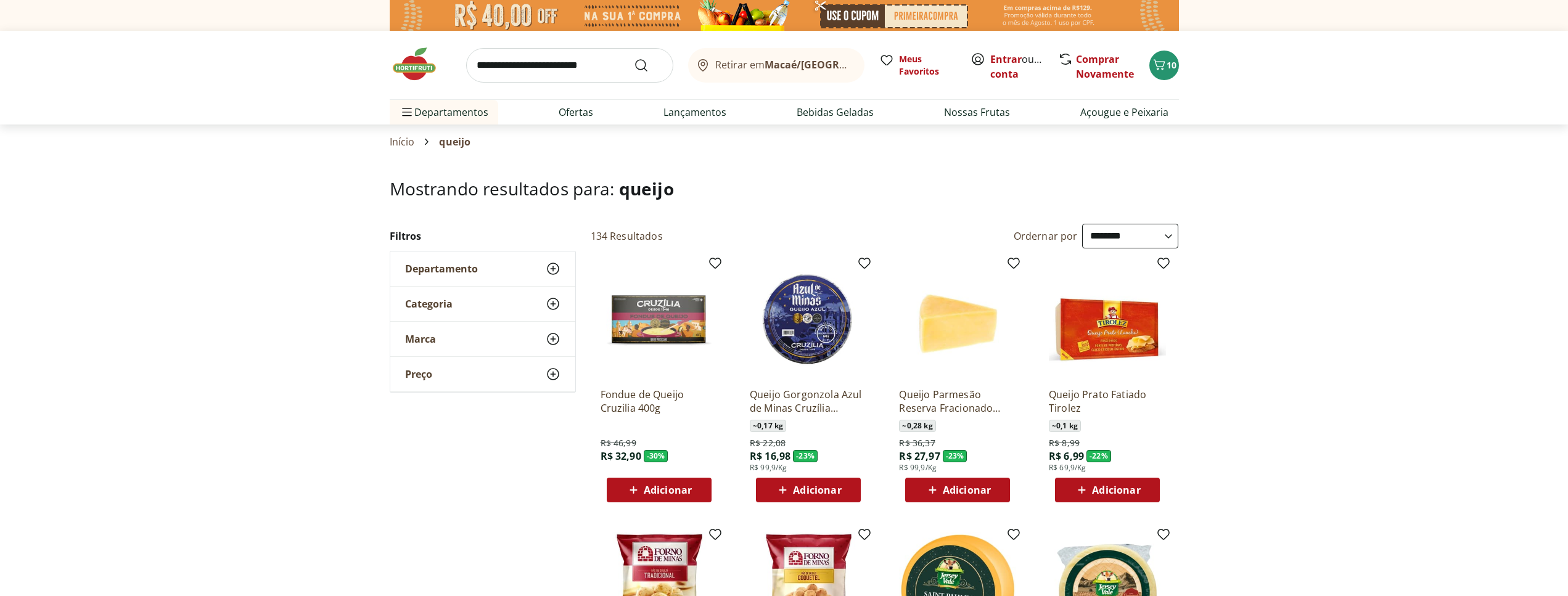
select select "**********"
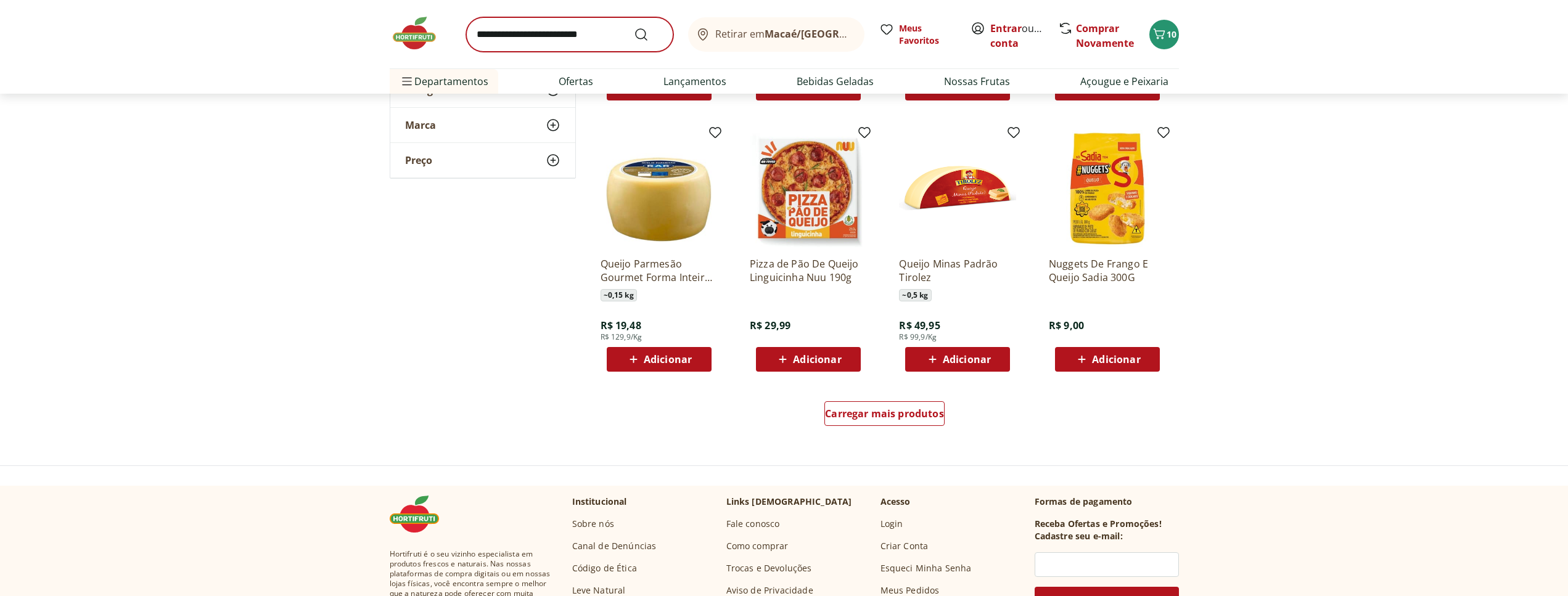
scroll to position [6290, 0]
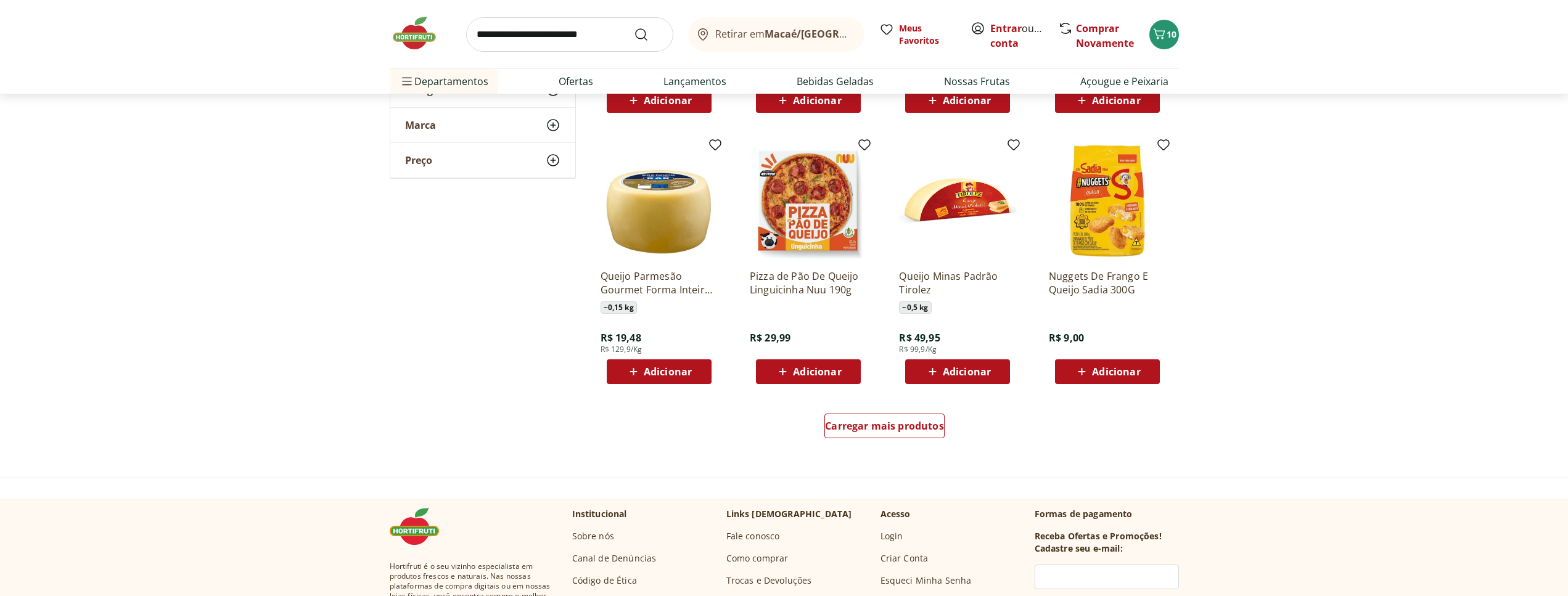
click at [509, 41] on input "search" at bounding box center [569, 35] width 207 height 35
type input "******"
click at [634, 27] on button "Submit Search" at bounding box center [648, 35] width 29 height 15
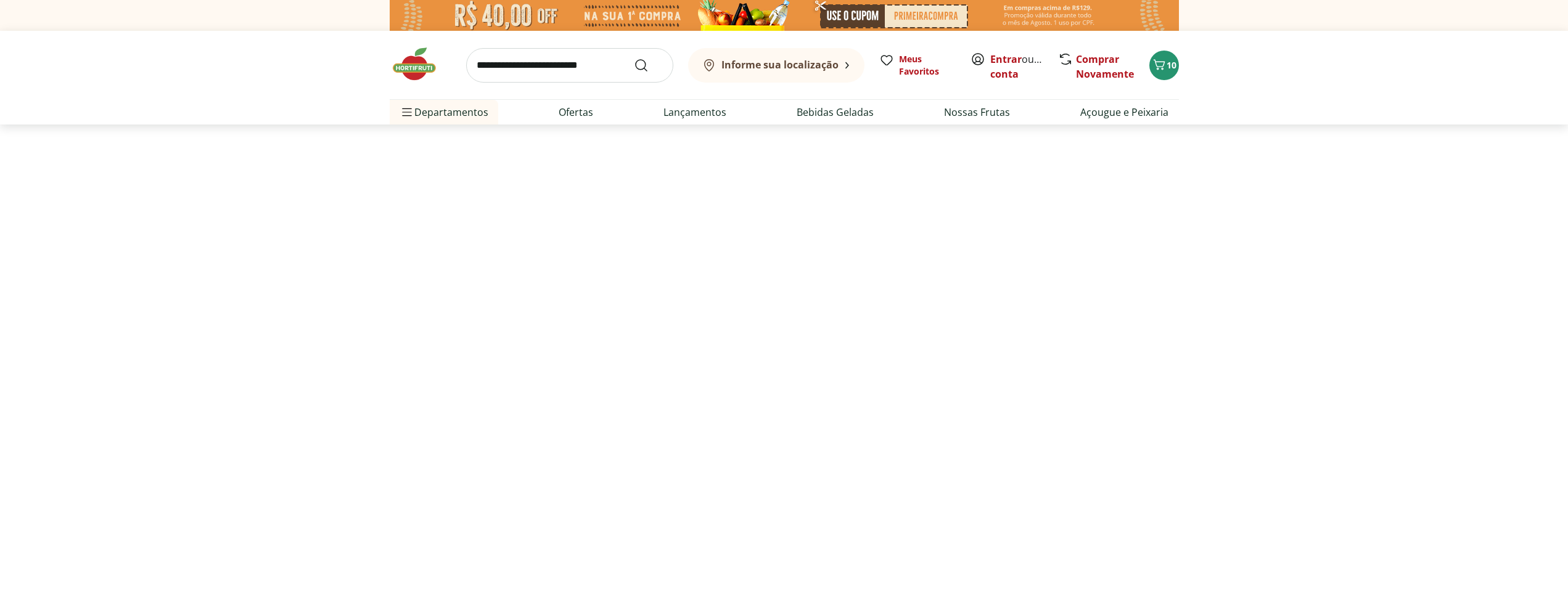
select select "**********"
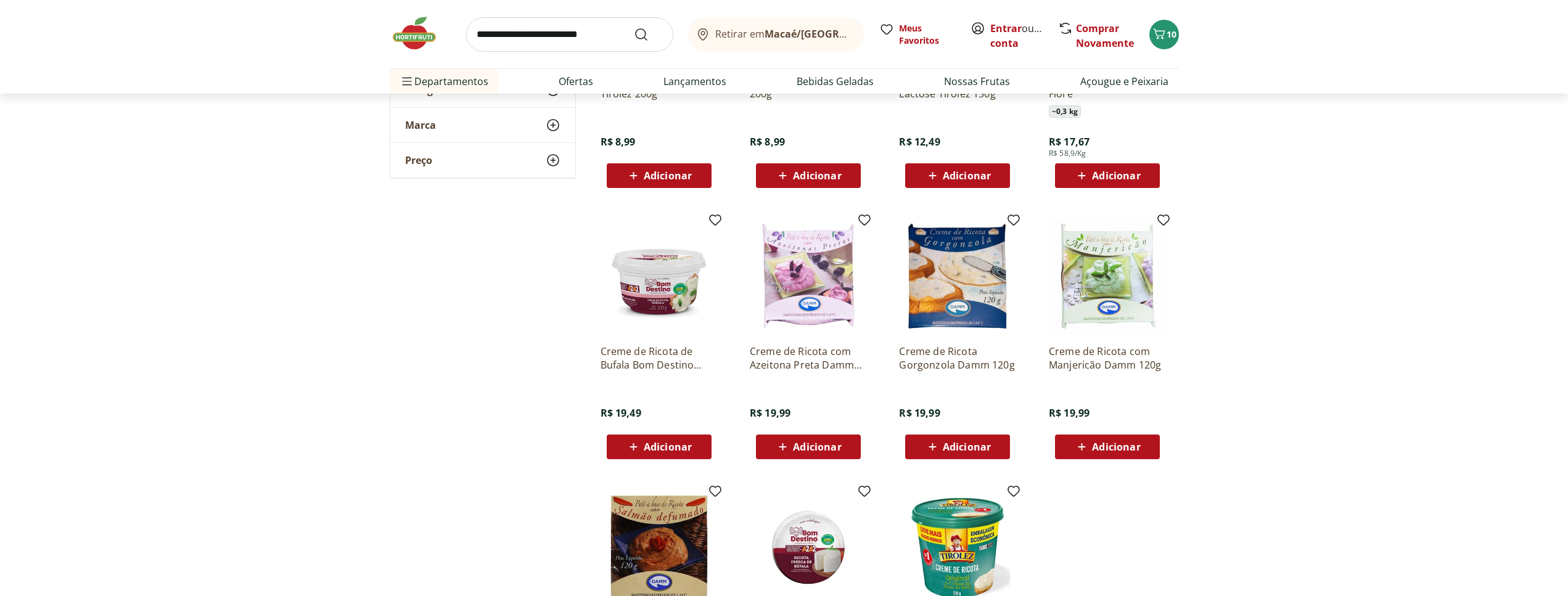
scroll to position [566, 0]
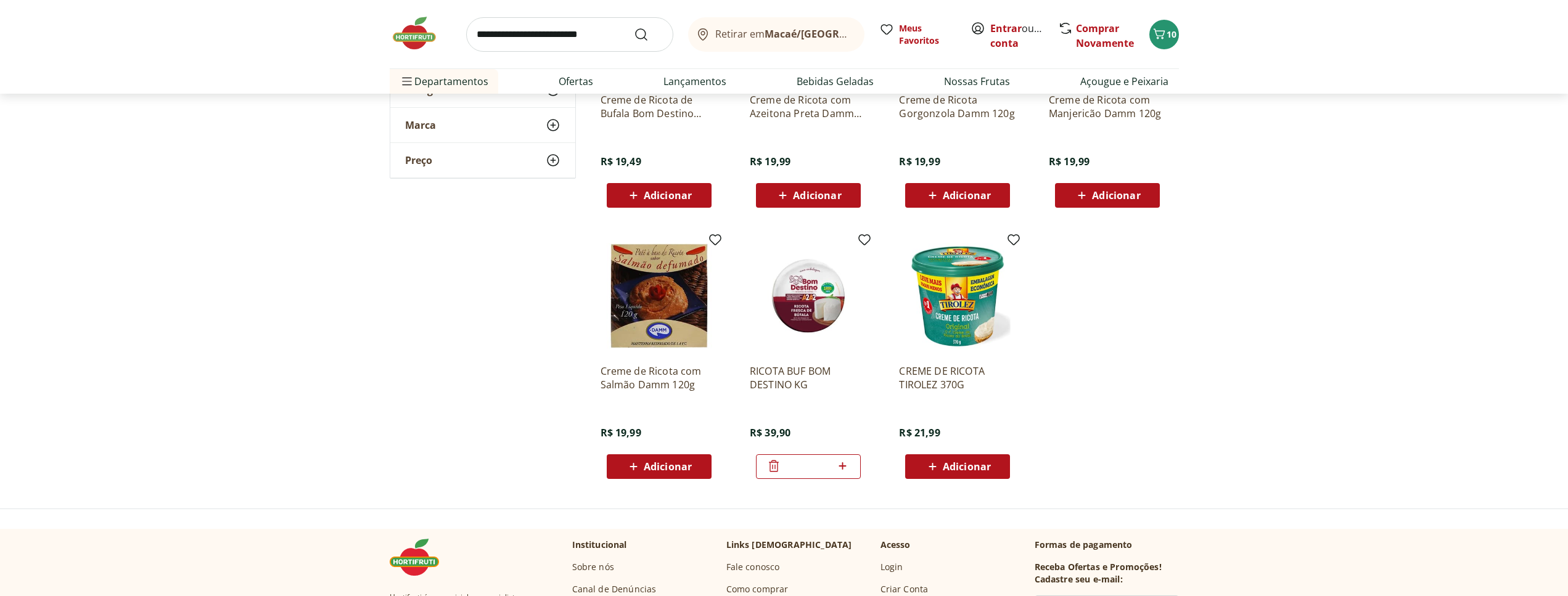
click at [792, 319] on img at bounding box center [808, 296] width 117 height 117
